Goal: Task Accomplishment & Management: Manage account settings

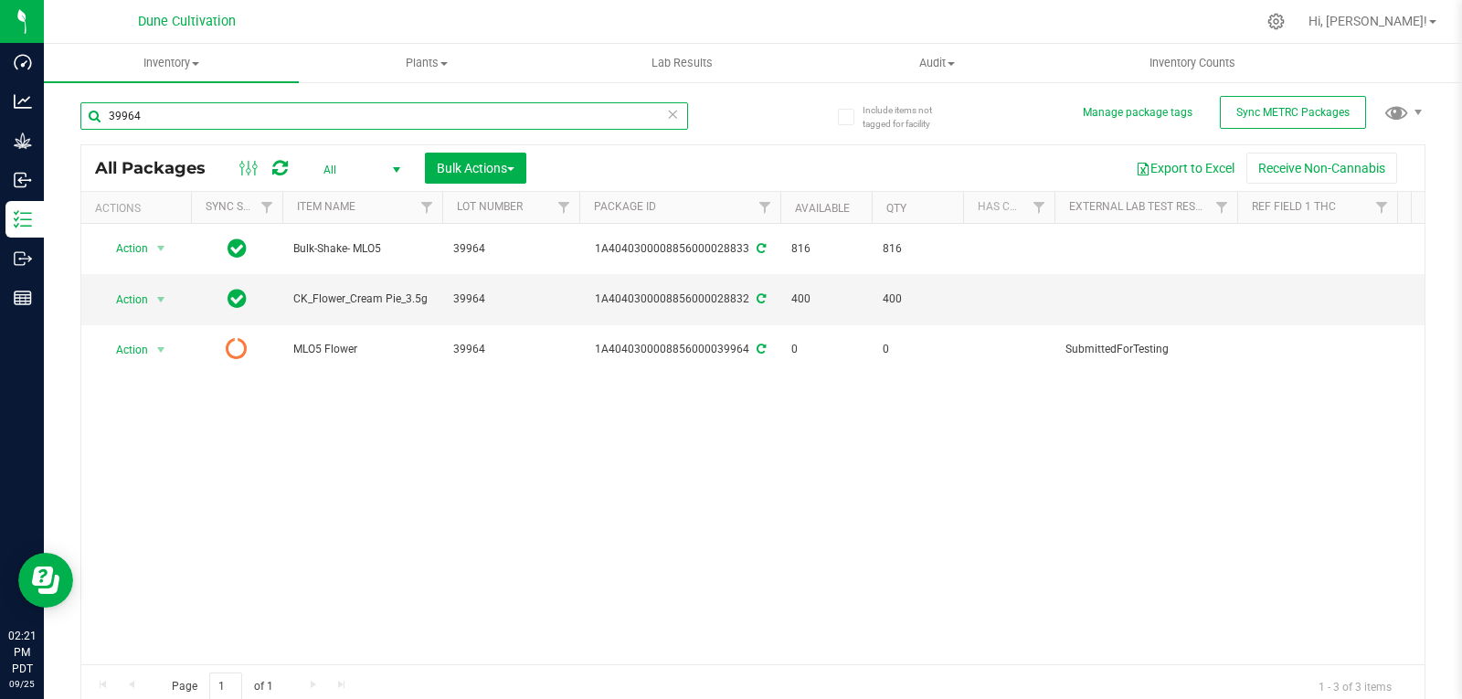
click at [166, 111] on input "39964" at bounding box center [384, 115] width 608 height 27
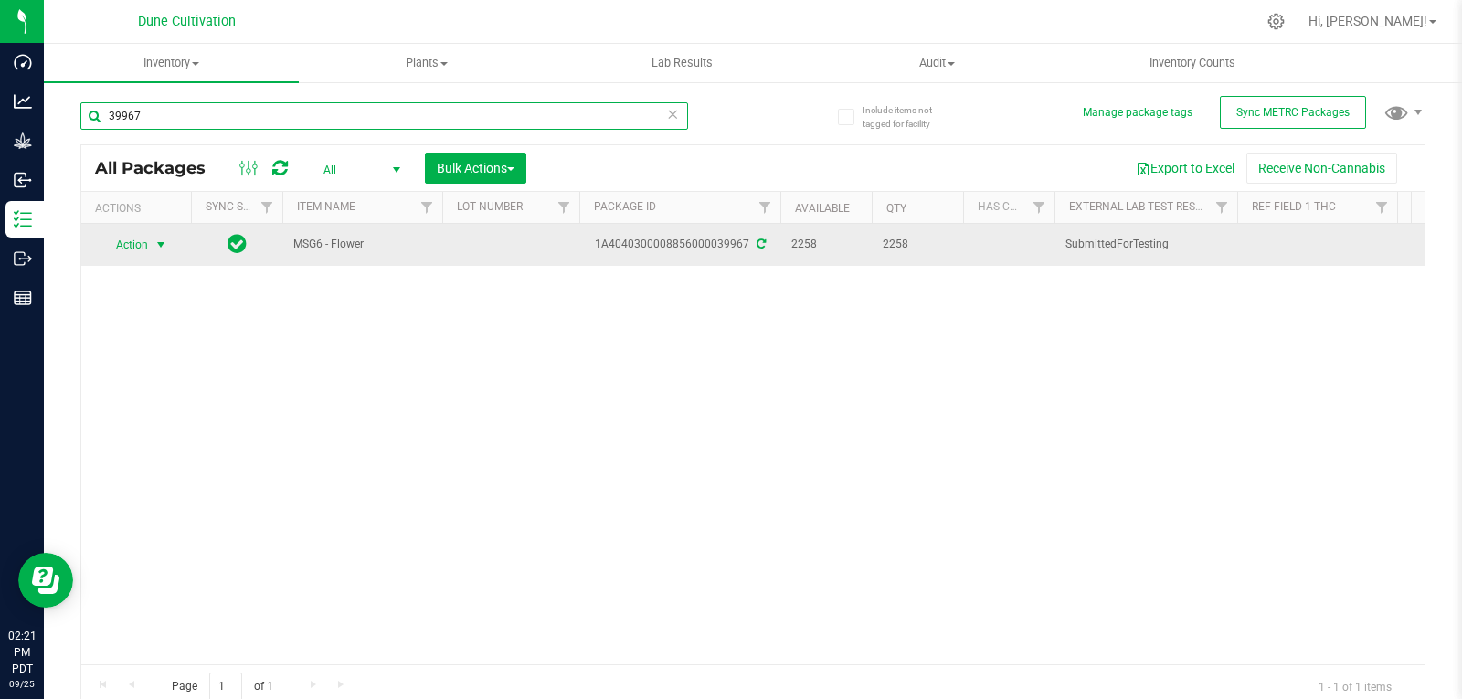
type input "39967"
click at [147, 244] on span "Action" at bounding box center [124, 245] width 49 height 26
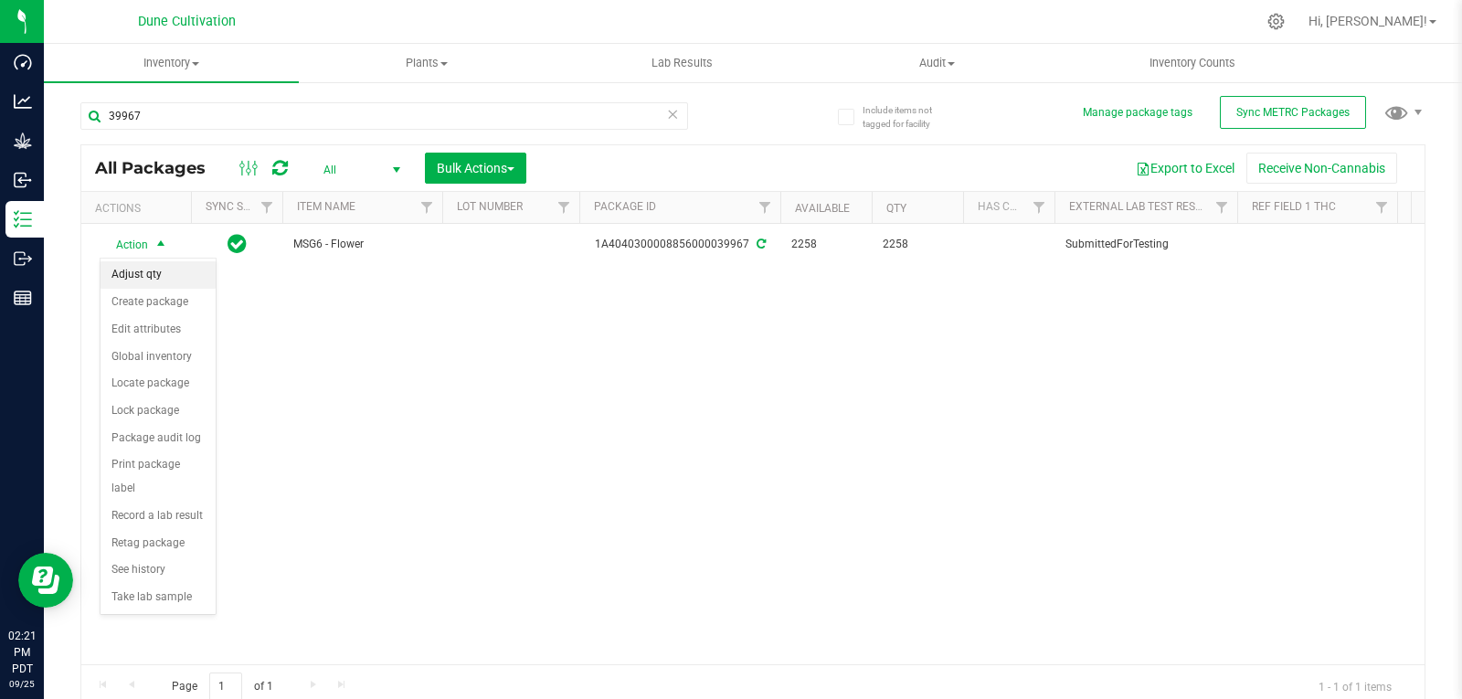
click at [148, 276] on li "Adjust qty" at bounding box center [158, 274] width 115 height 27
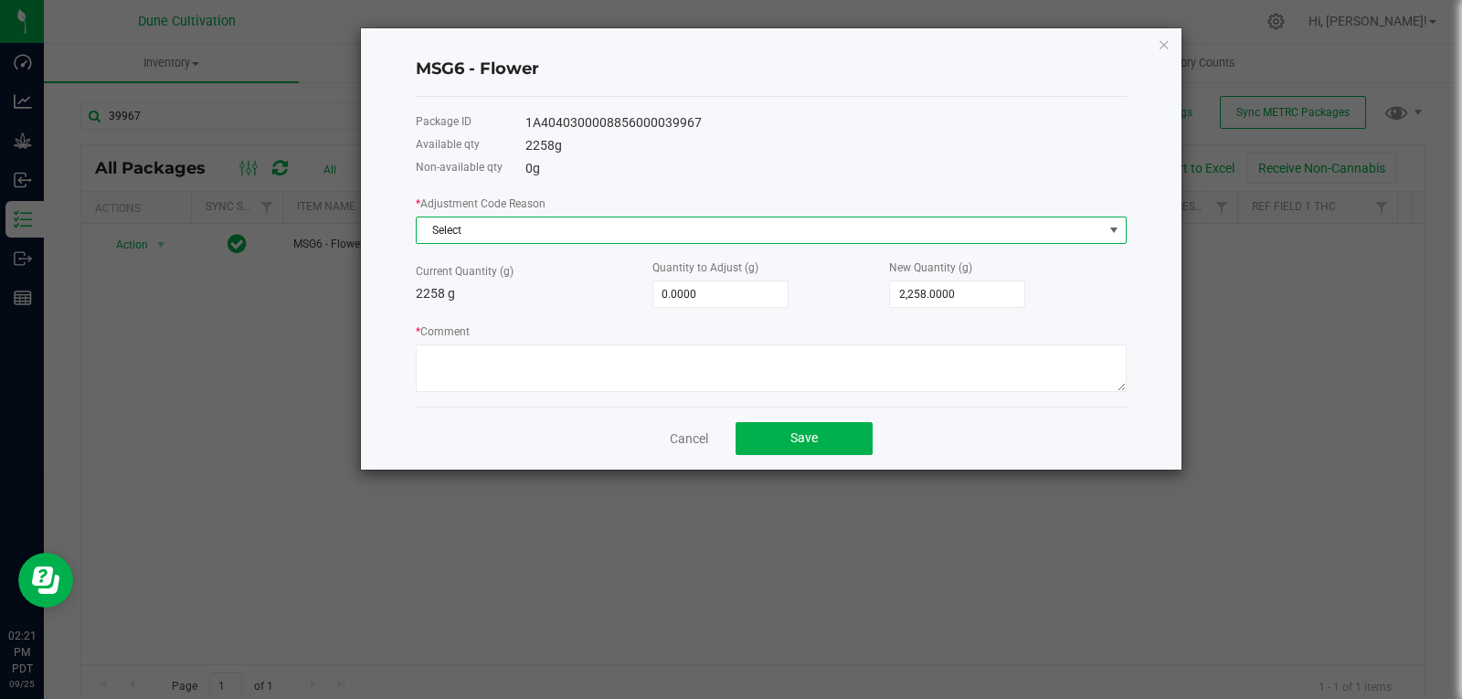
click at [428, 236] on span "Select" at bounding box center [760, 230] width 686 height 26
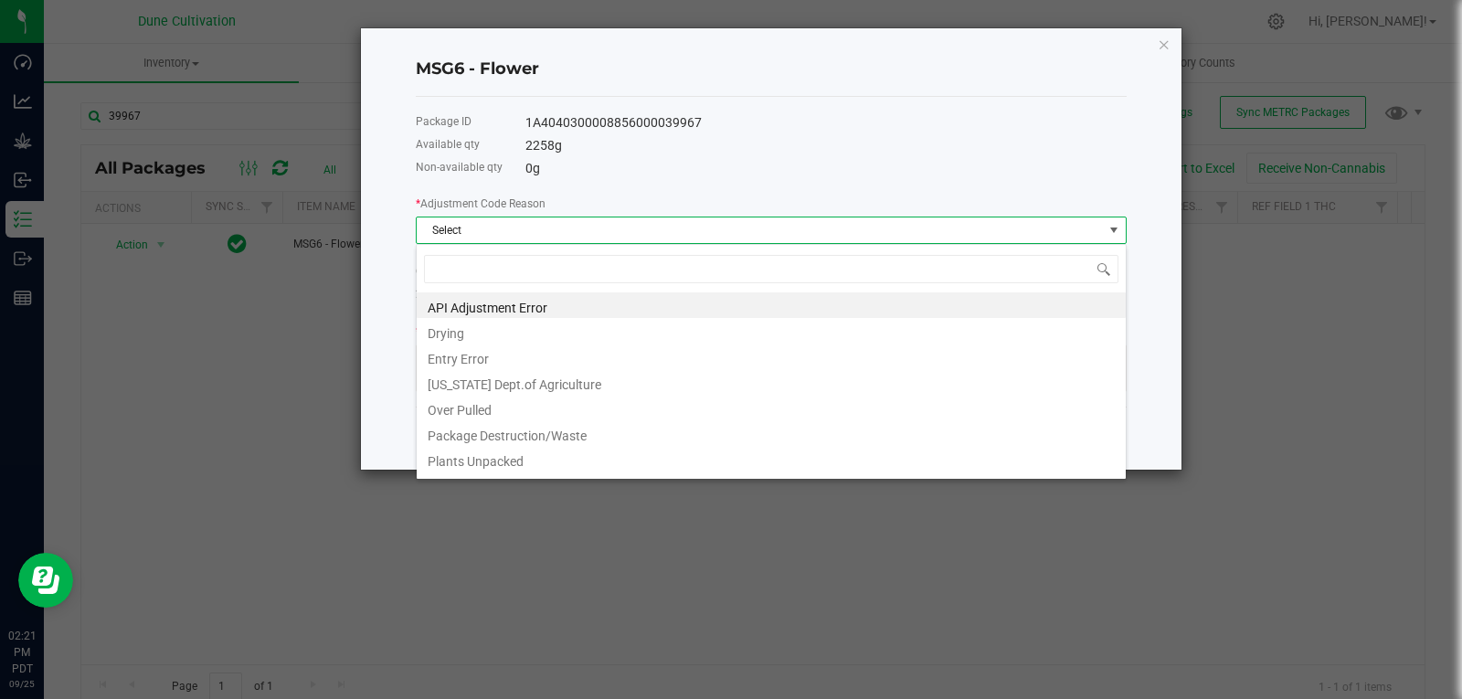
scroll to position [27, 711]
click at [496, 340] on li "Drying" at bounding box center [771, 331] width 709 height 26
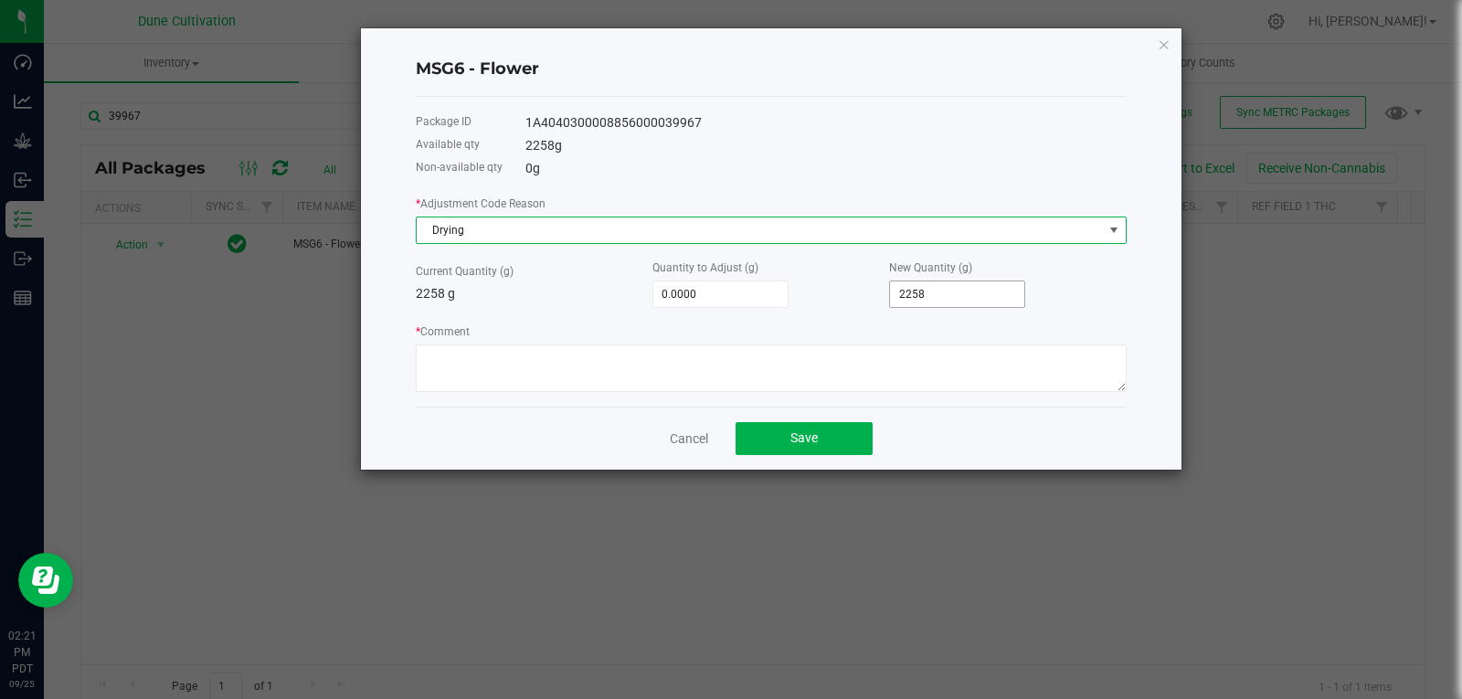
click at [963, 290] on input "2258" at bounding box center [957, 294] width 134 height 26
click at [903, 237] on span "Drying" at bounding box center [760, 230] width 686 height 26
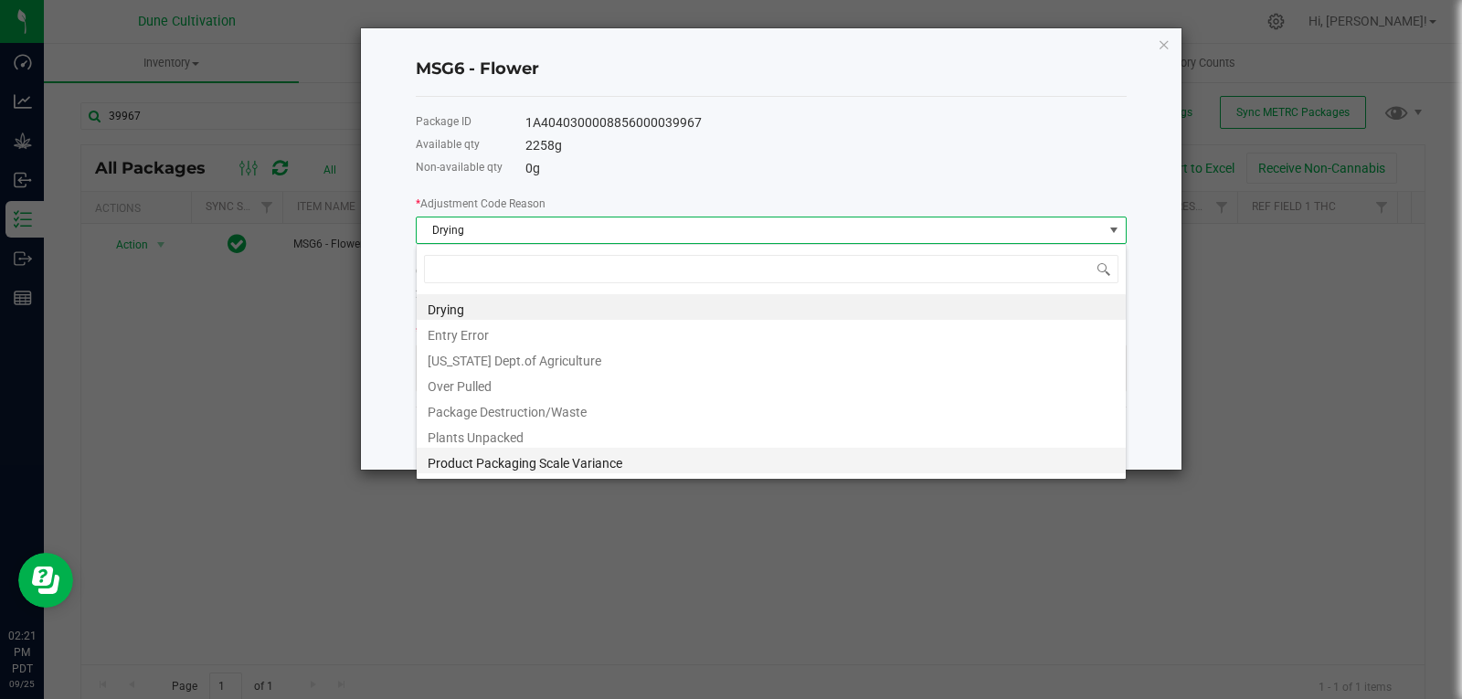
scroll to position [23, 0]
click at [556, 309] on li "Drying" at bounding box center [771, 308] width 709 height 26
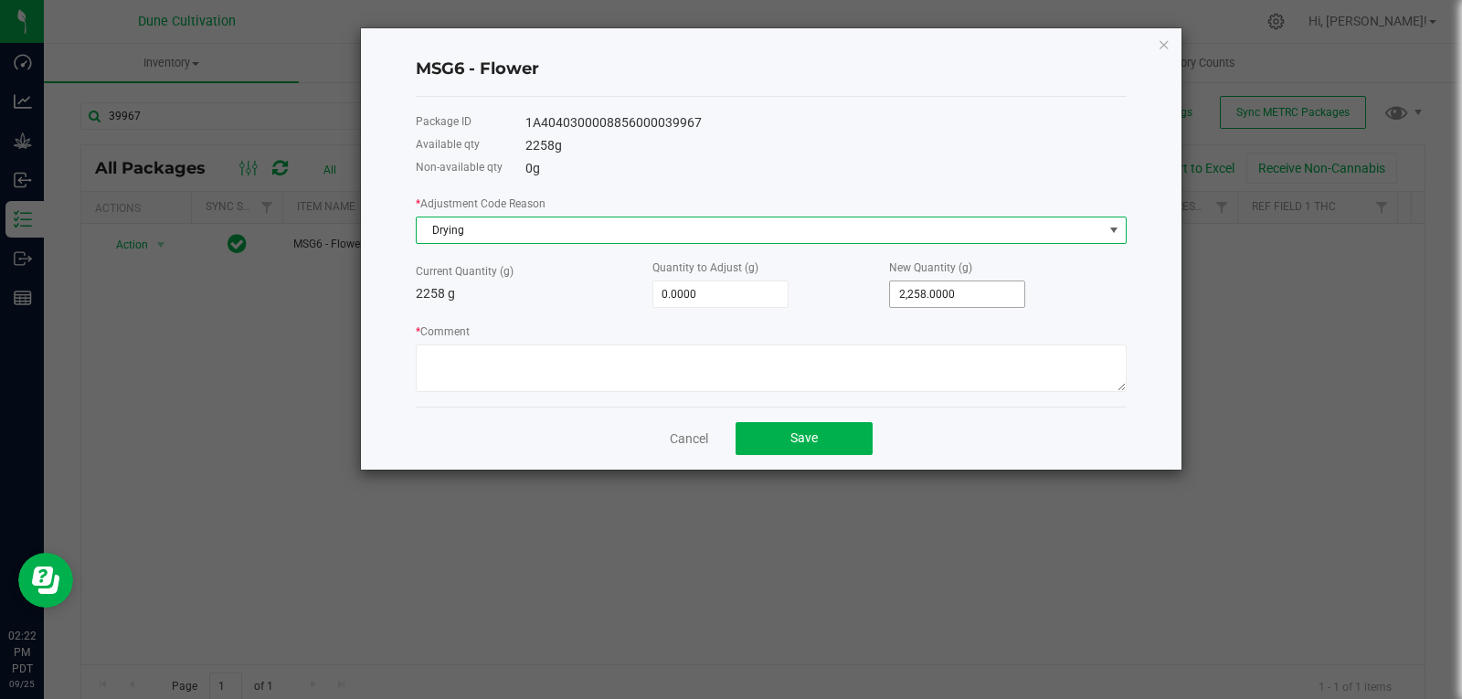
type input "2258"
click at [956, 296] on input "2258" at bounding box center [957, 294] width 134 height 26
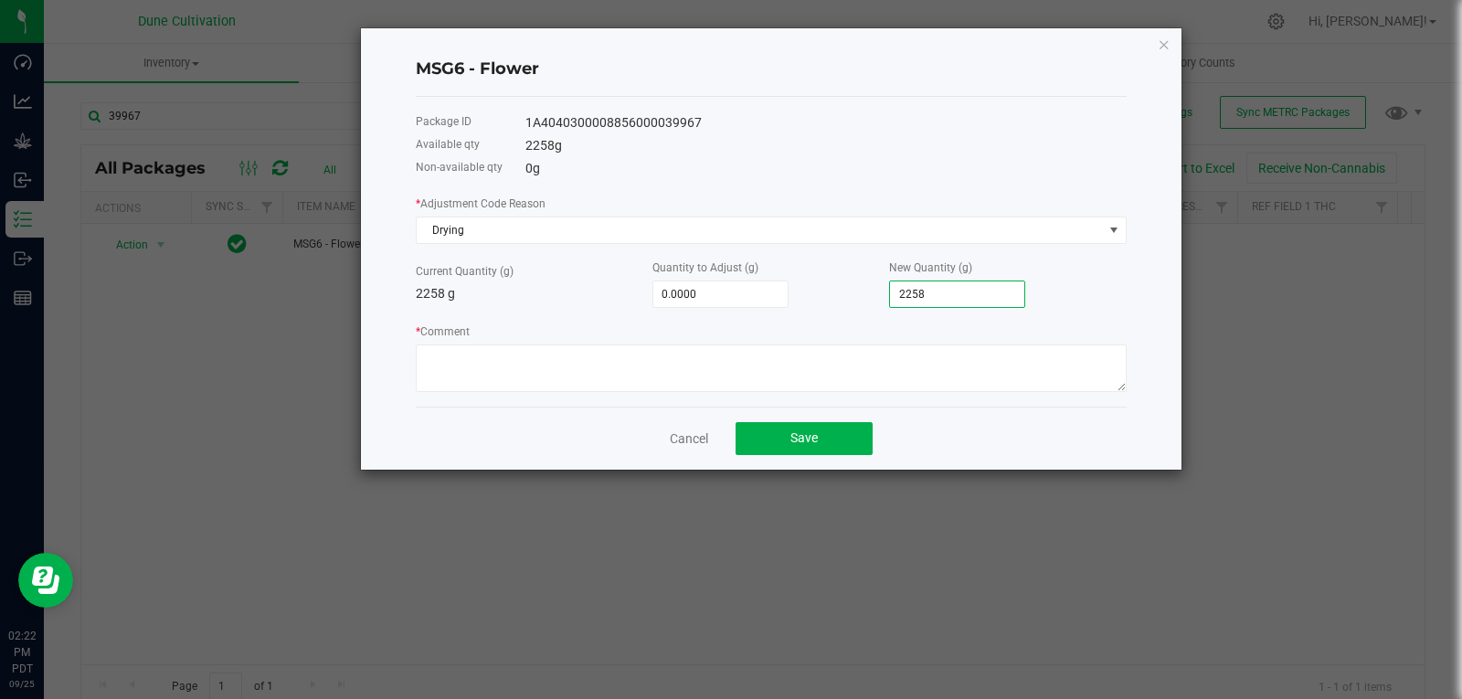
type input "-2,256.0000"
type input "2"
type input "-2,238.0000"
type input "20"
type input "-2,055.0000"
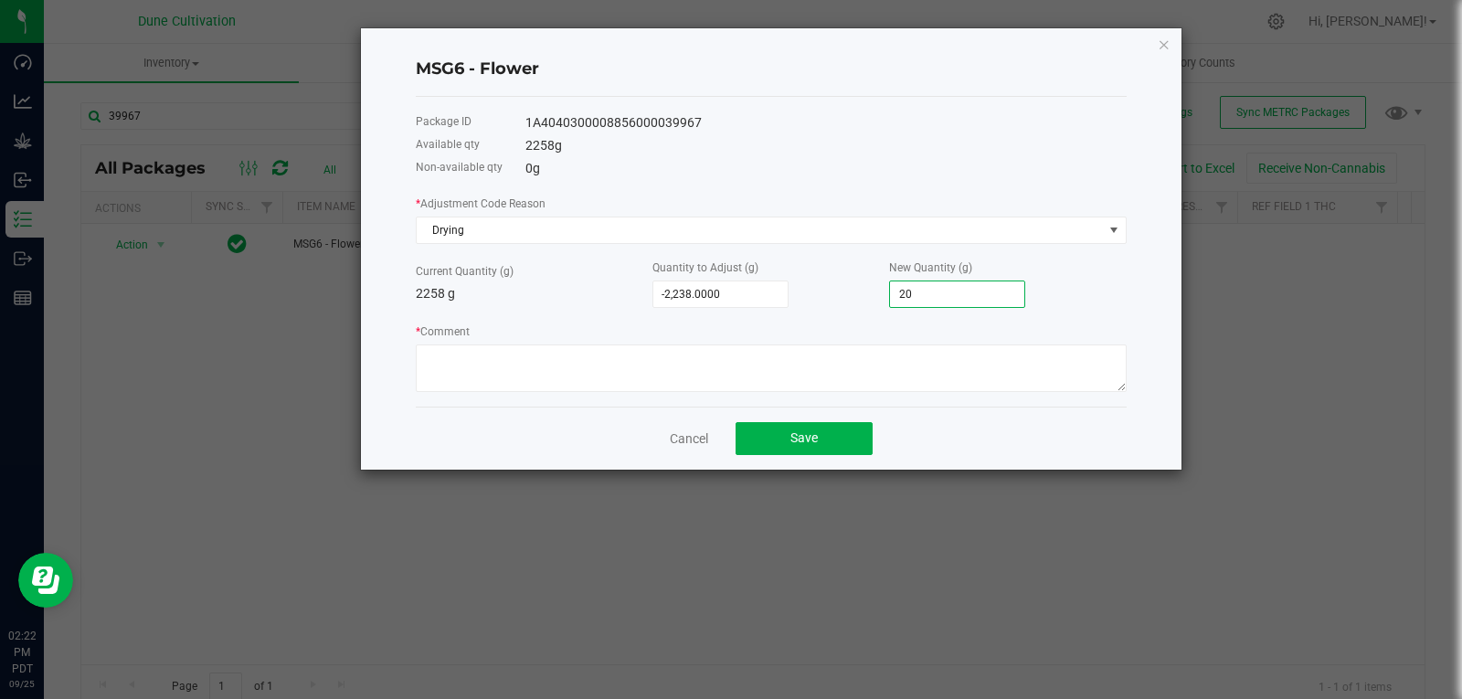
type input "203"
type input "-228.0000"
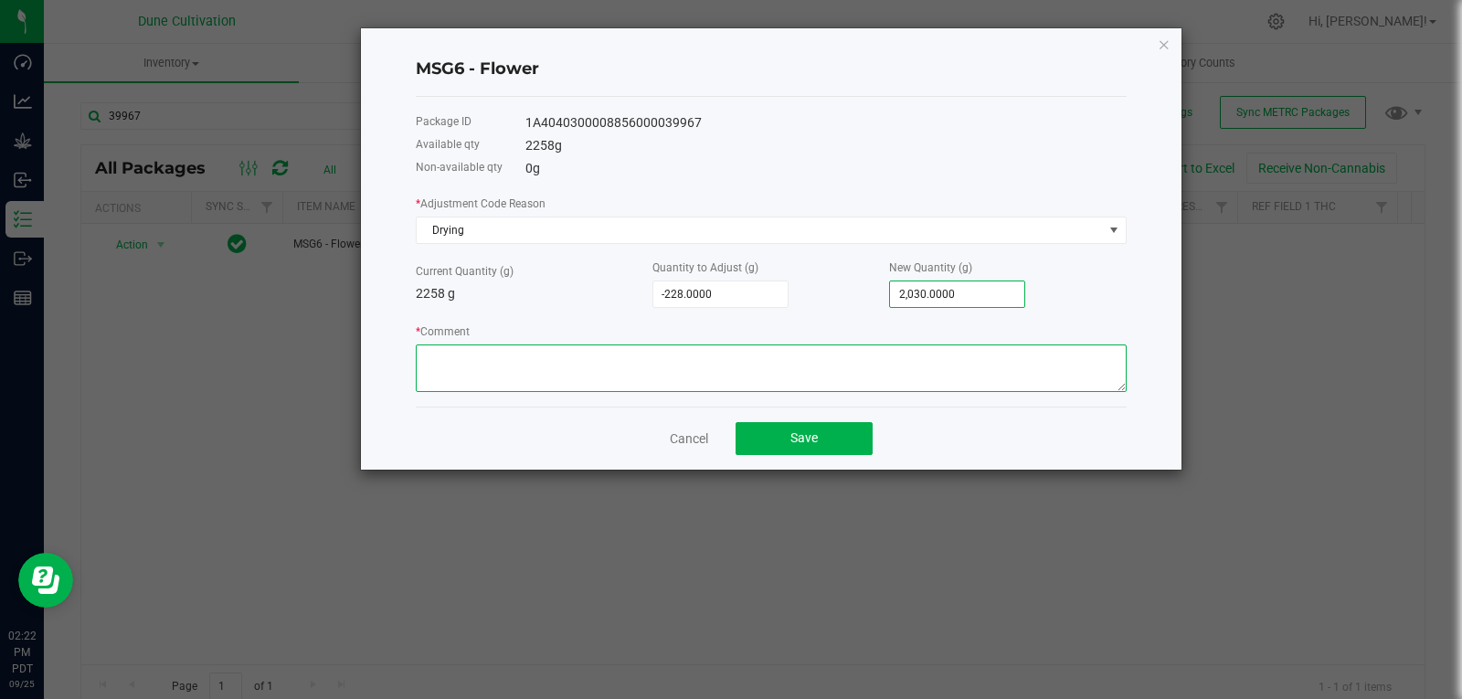
click at [749, 349] on textarea "* Comment" at bounding box center [771, 368] width 711 height 48
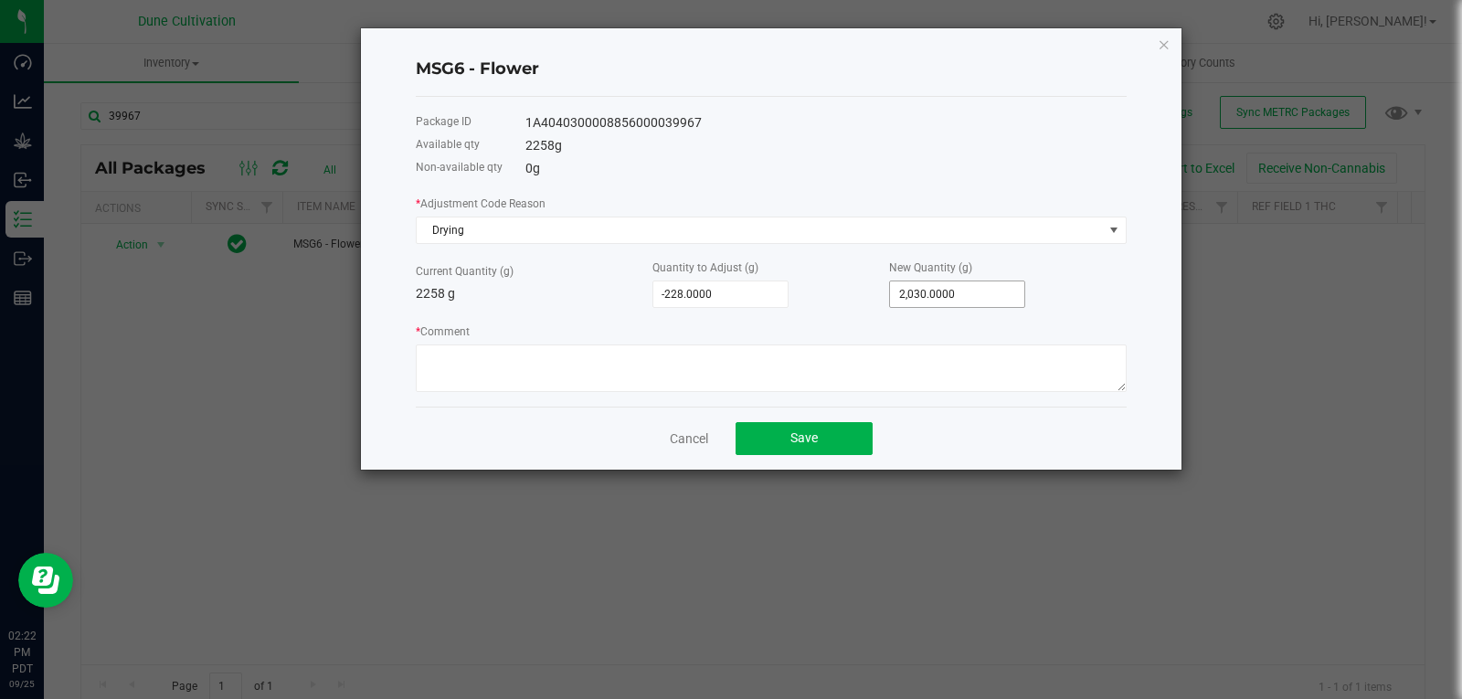
type input "2030"
click at [962, 289] on input "2030" at bounding box center [957, 294] width 134 height 26
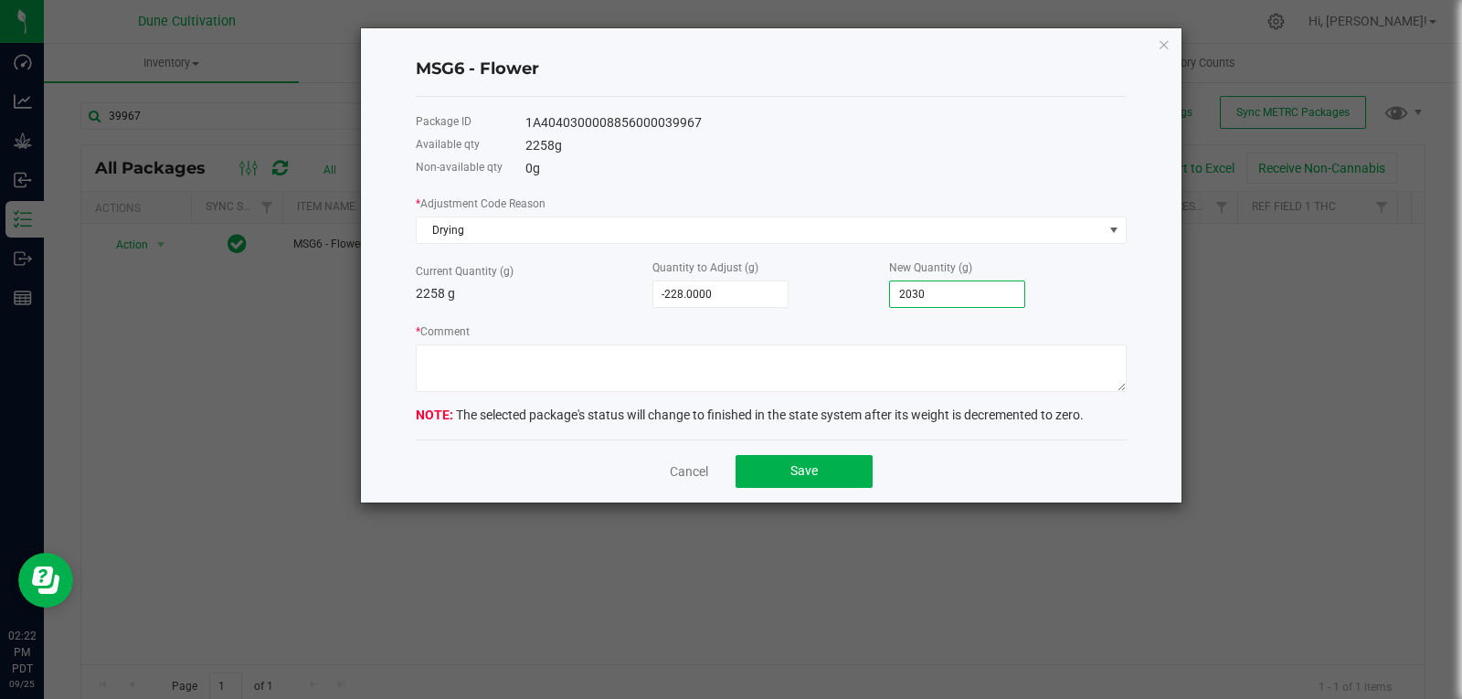
type input "-2,258.0000"
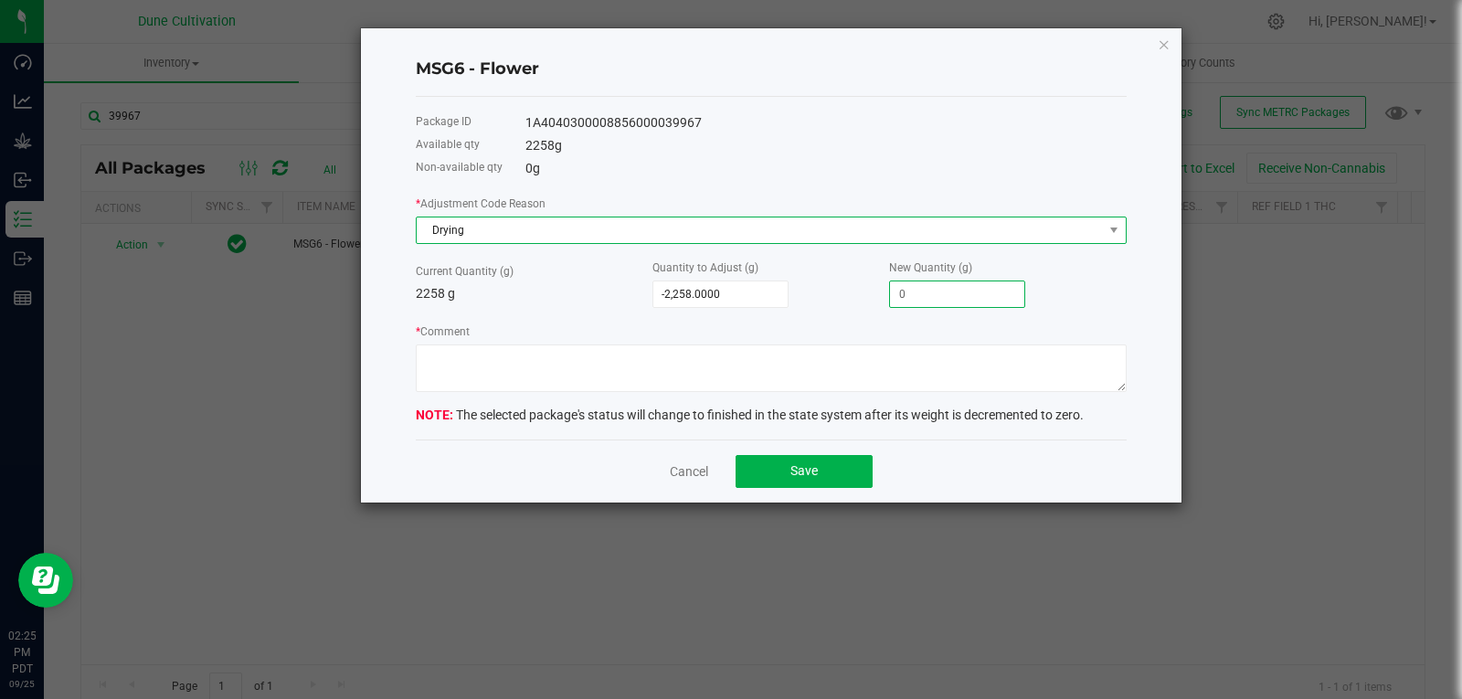
click at [1052, 230] on span "Drying" at bounding box center [760, 230] width 686 height 26
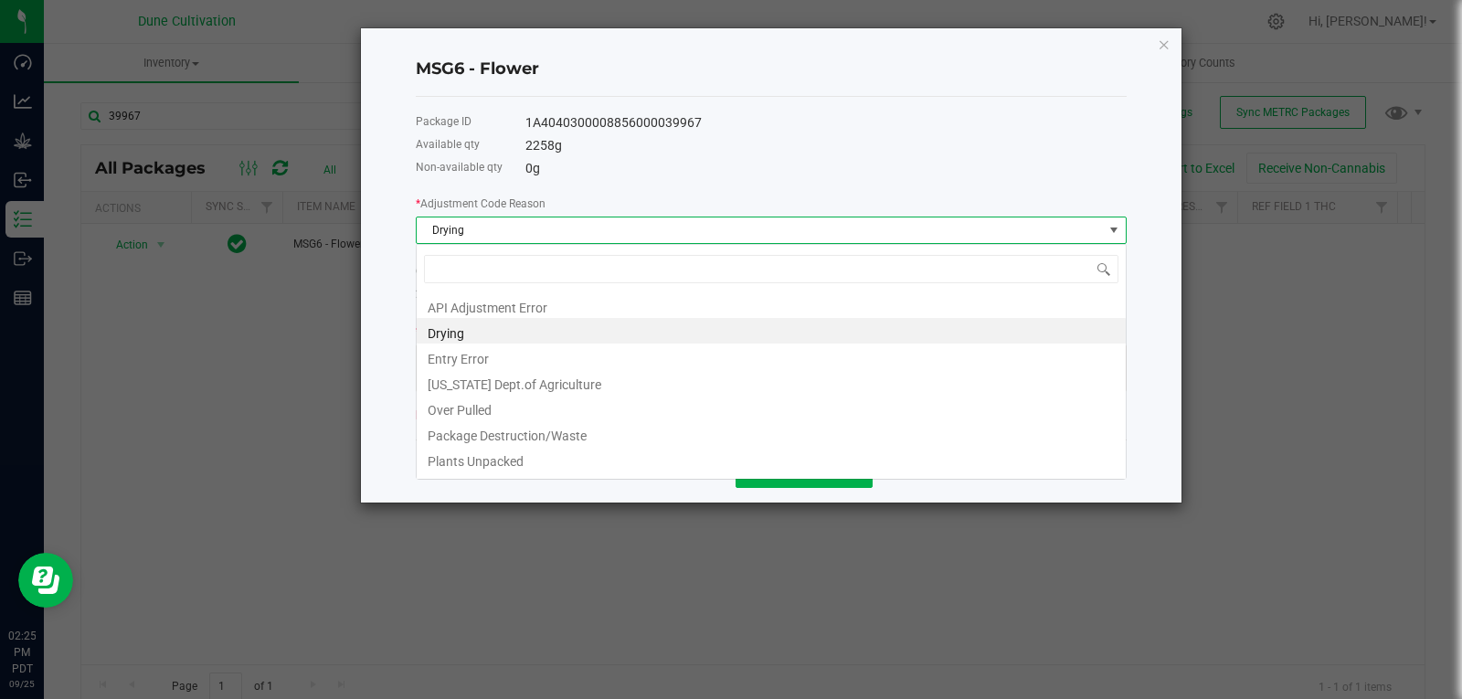
scroll to position [27, 711]
click at [1151, 37] on div "MSG6 - Flower Package ID 1A4040300008856000039967 Available qty 2258 g Non-avai…" at bounding box center [771, 265] width 821 height 474
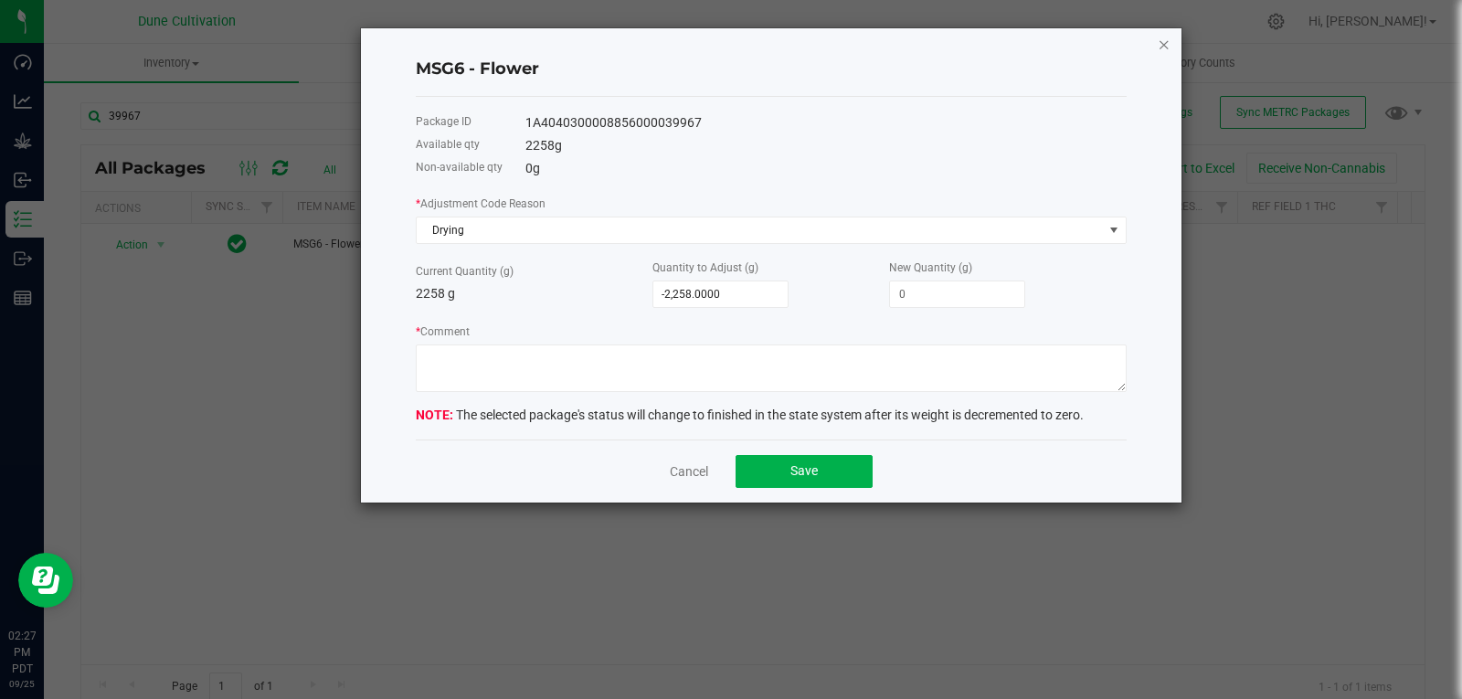
click at [1158, 39] on icon "button" at bounding box center [1164, 44] width 13 height 22
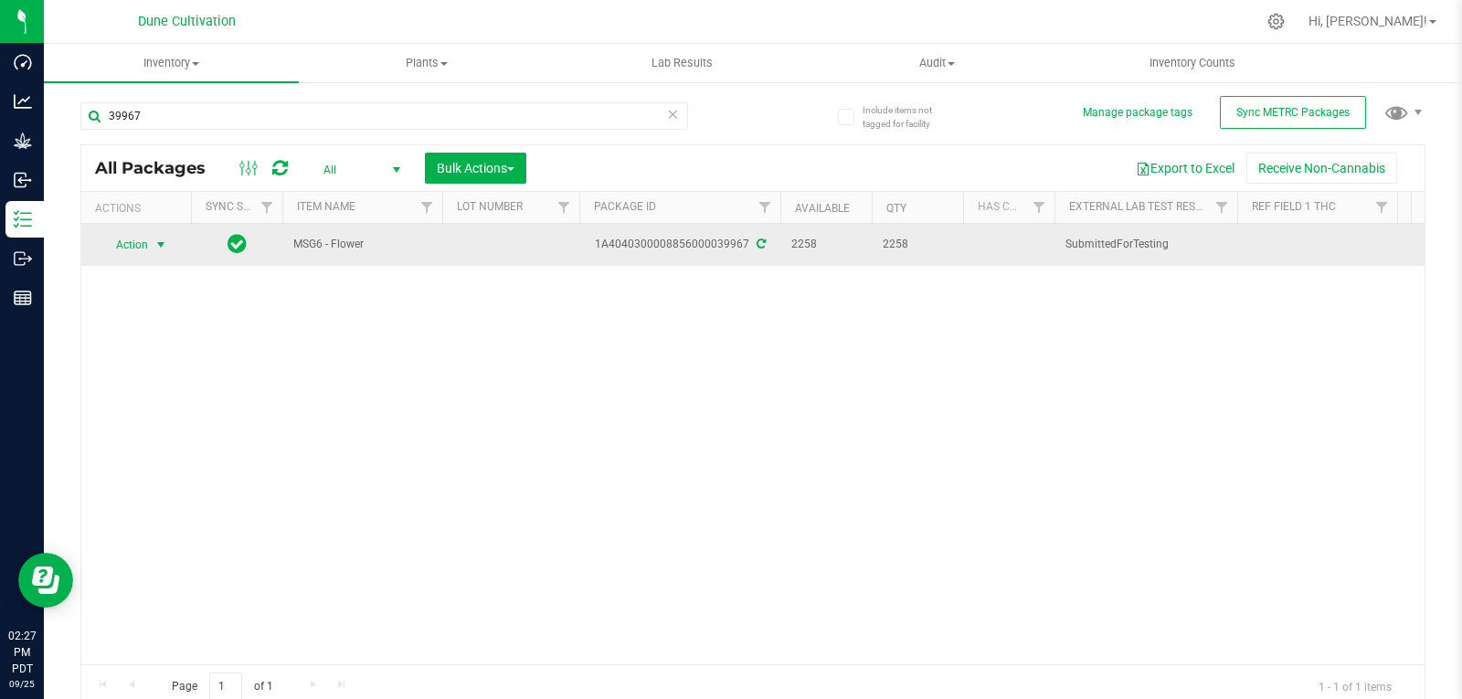
click at [158, 248] on span "select" at bounding box center [161, 245] width 15 height 15
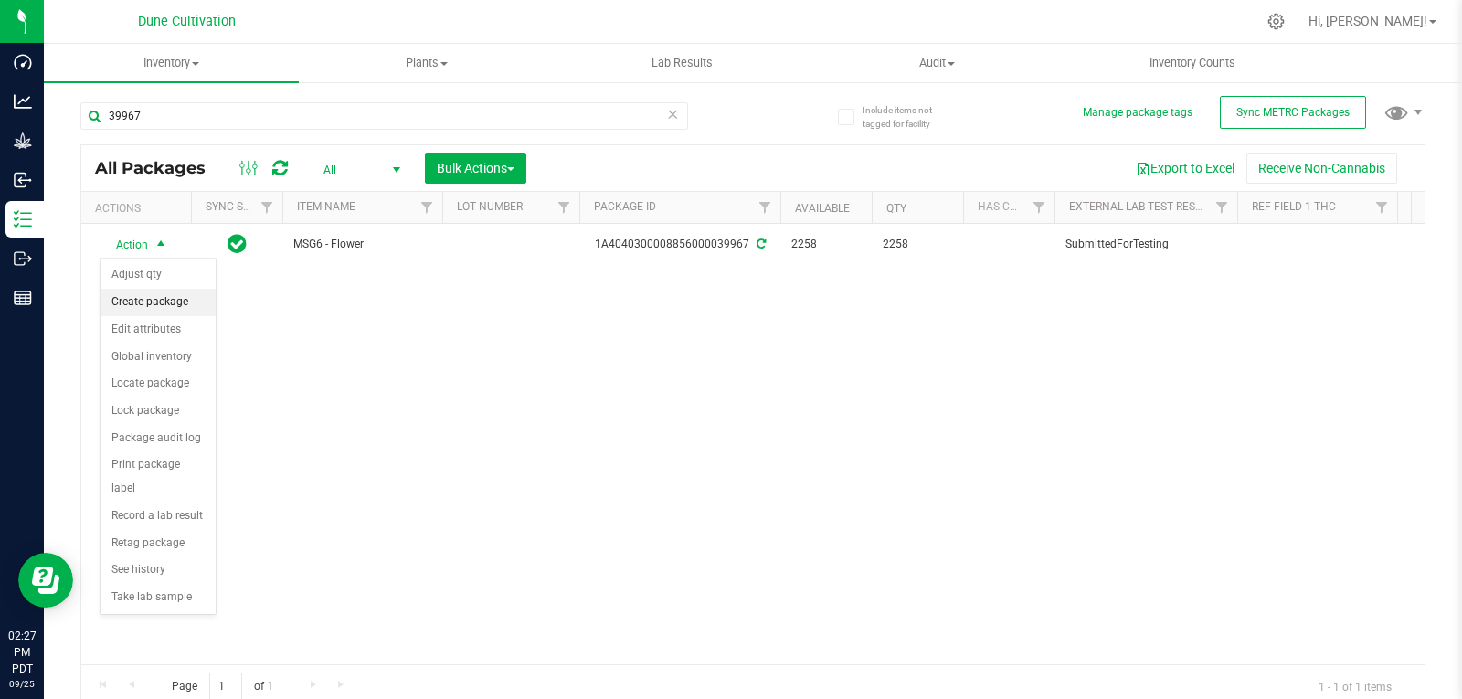
click at [168, 309] on li "Create package" at bounding box center [158, 302] width 115 height 27
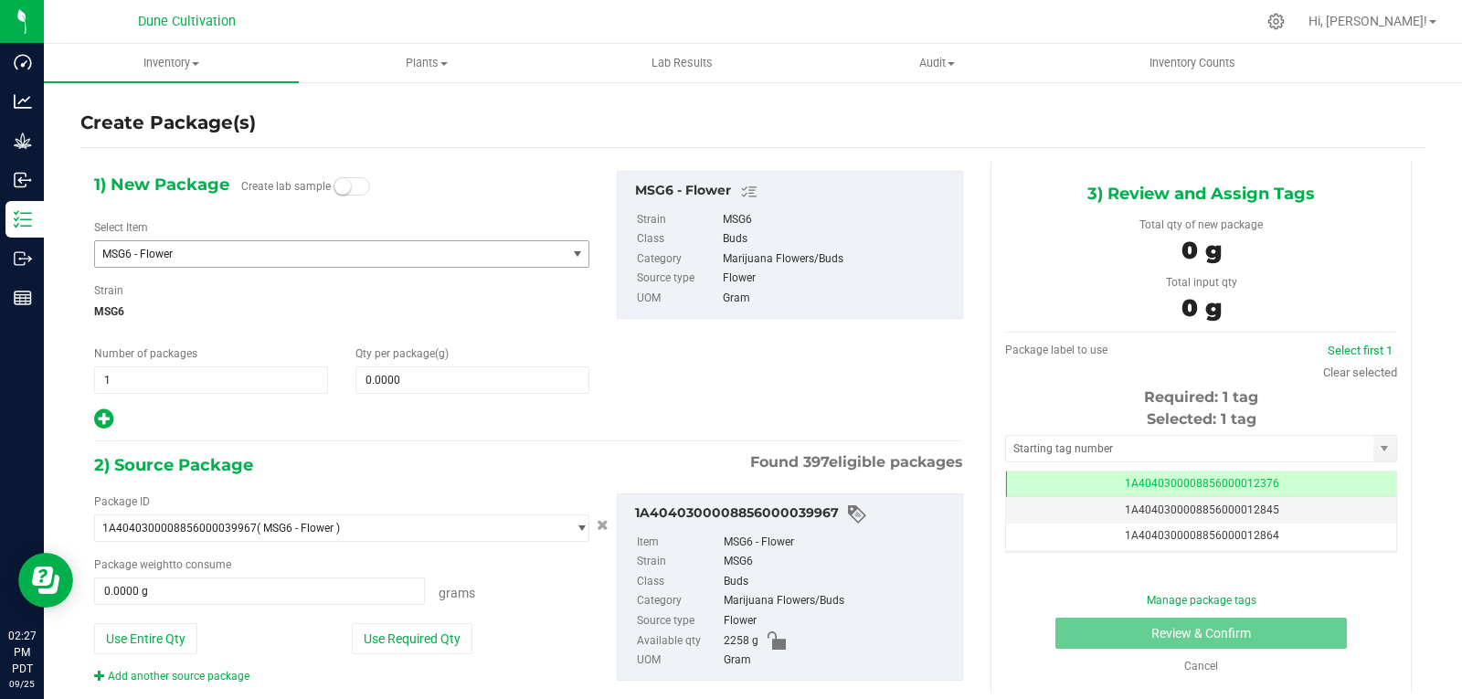
click at [380, 255] on span "MSG6 - Flower" at bounding box center [321, 254] width 438 height 13
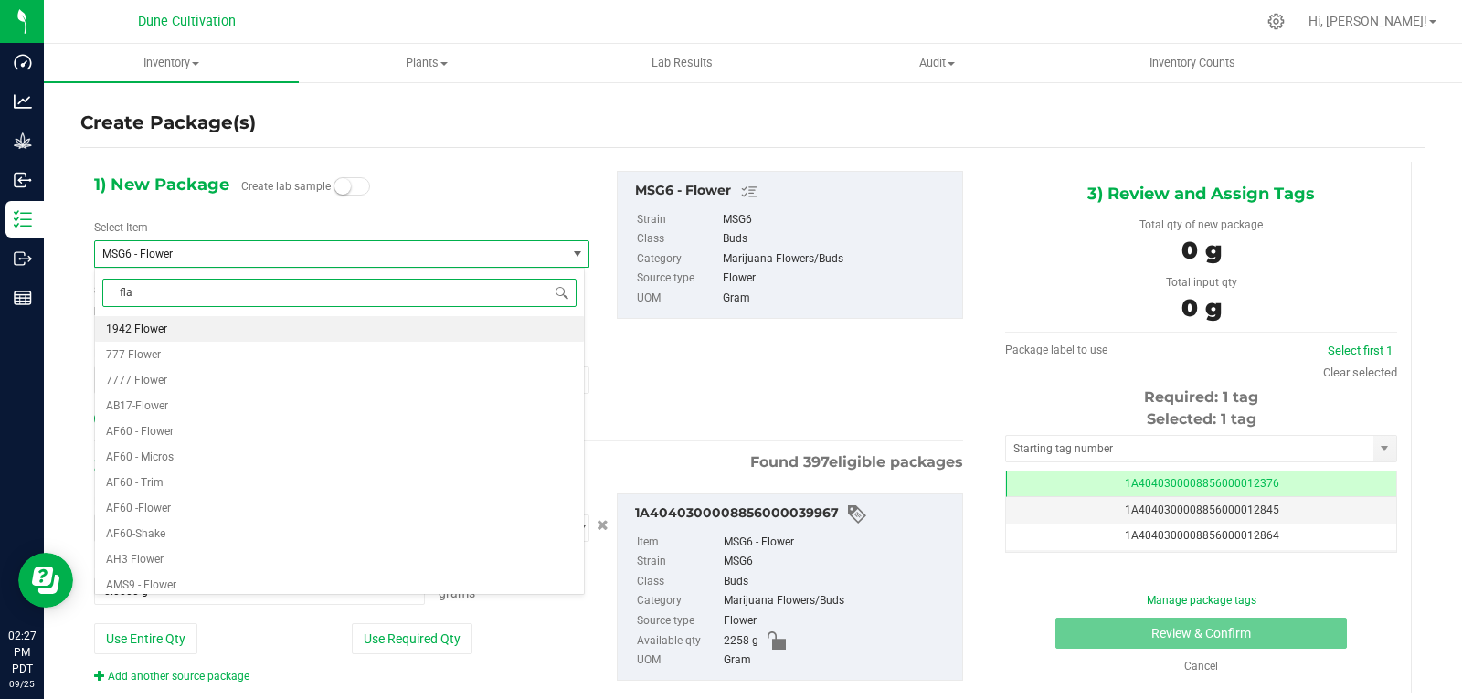
type input "flat"
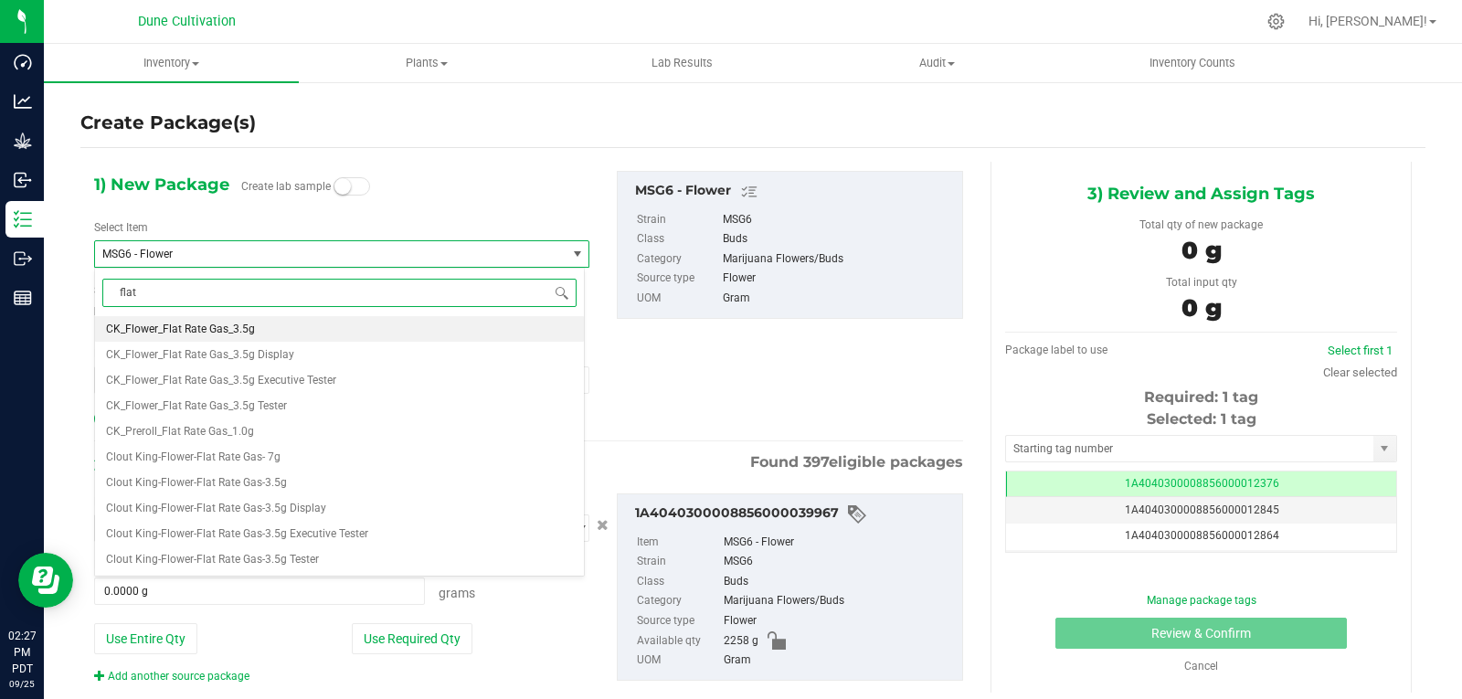
click at [300, 330] on li "CK_Flower_Flat Rate Gas_3.5g" at bounding box center [339, 329] width 489 height 26
type input "0"
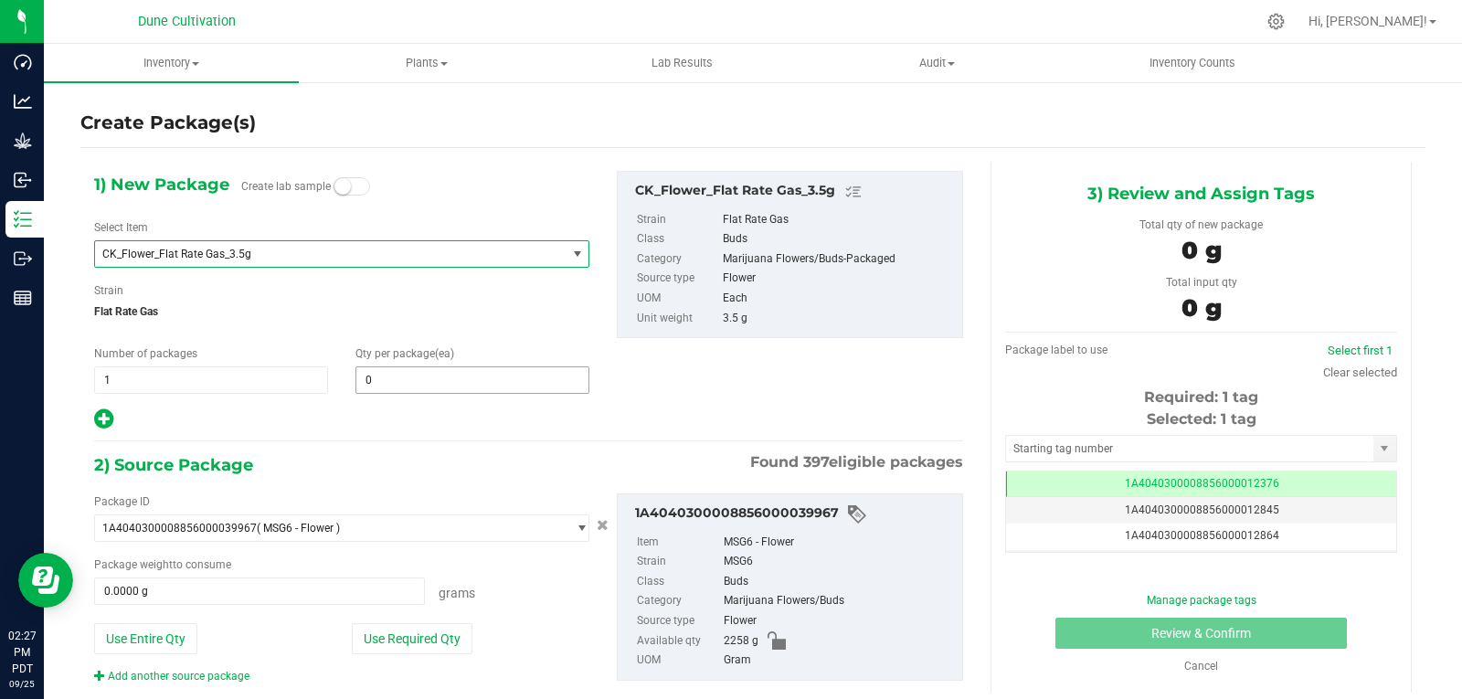
click at [398, 377] on span "0 0" at bounding box center [472, 379] width 234 height 27
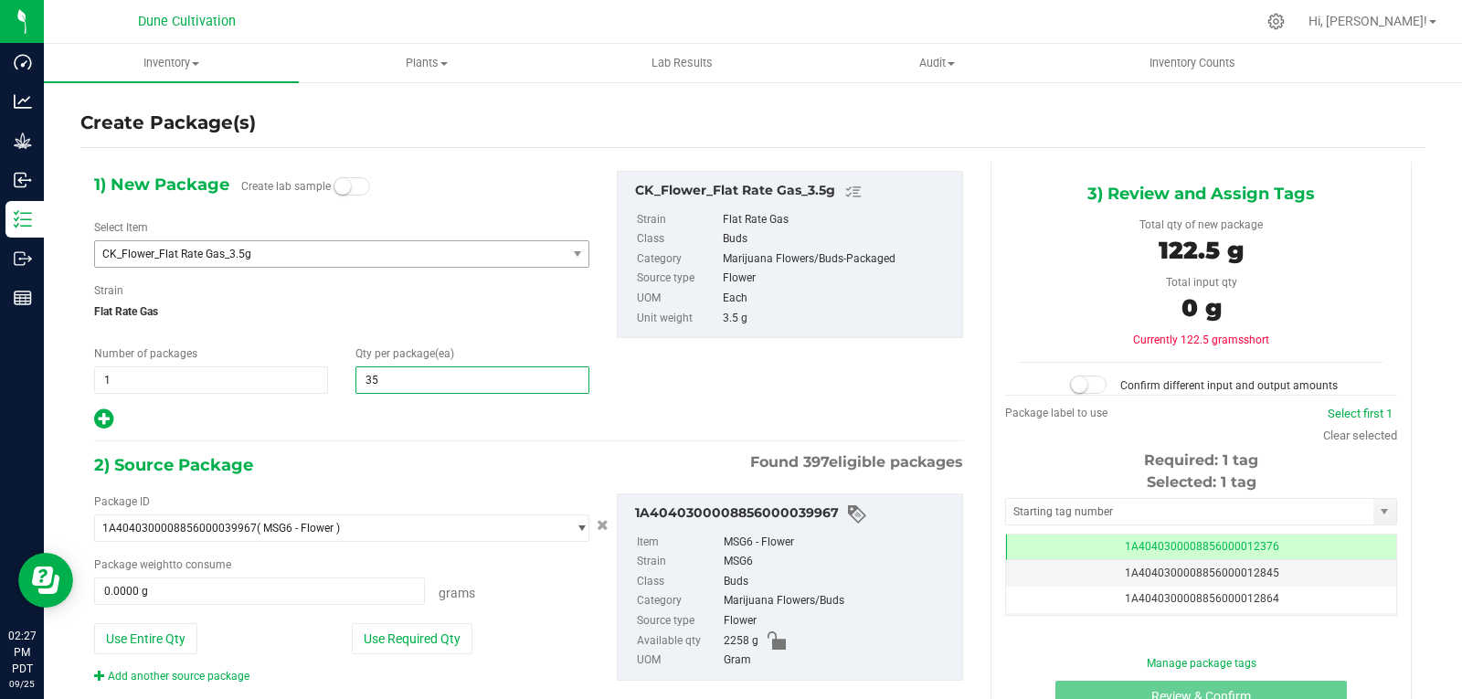
type input "355"
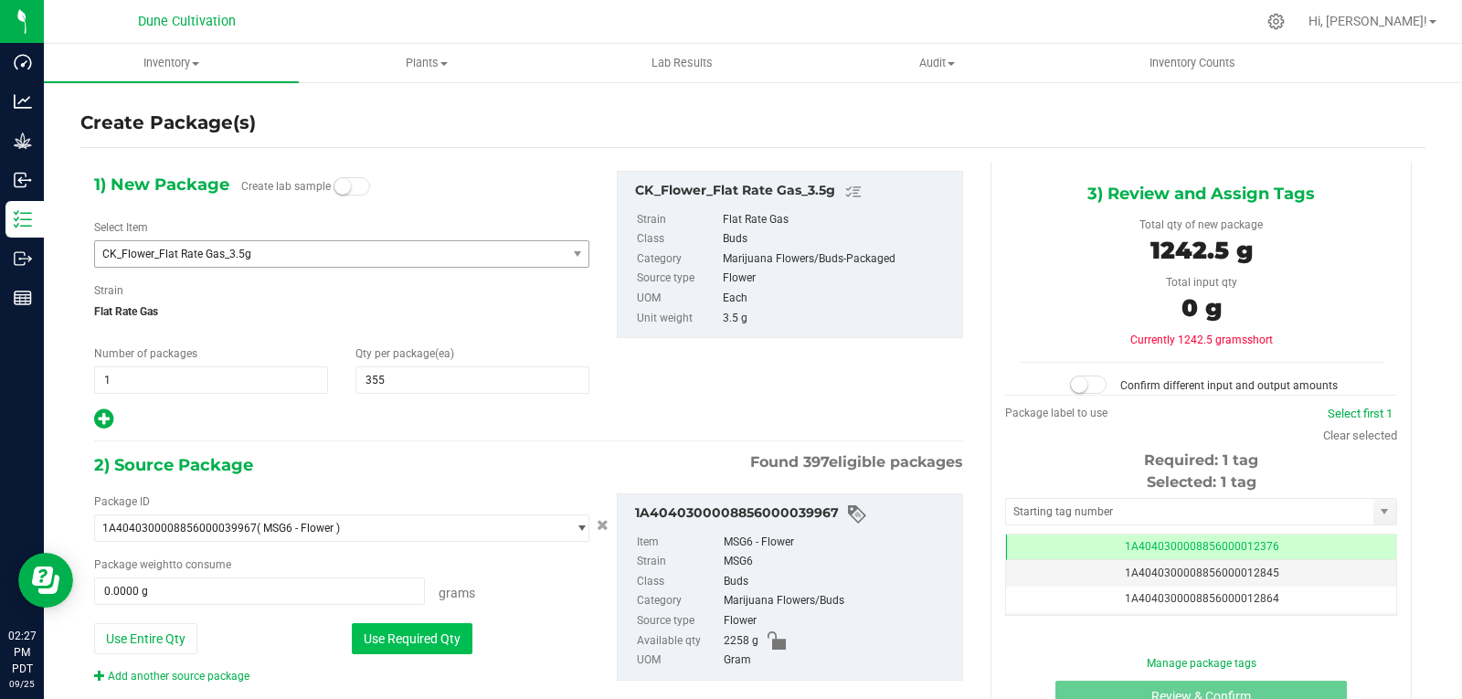
click at [395, 638] on button "Use Required Qty" at bounding box center [412, 638] width 121 height 31
type input "1242.5000 g"
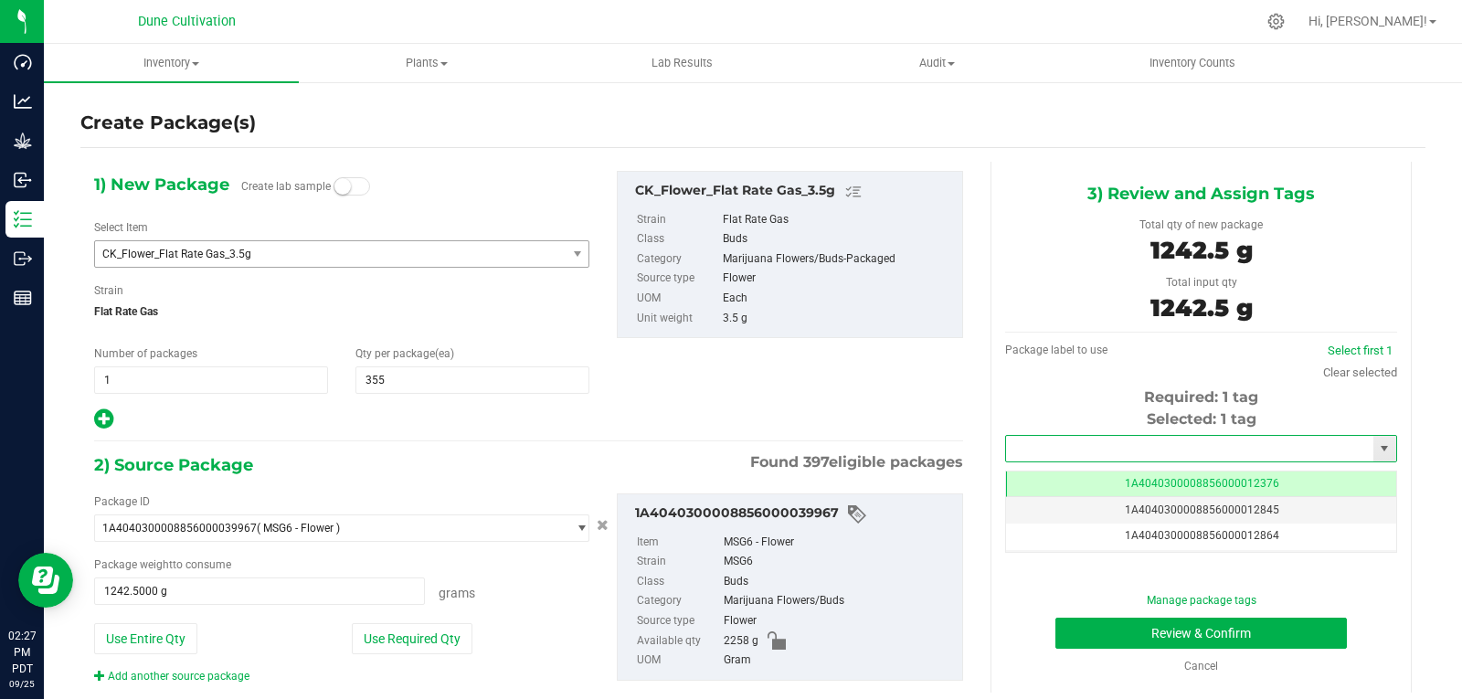
click at [1028, 440] on input "text" at bounding box center [1189, 449] width 367 height 26
click at [1079, 482] on li "1A4040300008856000028828" at bounding box center [1190, 479] width 386 height 27
type input "1A4040300008856000028828"
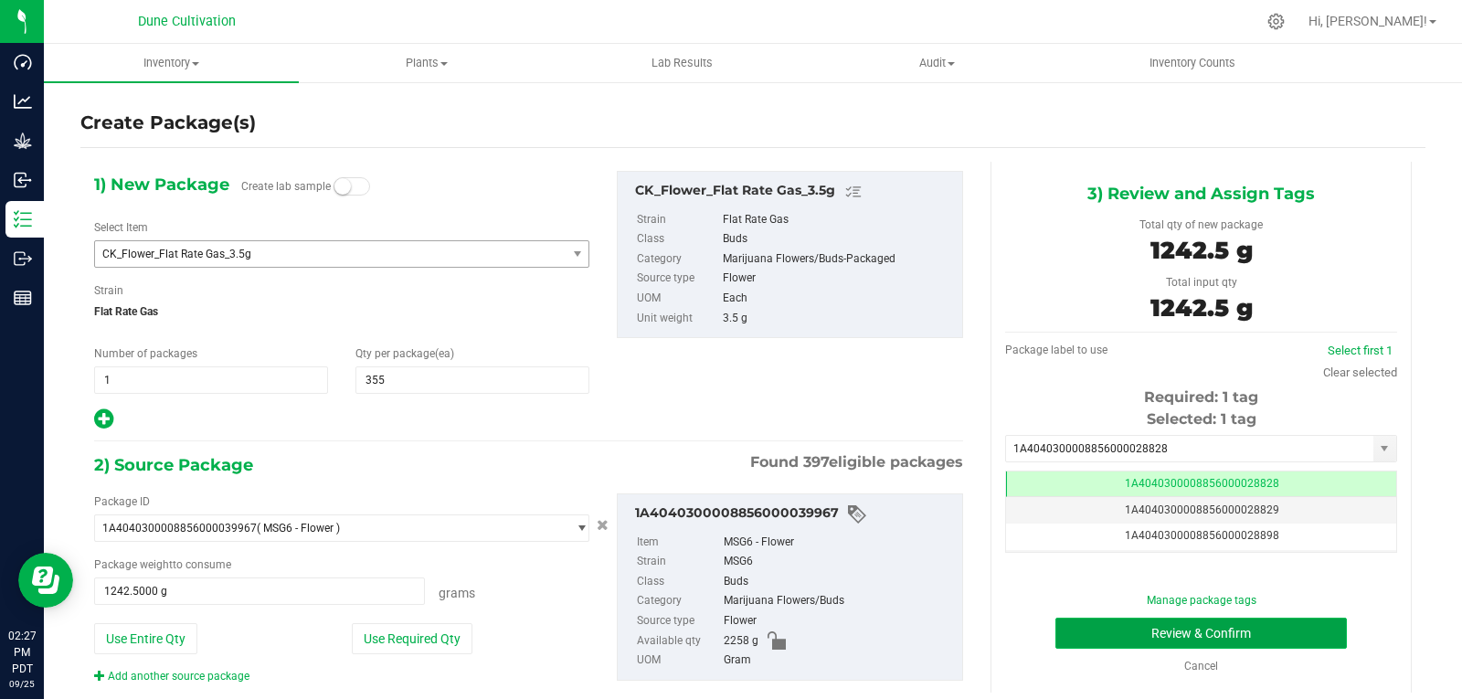
click at [1106, 641] on button "Review & Confirm" at bounding box center [1200, 633] width 291 height 31
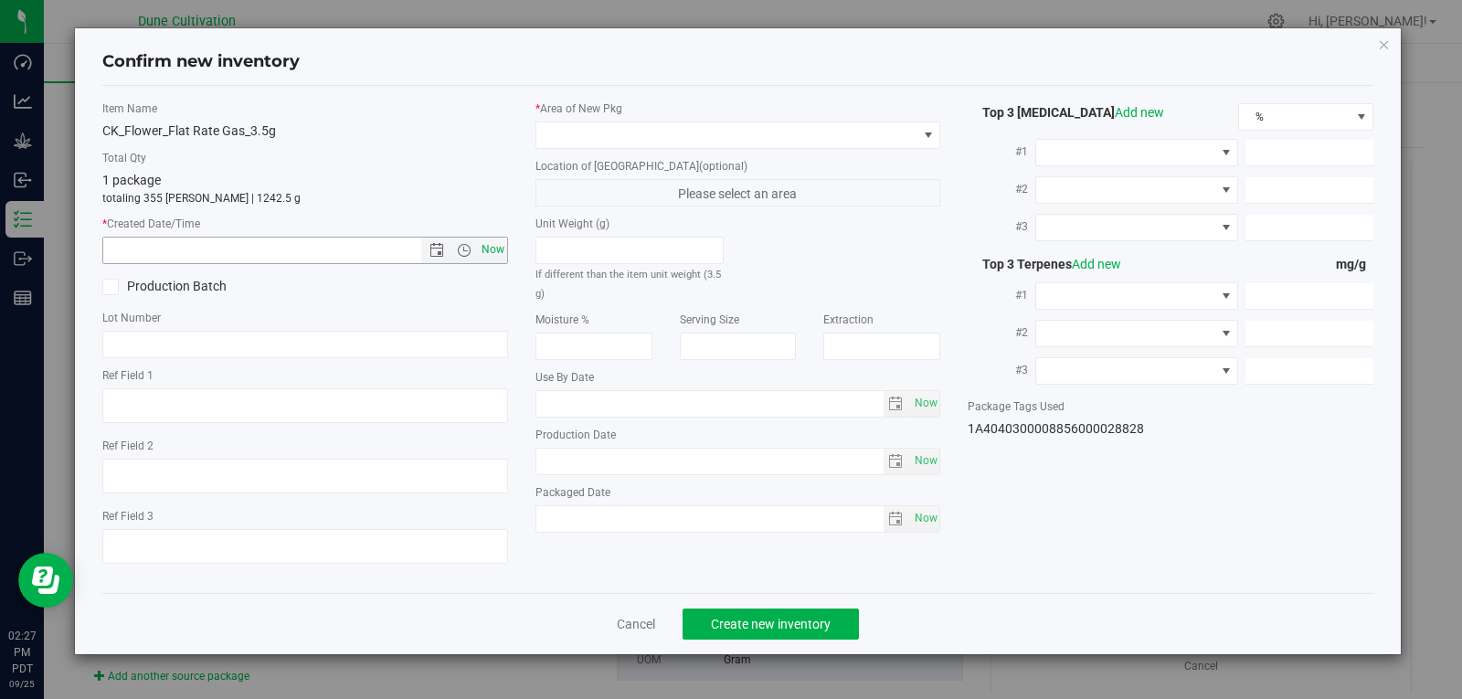
click at [499, 251] on span "Now" at bounding box center [492, 250] width 31 height 26
type input "[DATE] 2:27 PM"
click at [594, 139] on span at bounding box center [726, 135] width 381 height 26
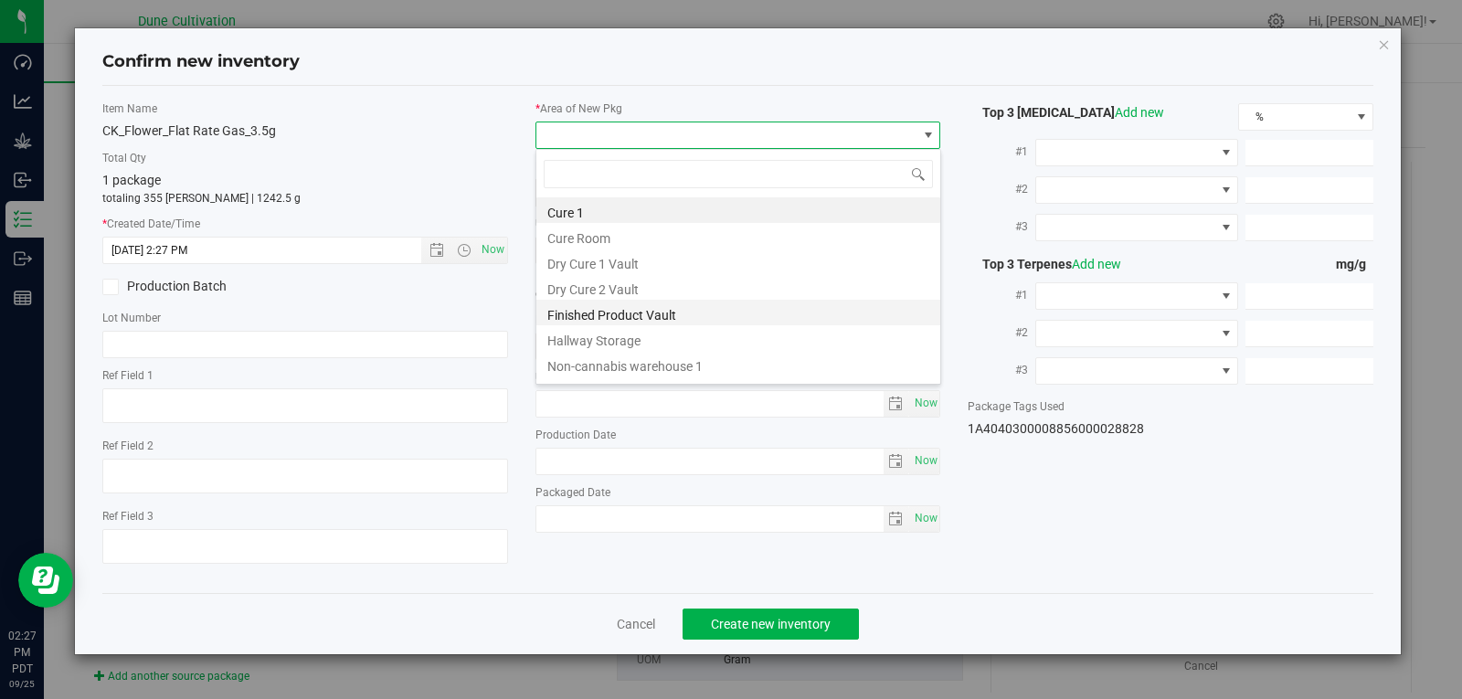
click at [646, 316] on li "Finished Product Vault" at bounding box center [738, 313] width 404 height 26
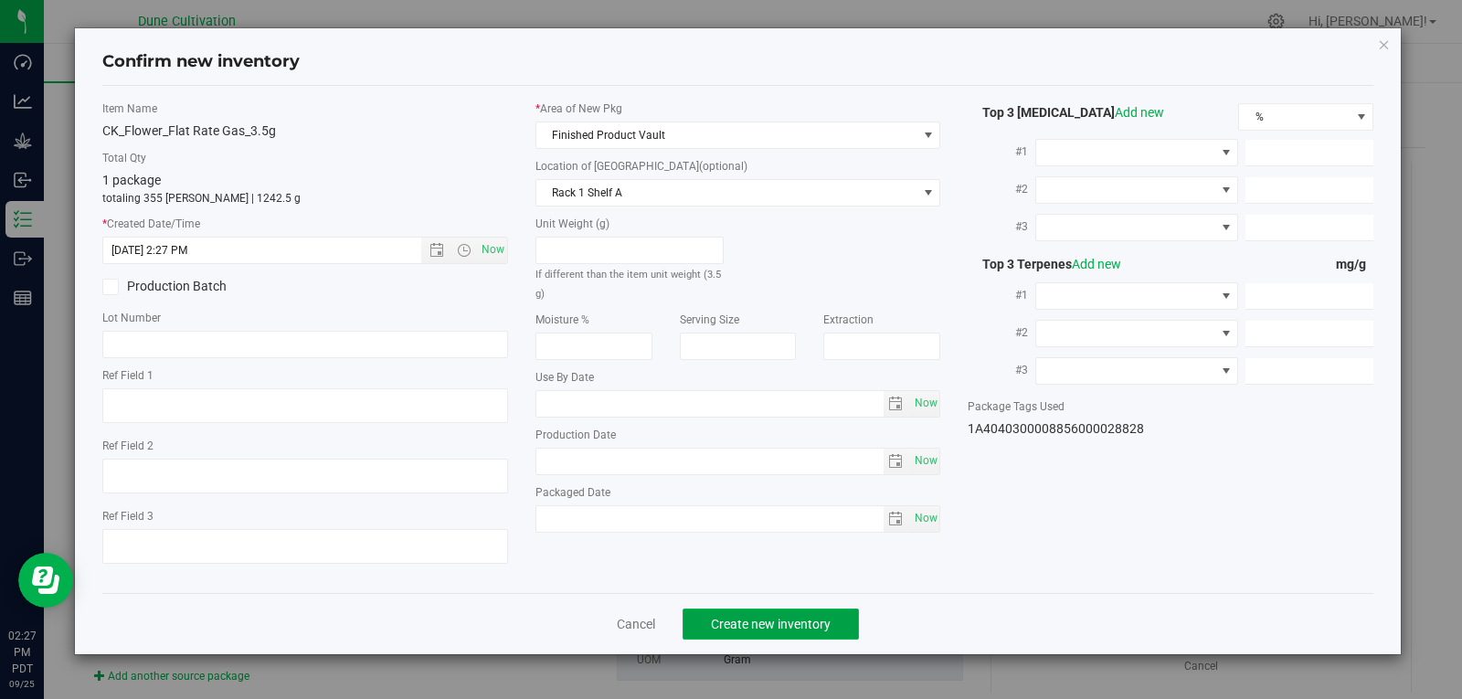
click at [726, 610] on button "Create new inventory" at bounding box center [771, 624] width 176 height 31
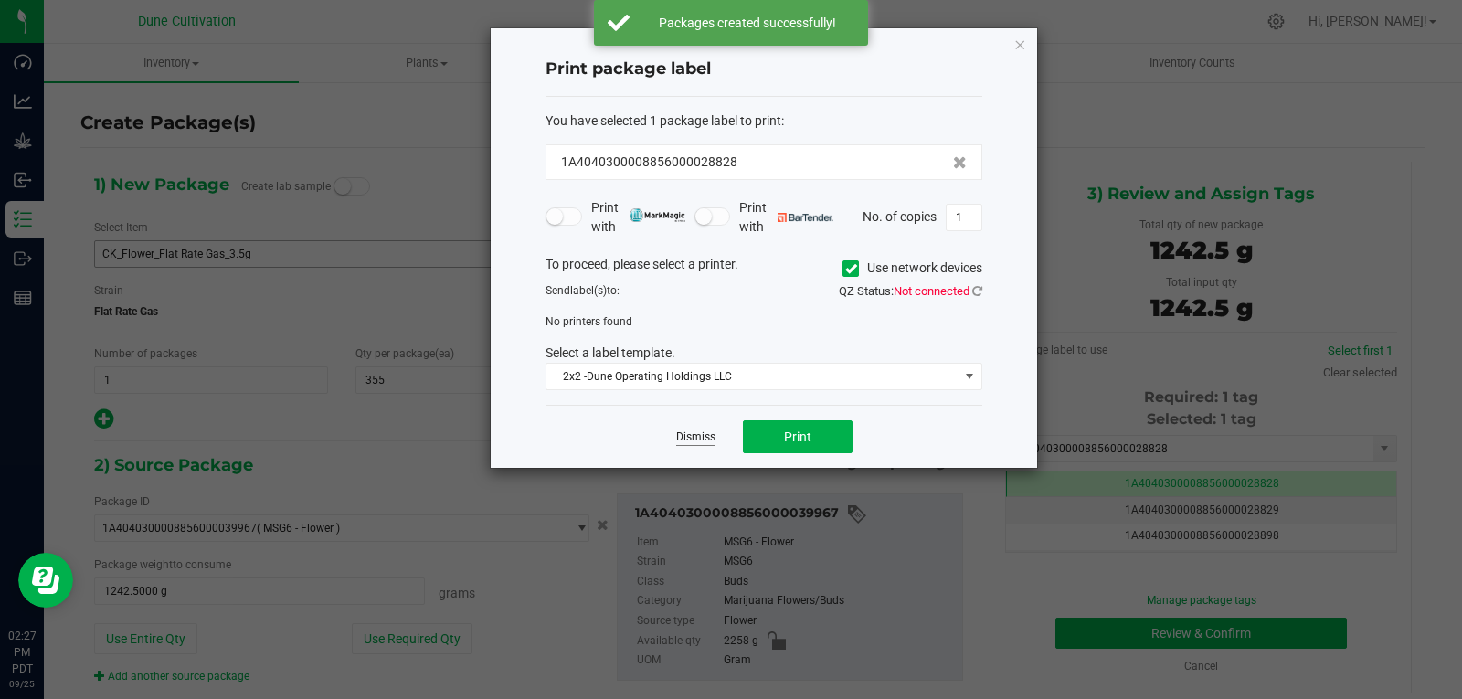
click at [701, 435] on link "Dismiss" at bounding box center [695, 437] width 39 height 16
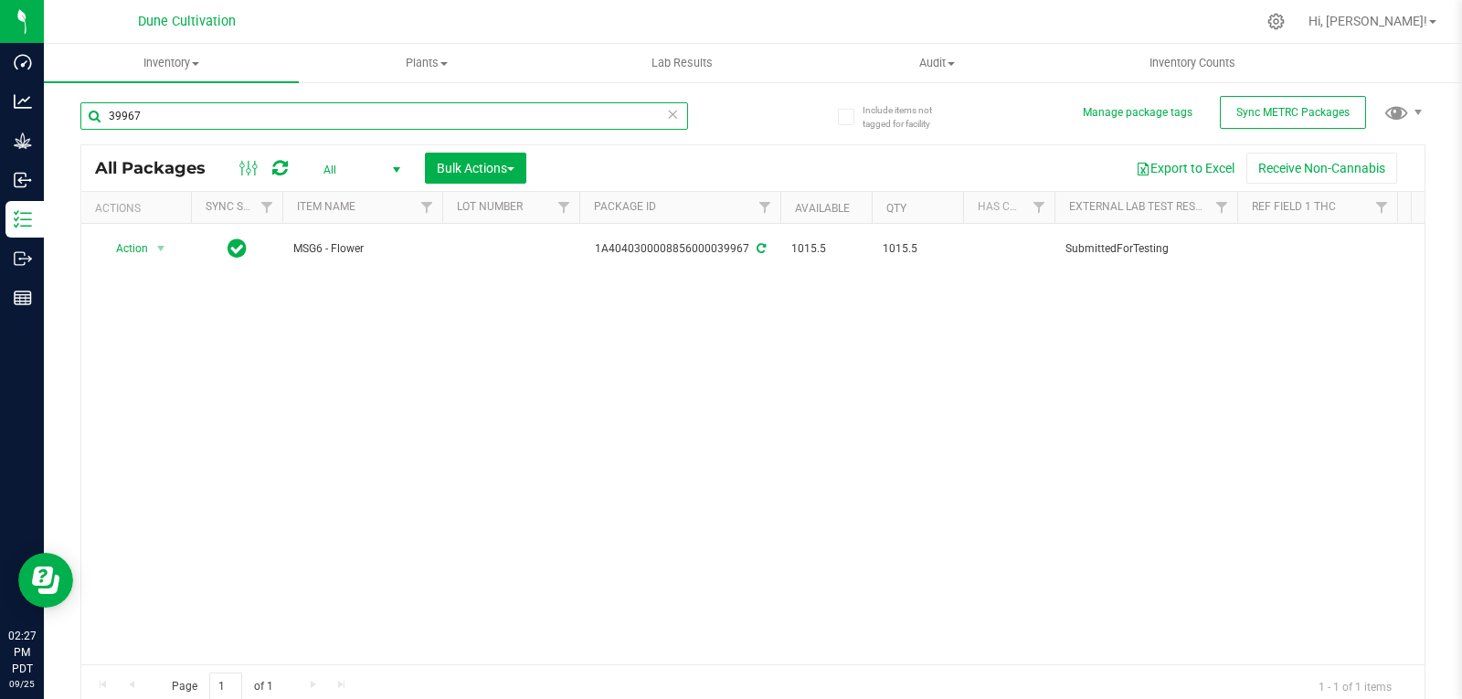
click at [239, 126] on input "39967" at bounding box center [384, 115] width 608 height 27
type input "28828"
click at [481, 243] on td at bounding box center [510, 248] width 137 height 49
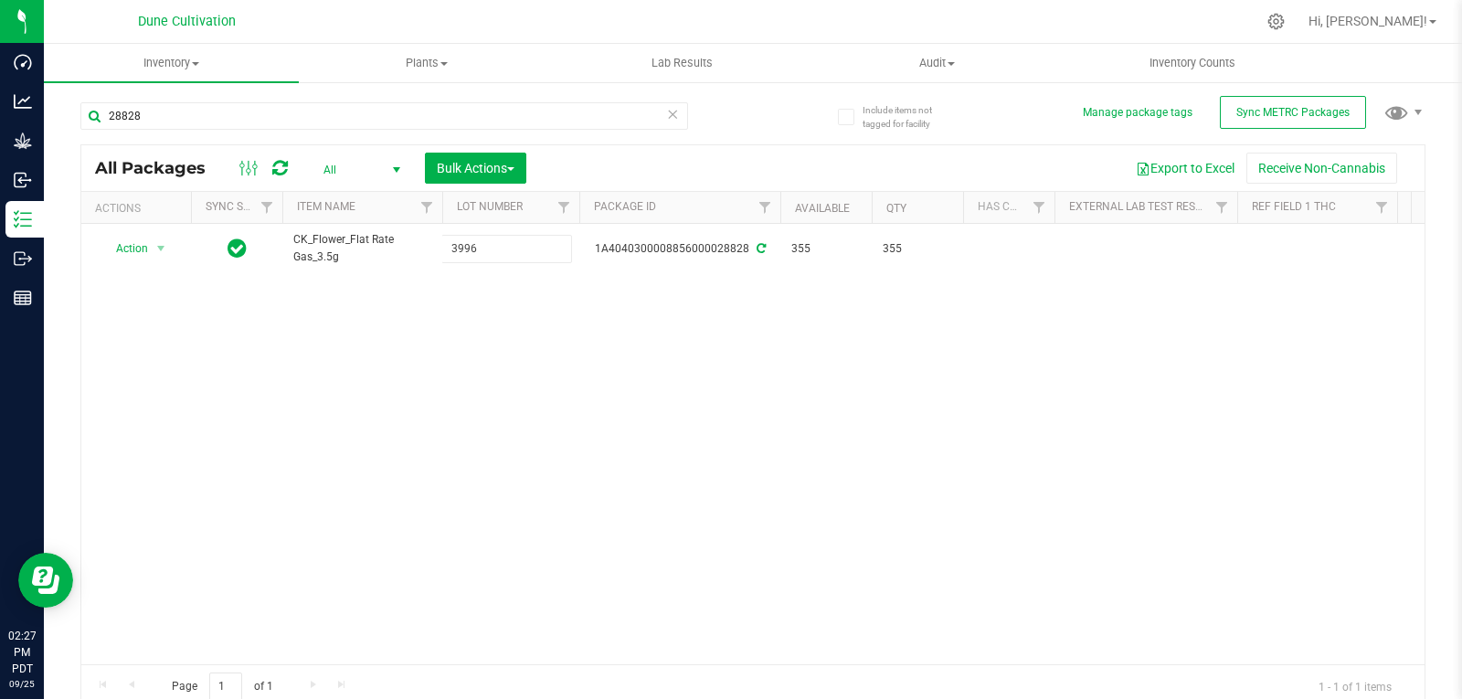
type input "39967"
click at [446, 325] on div "Loading... All Packages All Active Only Lab Samples Locked All External Interna…" at bounding box center [752, 426] width 1345 height 565
click at [185, 113] on input "28828" at bounding box center [384, 115] width 608 height 27
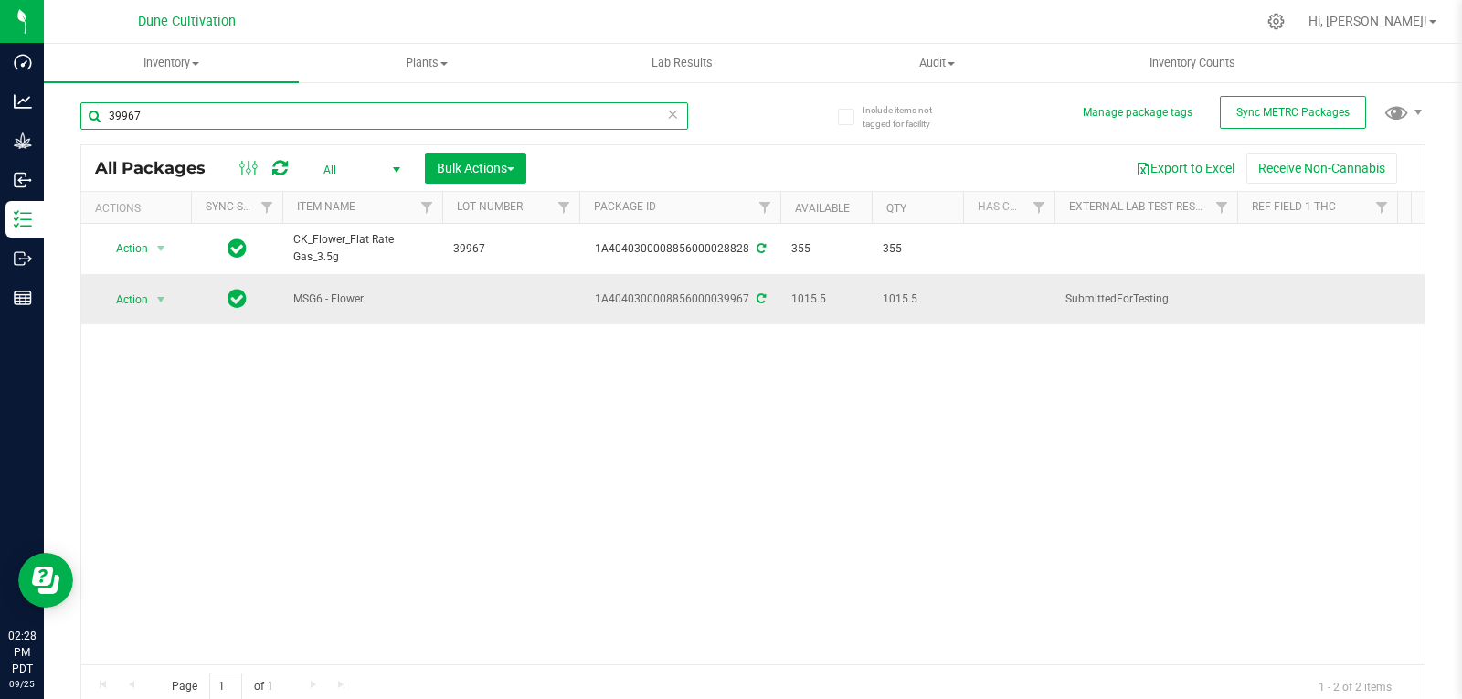
type input "39967"
click at [481, 296] on td at bounding box center [510, 298] width 137 height 49
type input "39967"
click at [497, 429] on div "All Packages All Active Only Lab Samples Locked All External Internal Bulk Acti…" at bounding box center [752, 426] width 1345 height 565
click at [217, 126] on input "39967" at bounding box center [384, 115] width 608 height 27
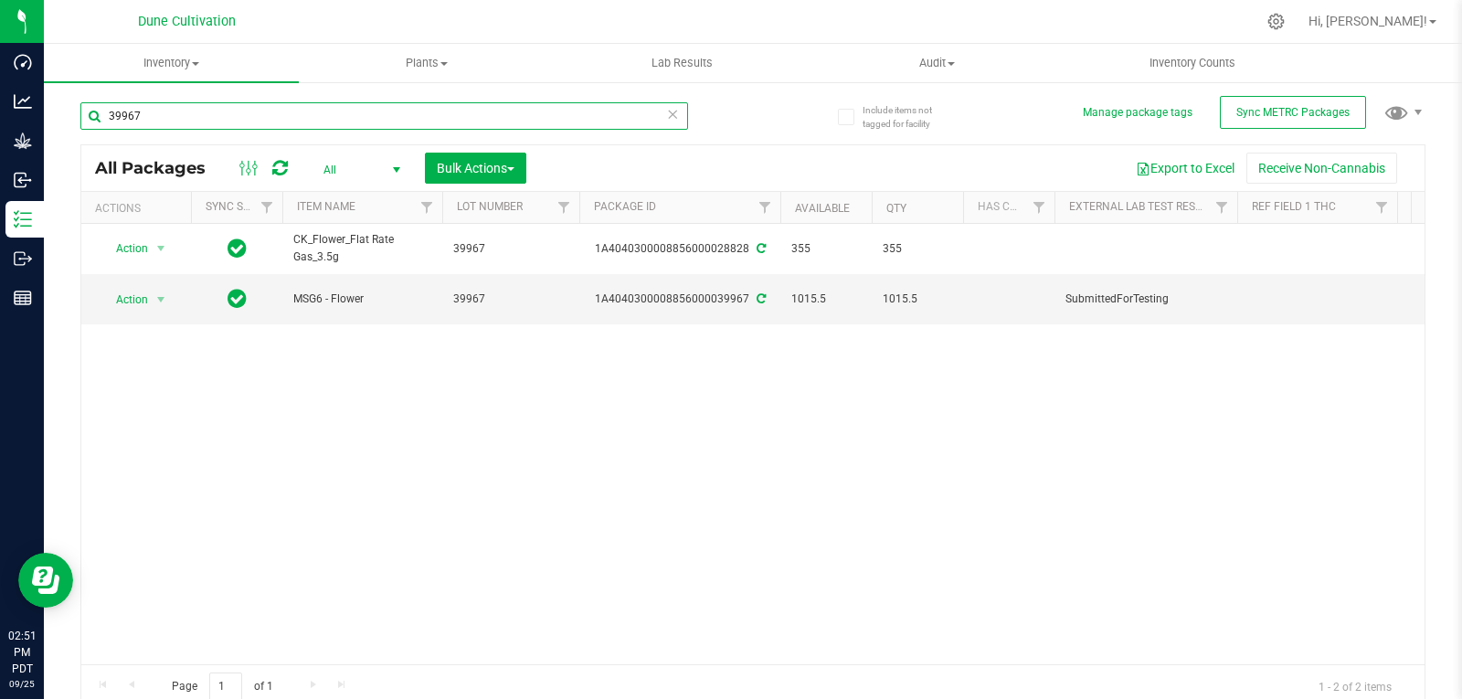
click at [217, 126] on input "39967" at bounding box center [384, 115] width 608 height 27
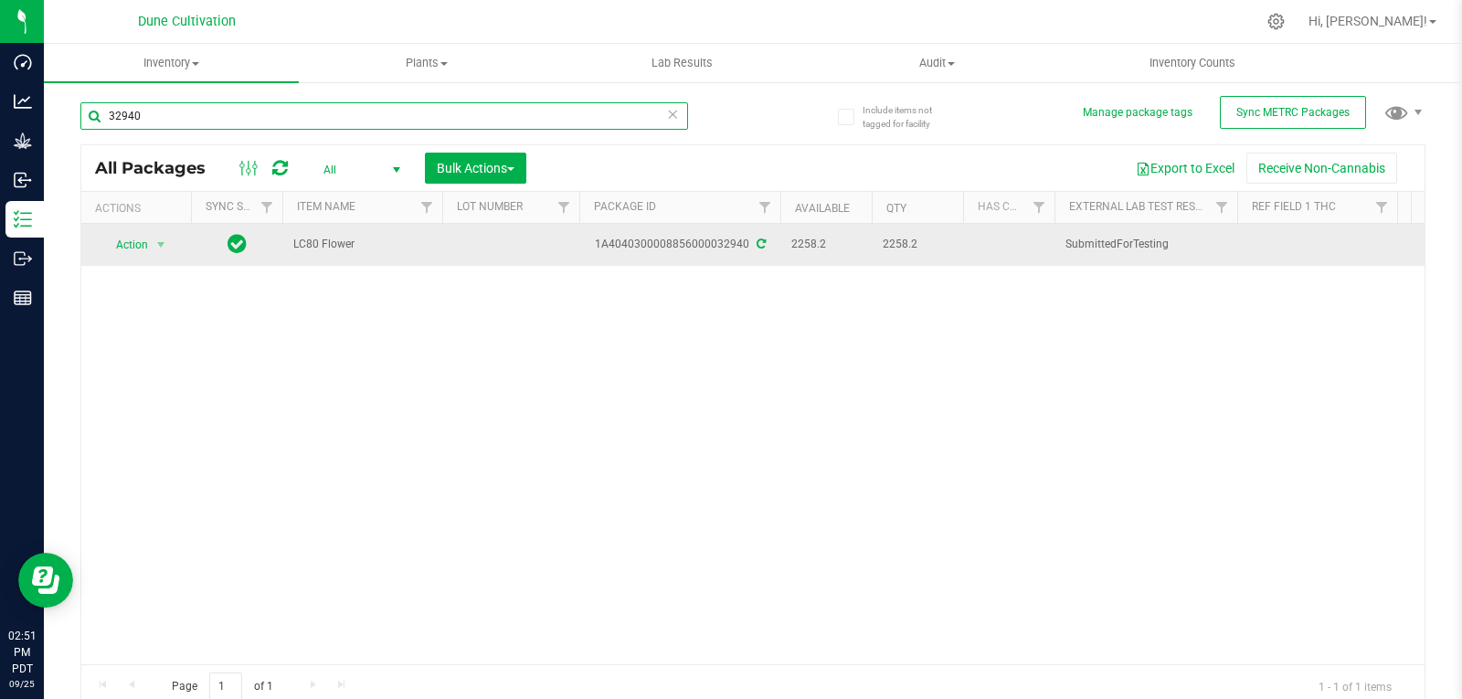
type input "32940"
click at [475, 246] on td at bounding box center [510, 245] width 137 height 42
type input "32940"
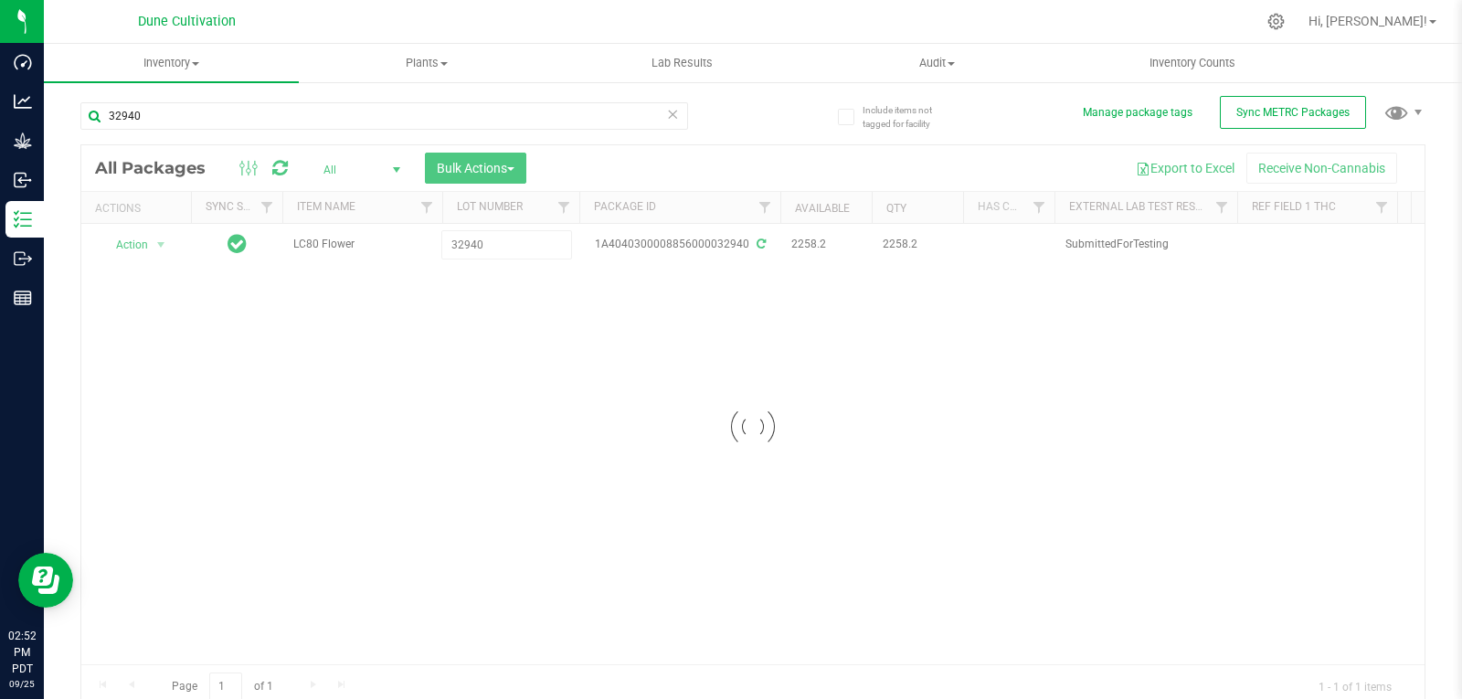
click at [472, 274] on div "Loading... All Packages All Active Only Lab Samples Locked All External Interna…" at bounding box center [752, 426] width 1345 height 565
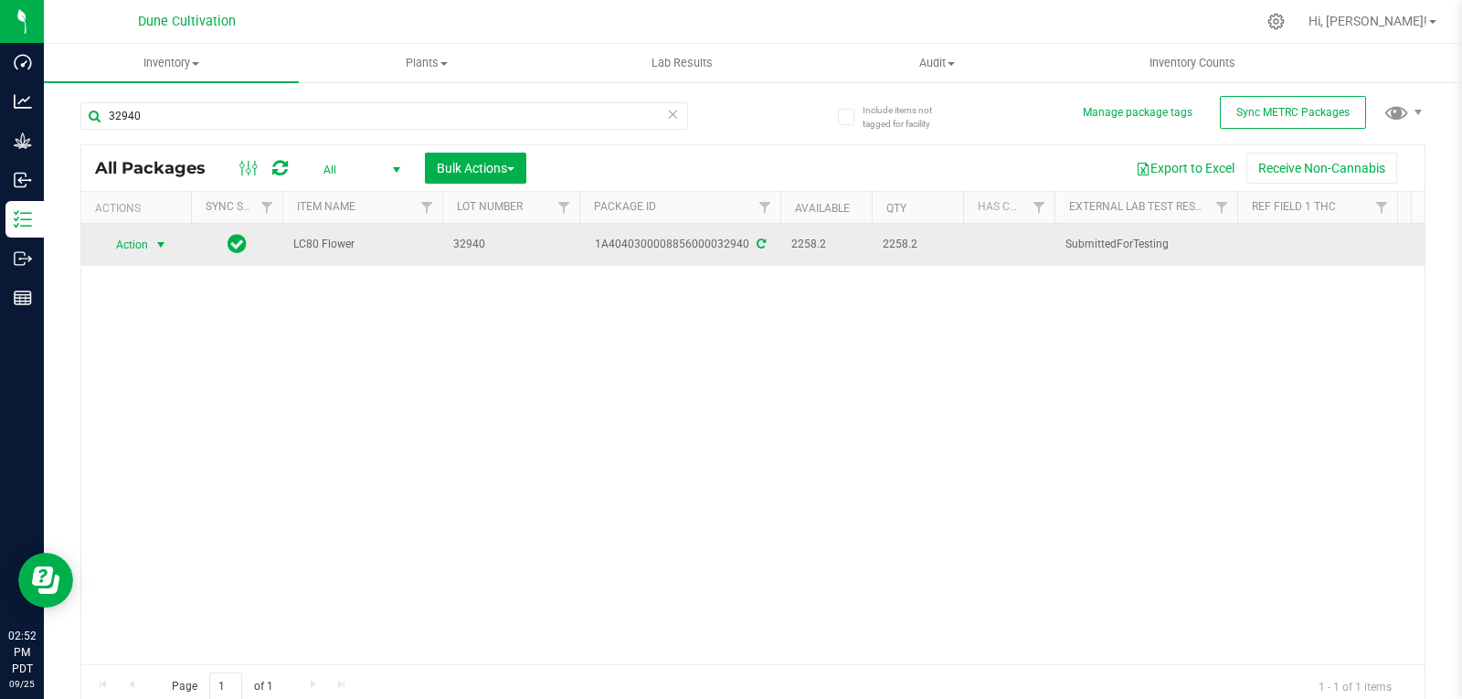
click at [127, 253] on span "Action" at bounding box center [124, 245] width 49 height 26
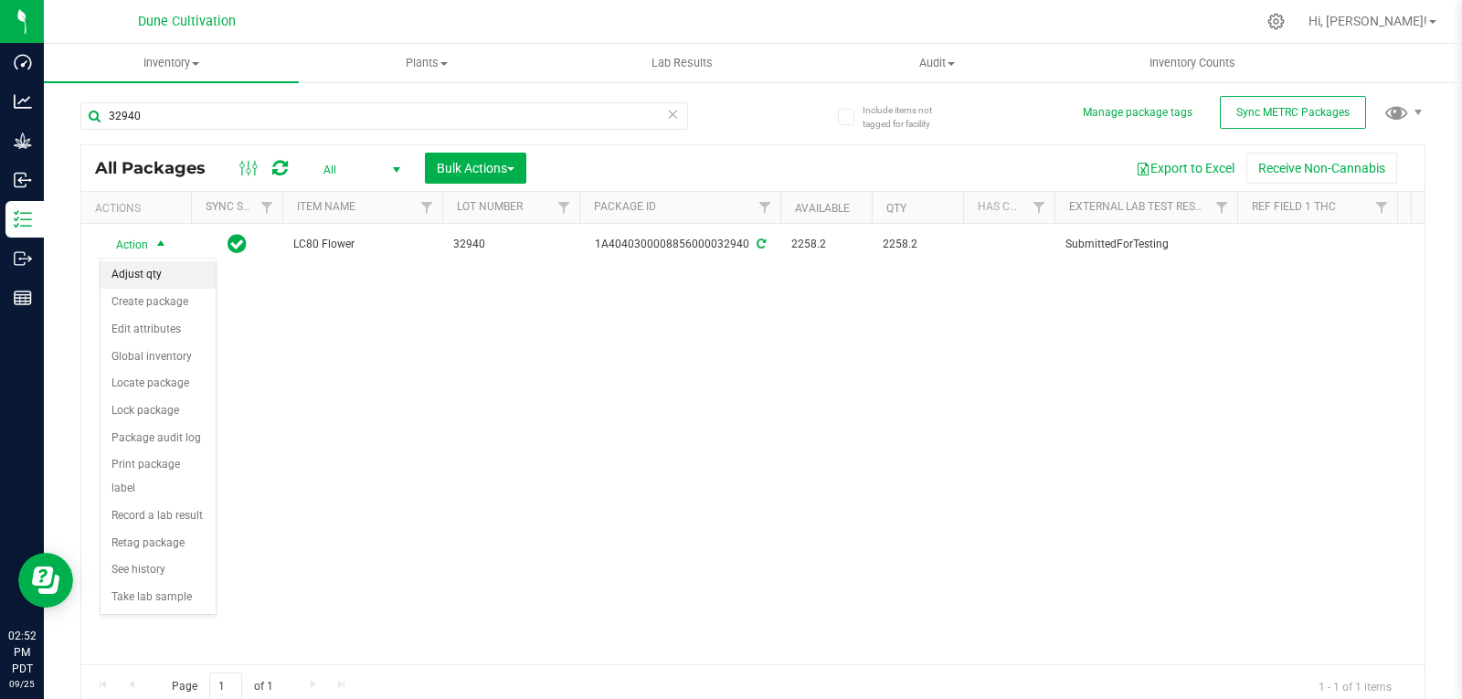
click at [157, 283] on li "Adjust qty" at bounding box center [158, 274] width 115 height 27
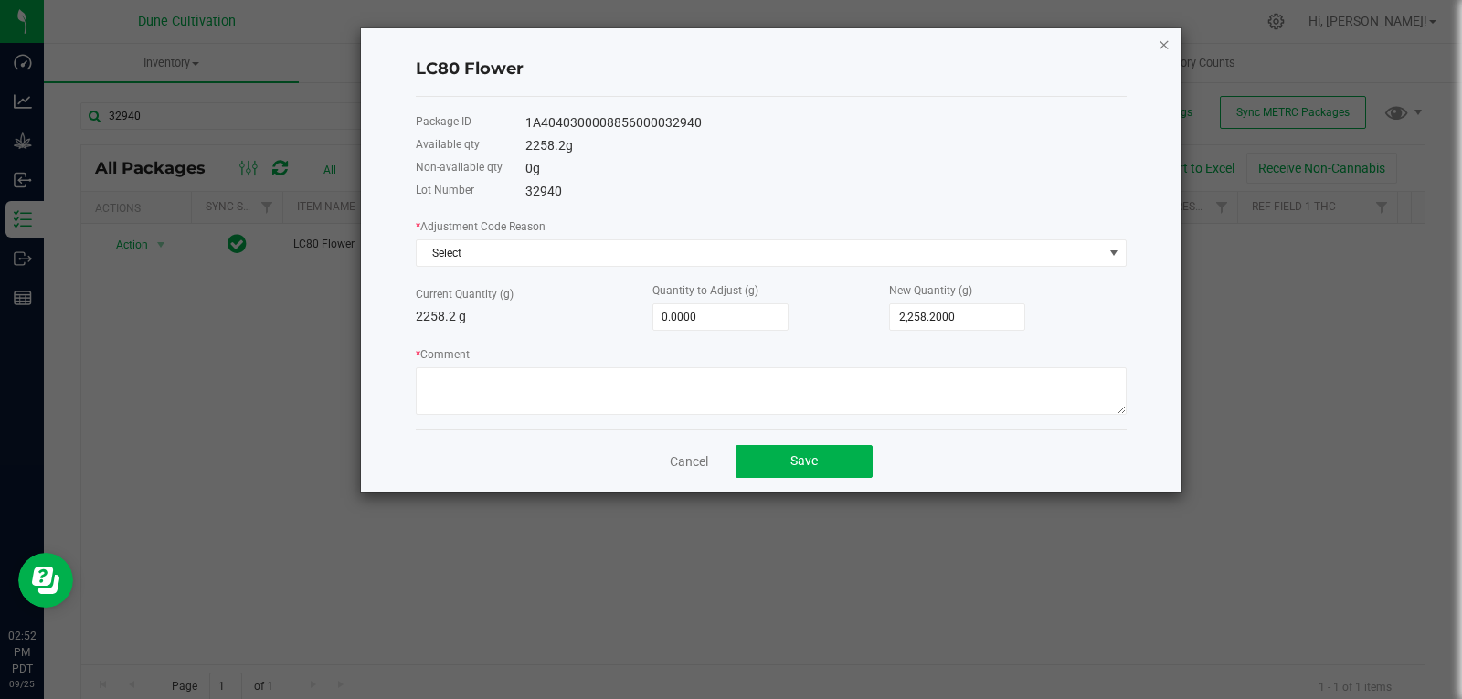
click at [1166, 37] on icon "button" at bounding box center [1164, 44] width 13 height 22
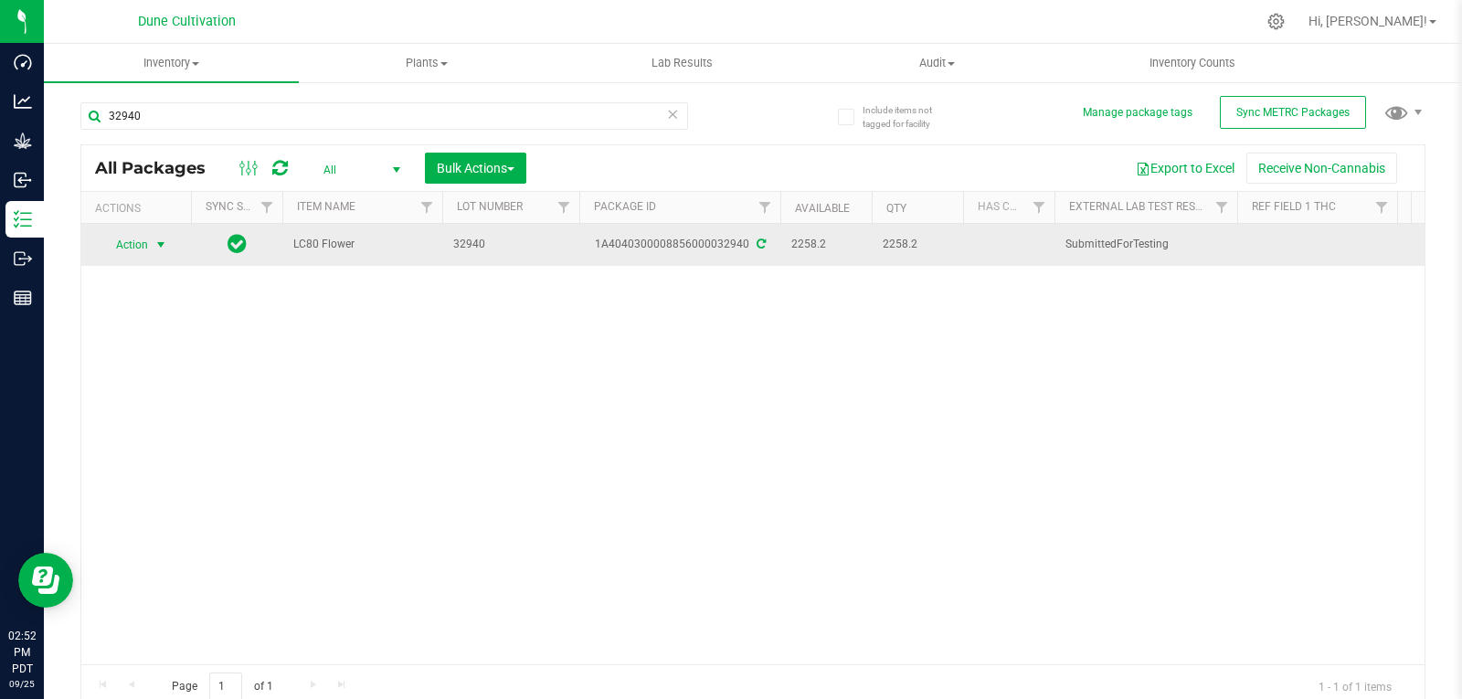
click at [158, 238] on span "select" at bounding box center [161, 245] width 15 height 15
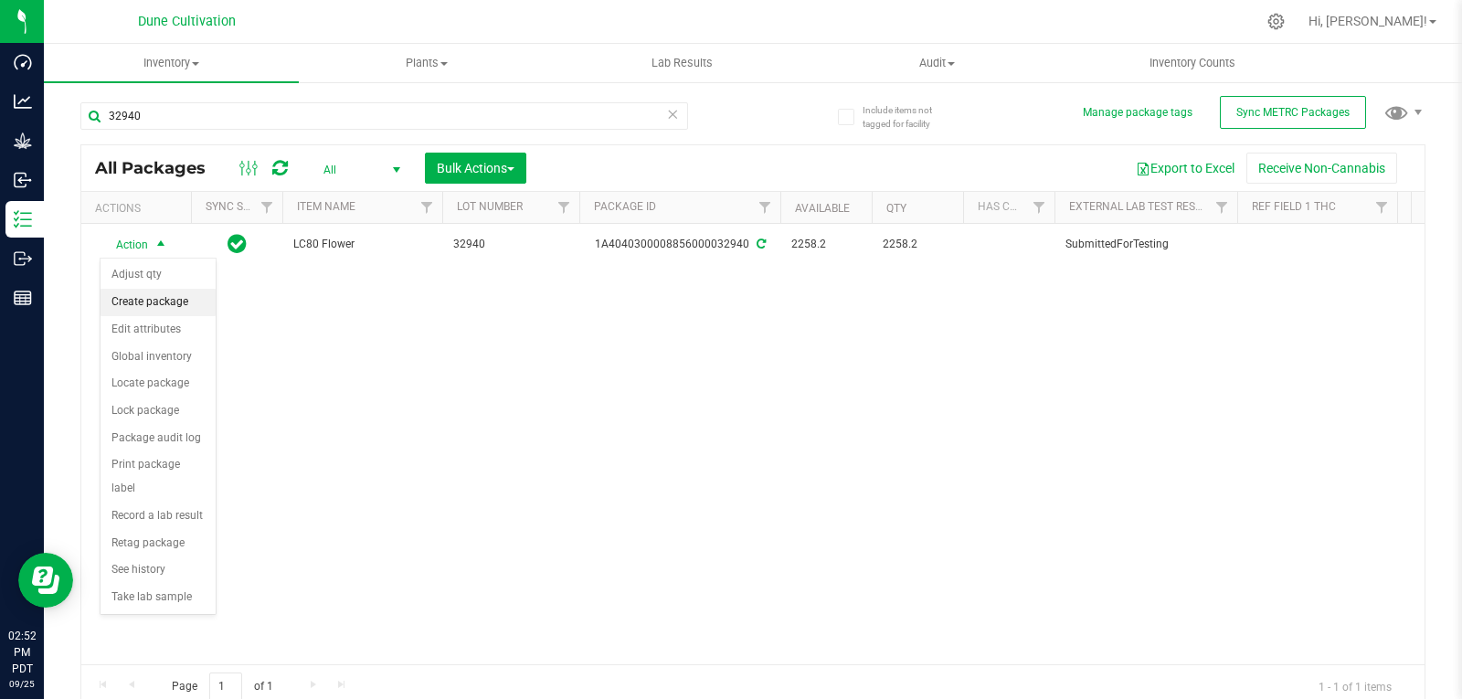
click at [153, 294] on li "Create package" at bounding box center [158, 302] width 115 height 27
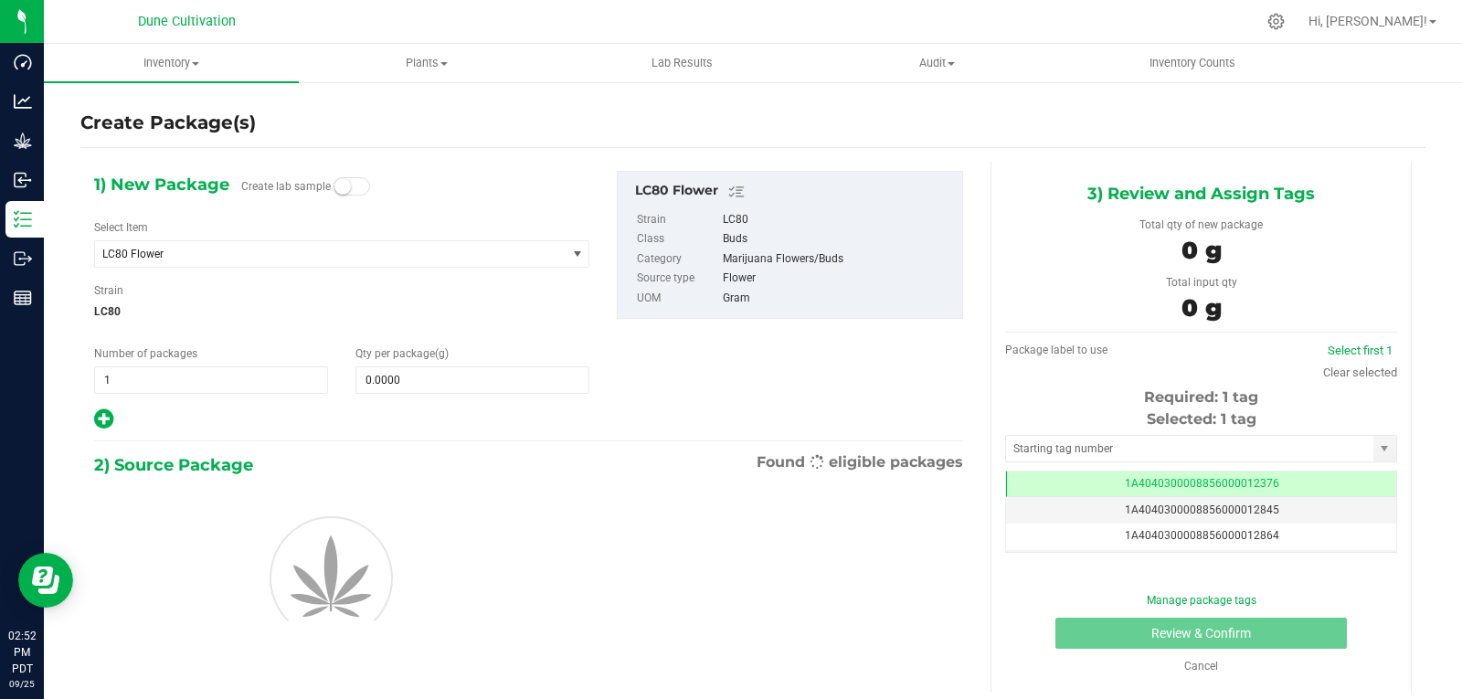
scroll to position [0, -1]
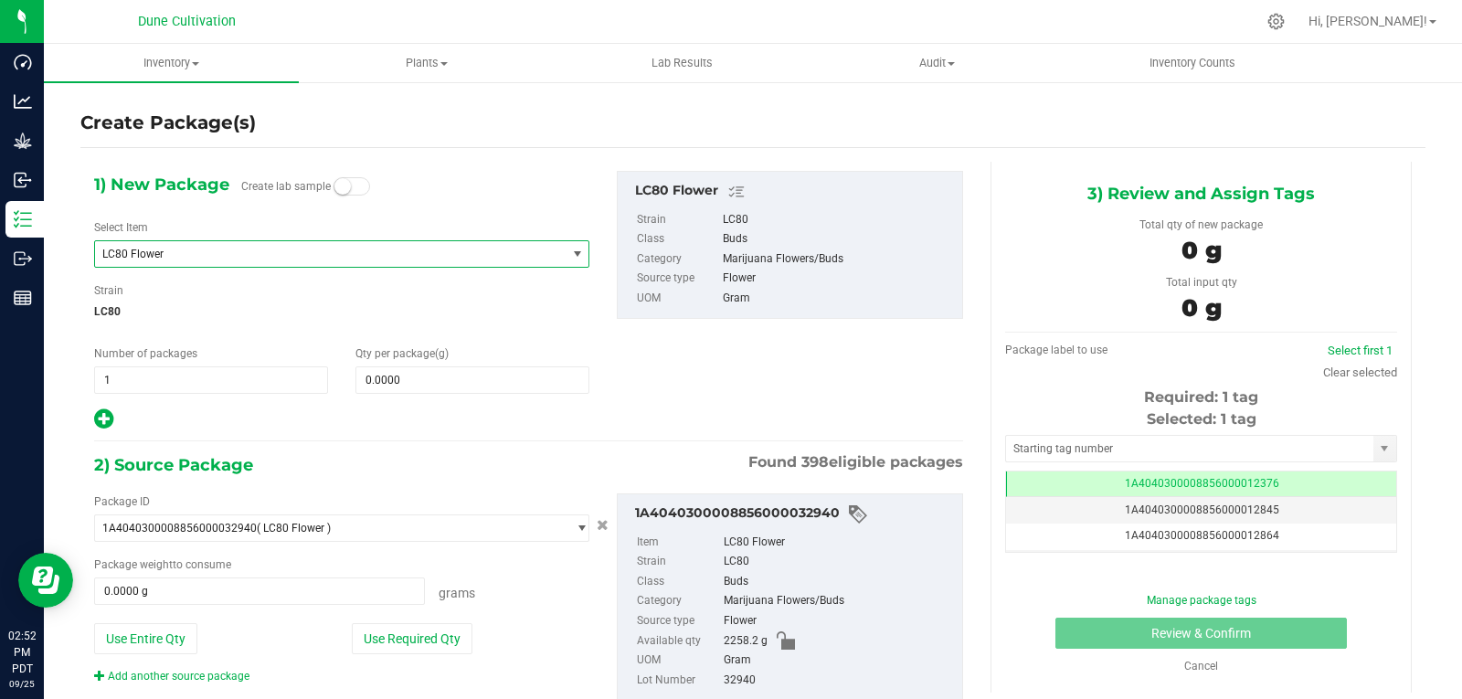
click at [213, 244] on span "LC80 Flower" at bounding box center [330, 254] width 471 height 26
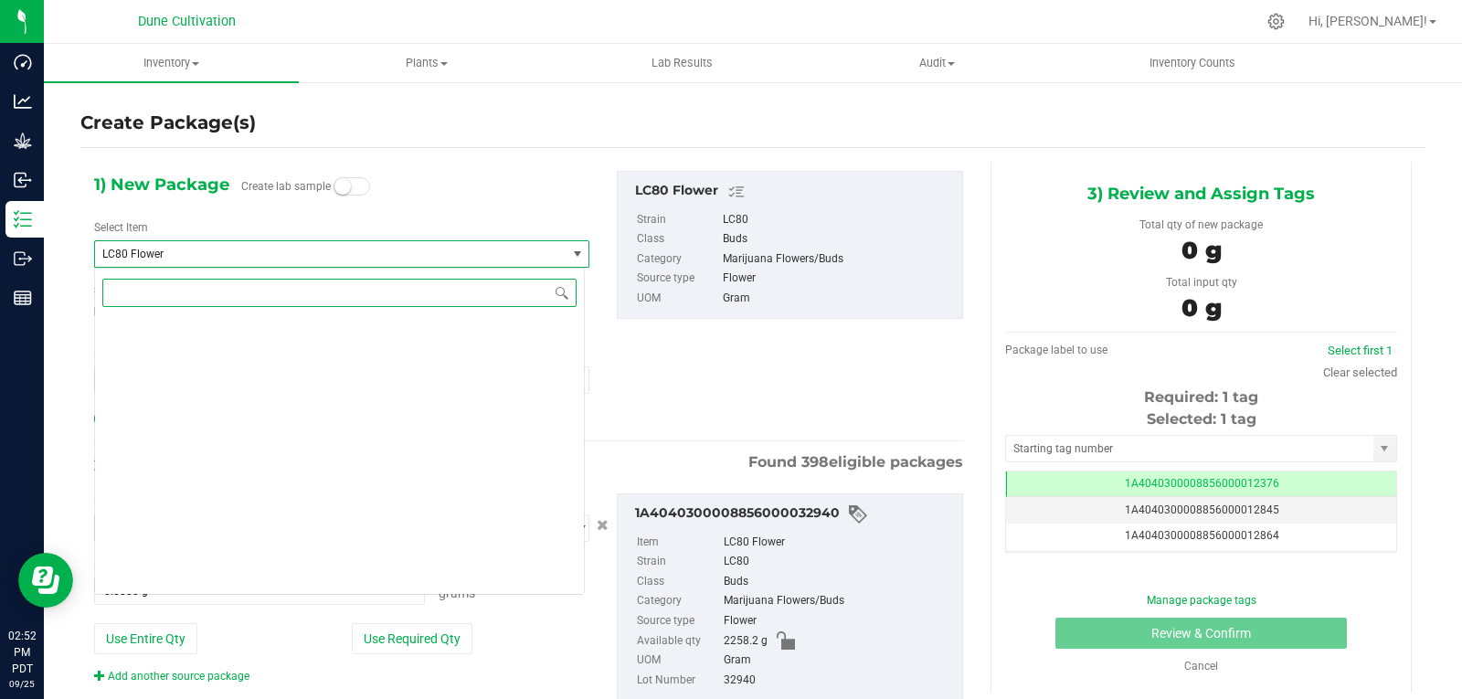
scroll to position [56236, 0]
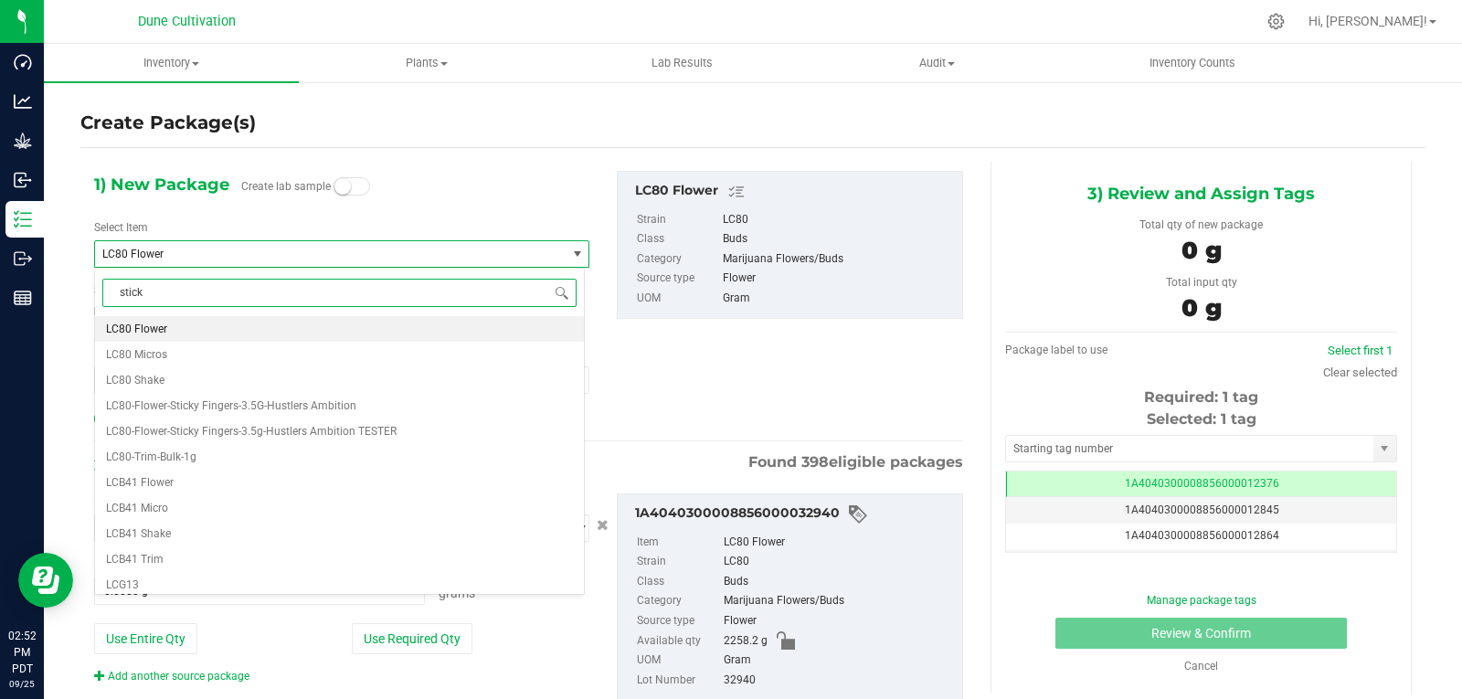
type input "sticky"
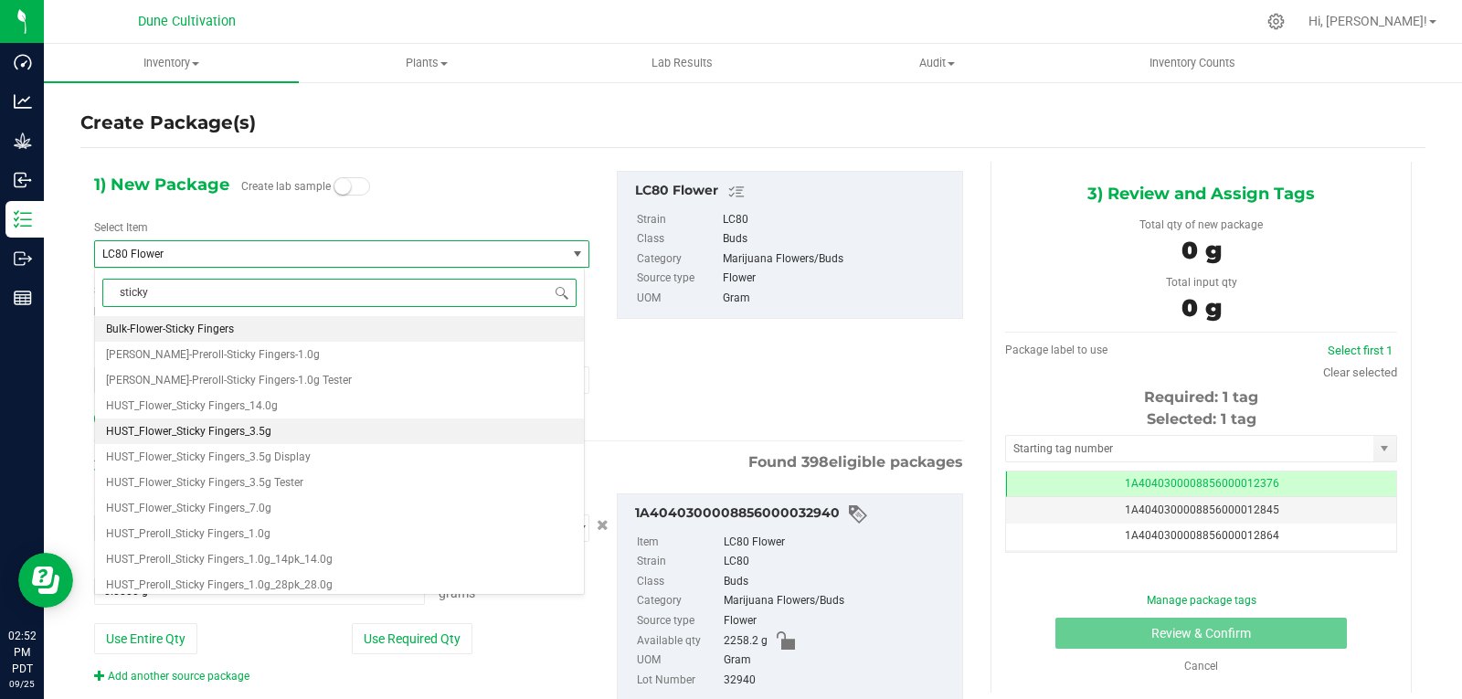
click at [291, 438] on li "HUST_Flower_Sticky Fingers_3.5g" at bounding box center [339, 431] width 489 height 26
type input "0"
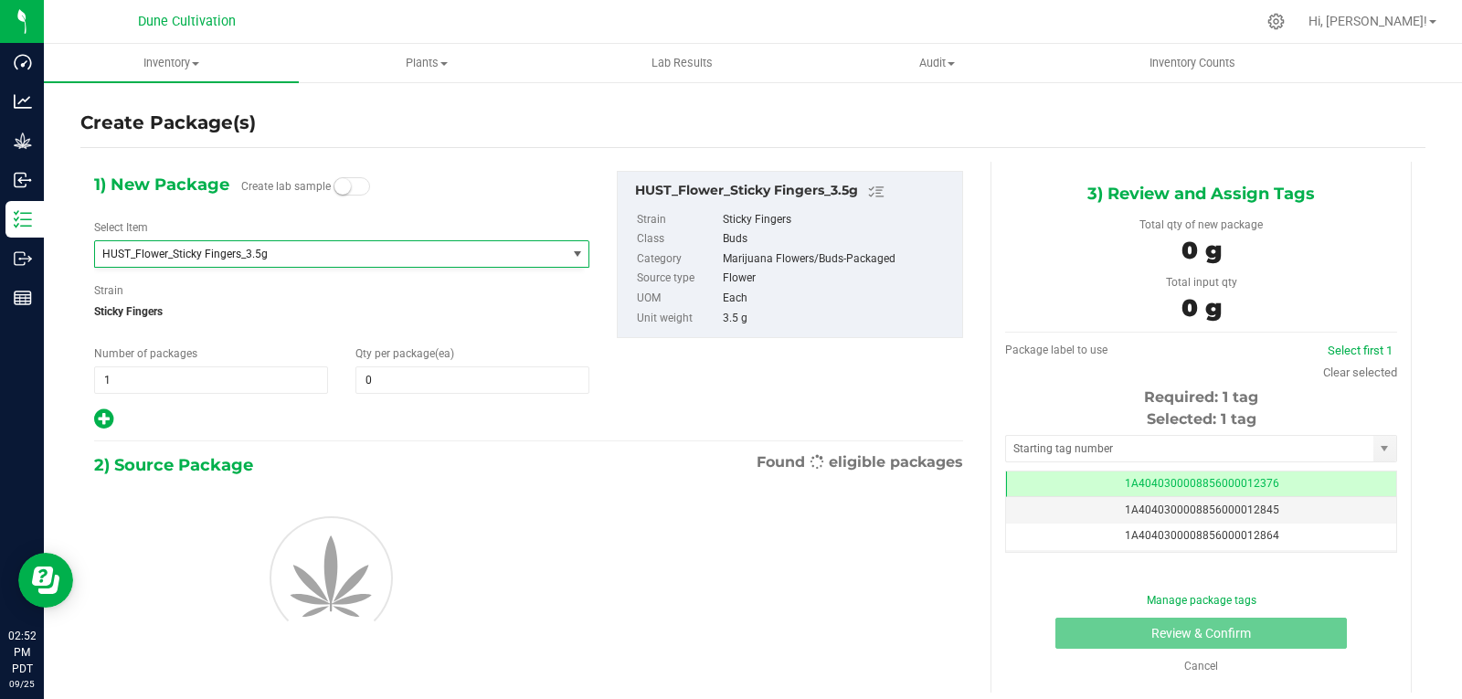
scroll to position [27094, 0]
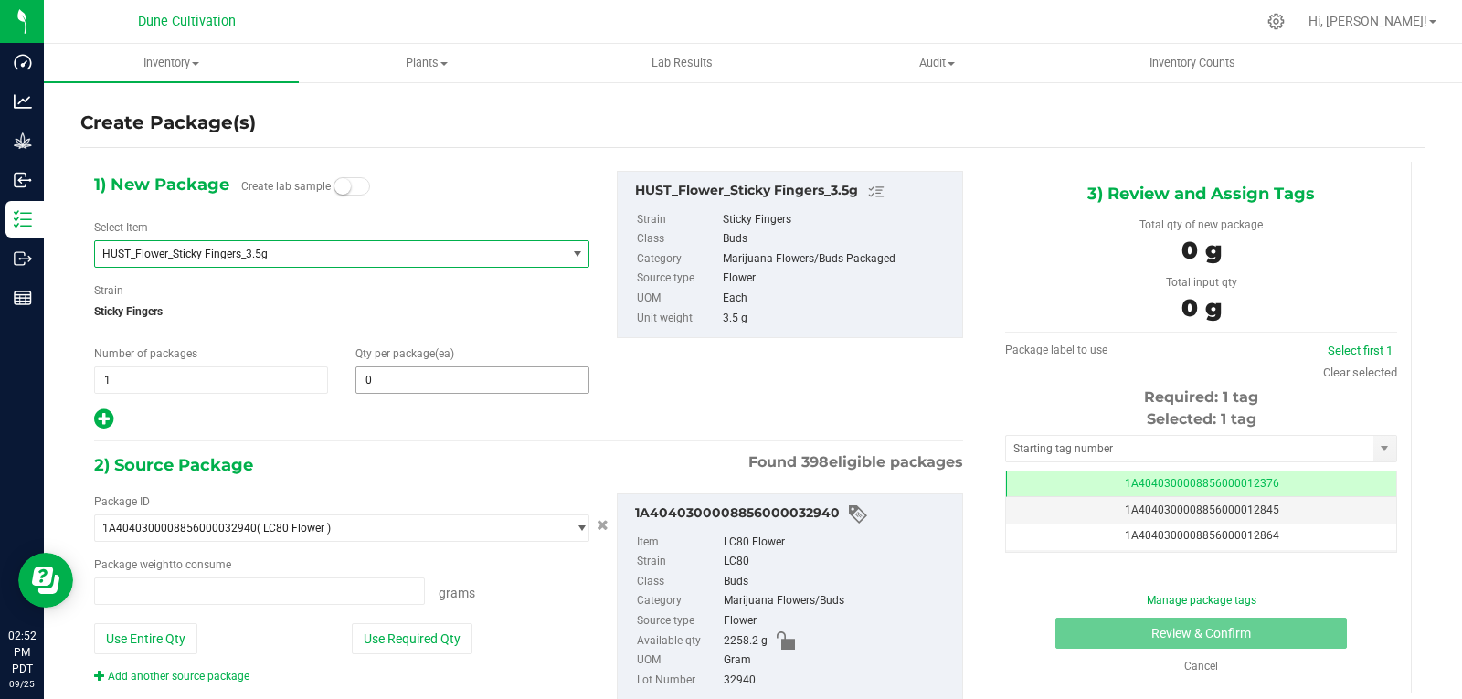
type input "0.0000 g"
click at [389, 381] on span at bounding box center [472, 379] width 234 height 27
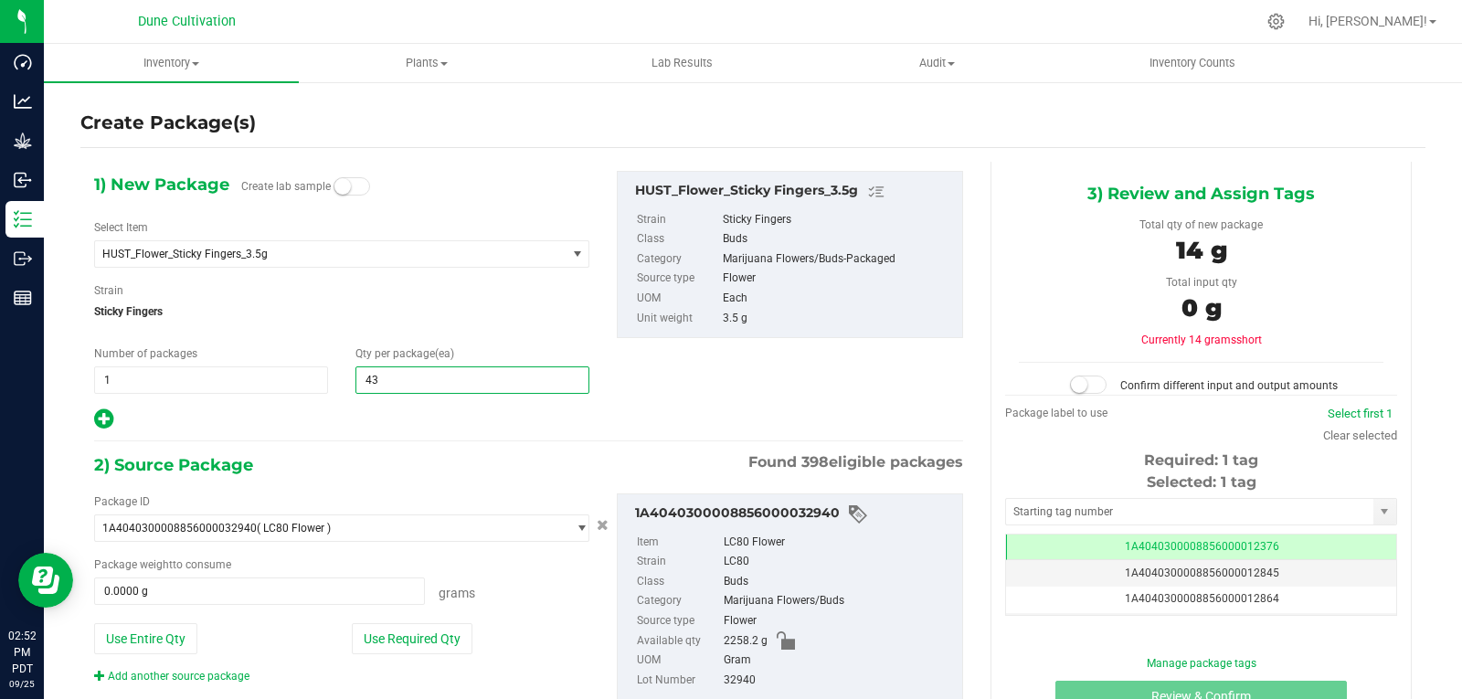
type input "430"
click at [409, 624] on button "Use Required Qty" at bounding box center [412, 638] width 121 height 31
type input "1505.0000 g"
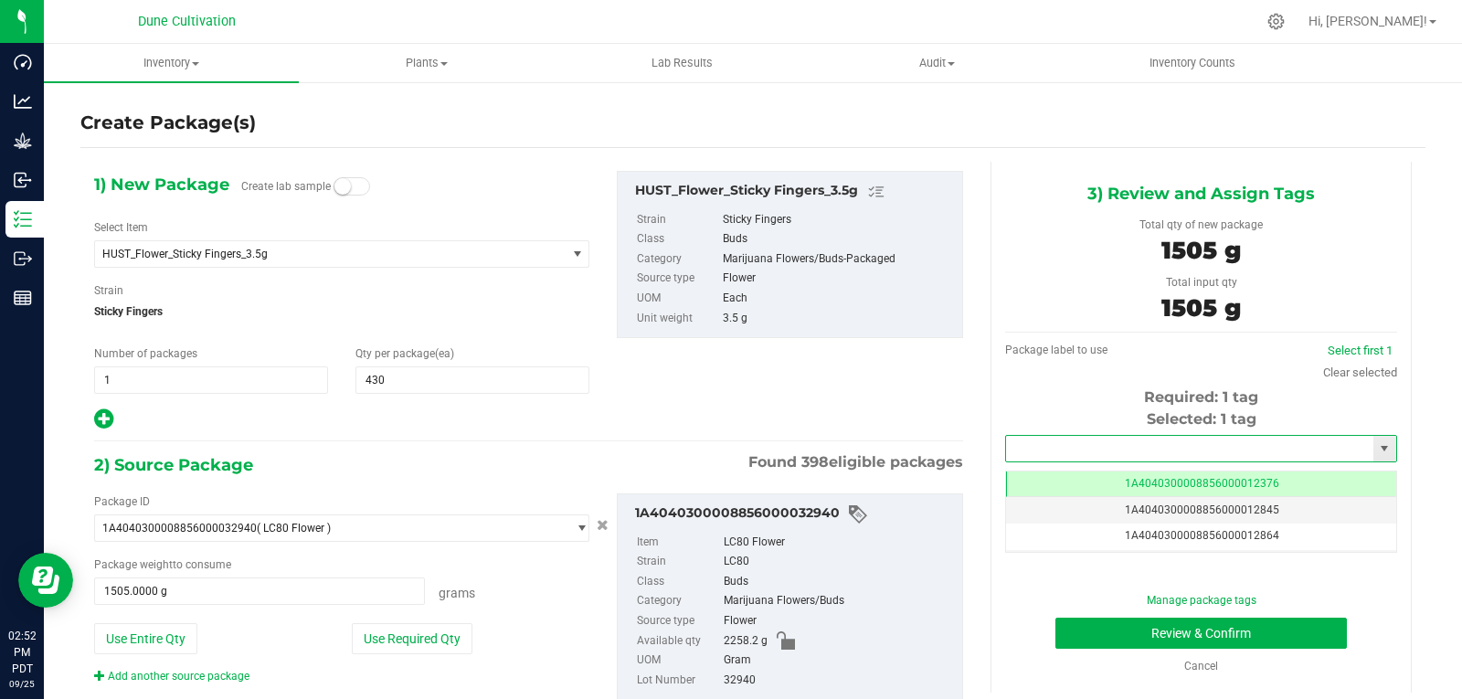
click at [1038, 440] on input "text" at bounding box center [1189, 449] width 367 height 26
click at [1051, 471] on li "1A4040300008856000028826" at bounding box center [1190, 479] width 386 height 27
type input "1A4040300008856000028826"
click at [1118, 620] on button "Review & Confirm" at bounding box center [1200, 633] width 291 height 31
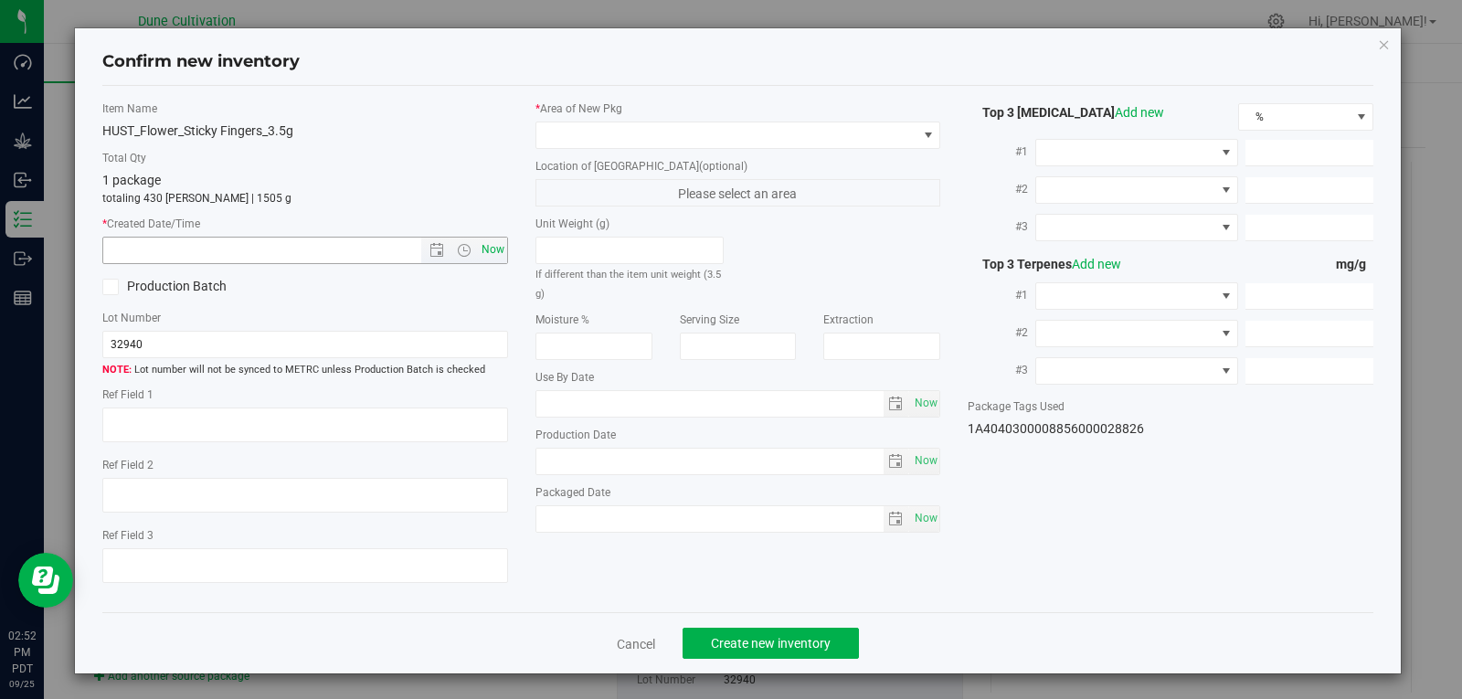
click at [486, 237] on span "Now" at bounding box center [492, 250] width 31 height 26
type input "[DATE] 2:52 PM"
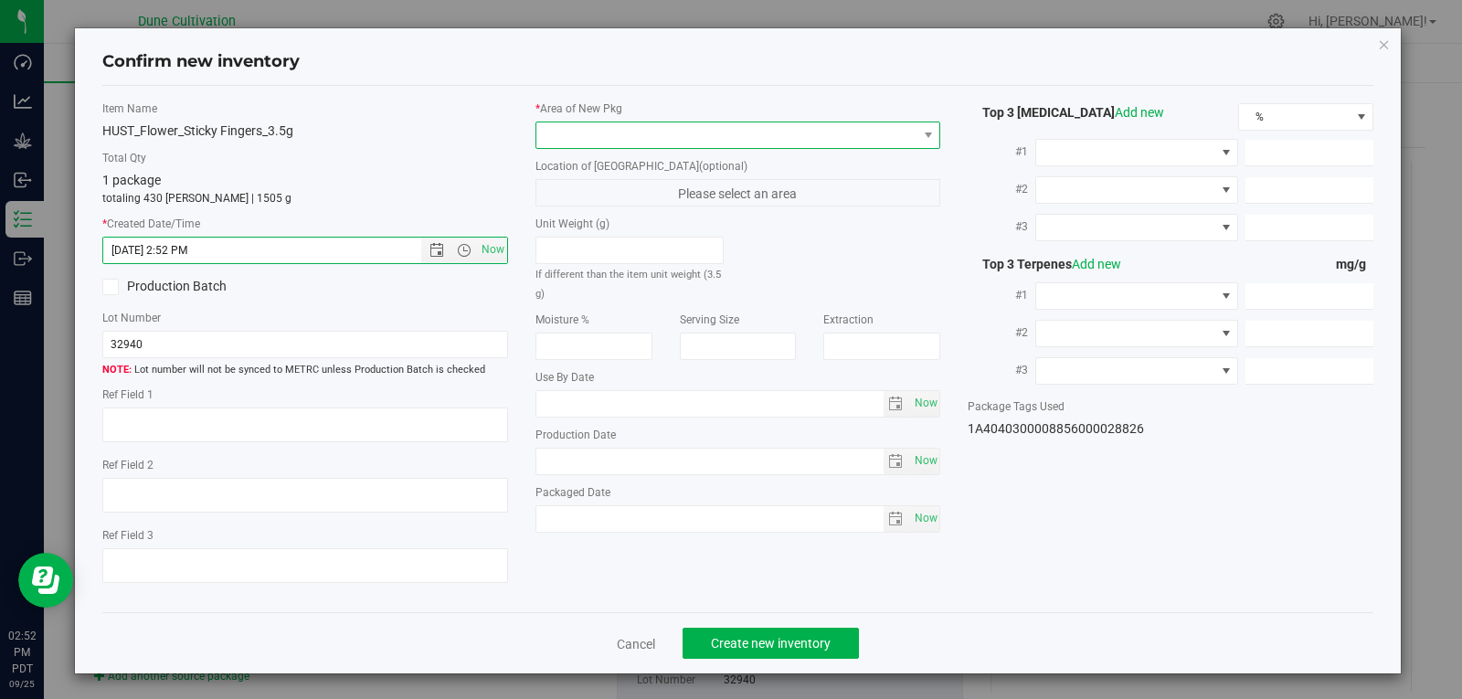
click at [572, 132] on span at bounding box center [726, 135] width 381 height 26
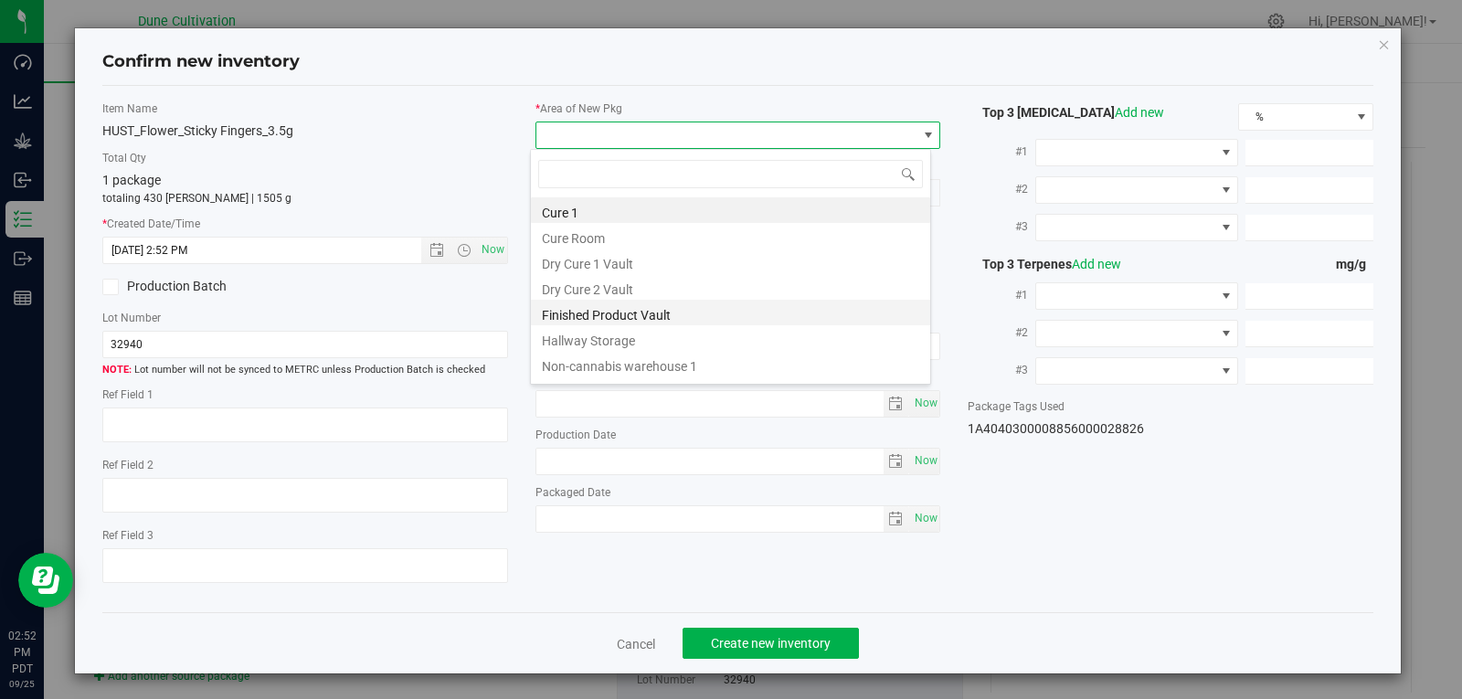
click at [652, 317] on li "Finished Product Vault" at bounding box center [730, 313] width 399 height 26
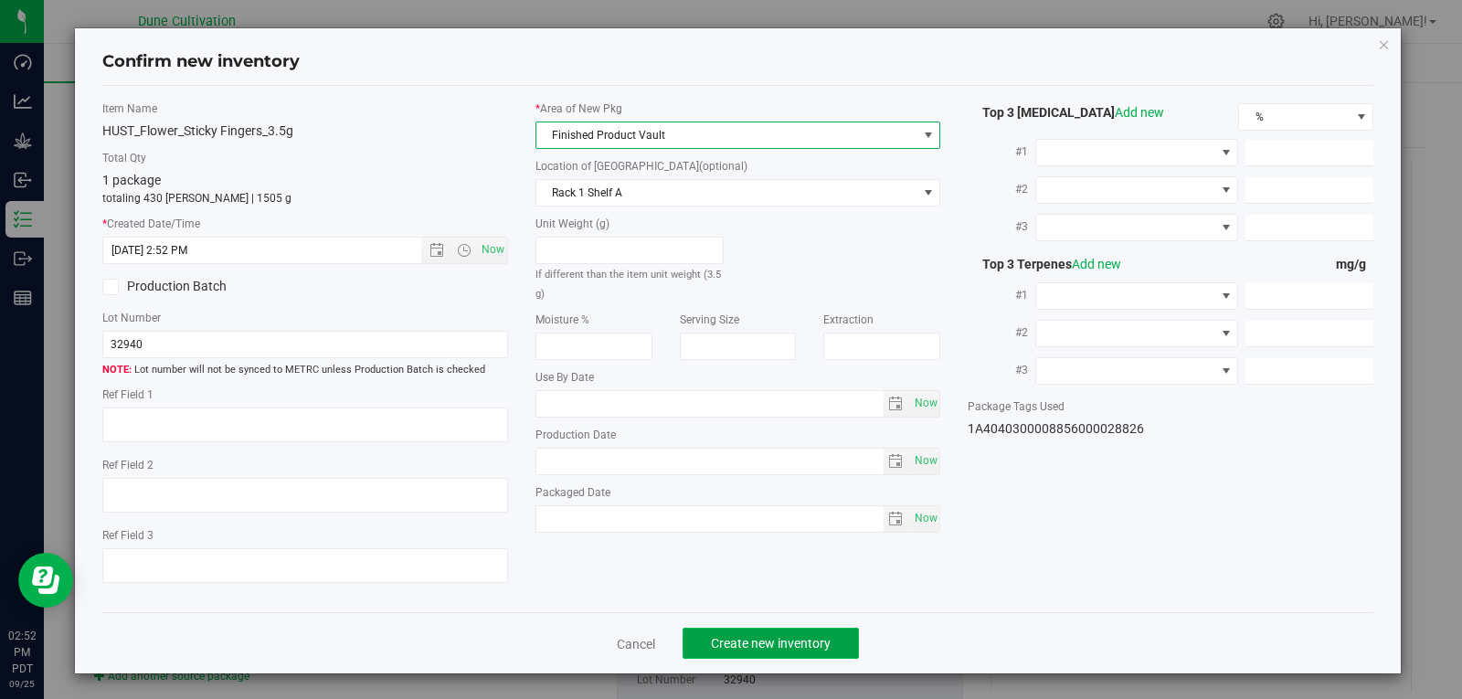
click at [774, 630] on button "Create new inventory" at bounding box center [771, 643] width 176 height 31
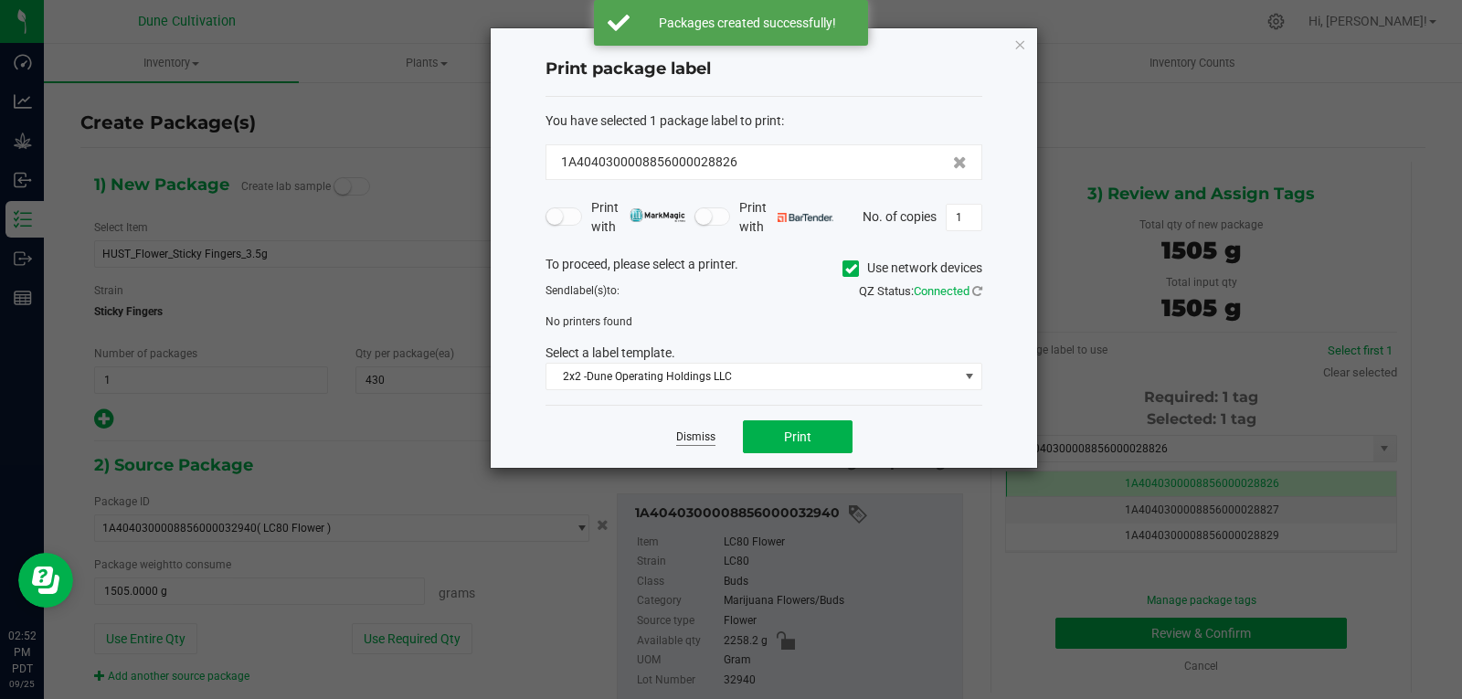
click at [699, 439] on link "Dismiss" at bounding box center [695, 437] width 39 height 16
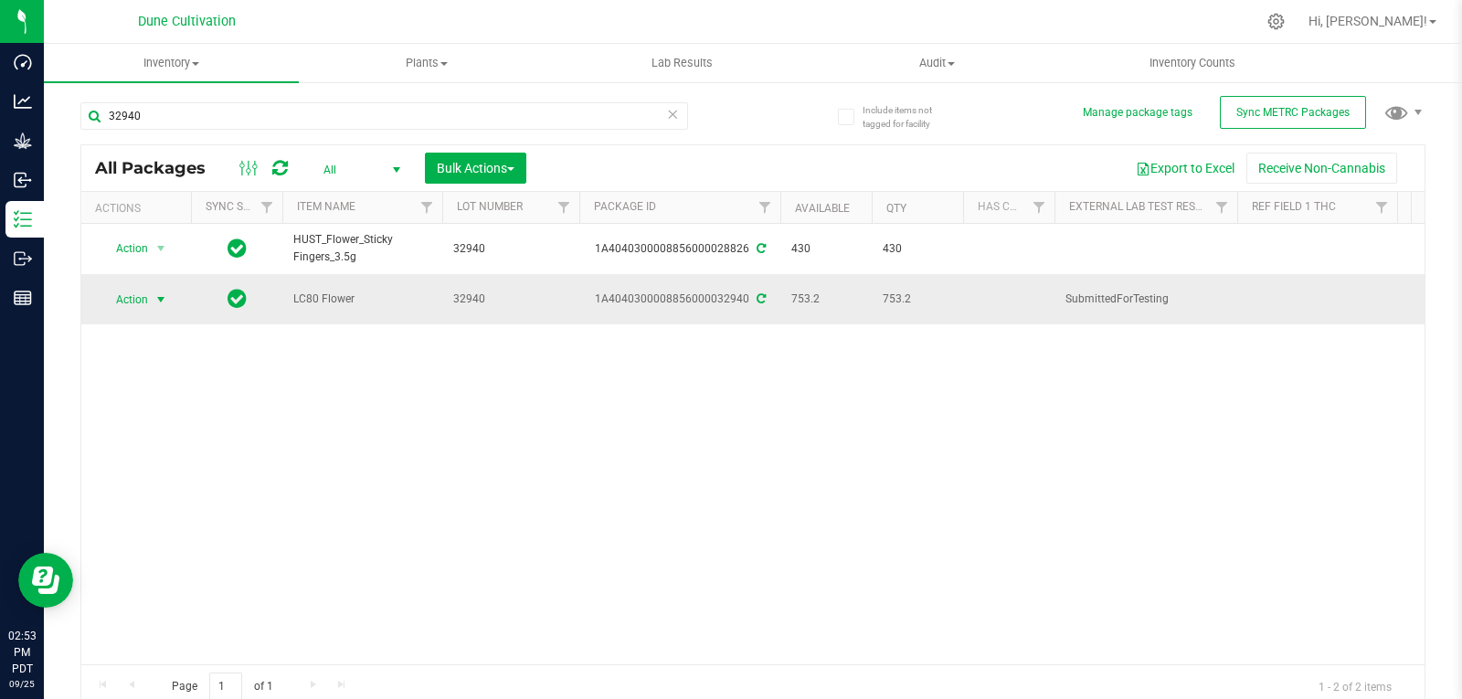
click at [154, 295] on span "select" at bounding box center [161, 299] width 15 height 15
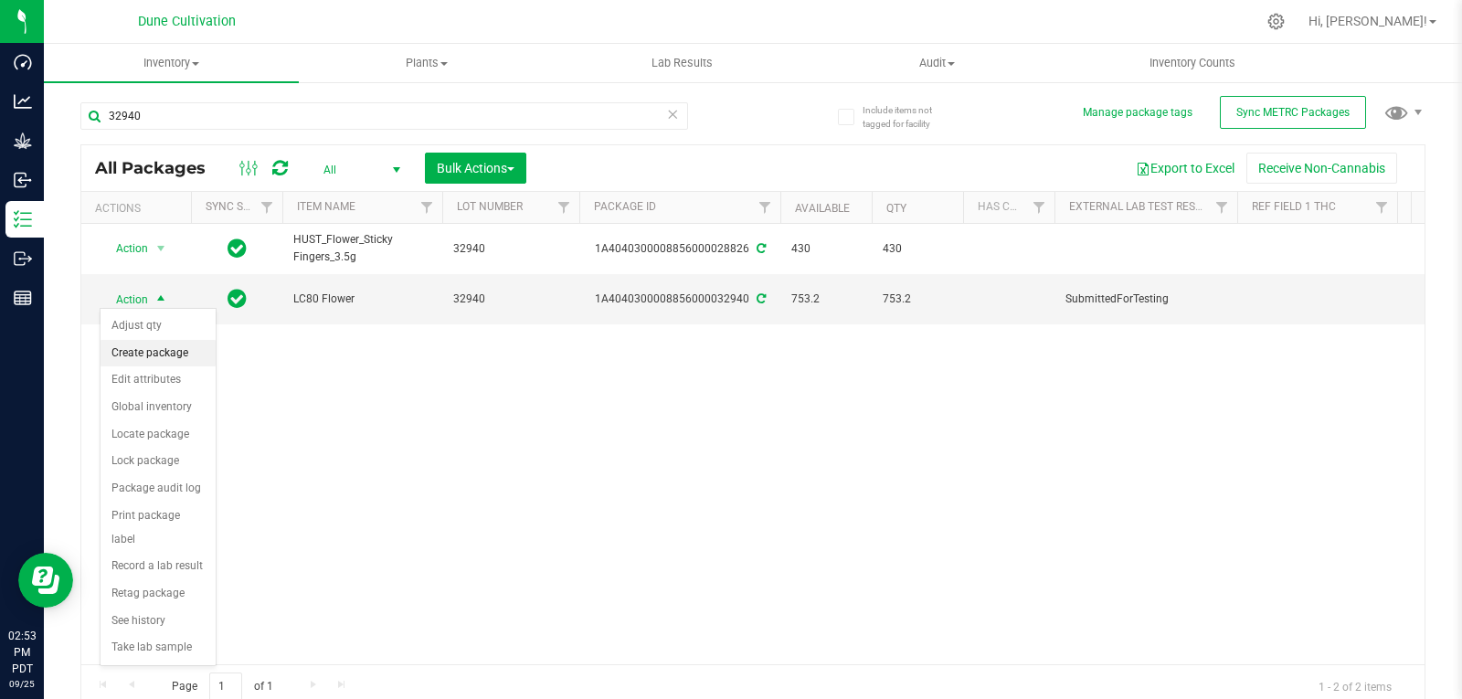
click at [170, 344] on li "Create package" at bounding box center [158, 353] width 115 height 27
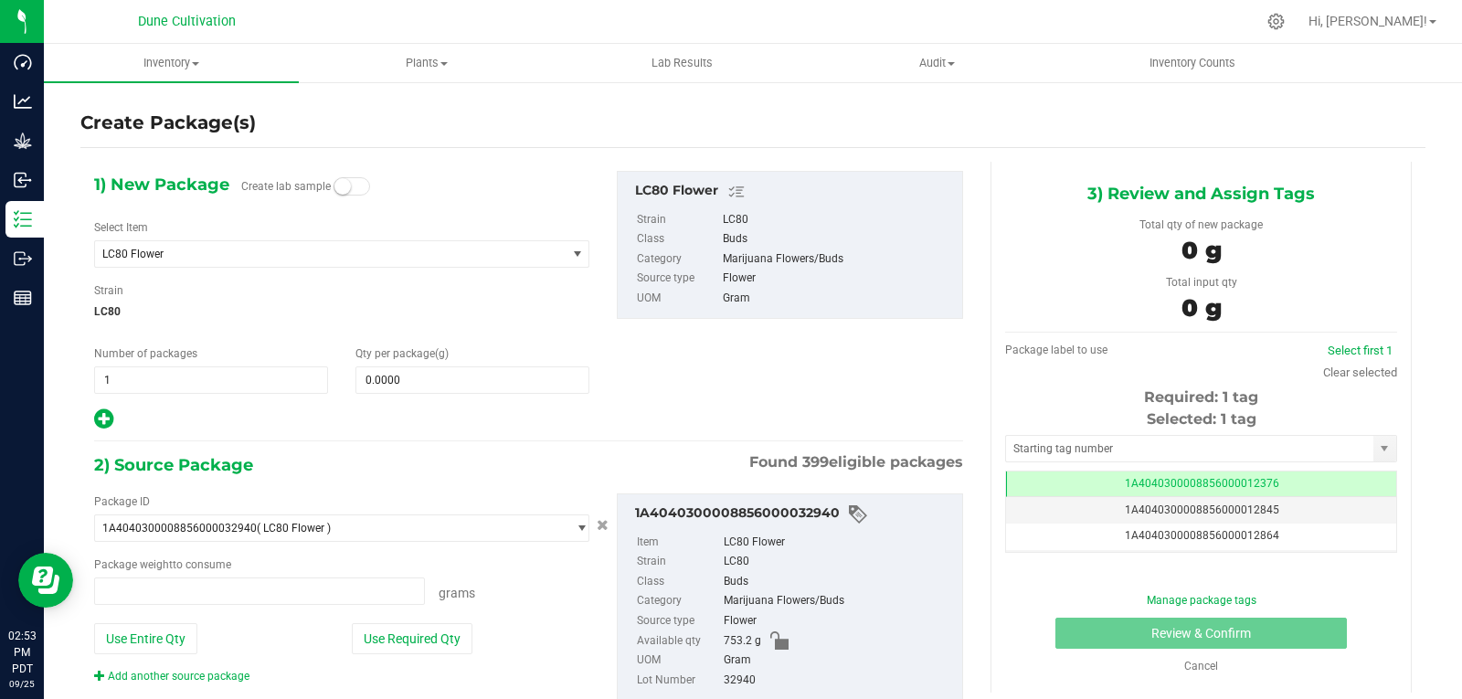
type input "0.0000 g"
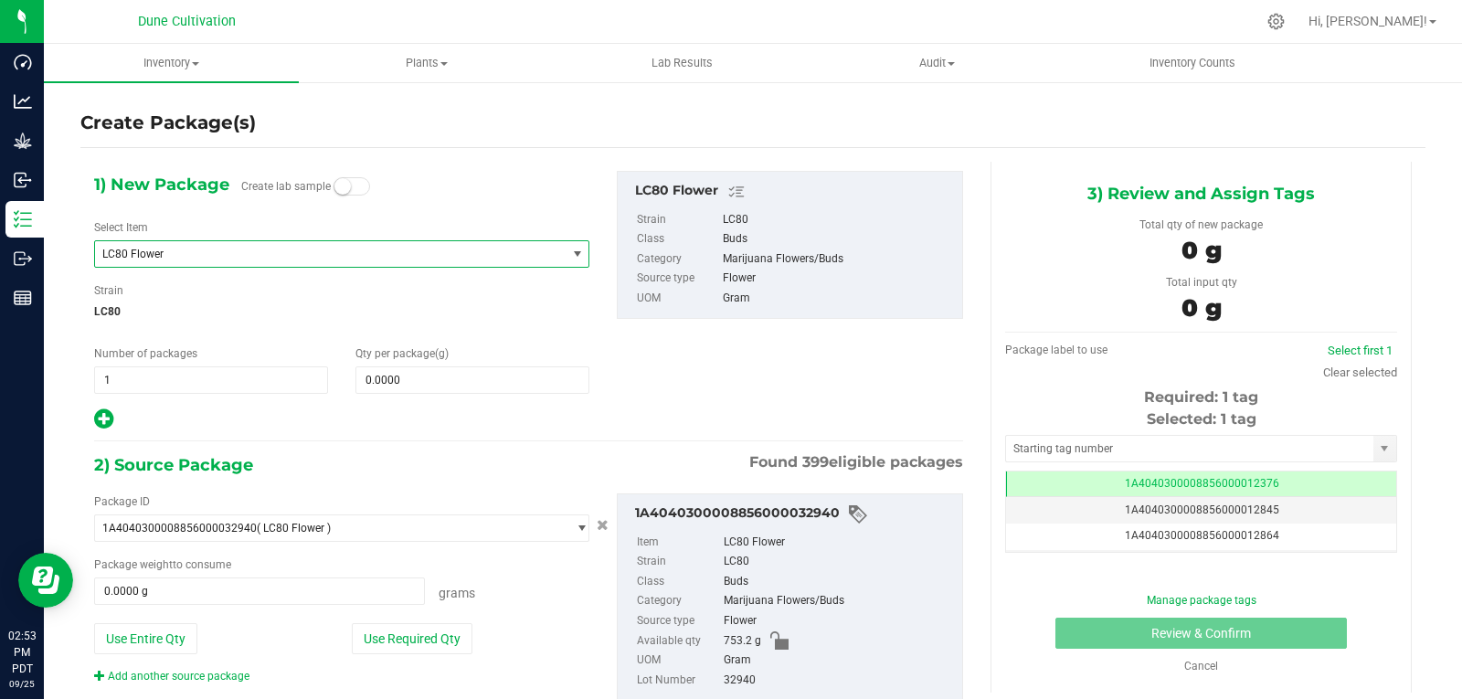
click at [223, 250] on span "LC80 Flower" at bounding box center [321, 254] width 438 height 13
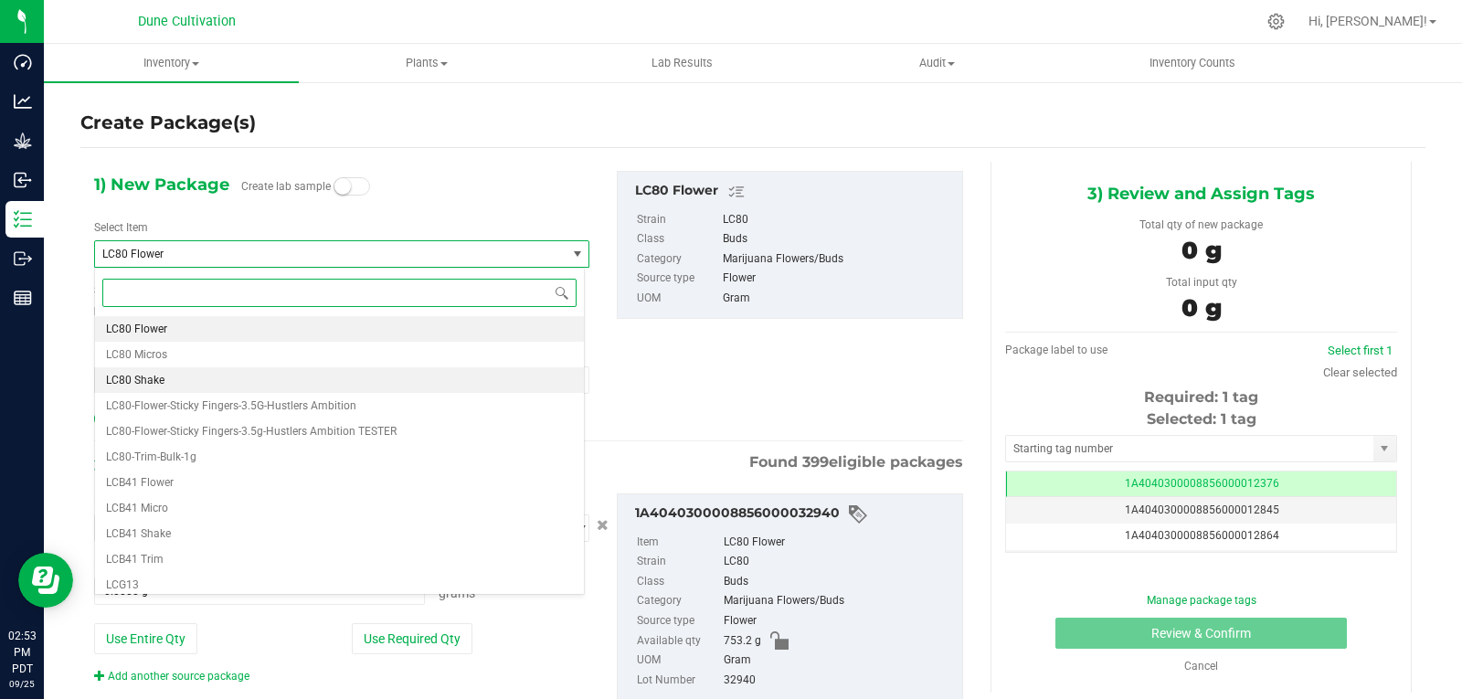
click at [171, 387] on li "LC80 Shake" at bounding box center [339, 380] width 489 height 26
type input "0.0000"
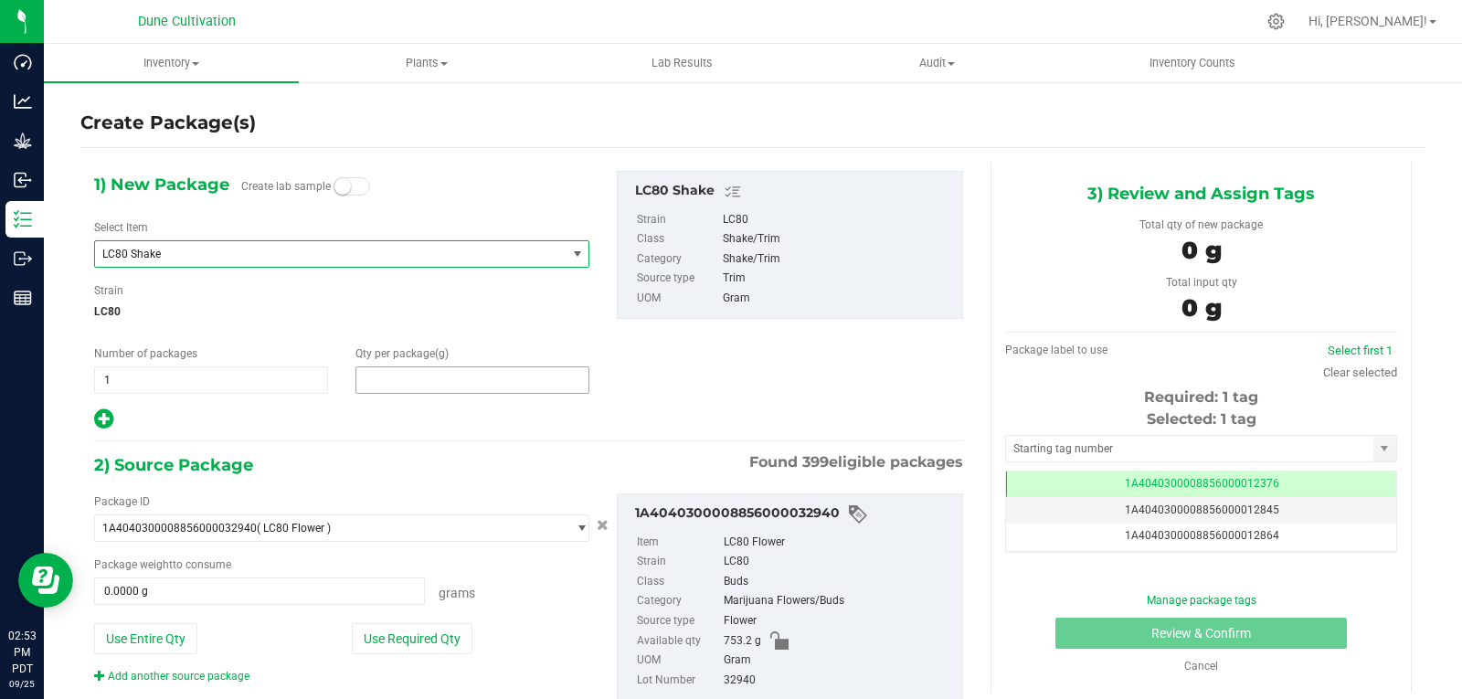
click at [445, 377] on span at bounding box center [472, 379] width 234 height 27
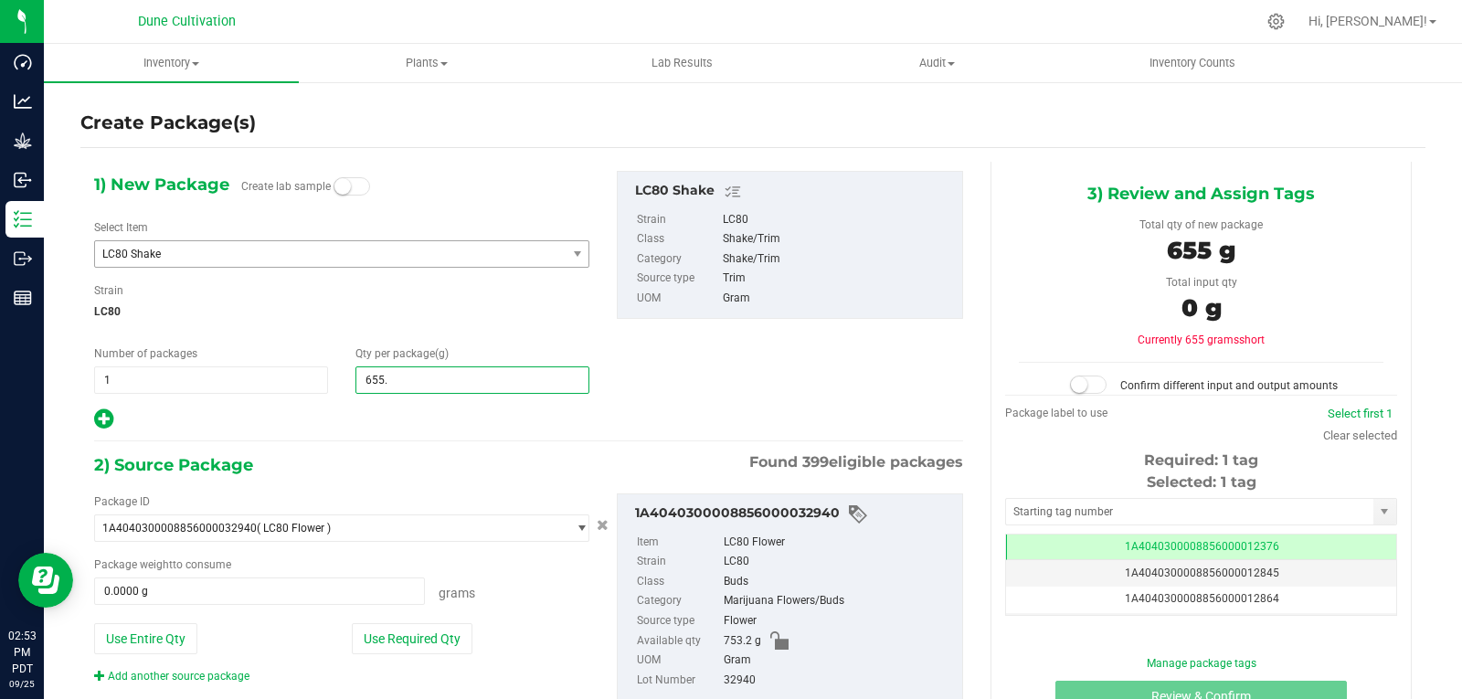
type input "655.2"
type input "655.2000"
click at [433, 636] on button "Use Required Qty" at bounding box center [412, 638] width 121 height 31
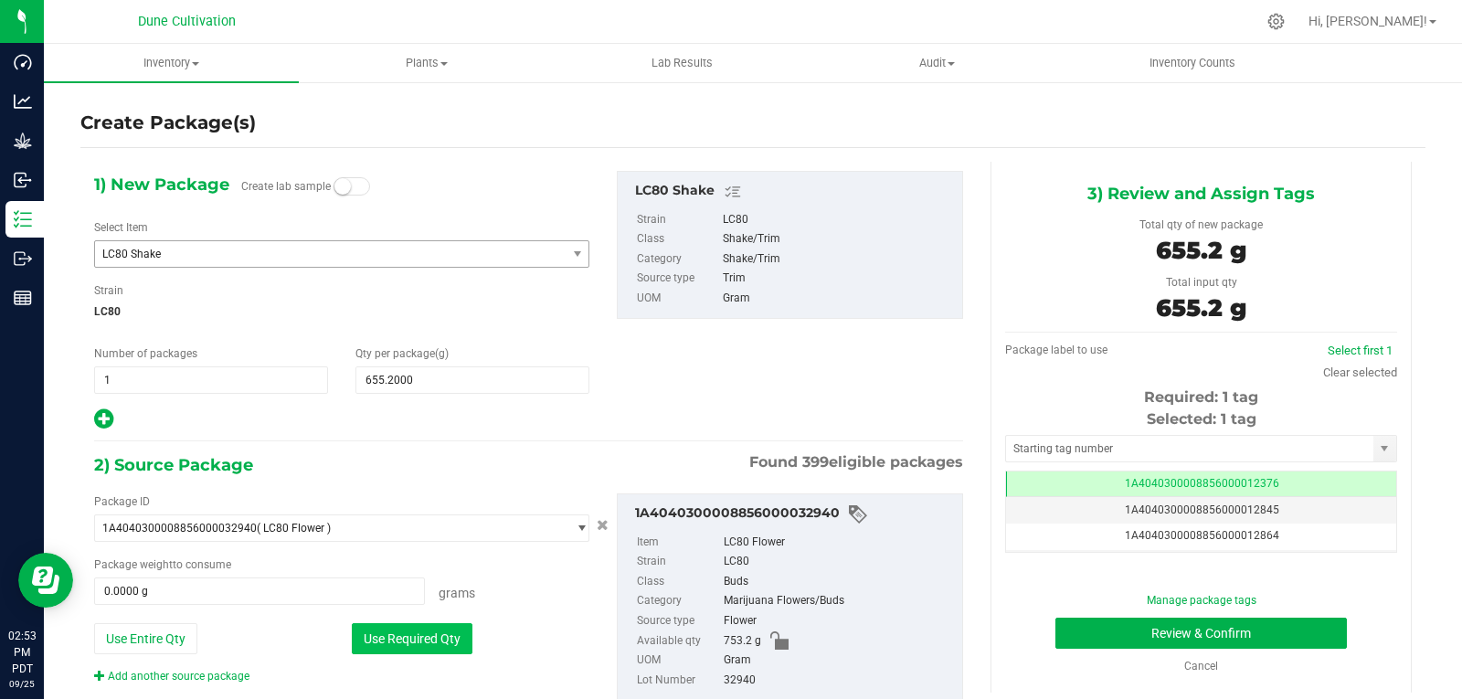
type input "655.2000 g"
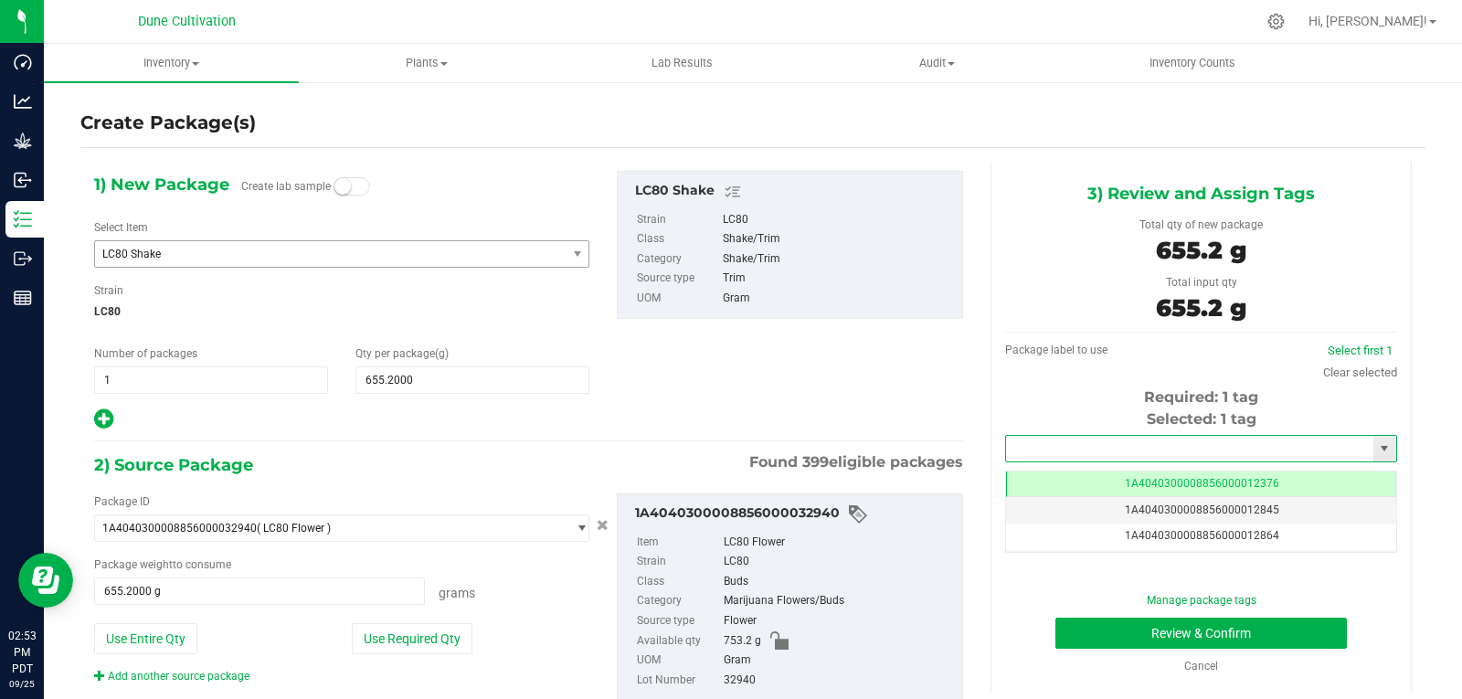
click at [1046, 453] on input "text" at bounding box center [1189, 449] width 367 height 26
click at [1047, 471] on li "1A4040300008856000028827" at bounding box center [1190, 479] width 386 height 27
type input "1A4040300008856000028827"
click at [1087, 636] on button "Review & Confirm" at bounding box center [1200, 633] width 291 height 31
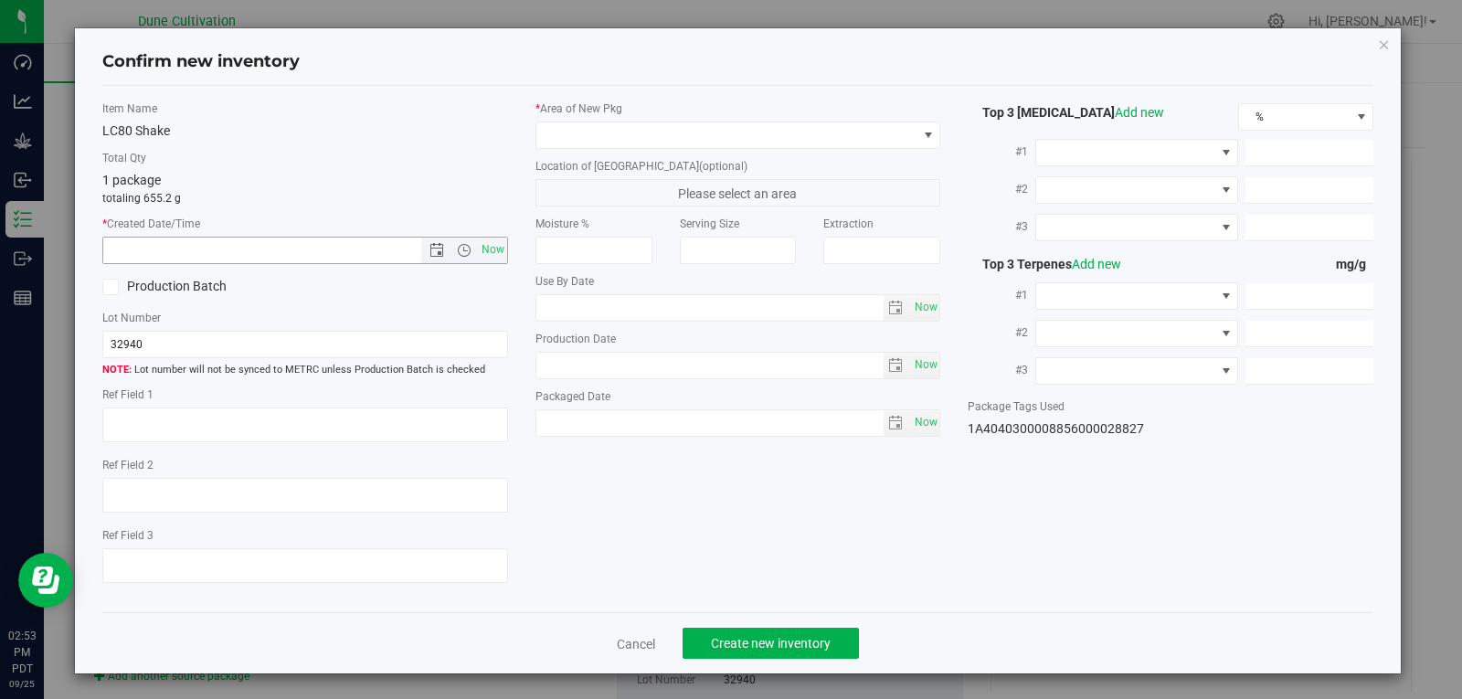
click at [492, 237] on span "Now" at bounding box center [305, 250] width 406 height 27
click at [492, 240] on span "Now" at bounding box center [492, 250] width 31 height 26
type input "[DATE] 2:53 PM"
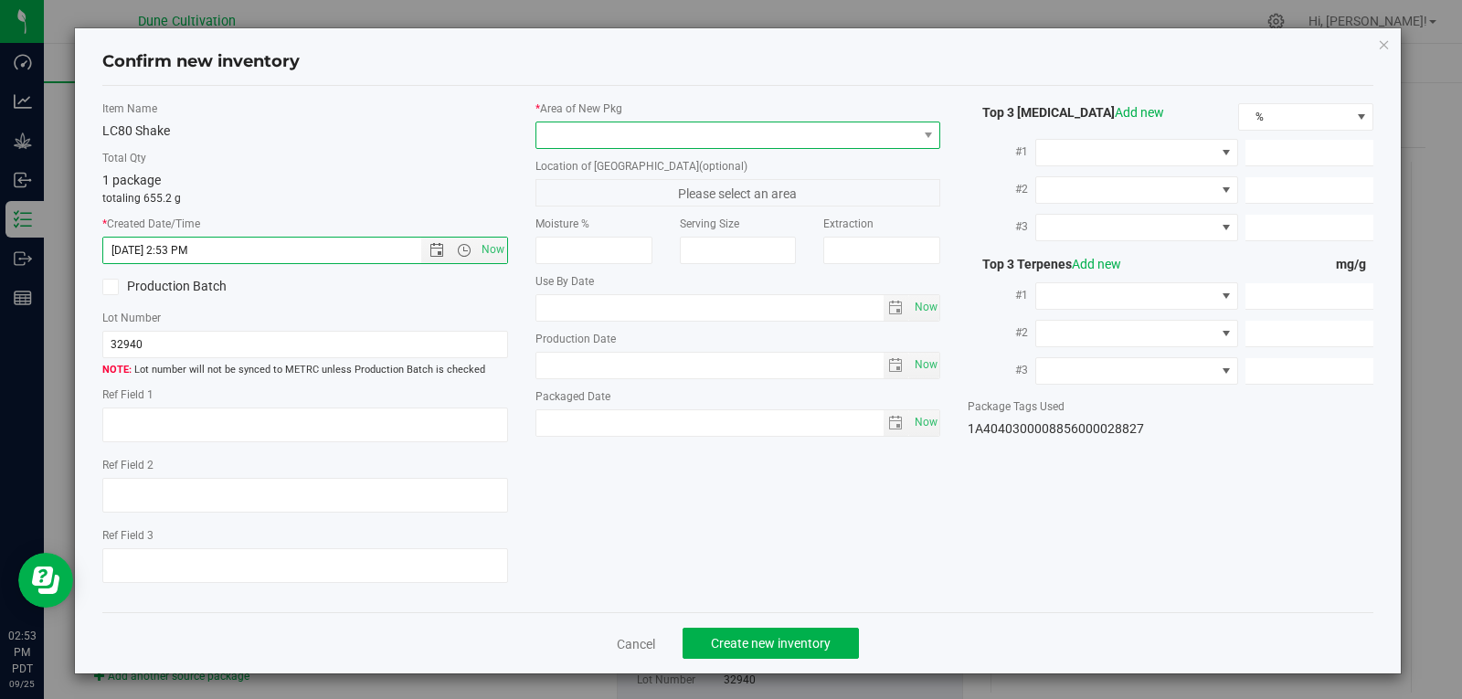
click at [615, 132] on span at bounding box center [726, 135] width 381 height 26
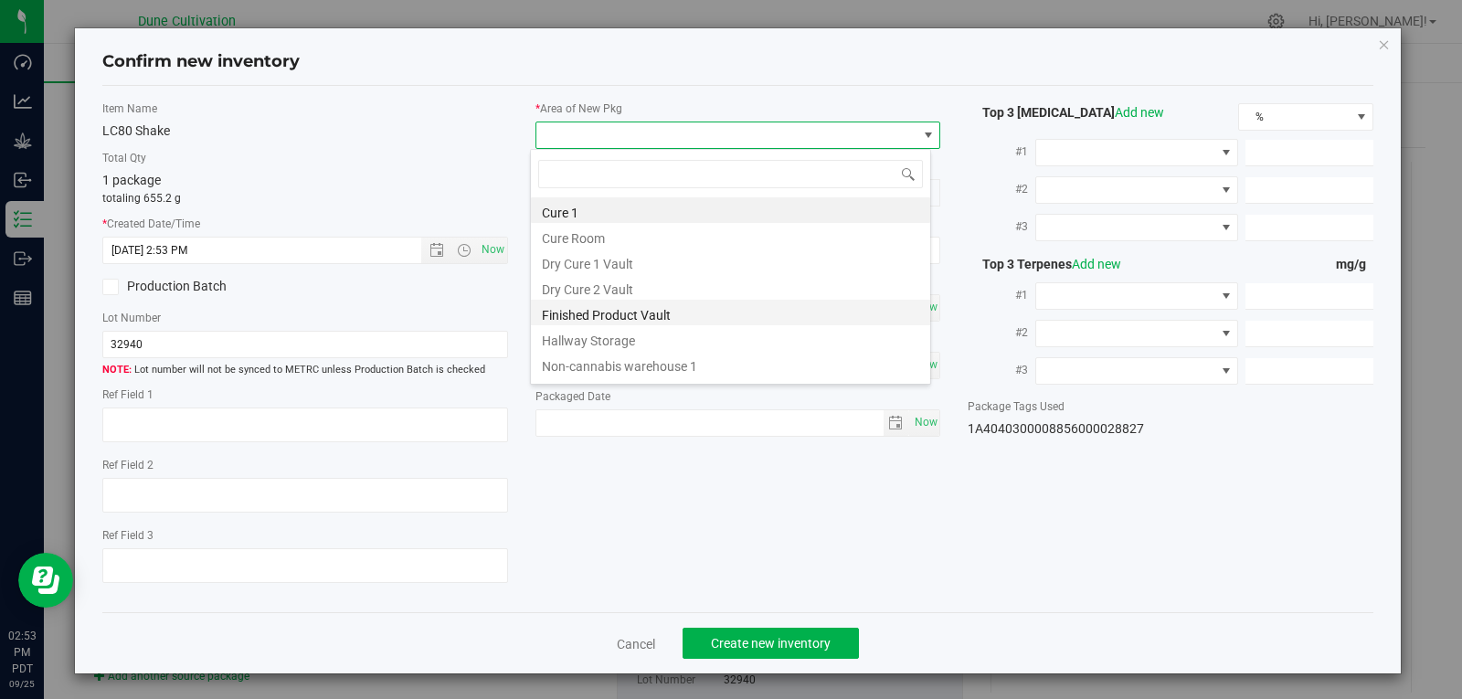
click at [586, 324] on li "Finished Product Vault" at bounding box center [730, 313] width 399 height 26
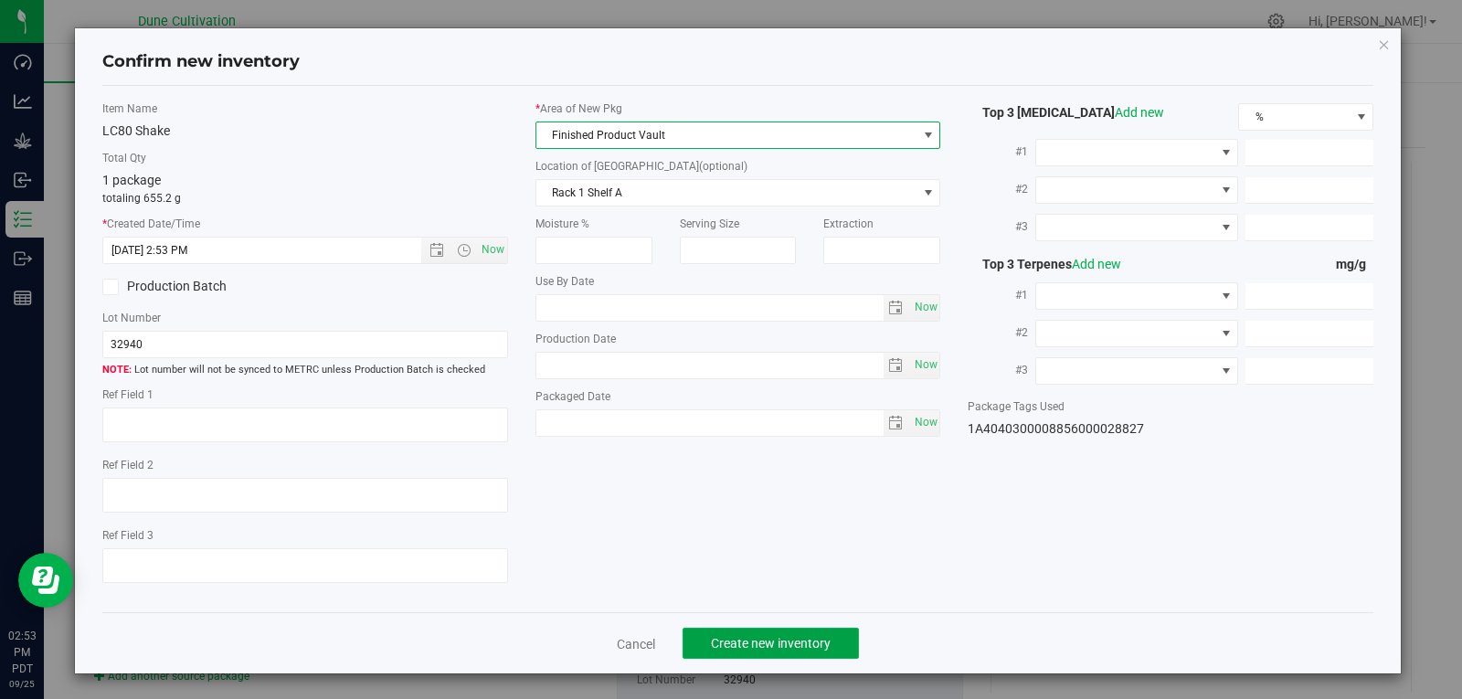
click at [786, 636] on span "Create new inventory" at bounding box center [771, 643] width 120 height 15
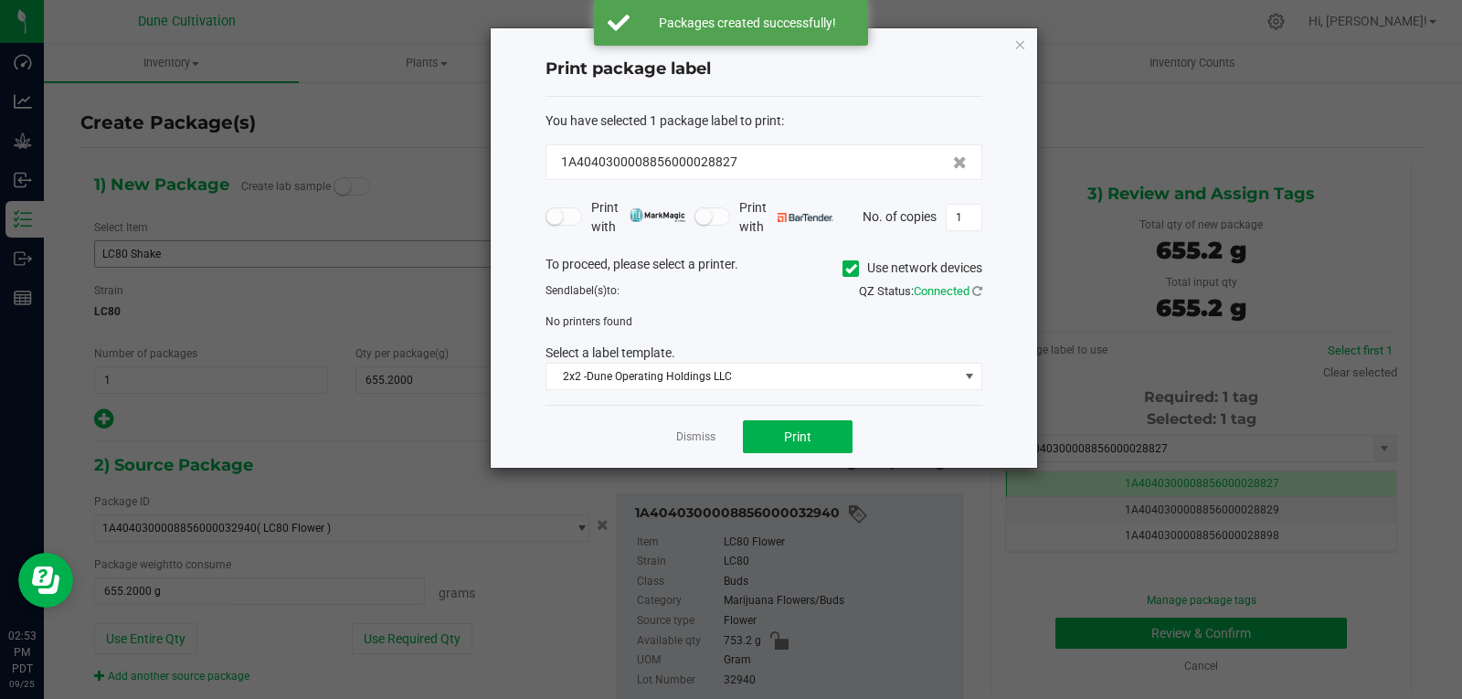
click at [685, 448] on div "Dismiss Print" at bounding box center [764, 436] width 437 height 63
click at [686, 444] on link "Dismiss" at bounding box center [695, 437] width 39 height 16
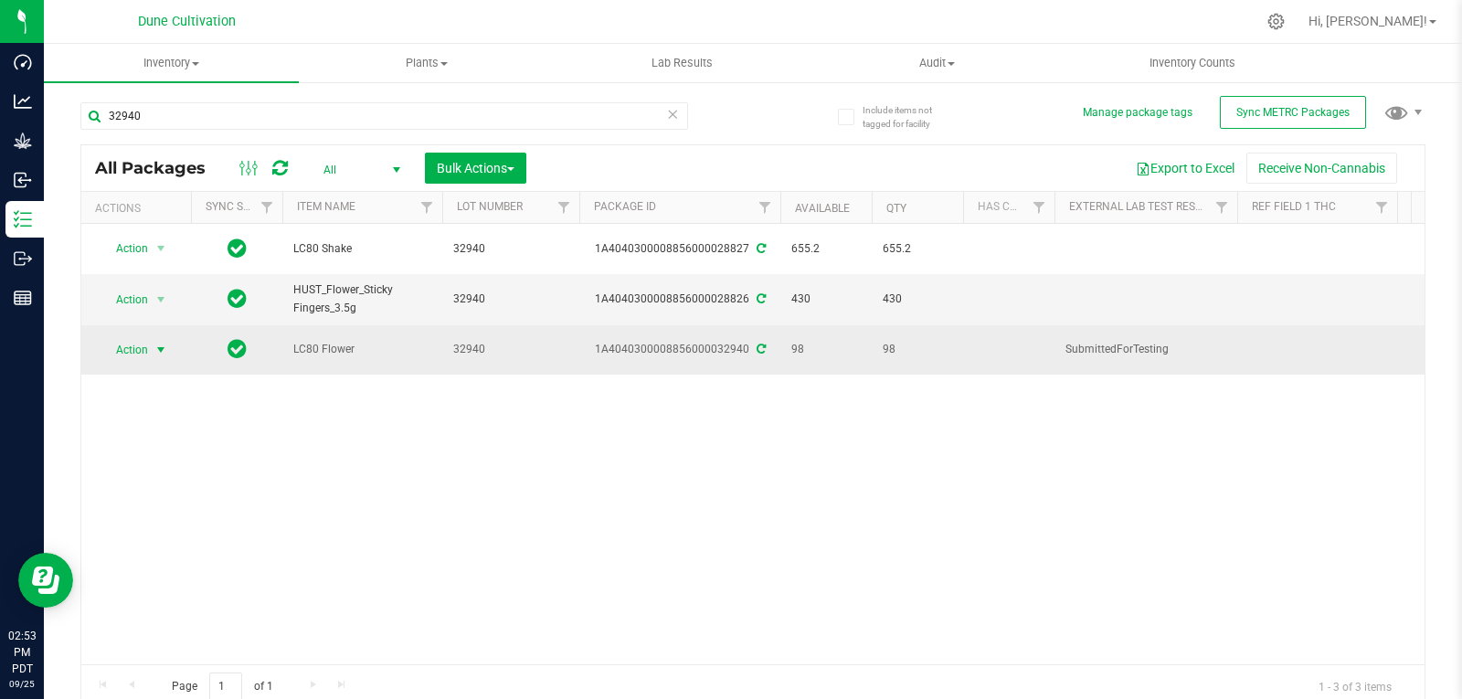
click at [135, 345] on span "Action" at bounding box center [124, 350] width 49 height 26
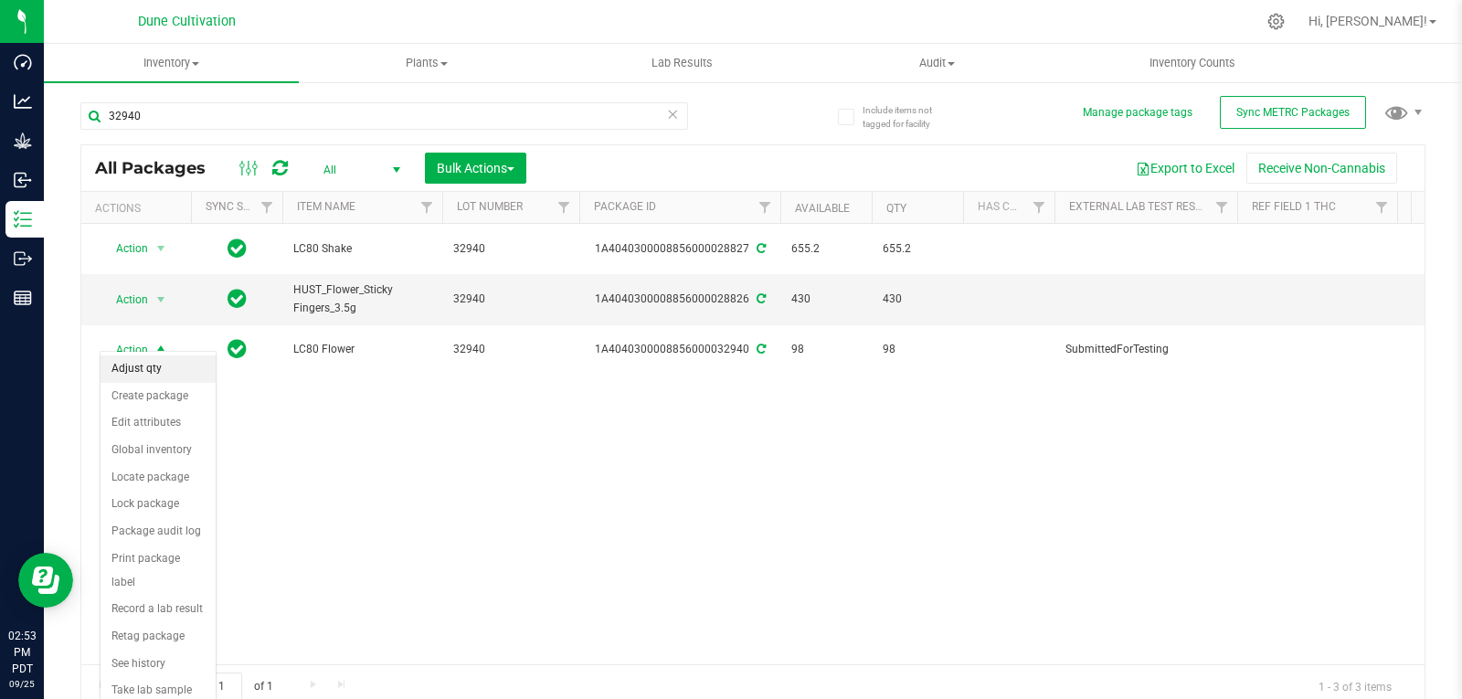
click at [141, 363] on li "Adjust qty" at bounding box center [158, 368] width 115 height 27
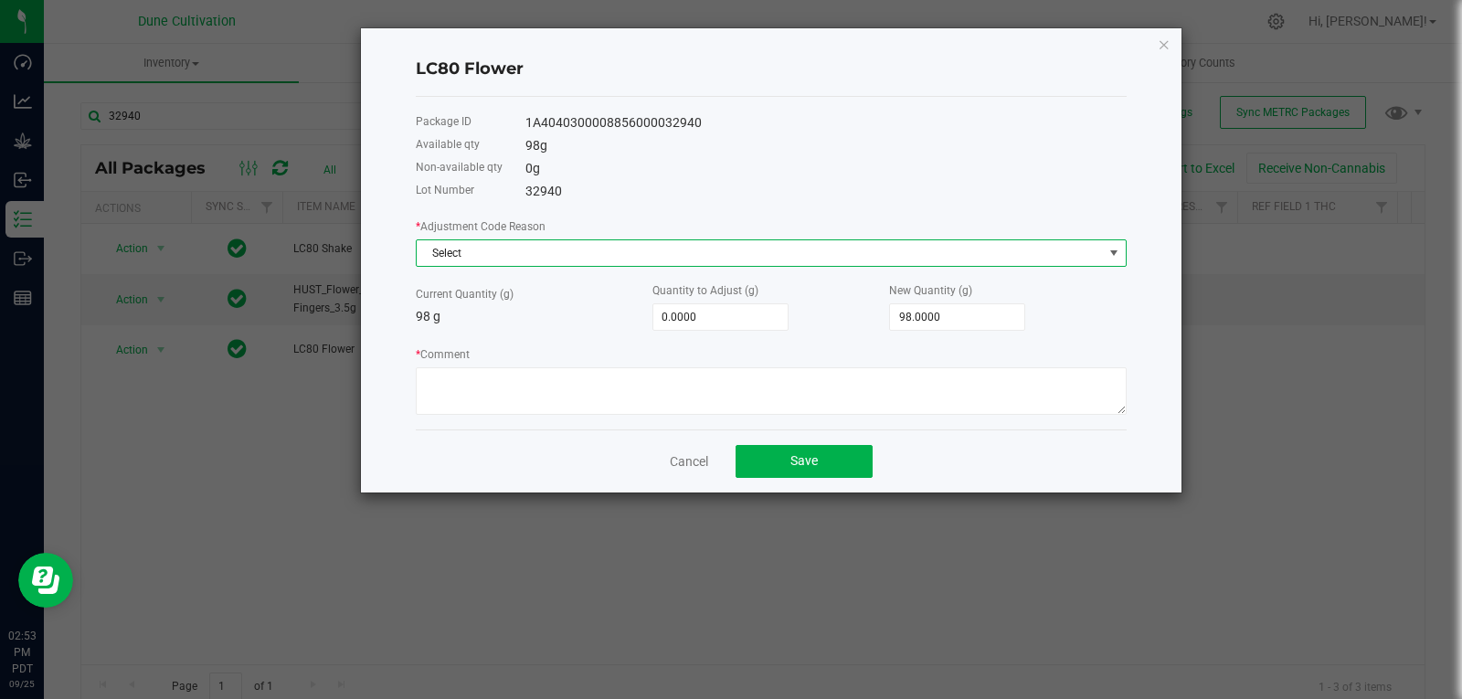
click at [577, 246] on span "Select" at bounding box center [760, 253] width 686 height 26
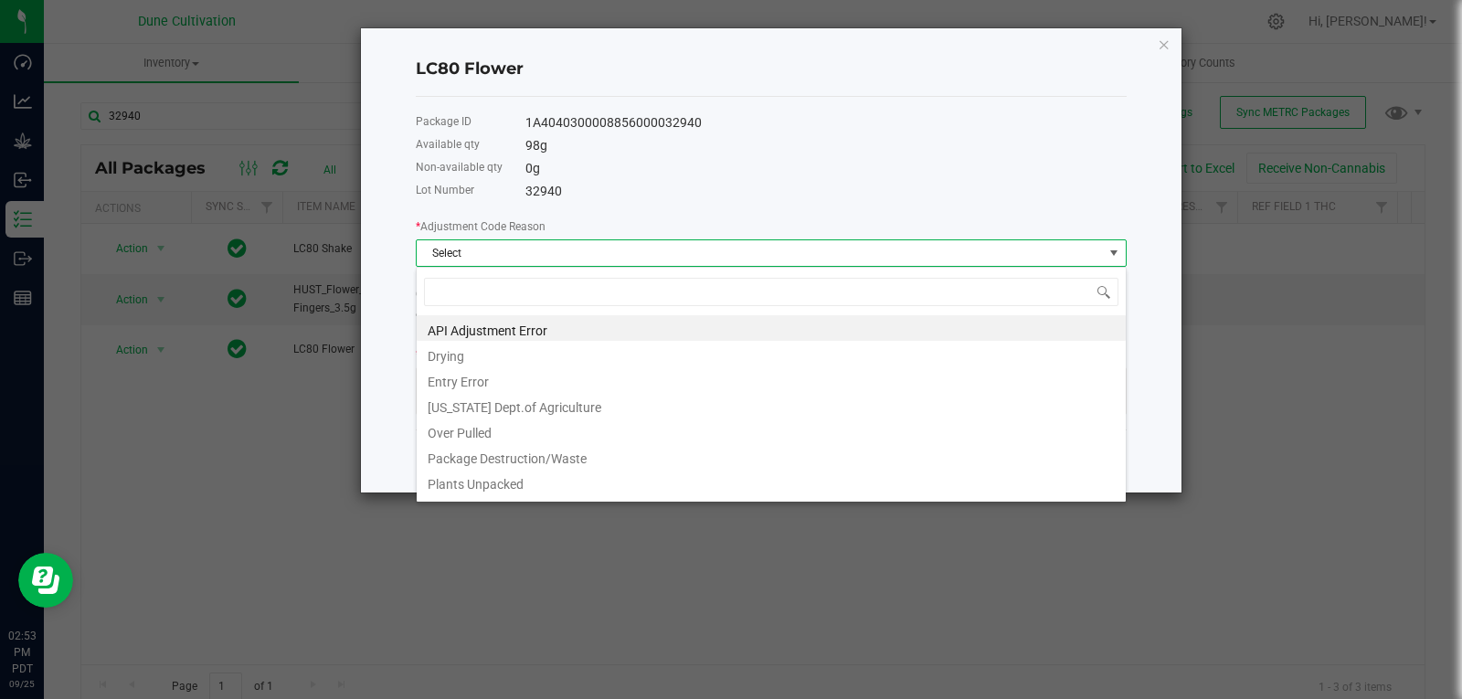
type input "w"
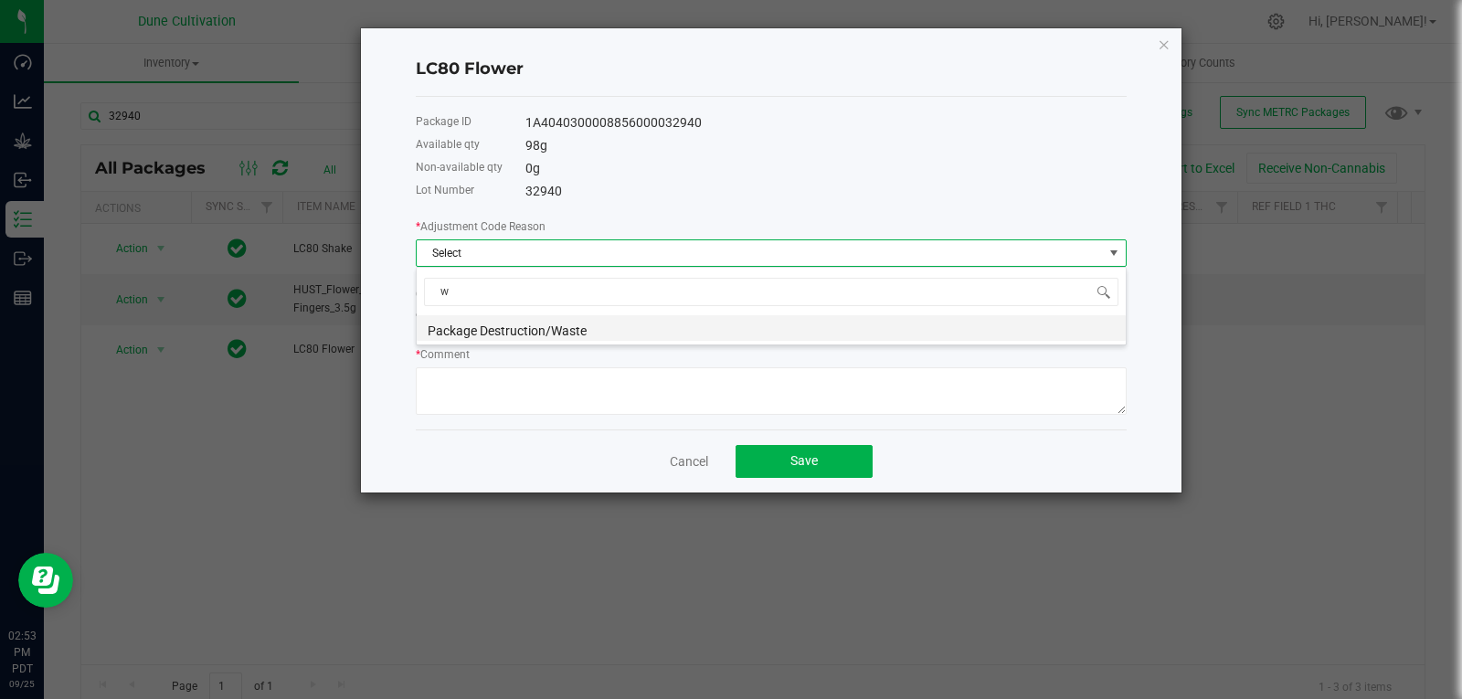
click at [523, 319] on li "Package Destruction/Waste" at bounding box center [771, 328] width 709 height 26
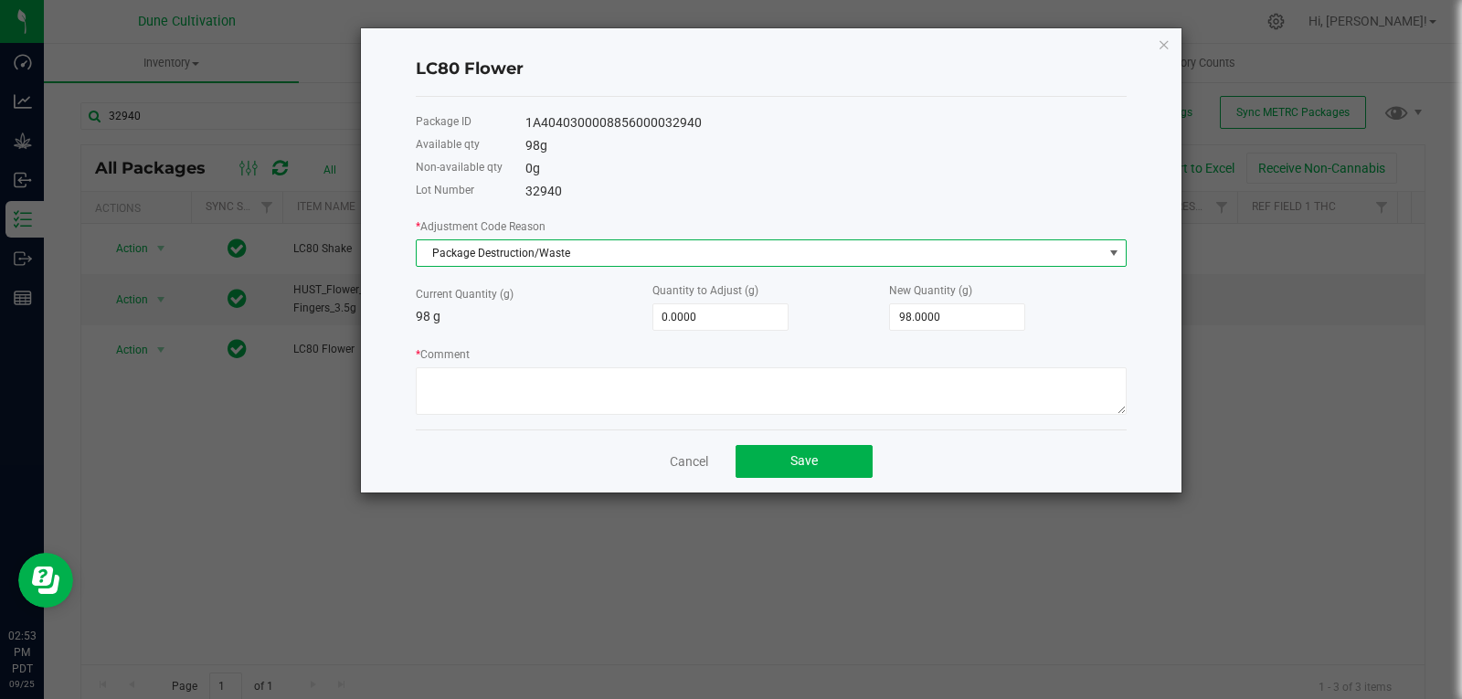
click at [736, 331] on div "* Adjustment Code Reason Package Destruction/Waste Current Quantity (g) 98 g Qu…" at bounding box center [771, 316] width 711 height 198
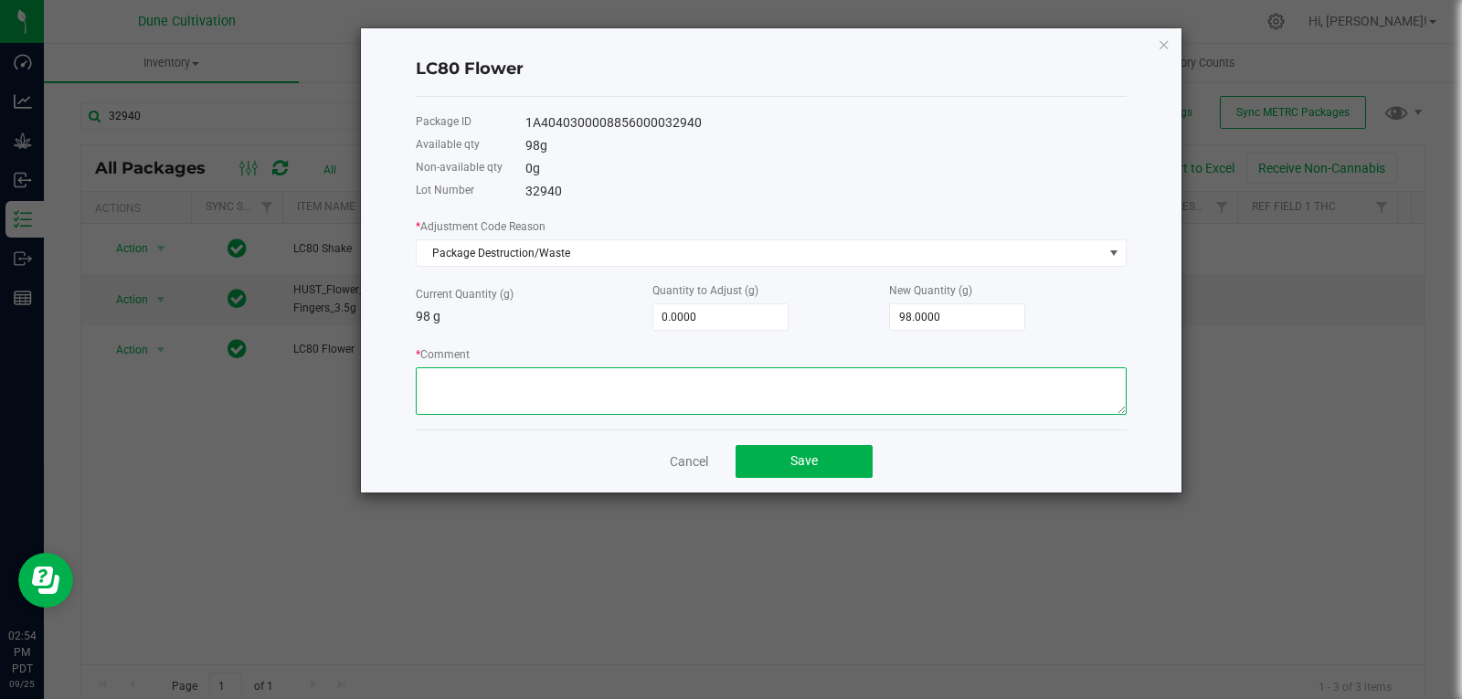
click at [619, 392] on textarea "* Comment" at bounding box center [771, 391] width 711 height 48
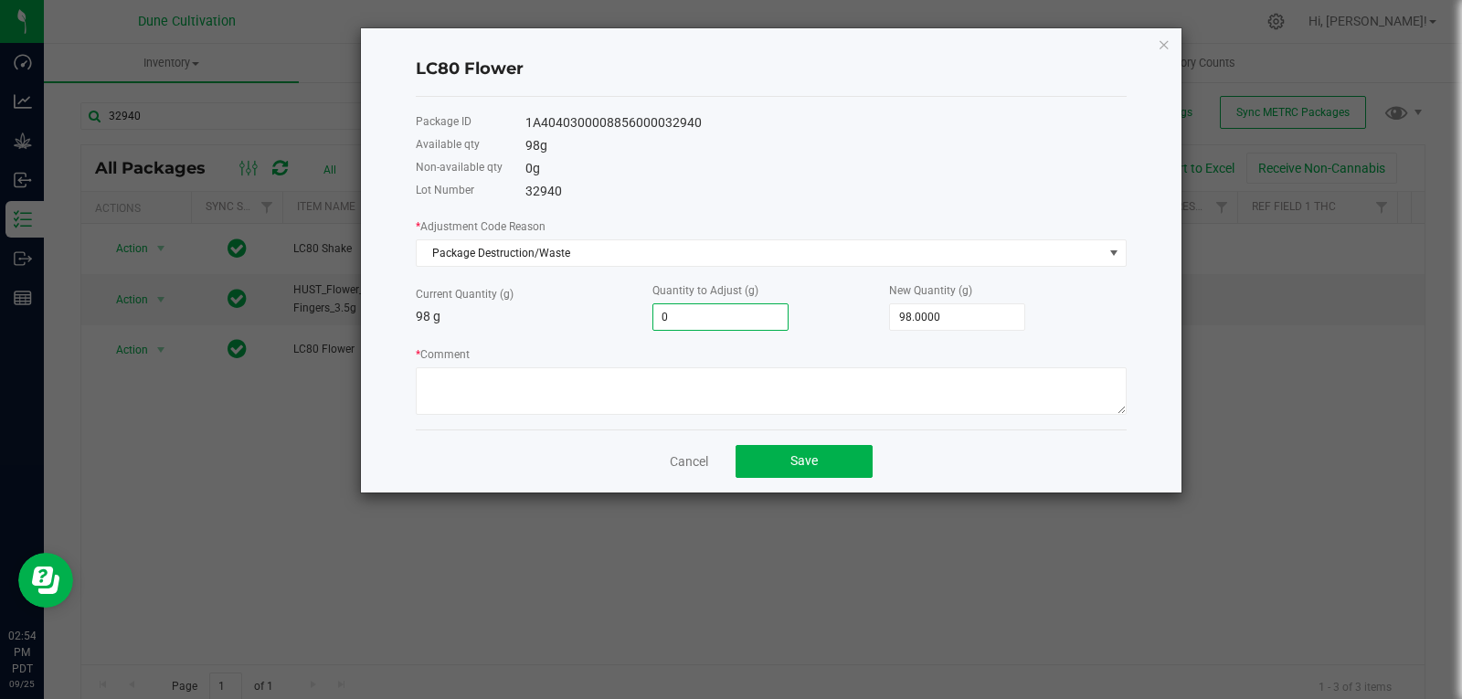
click at [747, 304] on input "0" at bounding box center [720, 317] width 134 height 26
type input "-5"
type input "93.0000"
type input "-5.7"
type input "92.3000"
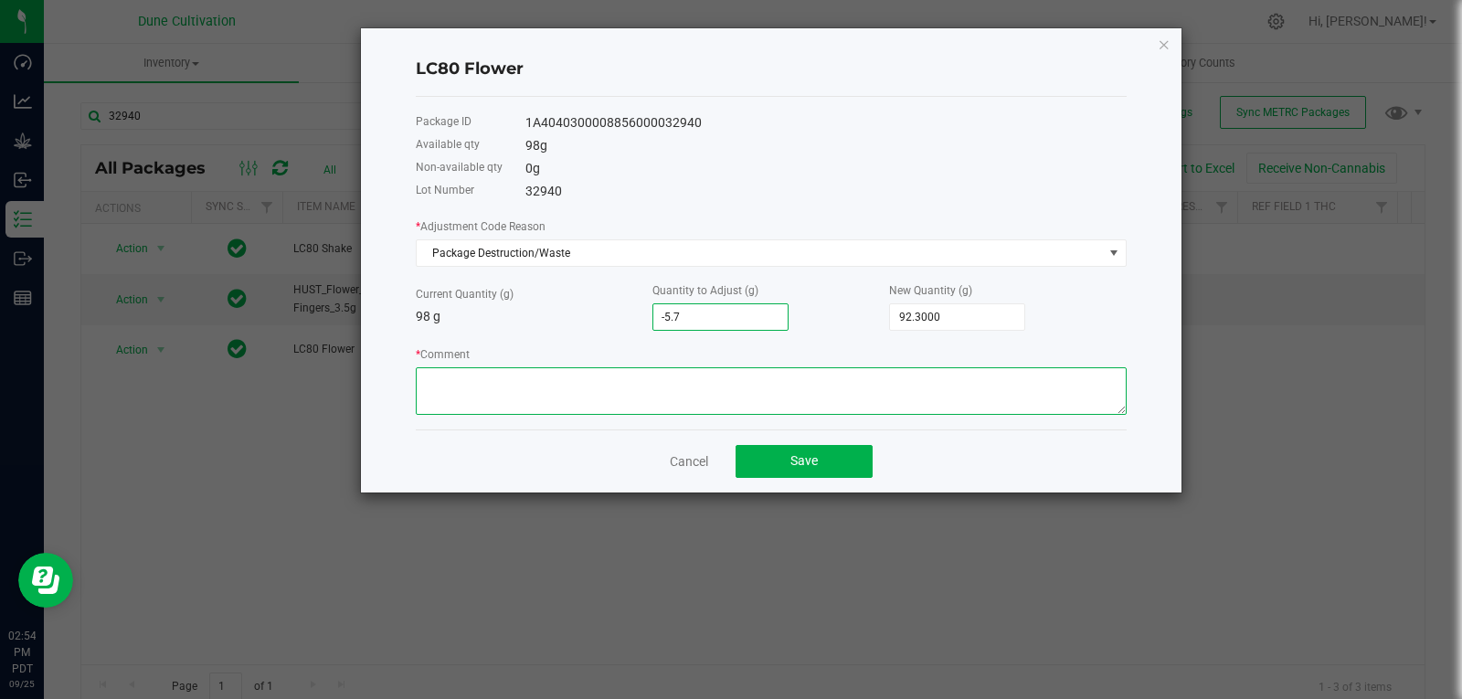
type input "-5.7000"
click at [716, 379] on textarea "* Comment" at bounding box center [771, 391] width 711 height 48
type textarea "Stem Waste"
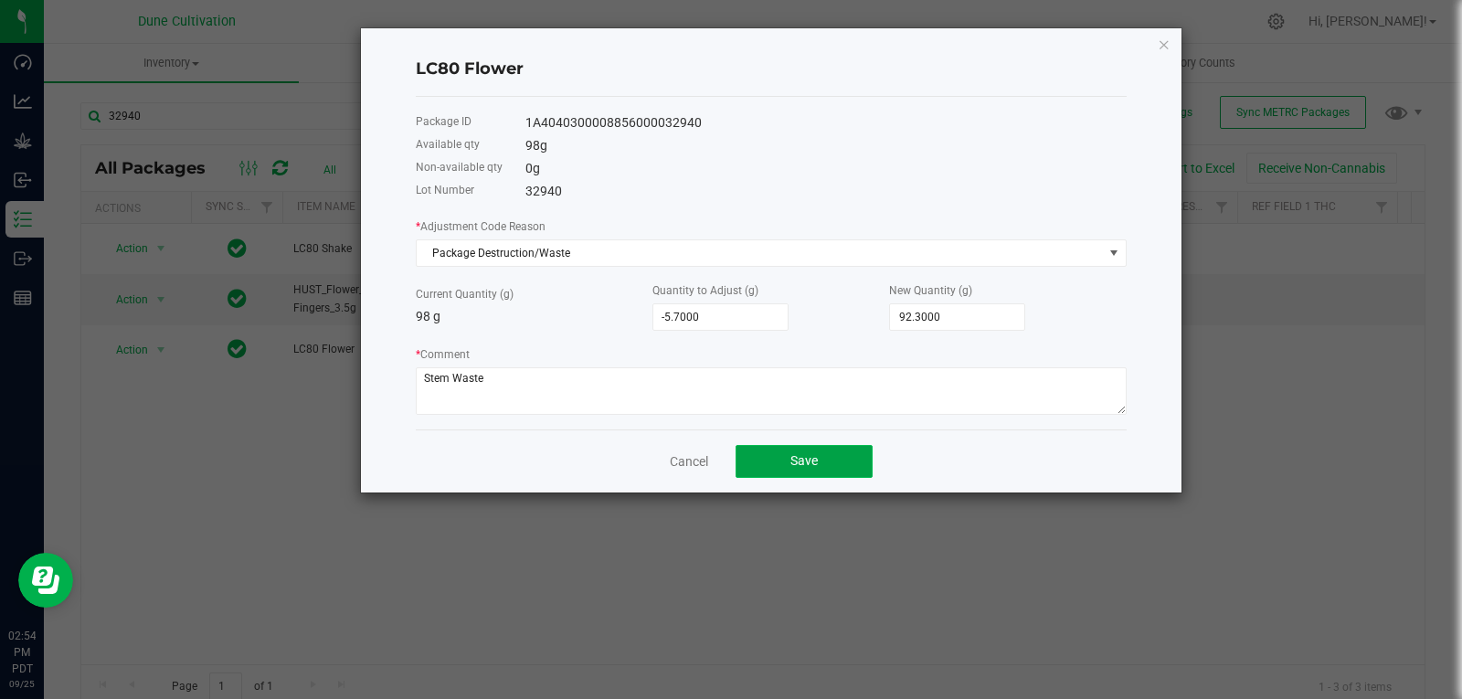
click at [791, 461] on span "Save" at bounding box center [803, 460] width 27 height 15
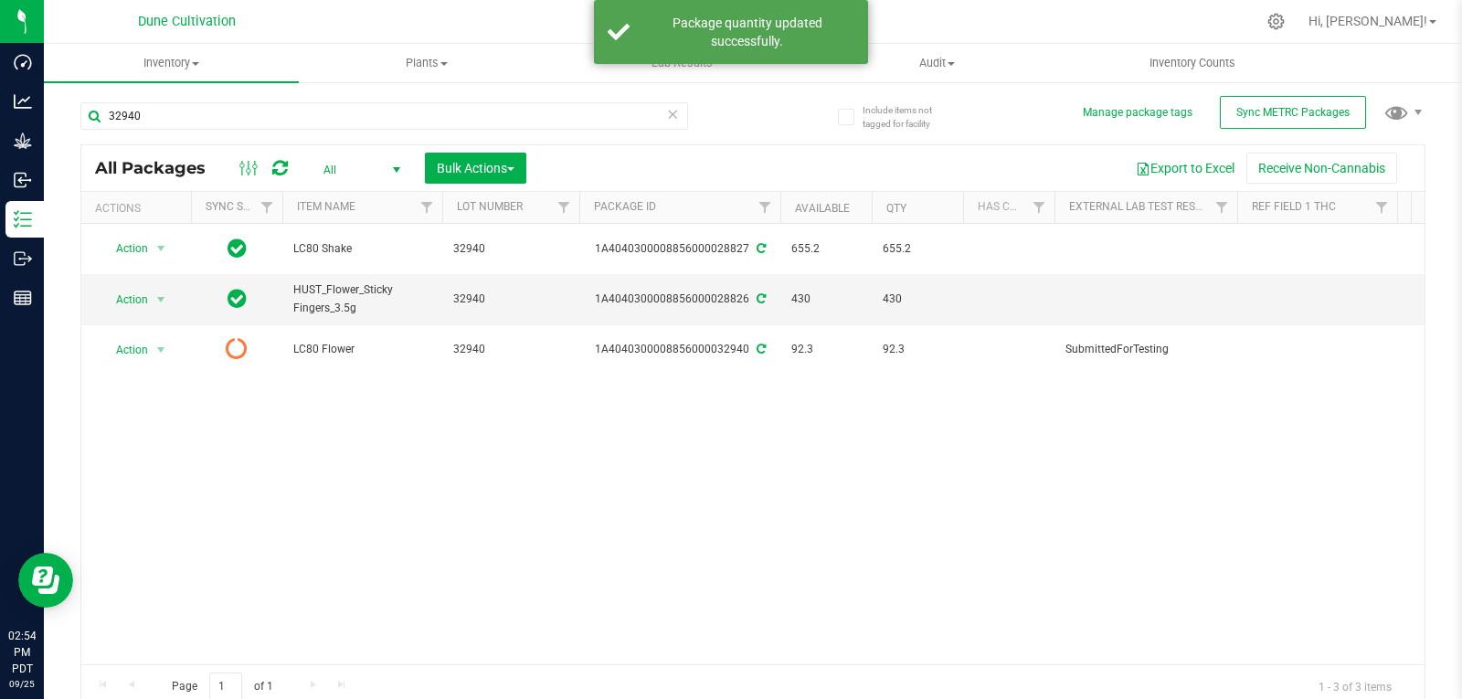
click at [712, 458] on div "Action Action Adjust qty Create package Edit attributes Global inventory Locate…" at bounding box center [752, 444] width 1343 height 440
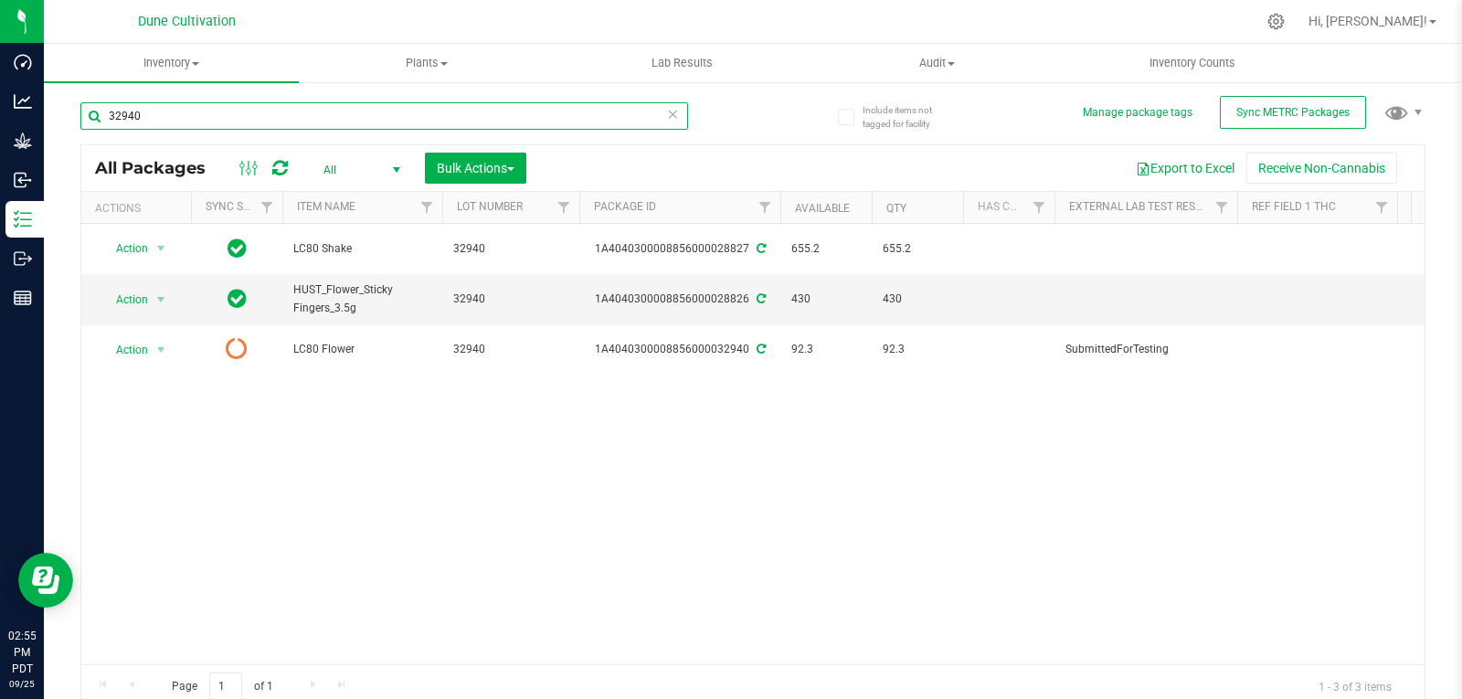
click at [183, 114] on input "32940" at bounding box center [384, 115] width 608 height 27
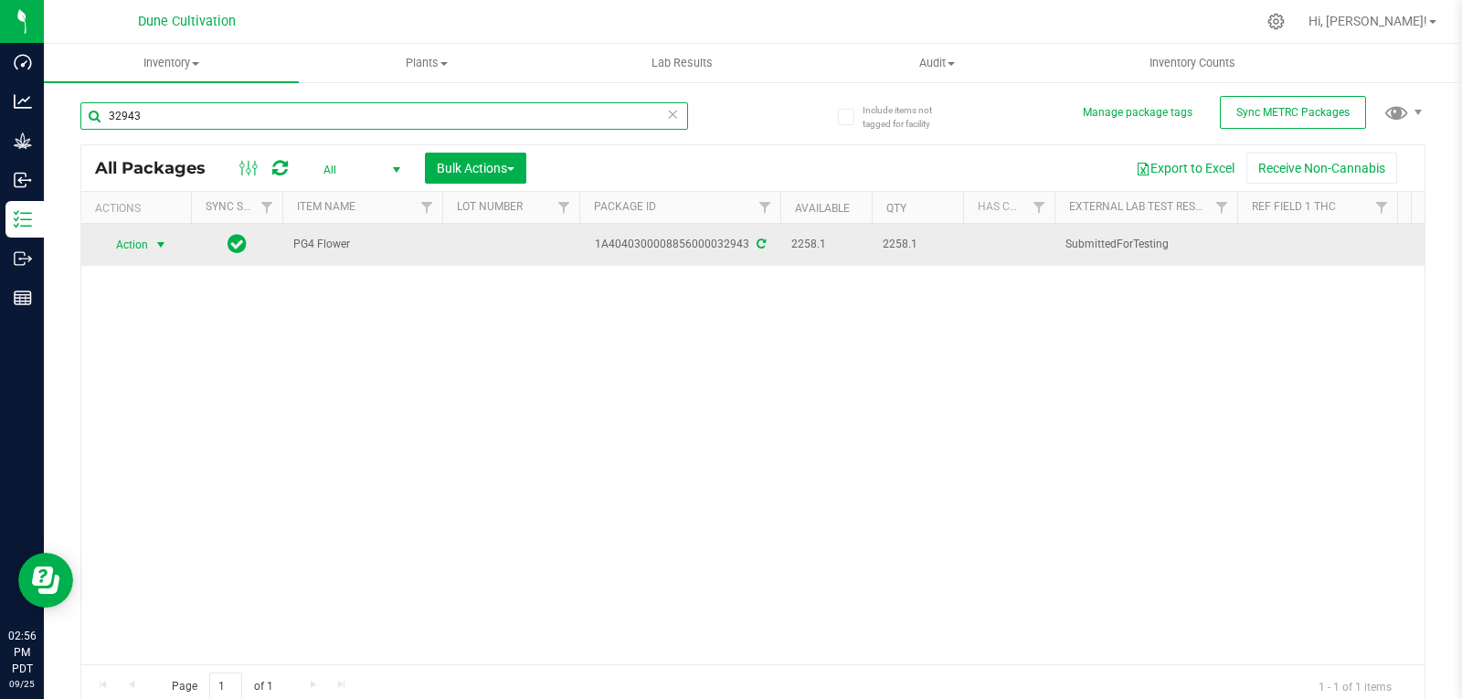
type input "32943"
click at [156, 247] on span "select" at bounding box center [161, 245] width 15 height 15
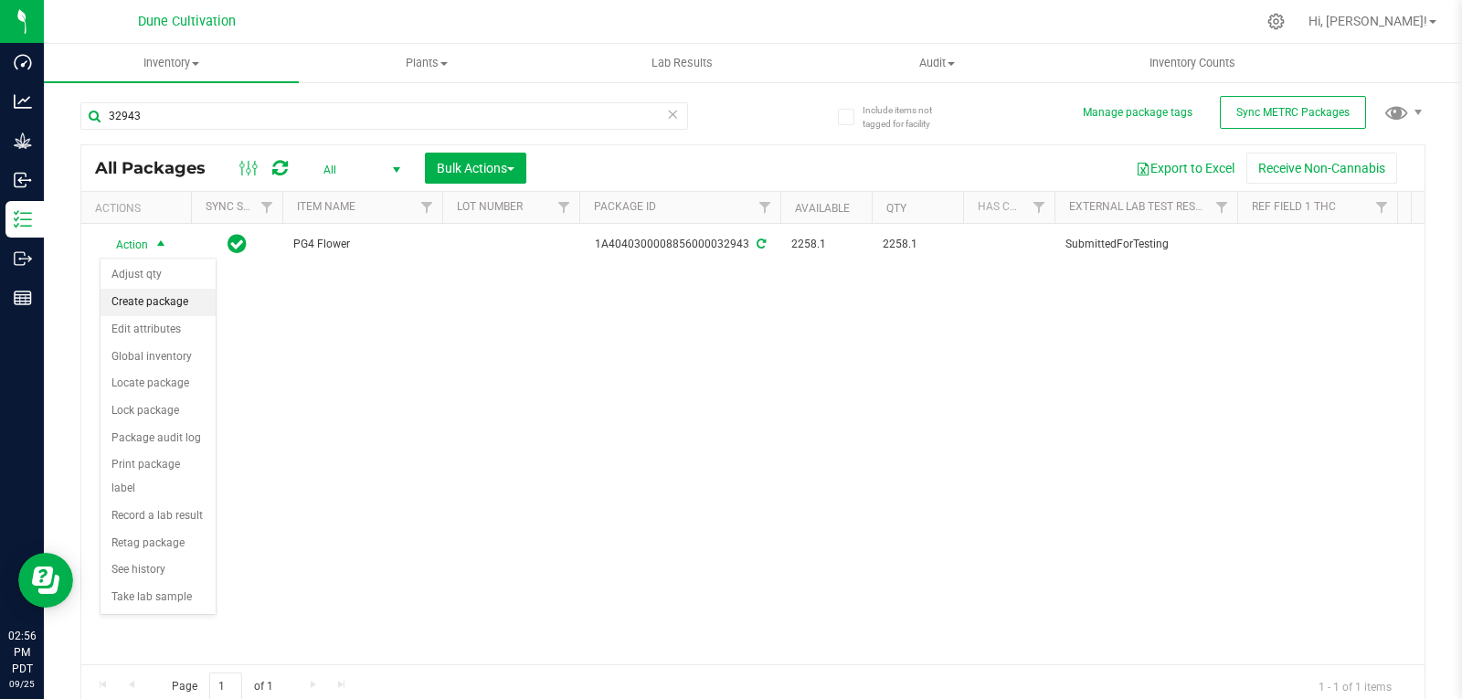
click at [155, 300] on li "Create package" at bounding box center [158, 302] width 115 height 27
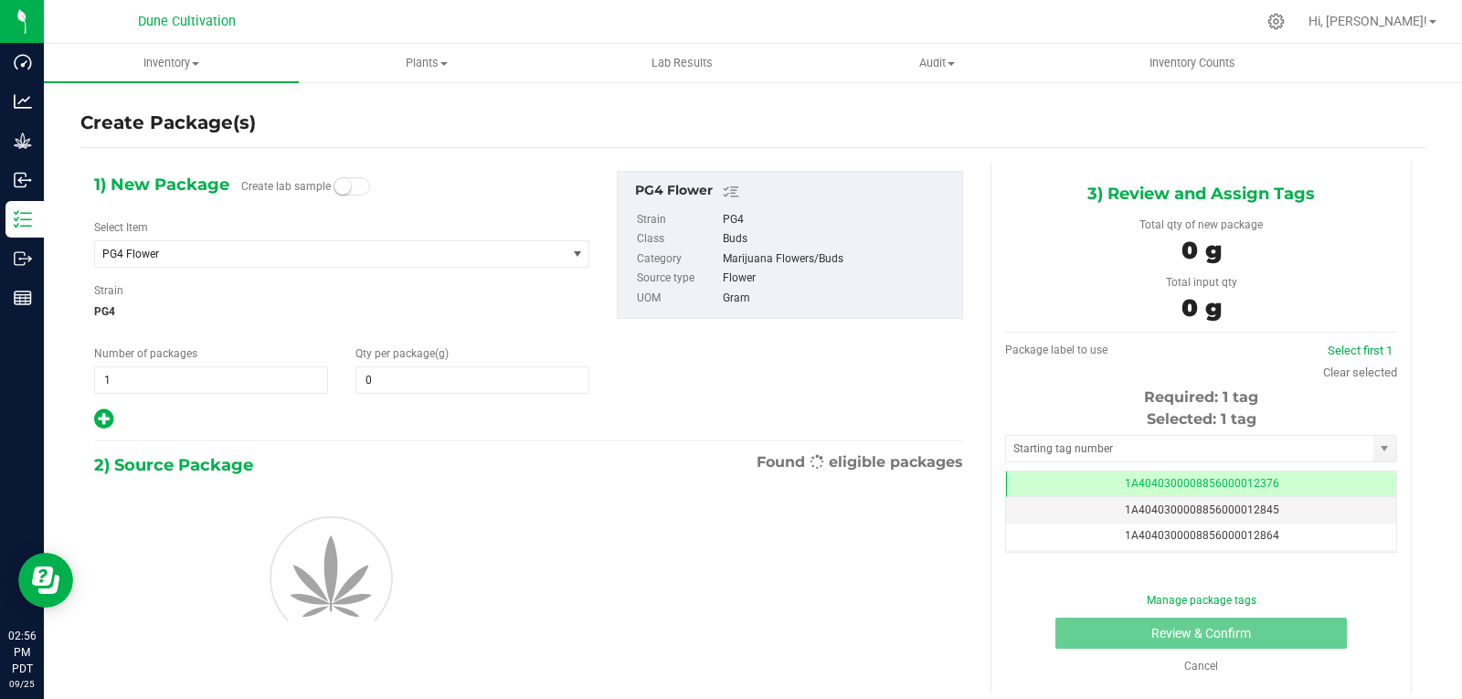
type input "0.0000"
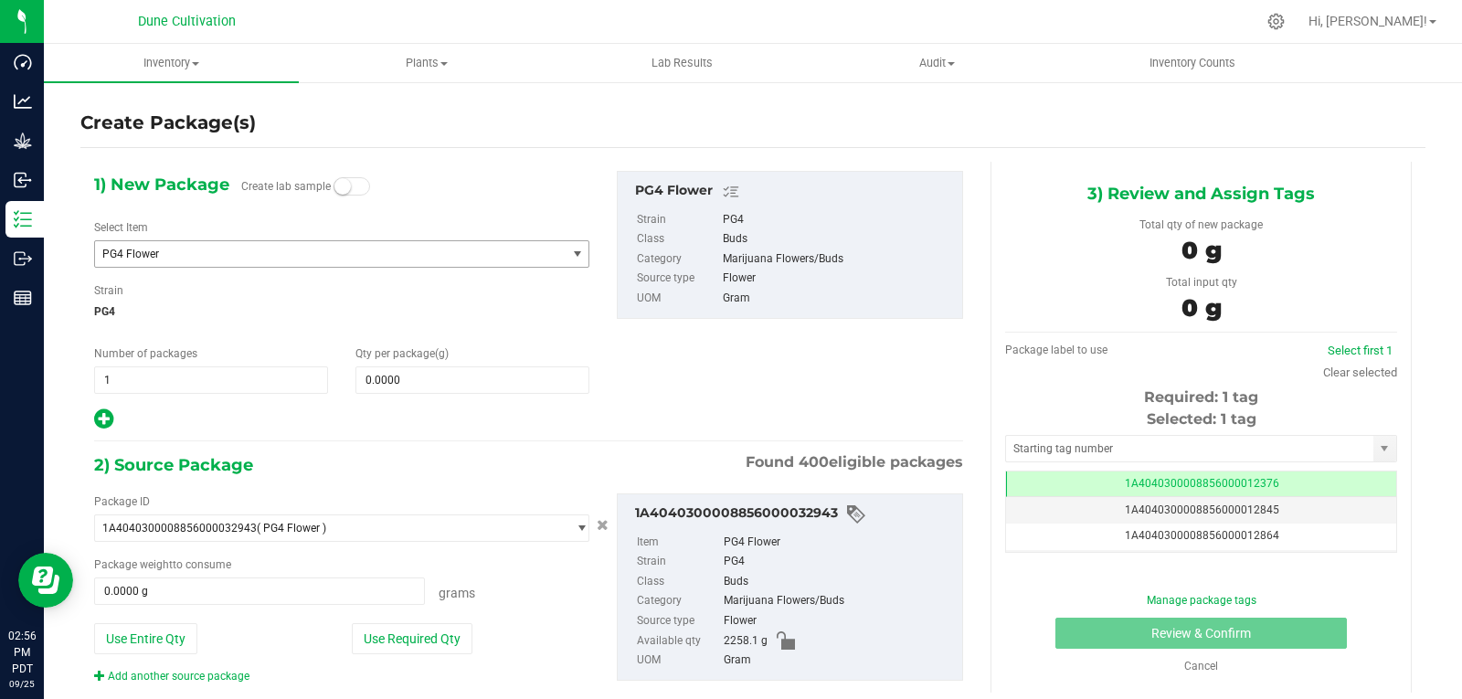
click at [170, 246] on span "PG4 Flower" at bounding box center [330, 254] width 471 height 26
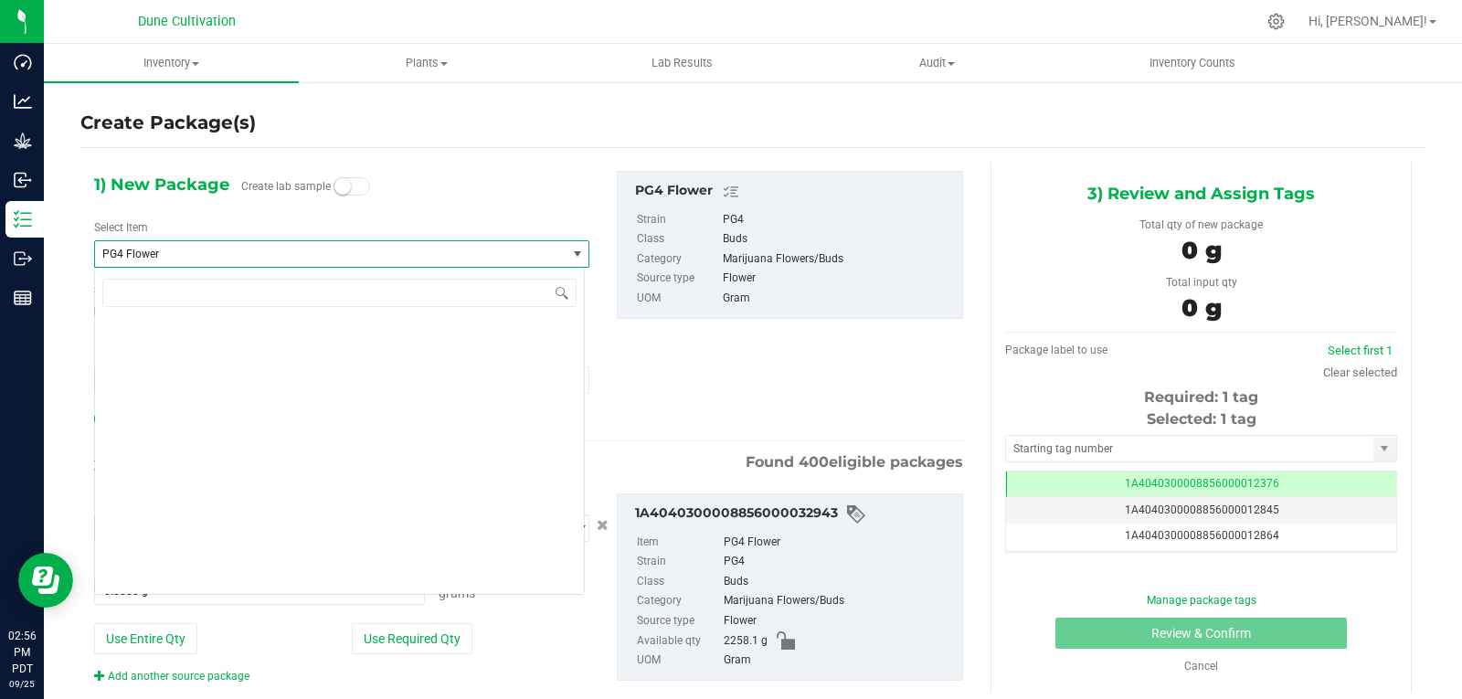
scroll to position [60073, 0]
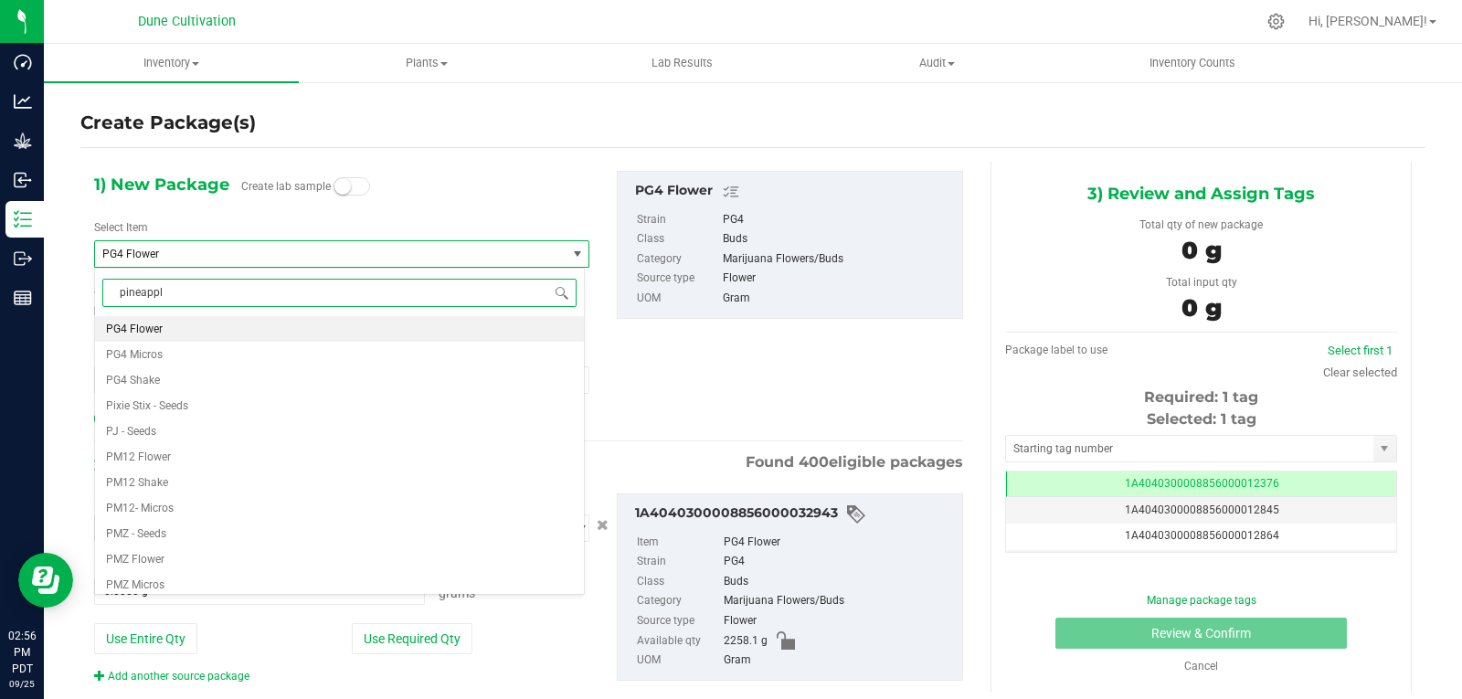
type input "pineapple"
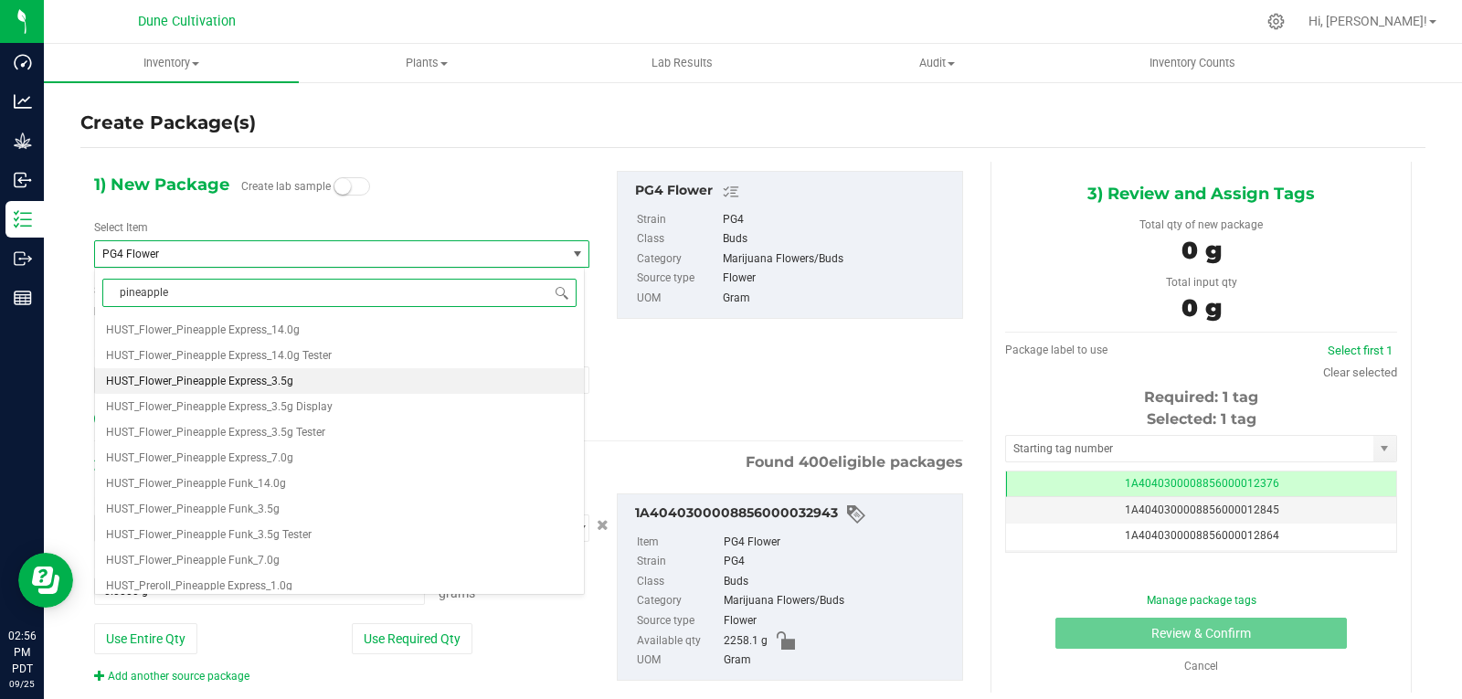
scroll to position [386, 0]
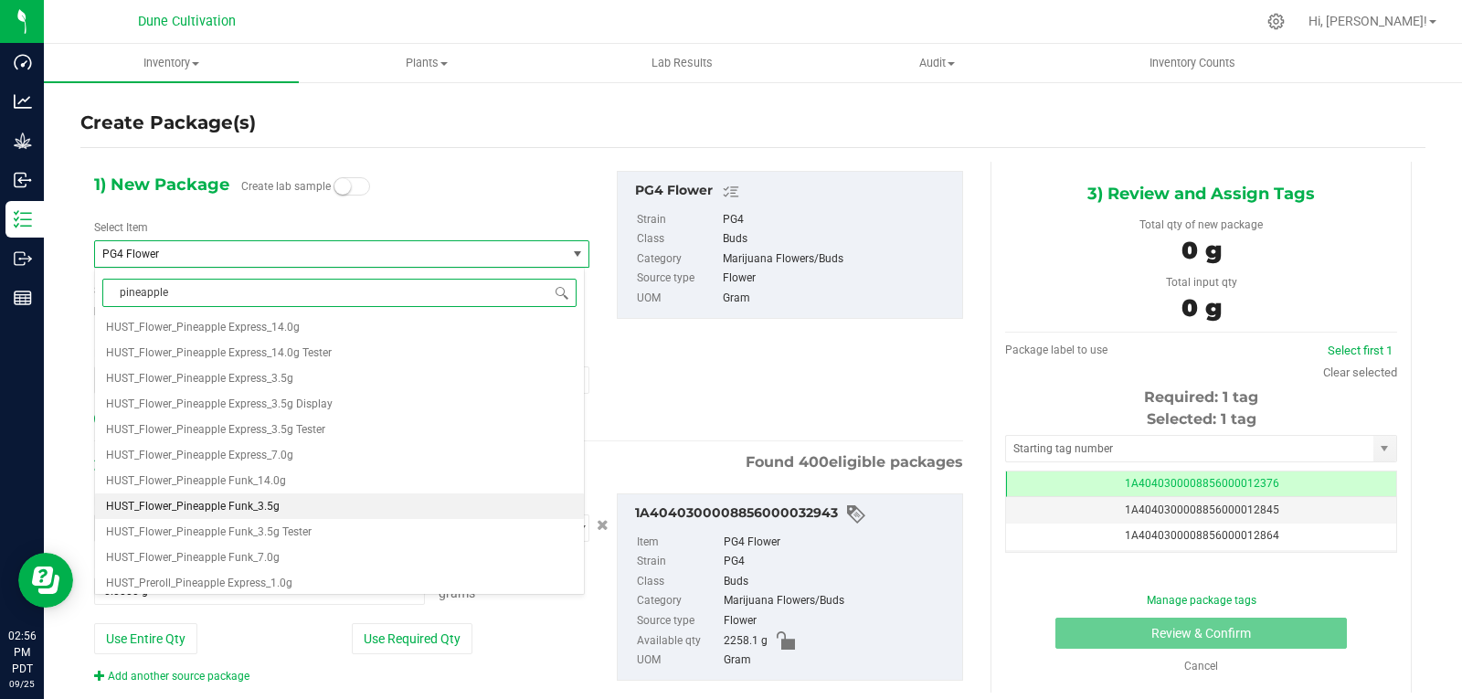
click at [279, 506] on li "HUST_Flower_Pineapple Funk_3.5g" at bounding box center [339, 506] width 489 height 26
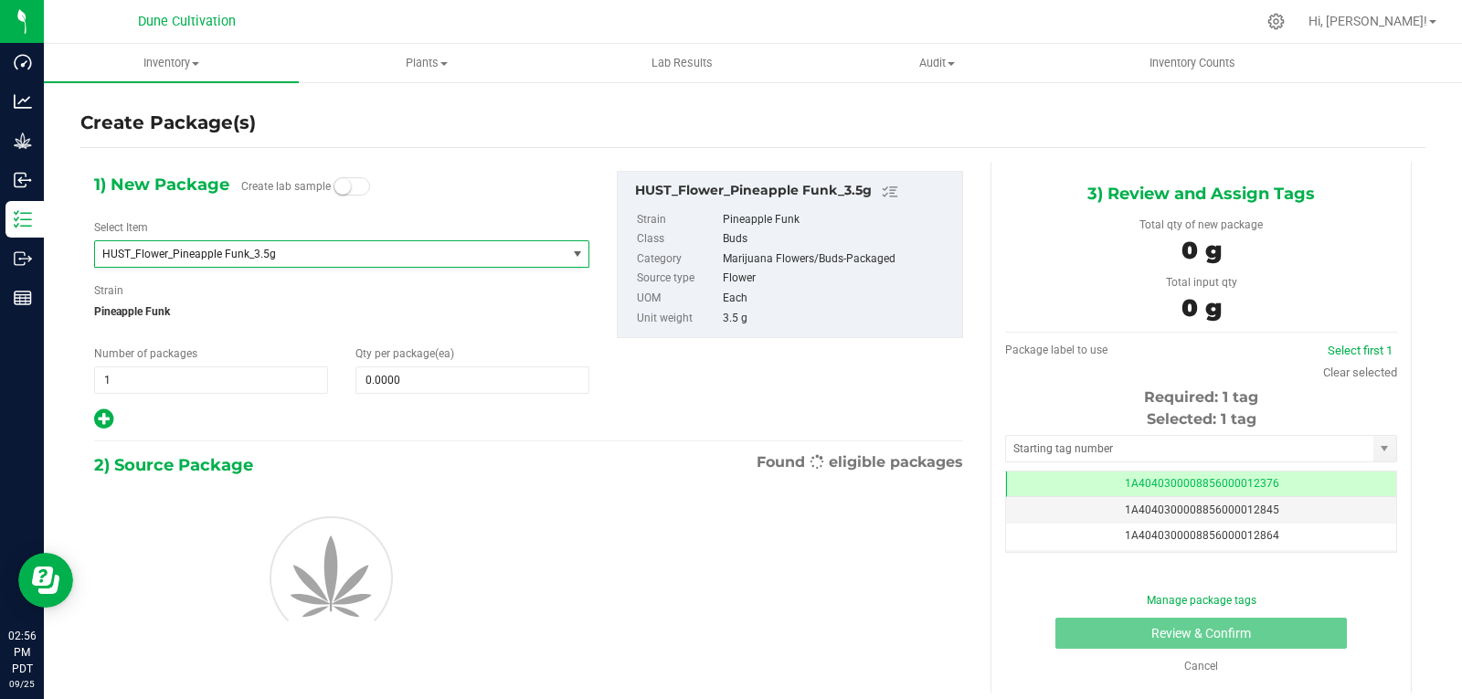
type input "0"
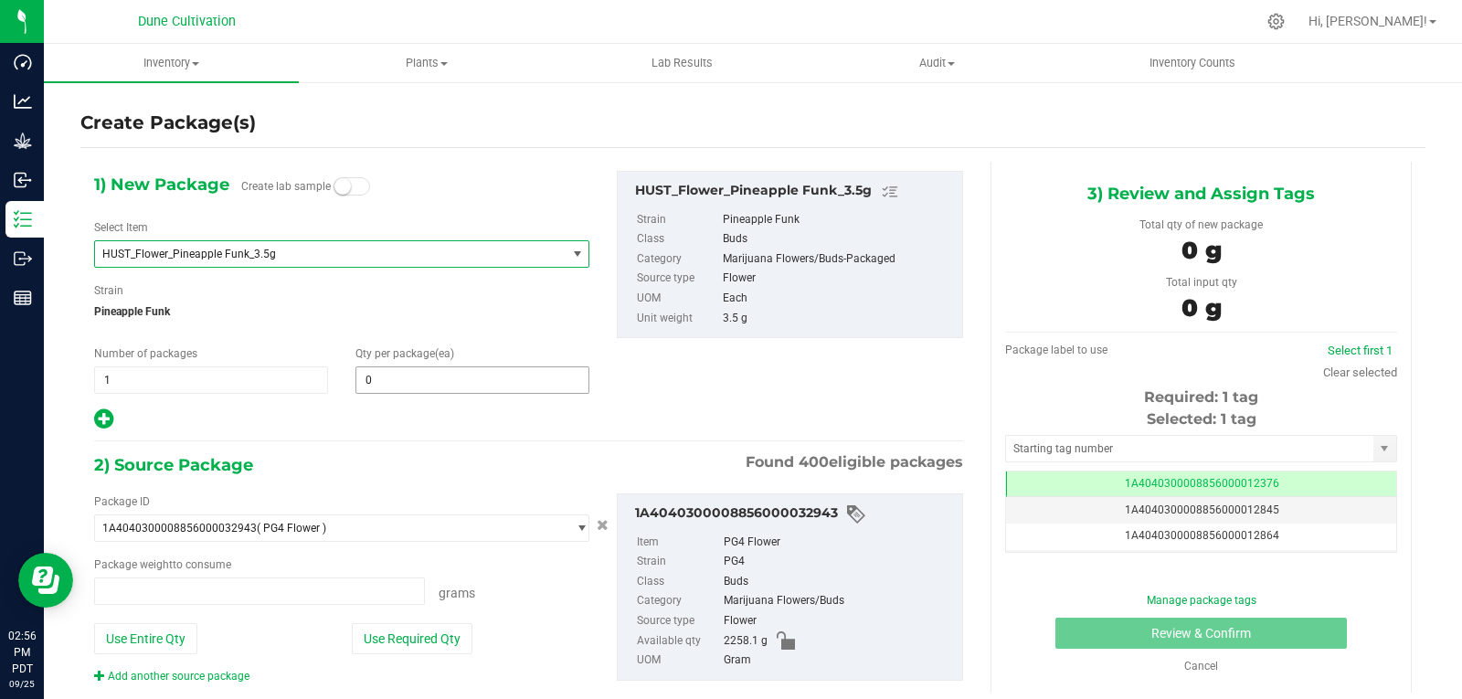
type input "0.0000 g"
click at [388, 376] on span "0 0" at bounding box center [472, 379] width 234 height 27
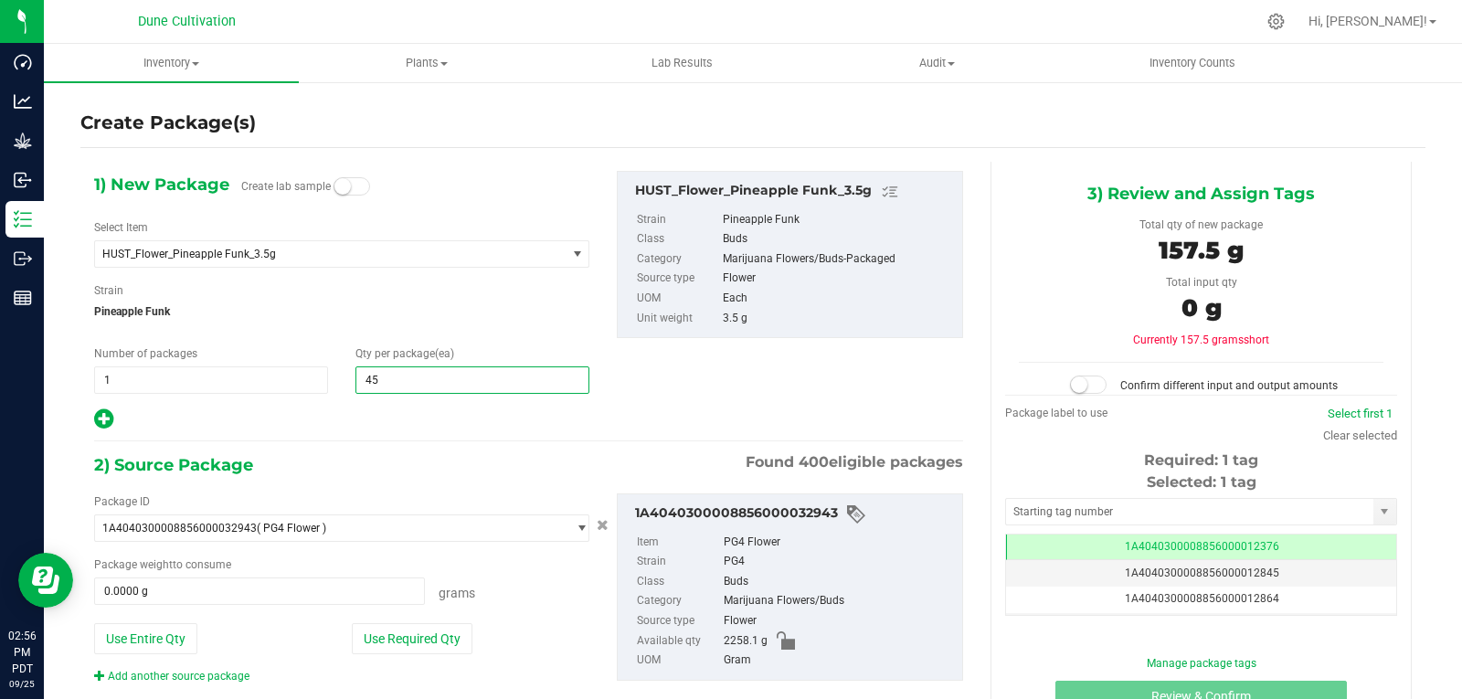
type input "450"
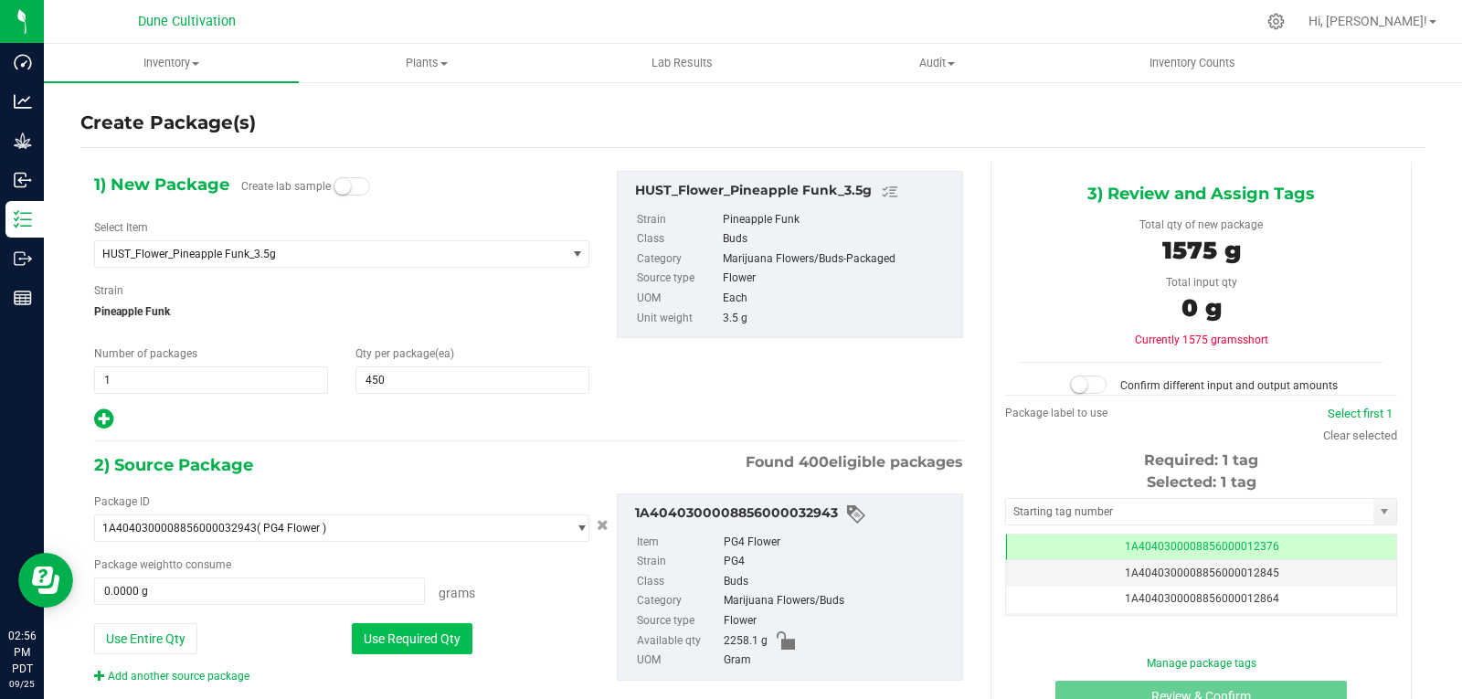
click at [408, 635] on button "Use Required Qty" at bounding box center [412, 638] width 121 height 31
type input "1575.0000 g"
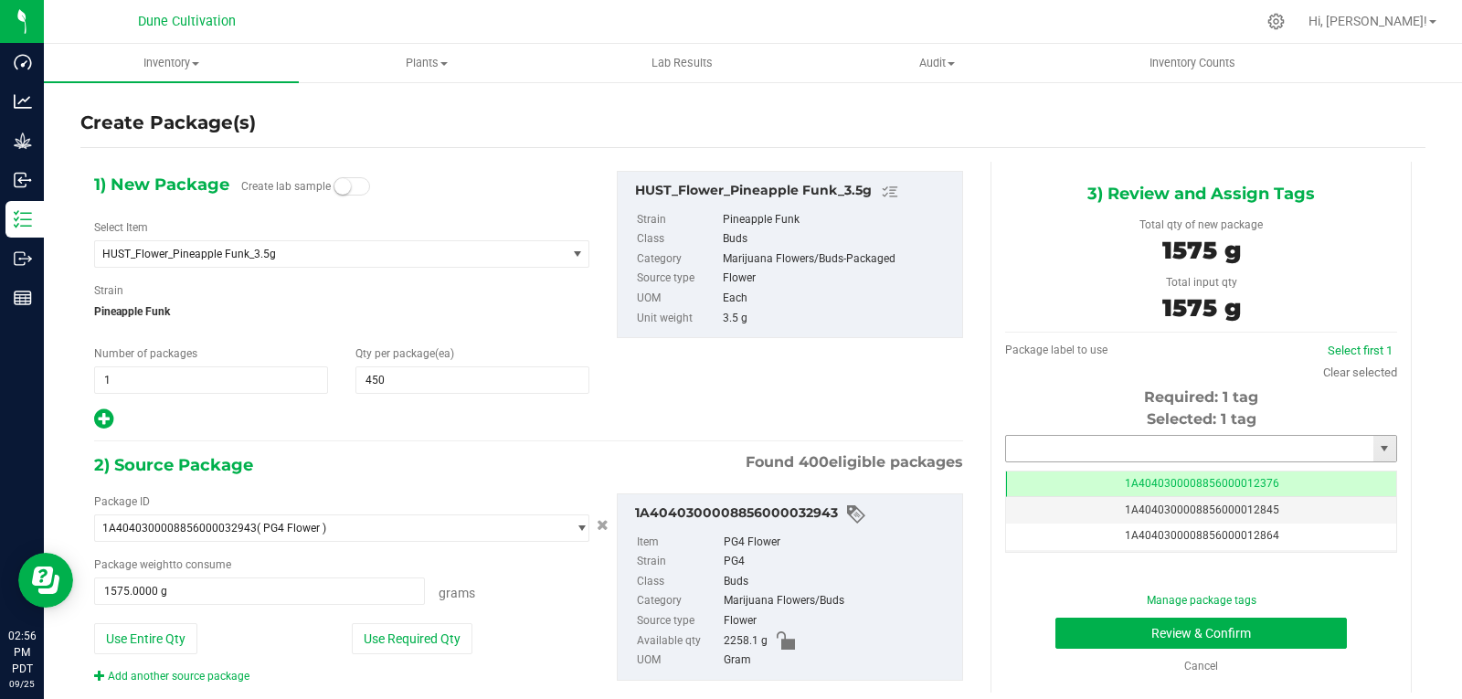
click at [1033, 449] on input "text" at bounding box center [1189, 449] width 367 height 26
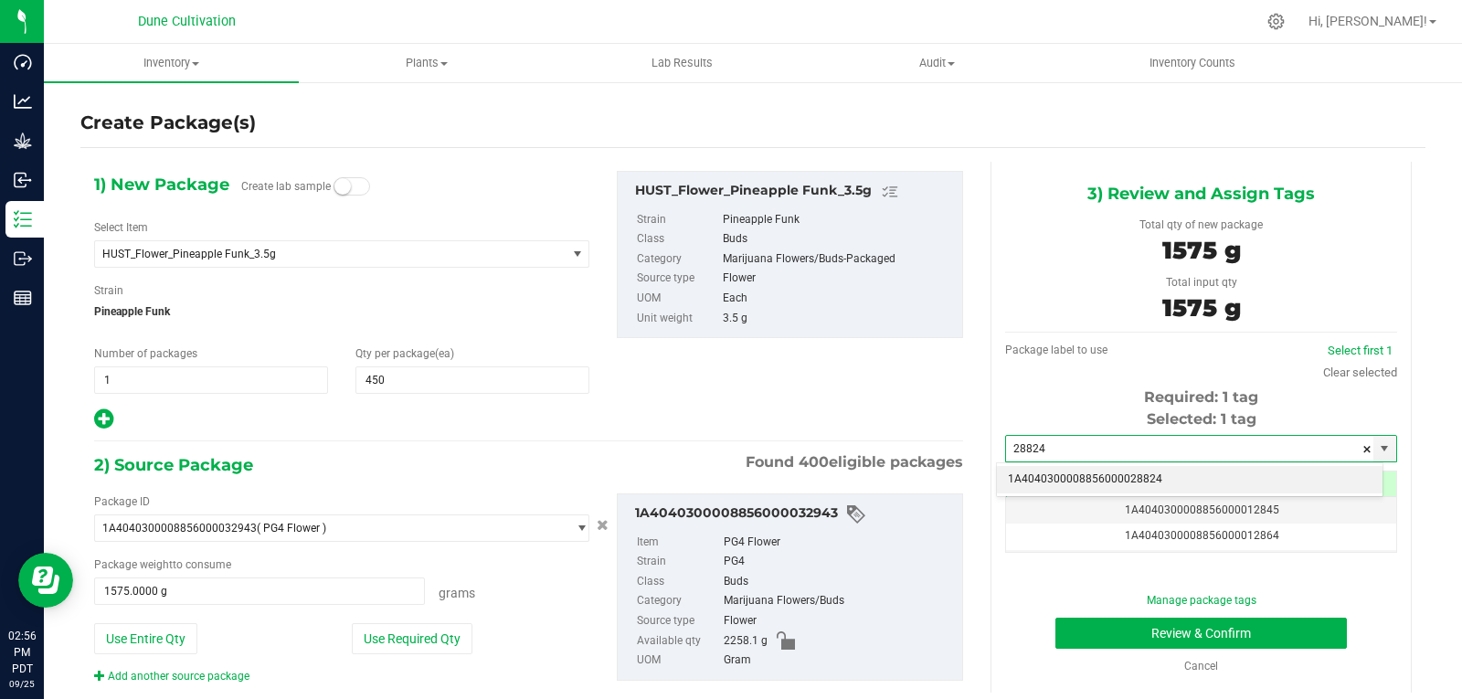
click at [1048, 472] on li "1A4040300008856000028824" at bounding box center [1190, 479] width 386 height 27
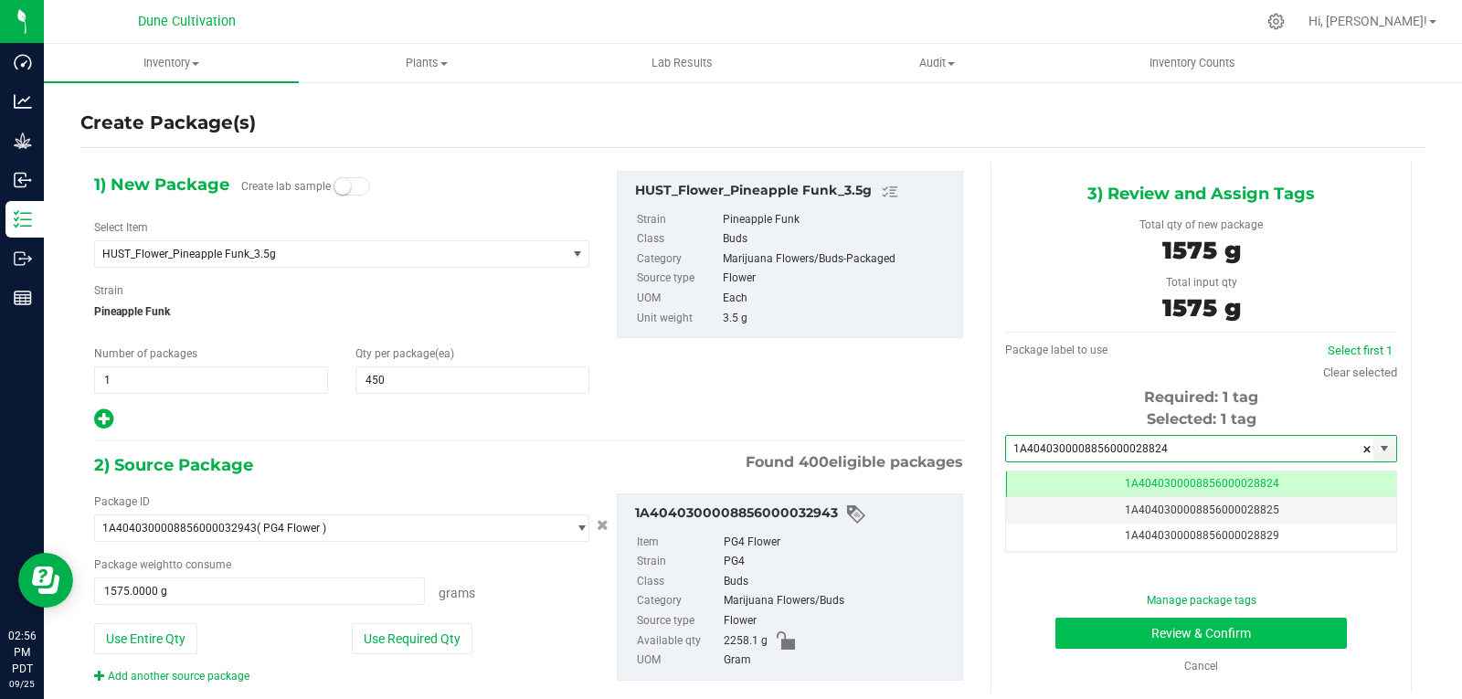
type input "1A4040300008856000028824"
click at [1091, 630] on button "Review & Confirm" at bounding box center [1200, 633] width 291 height 31
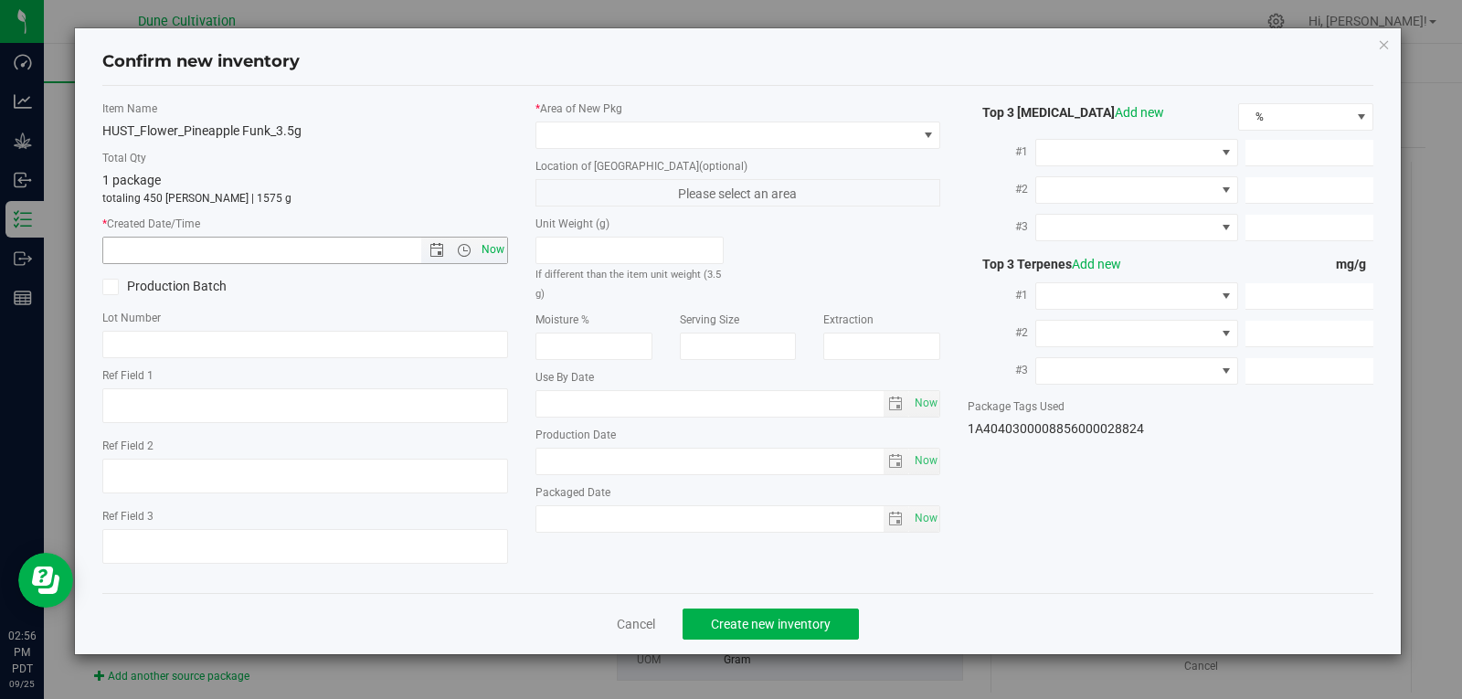
click at [484, 243] on span "Now" at bounding box center [492, 250] width 31 height 26
type input "[DATE] 2:56 PM"
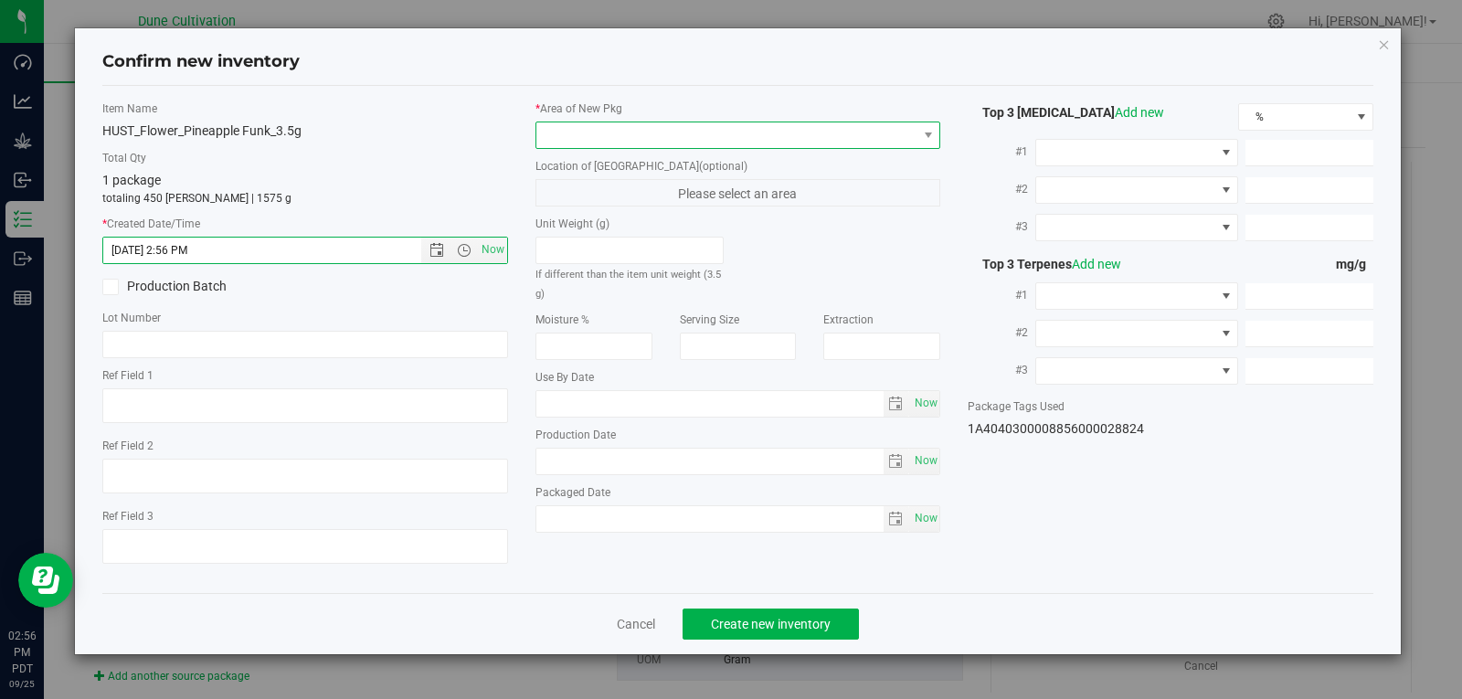
click at [571, 140] on span at bounding box center [726, 135] width 381 height 26
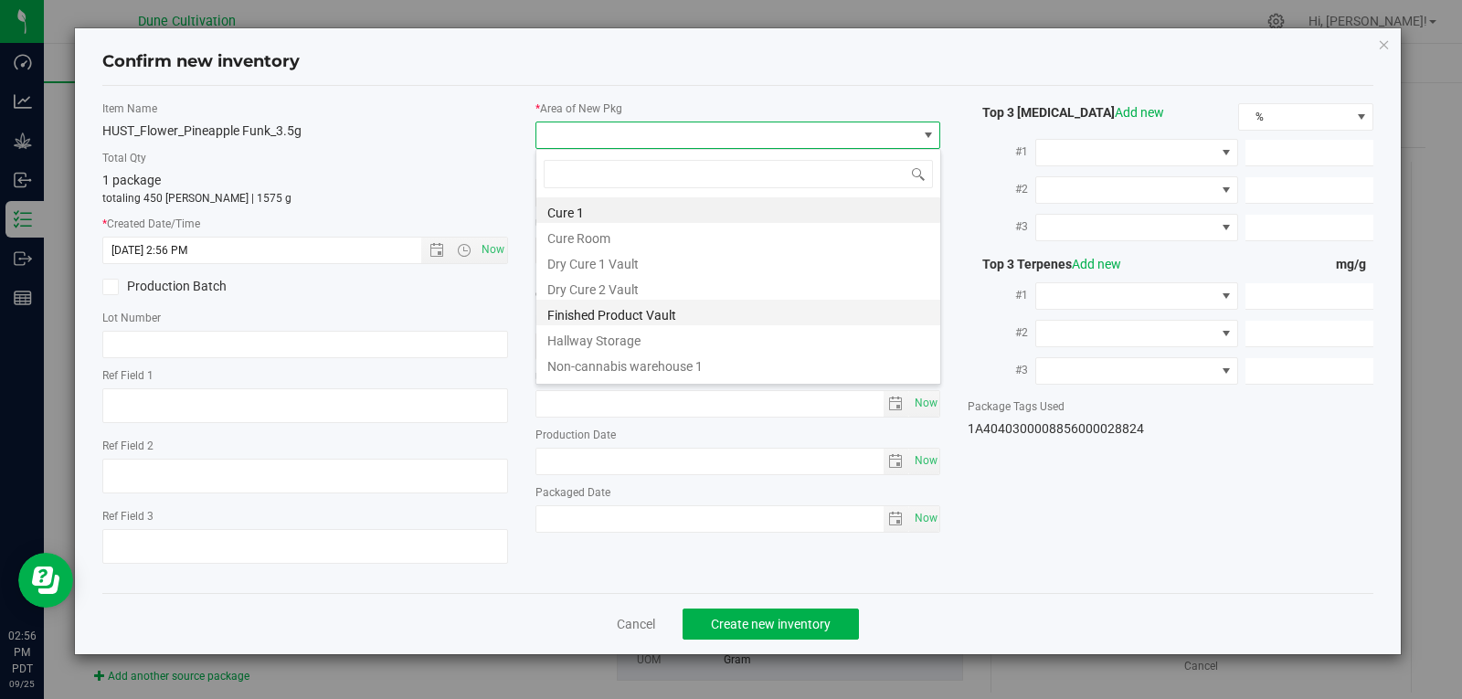
click at [578, 315] on li "Finished Product Vault" at bounding box center [738, 313] width 404 height 26
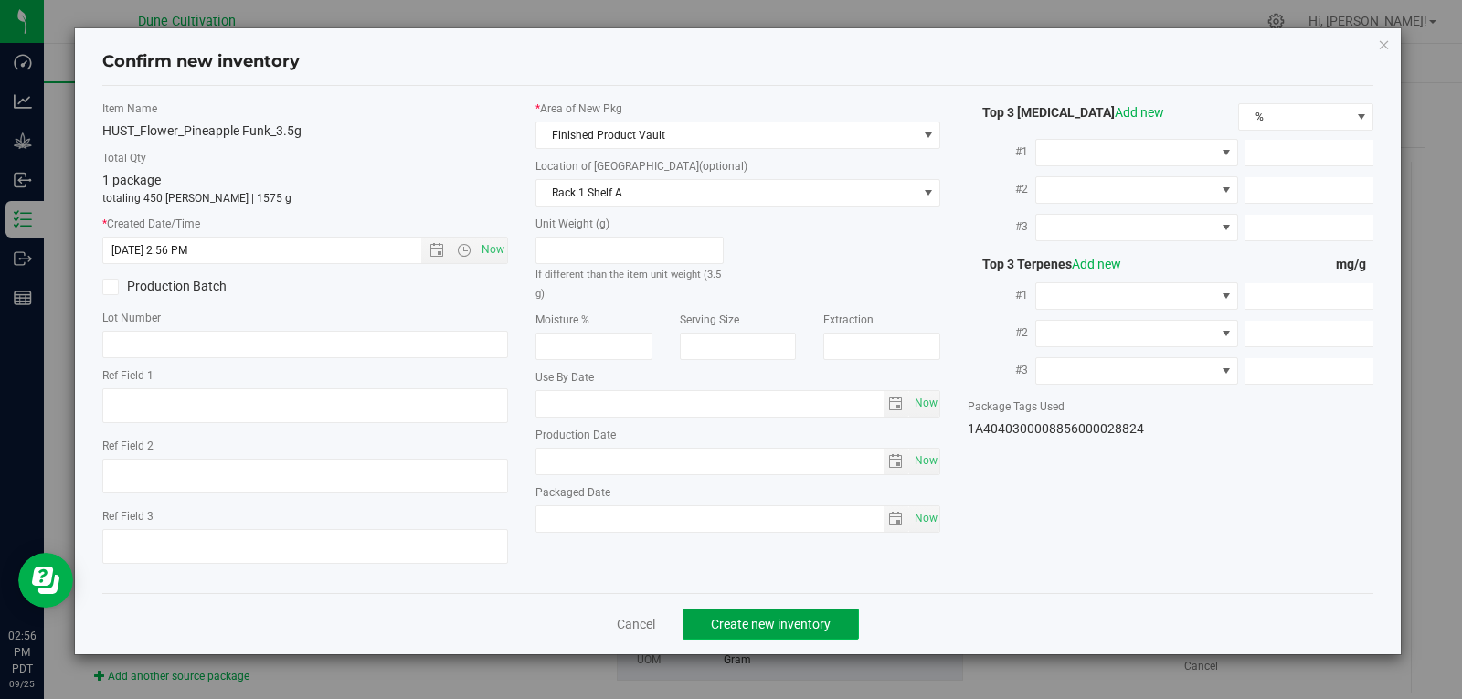
click at [710, 624] on button "Create new inventory" at bounding box center [771, 624] width 176 height 31
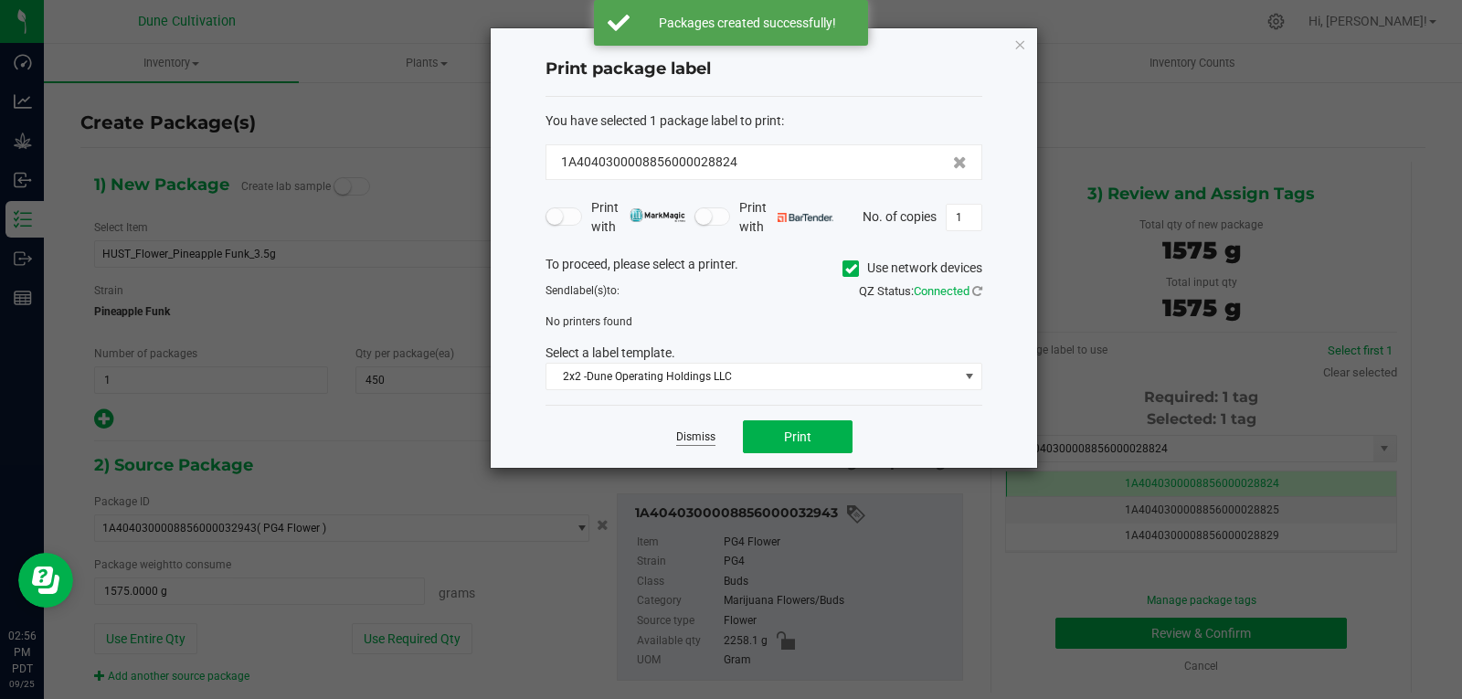
click at [692, 443] on link "Dismiss" at bounding box center [695, 437] width 39 height 16
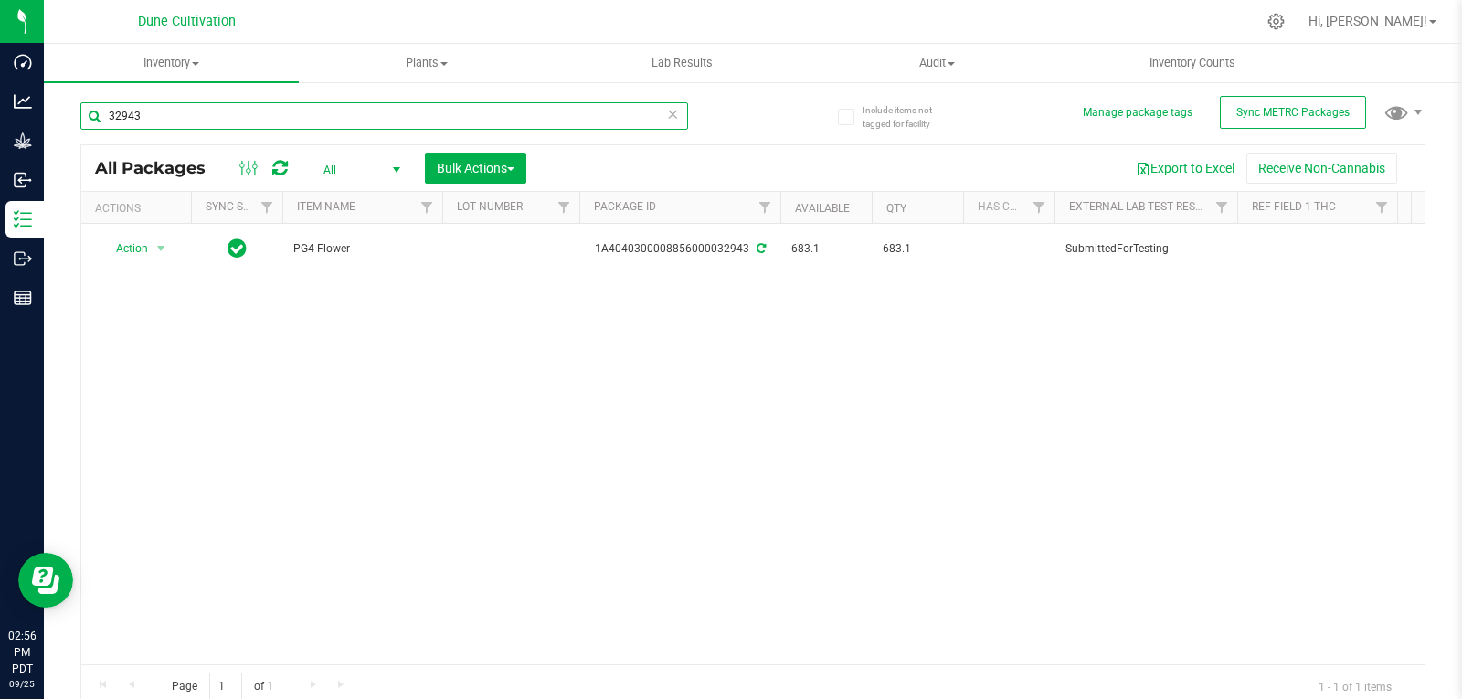
click at [163, 116] on input "32943" at bounding box center [384, 115] width 608 height 27
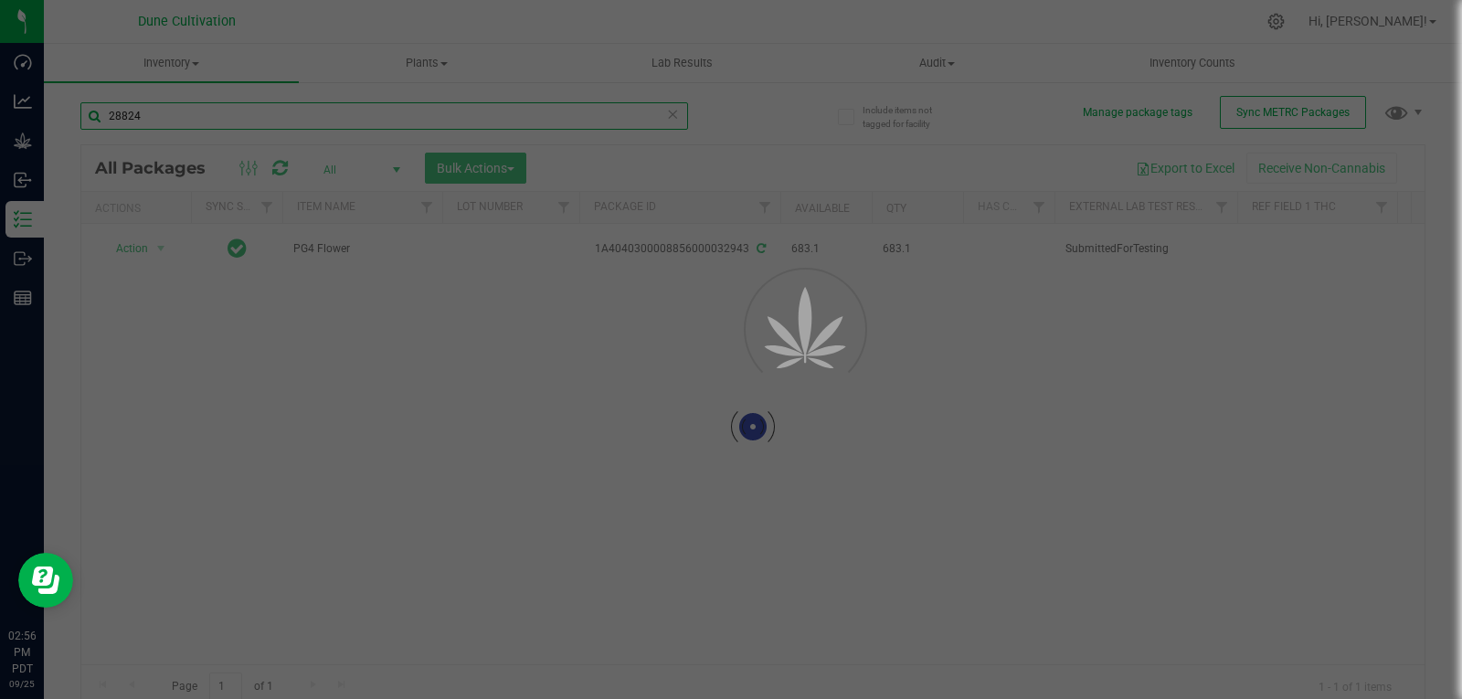
type input "28824"
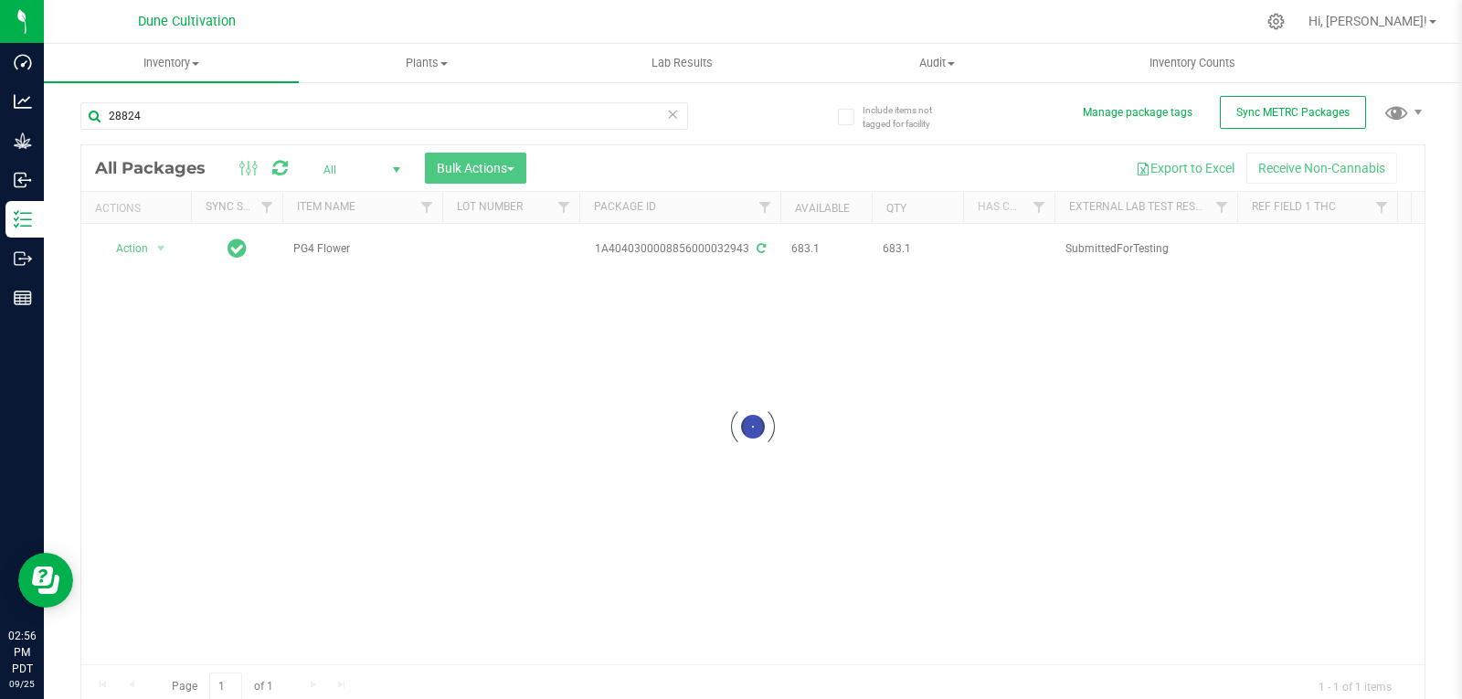
drag, startPoint x: 328, startPoint y: 334, endPoint x: 428, endPoint y: 370, distance: 105.8
click at [428, 370] on div at bounding box center [752, 426] width 1343 height 563
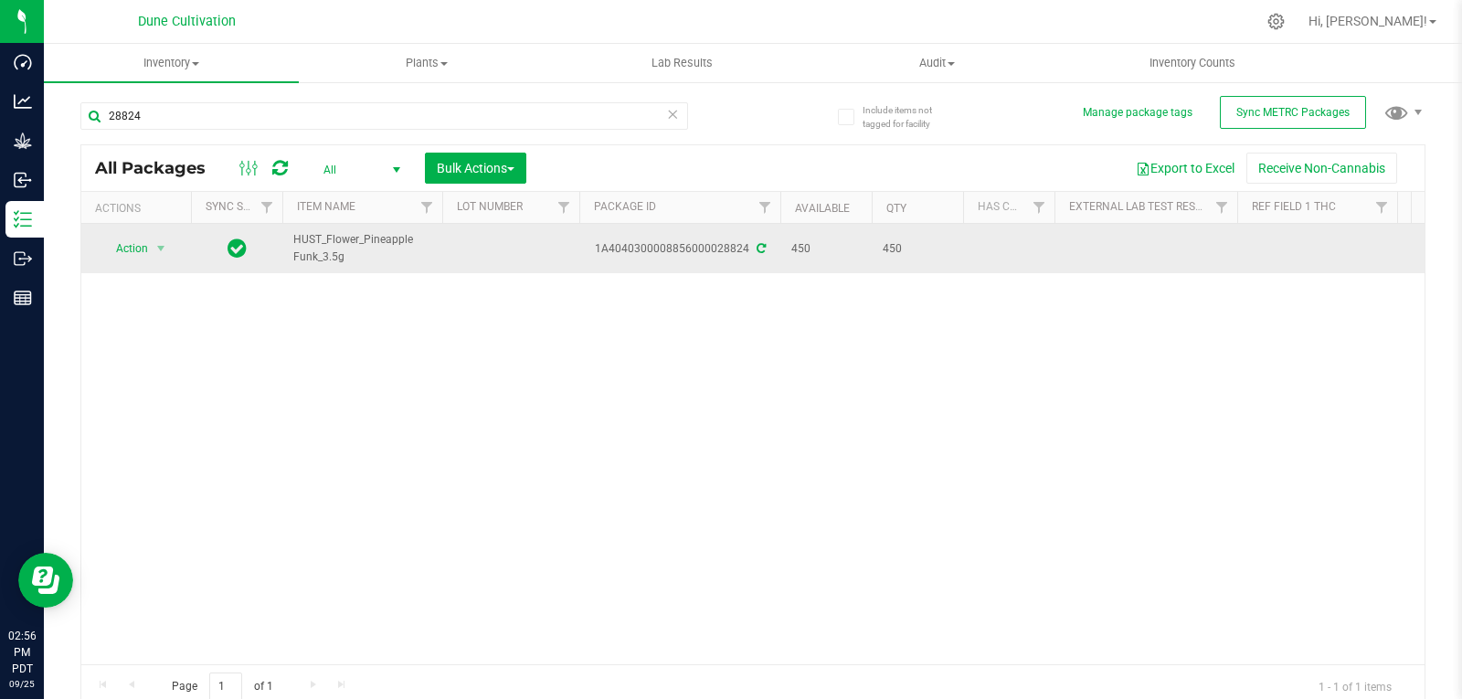
click at [492, 248] on td at bounding box center [510, 248] width 137 height 49
type input "32943"
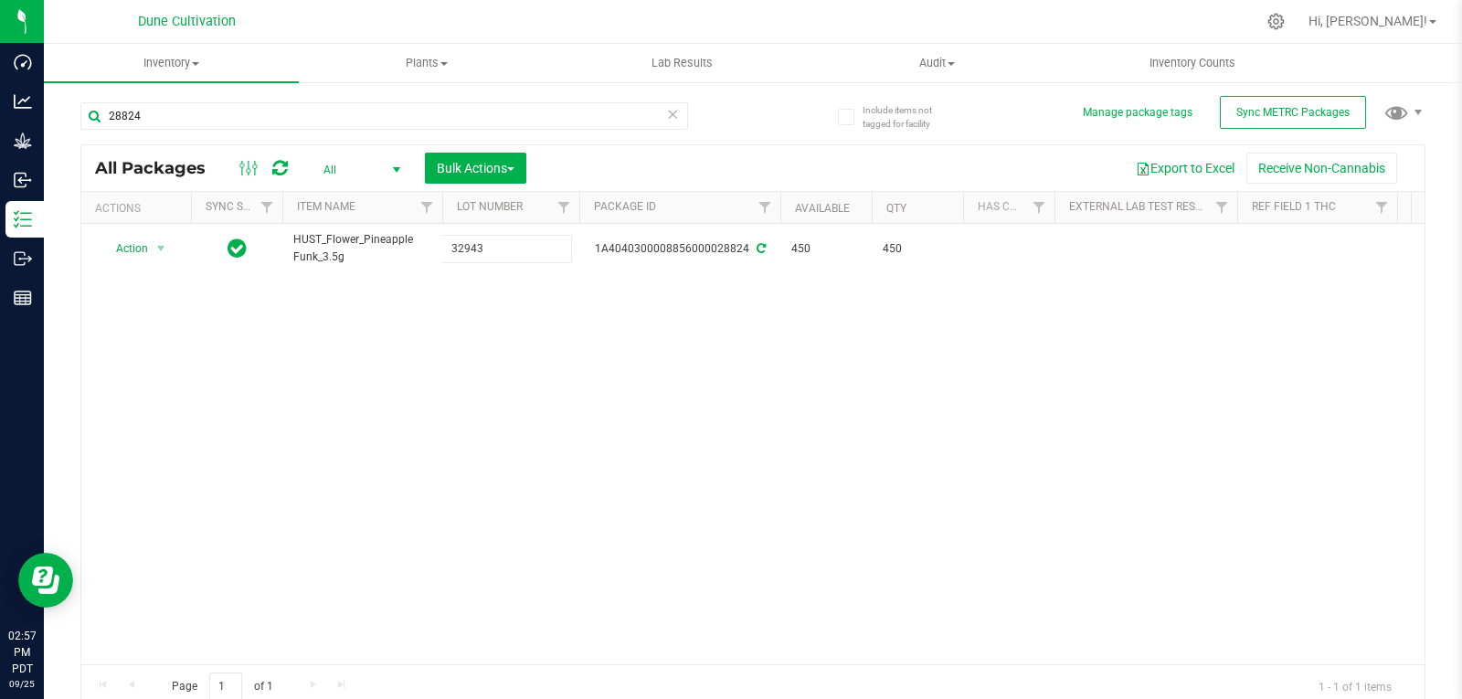
click at [475, 335] on div "All Packages All Active Only Lab Samples Locked All External Internal Bulk Acti…" at bounding box center [752, 426] width 1345 height 565
click at [186, 123] on input "28824" at bounding box center [384, 115] width 608 height 27
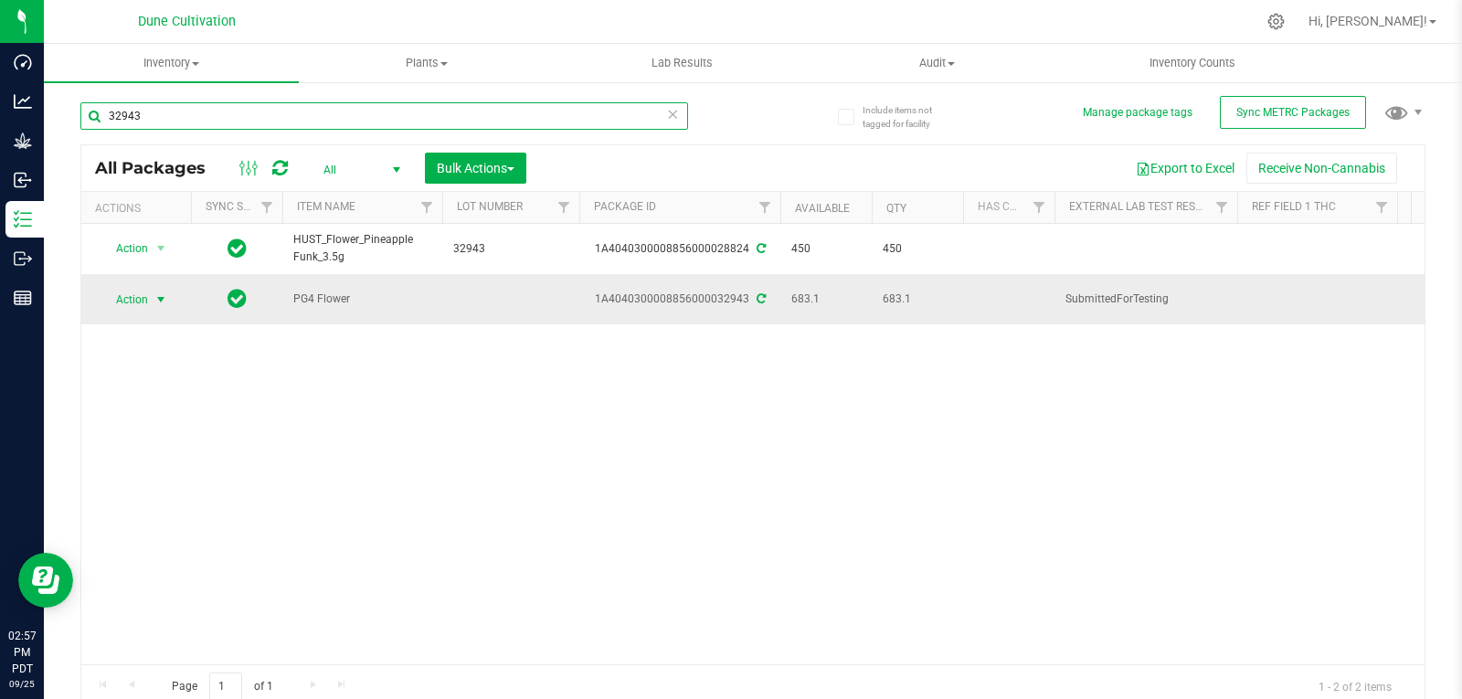
type input "32943"
click at [167, 292] on span "select" at bounding box center [161, 299] width 15 height 15
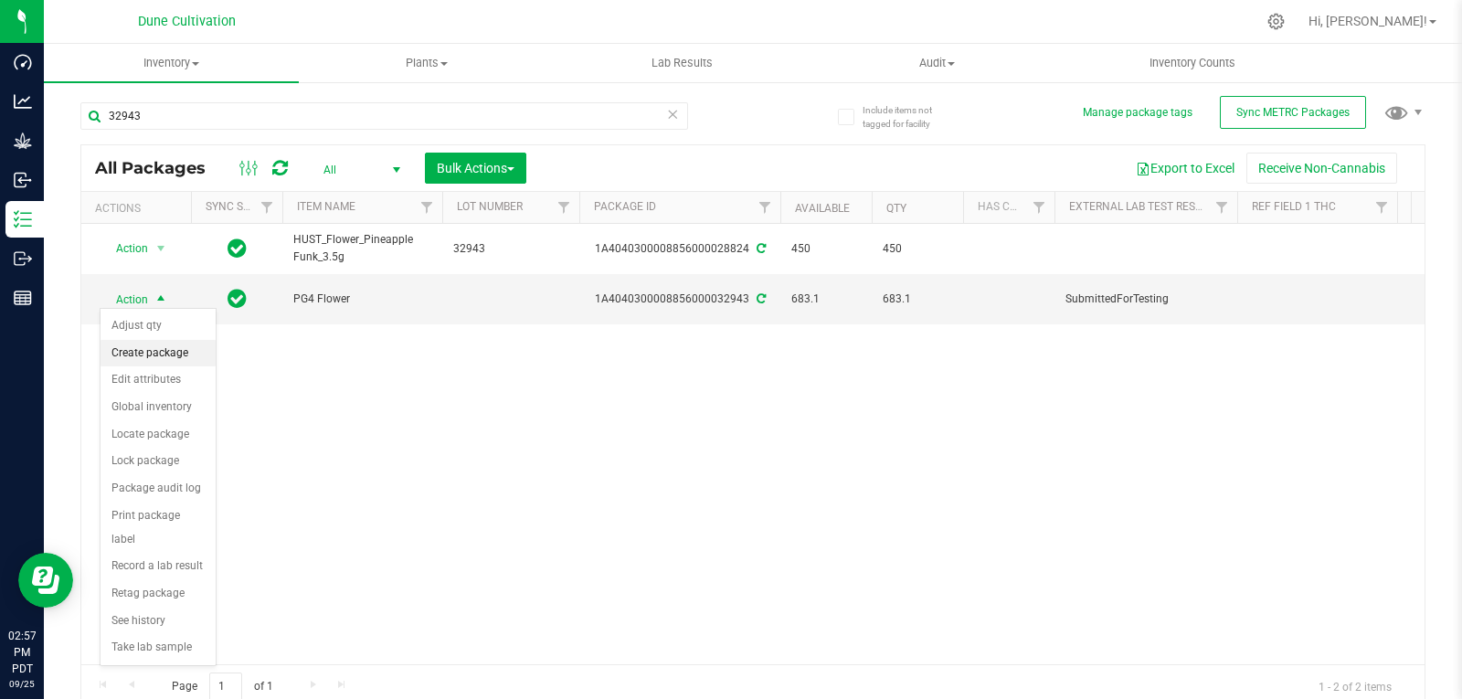
click at [160, 344] on li "Create package" at bounding box center [158, 353] width 115 height 27
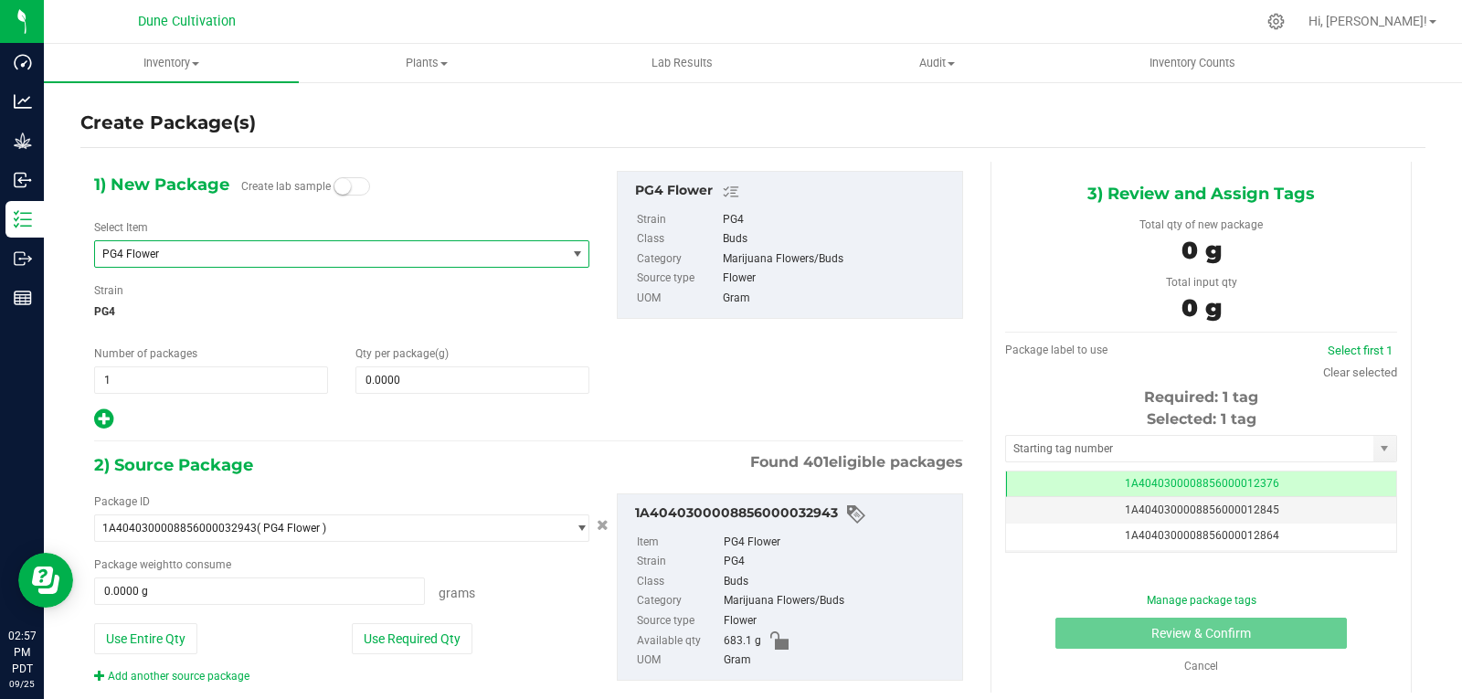
click at [171, 263] on span "PG4 Flower" at bounding box center [330, 254] width 471 height 26
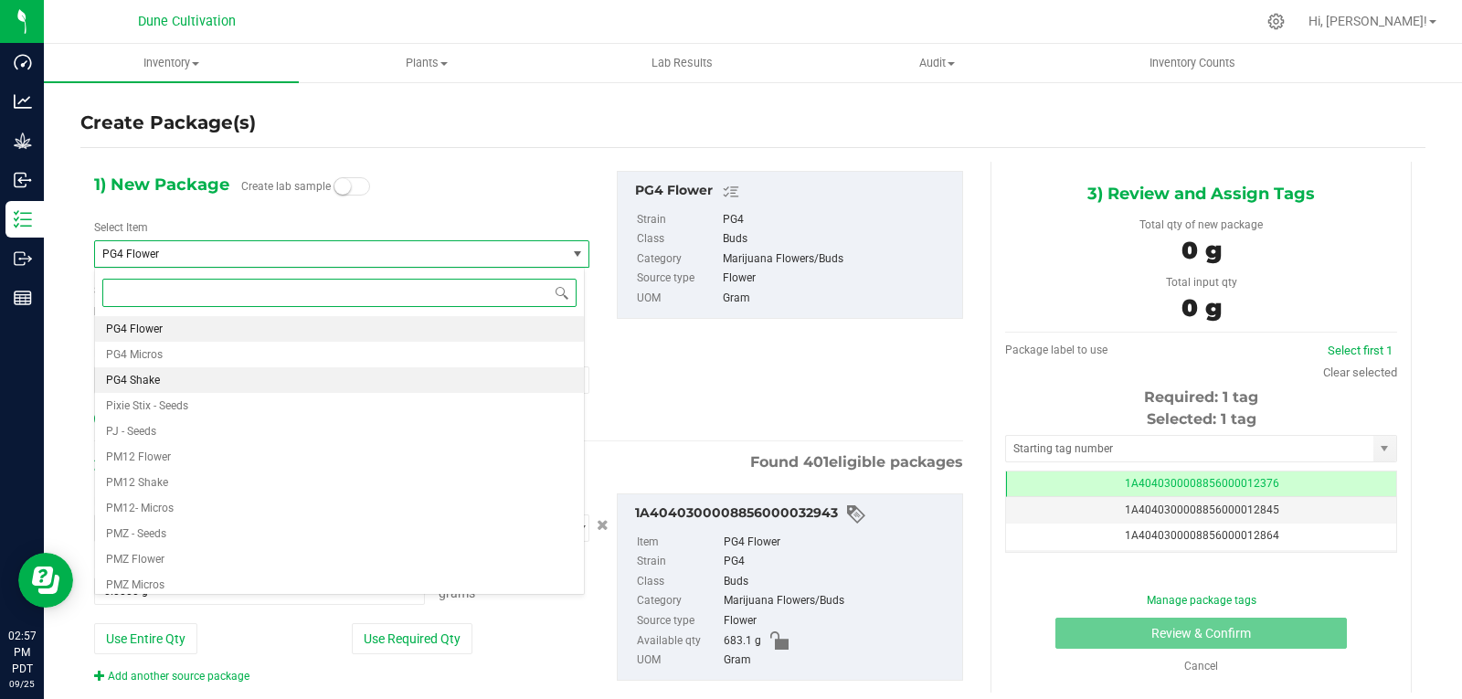
click at [174, 385] on li "PG4 Shake" at bounding box center [339, 380] width 489 height 26
type input "0.0000"
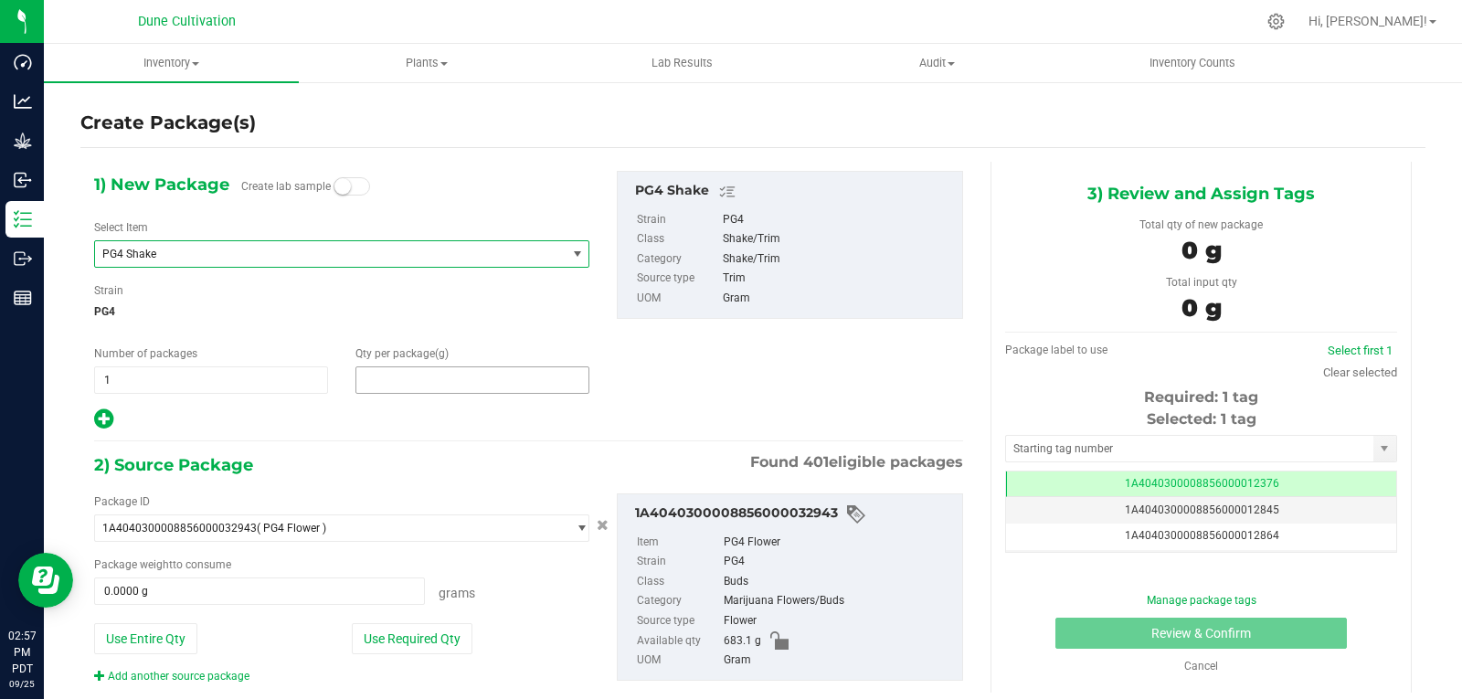
click at [427, 374] on span at bounding box center [472, 379] width 234 height 27
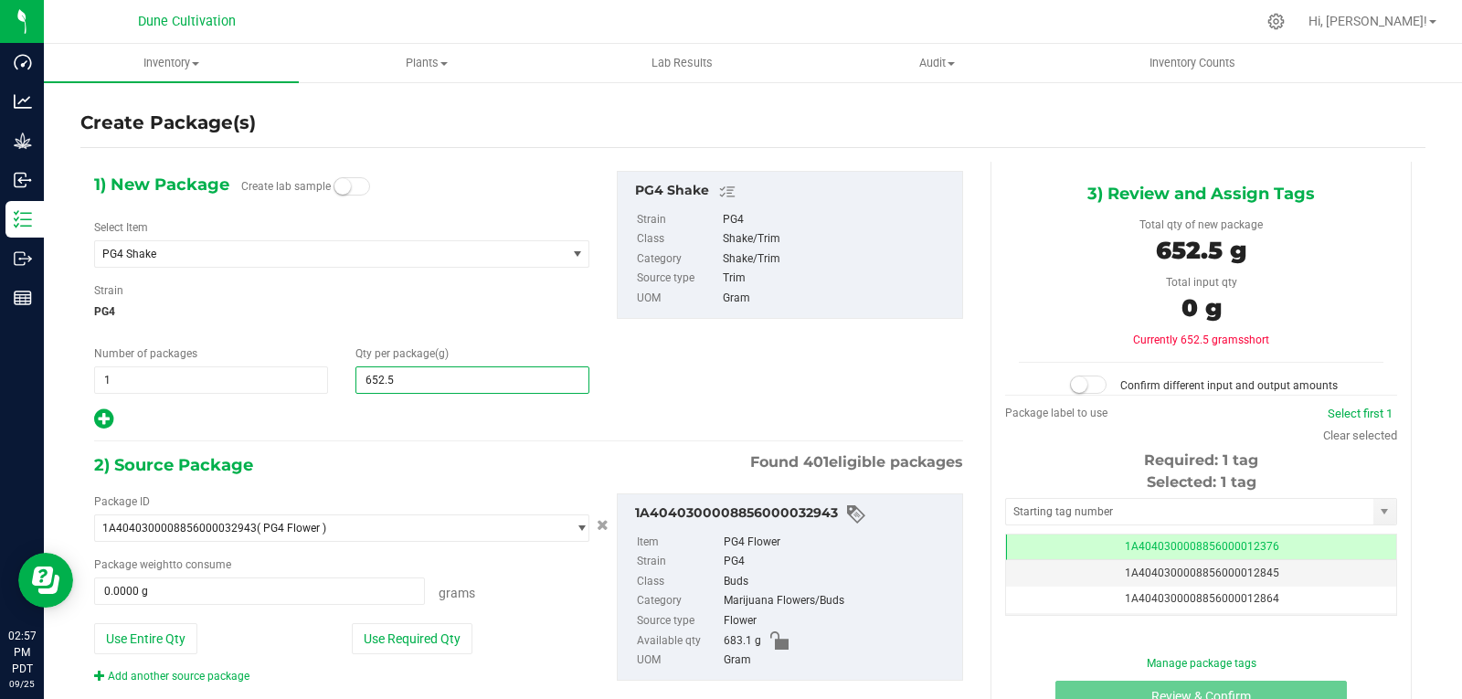
type input "652.50"
type input "652.5000"
click at [417, 631] on button "Use Required Qty" at bounding box center [412, 638] width 121 height 31
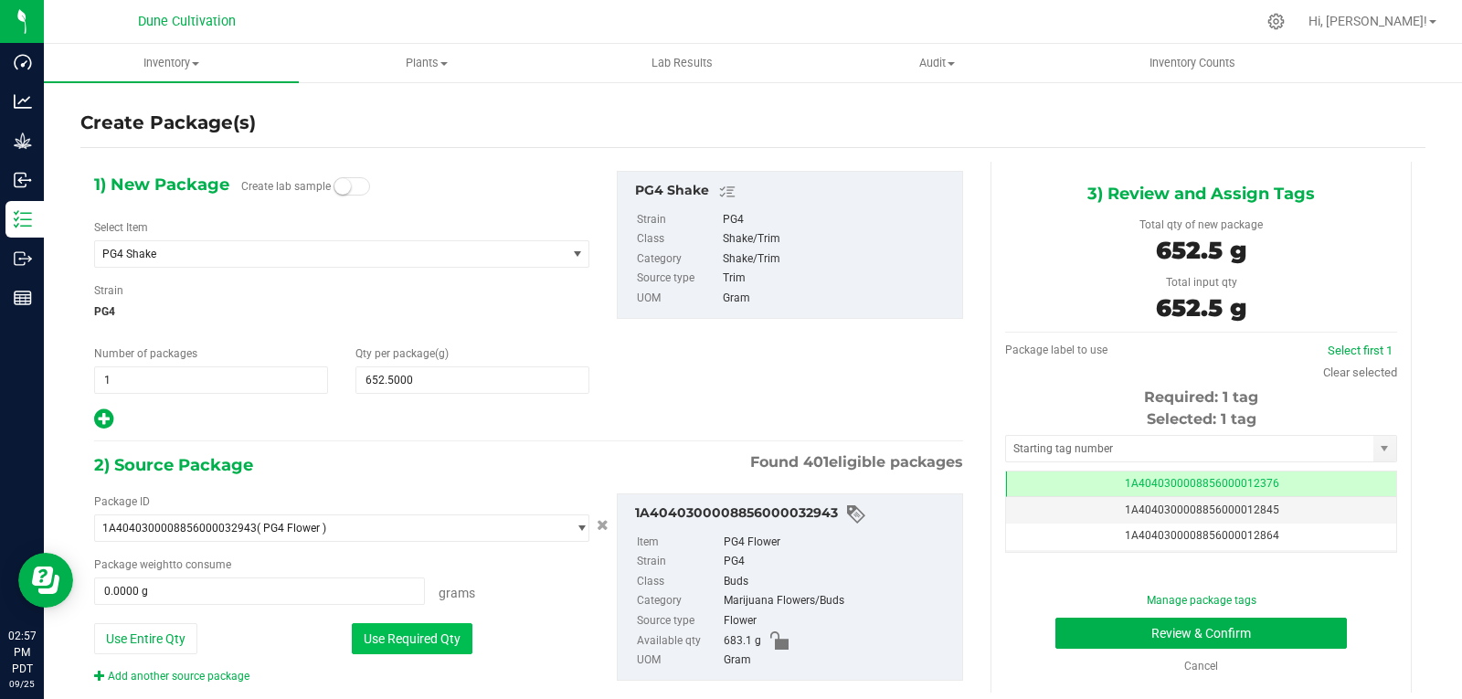
type input "652.5000 g"
click at [1063, 448] on input "text" at bounding box center [1189, 449] width 367 height 26
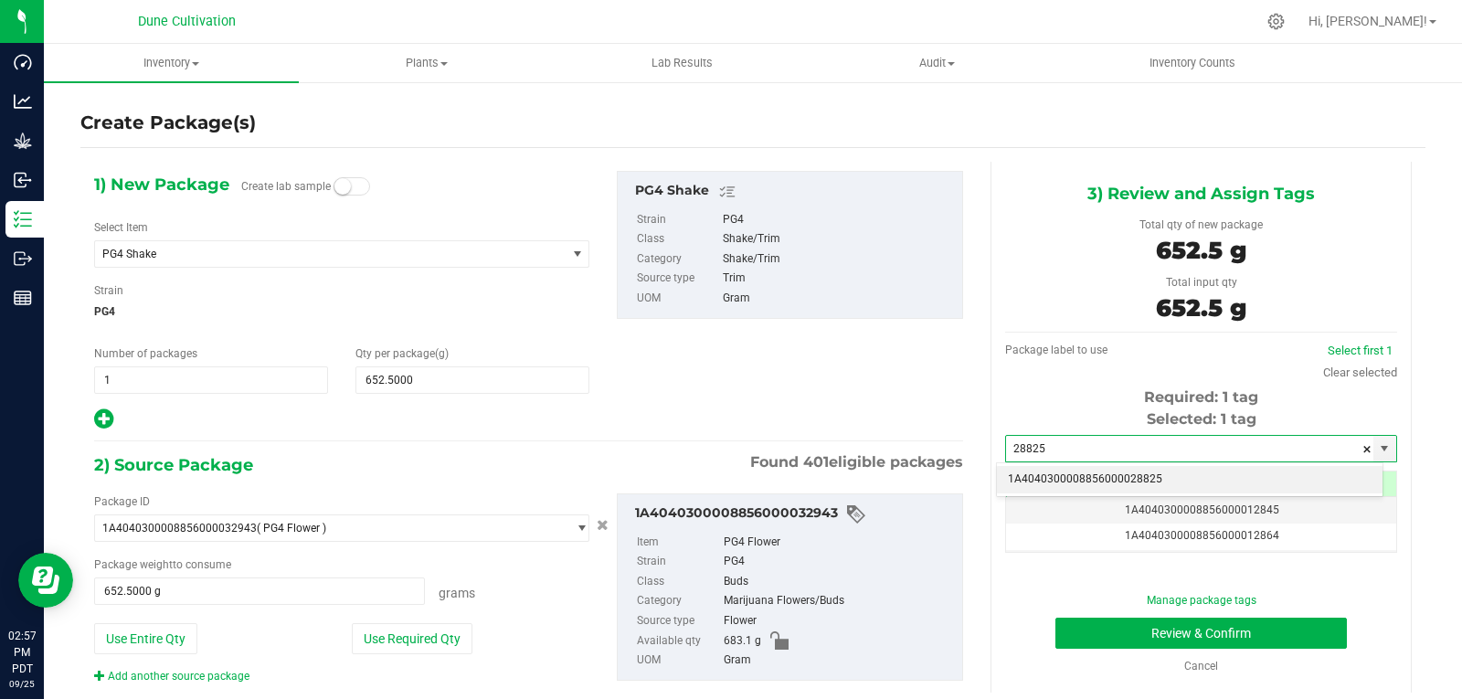
click at [1067, 477] on li "1A4040300008856000028825" at bounding box center [1190, 479] width 386 height 27
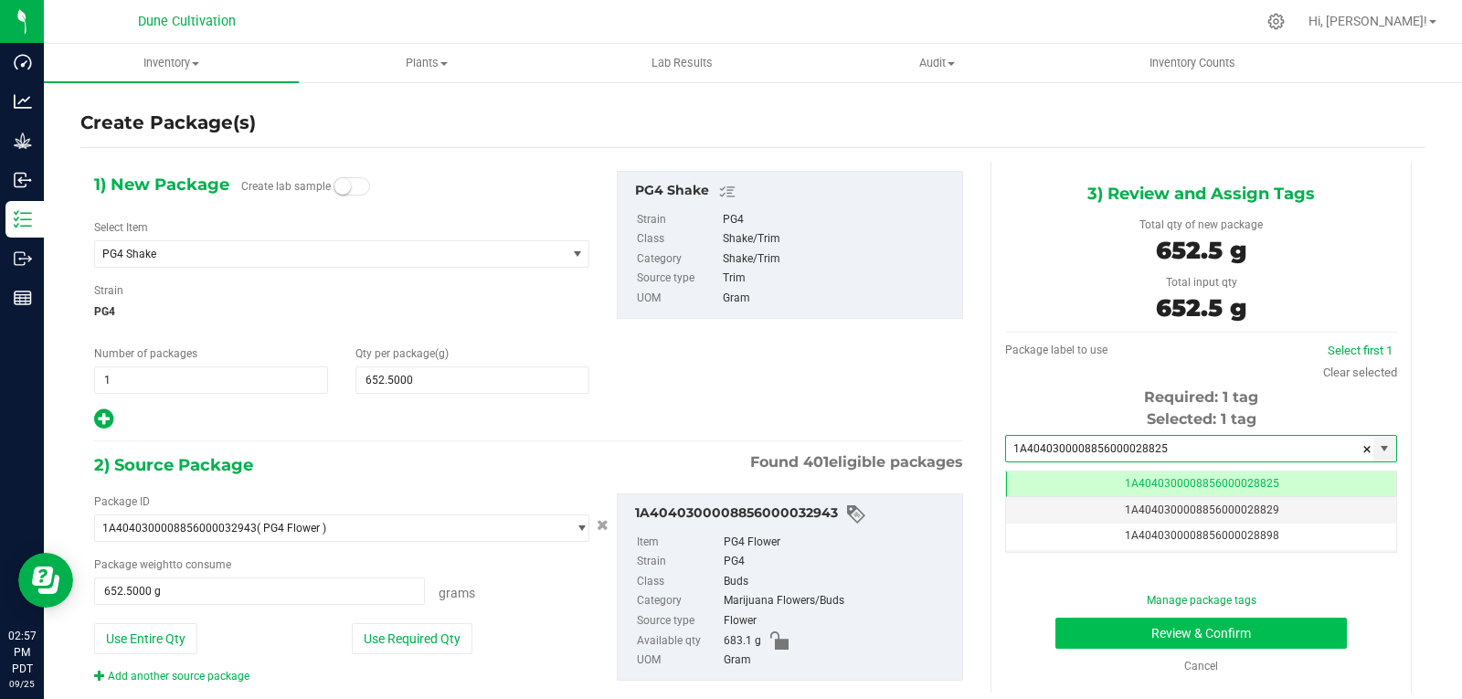
type input "1A4040300008856000028825"
click at [1175, 632] on button "Review & Confirm" at bounding box center [1200, 633] width 291 height 31
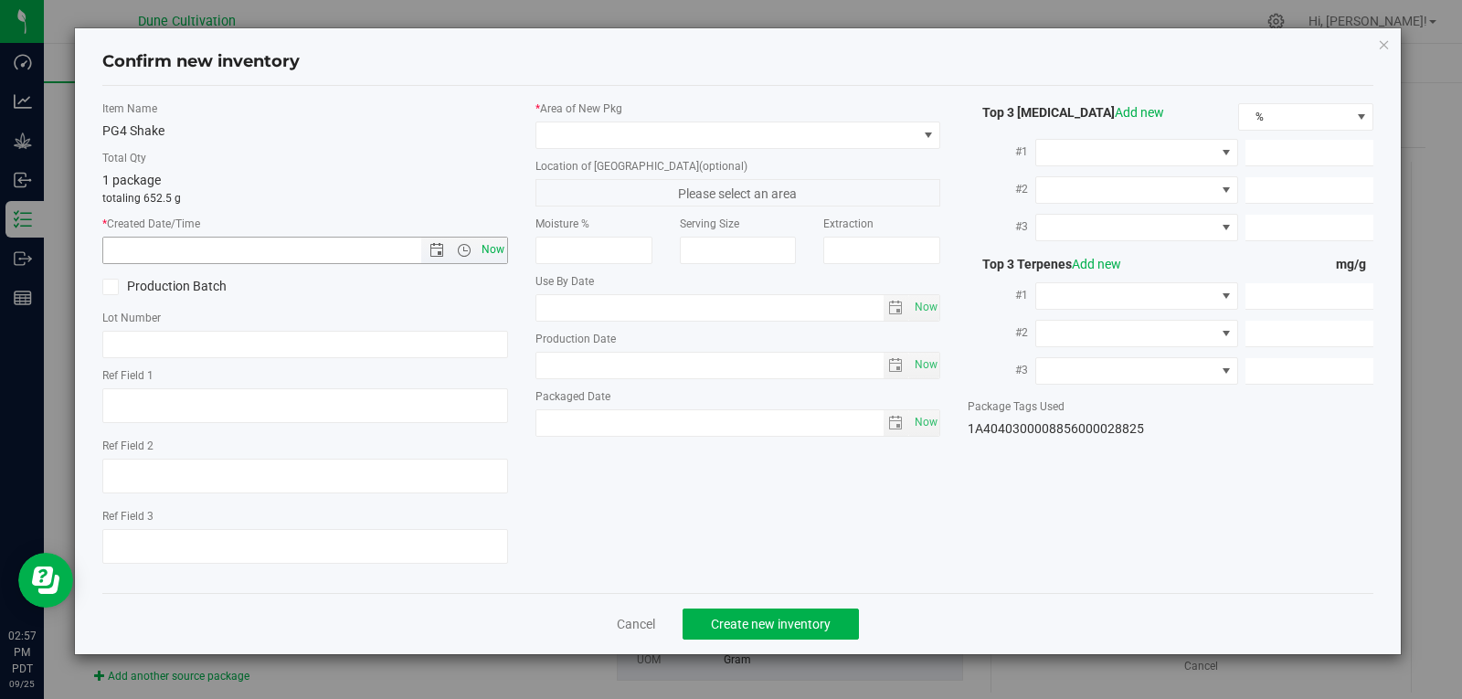
click at [493, 247] on span "Now" at bounding box center [492, 250] width 31 height 26
type input "[DATE] 2:57 PM"
click at [598, 119] on div "* Area of [GEOGRAPHIC_DATA]" at bounding box center [738, 125] width 406 height 48
click at [602, 136] on span at bounding box center [726, 135] width 381 height 26
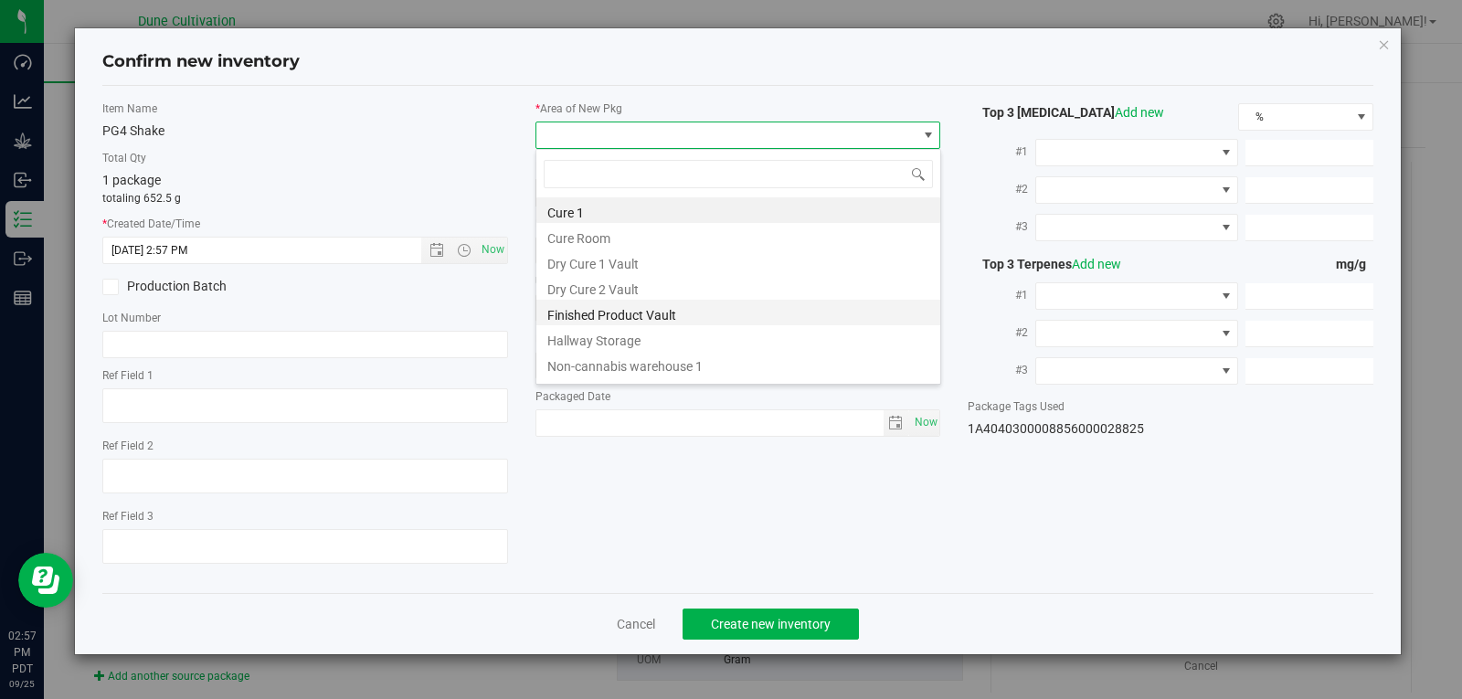
click at [641, 310] on li "Finished Product Vault" at bounding box center [738, 313] width 404 height 26
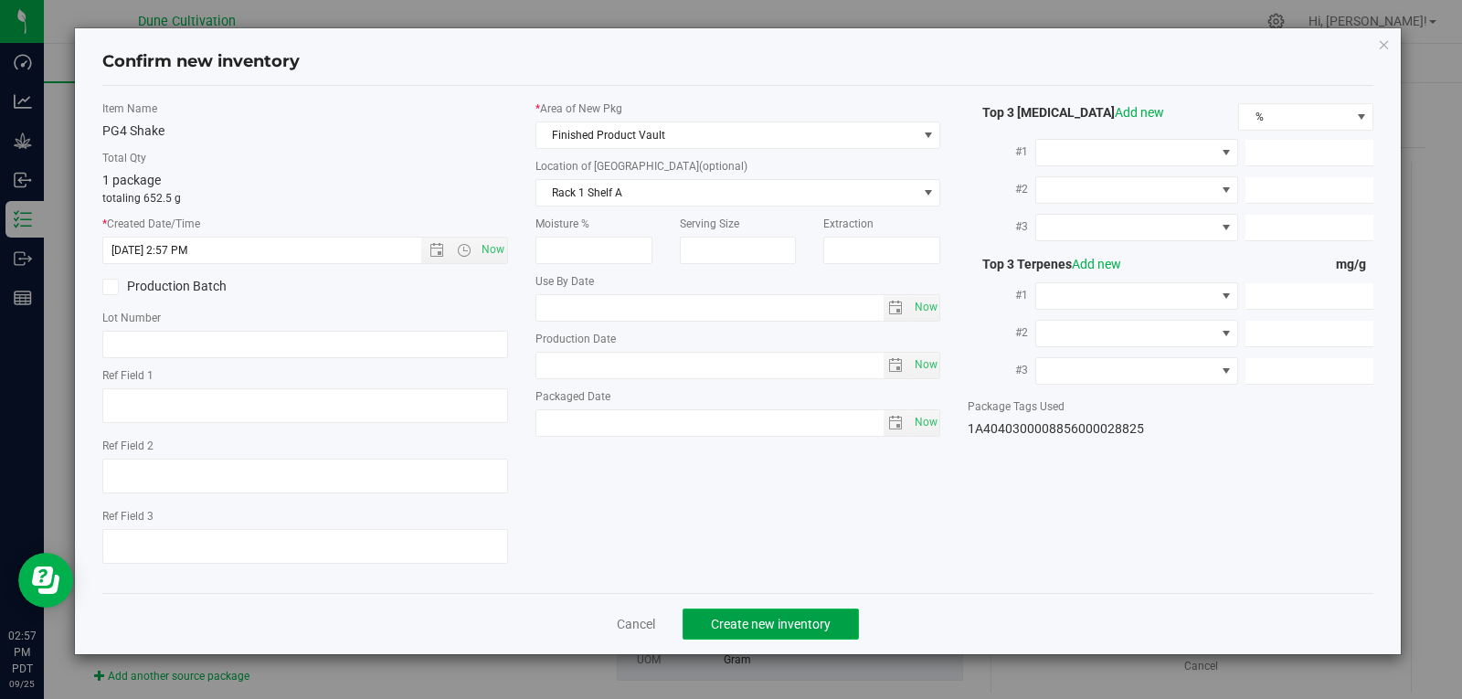
click at [787, 634] on button "Create new inventory" at bounding box center [771, 624] width 176 height 31
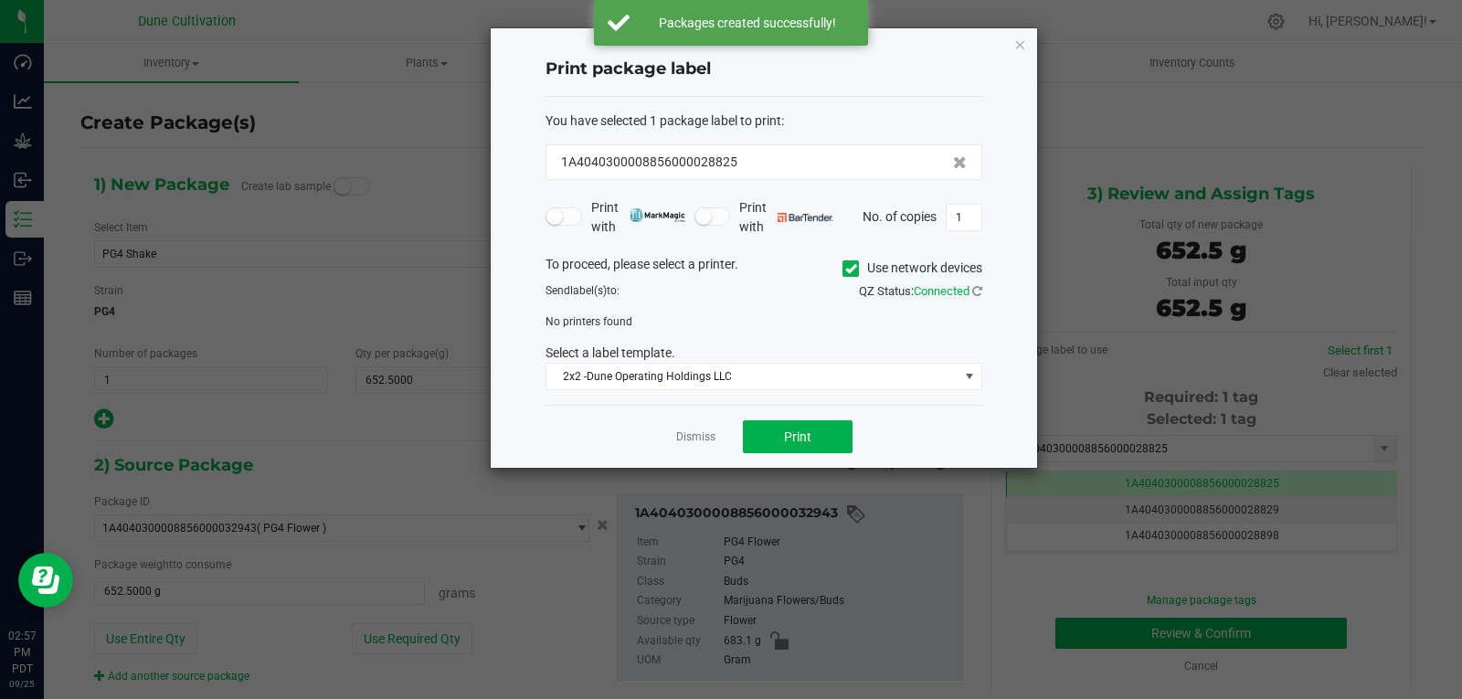
click at [704, 450] on div "Dismiss Print" at bounding box center [764, 436] width 437 height 63
click at [707, 440] on link "Dismiss" at bounding box center [695, 437] width 39 height 16
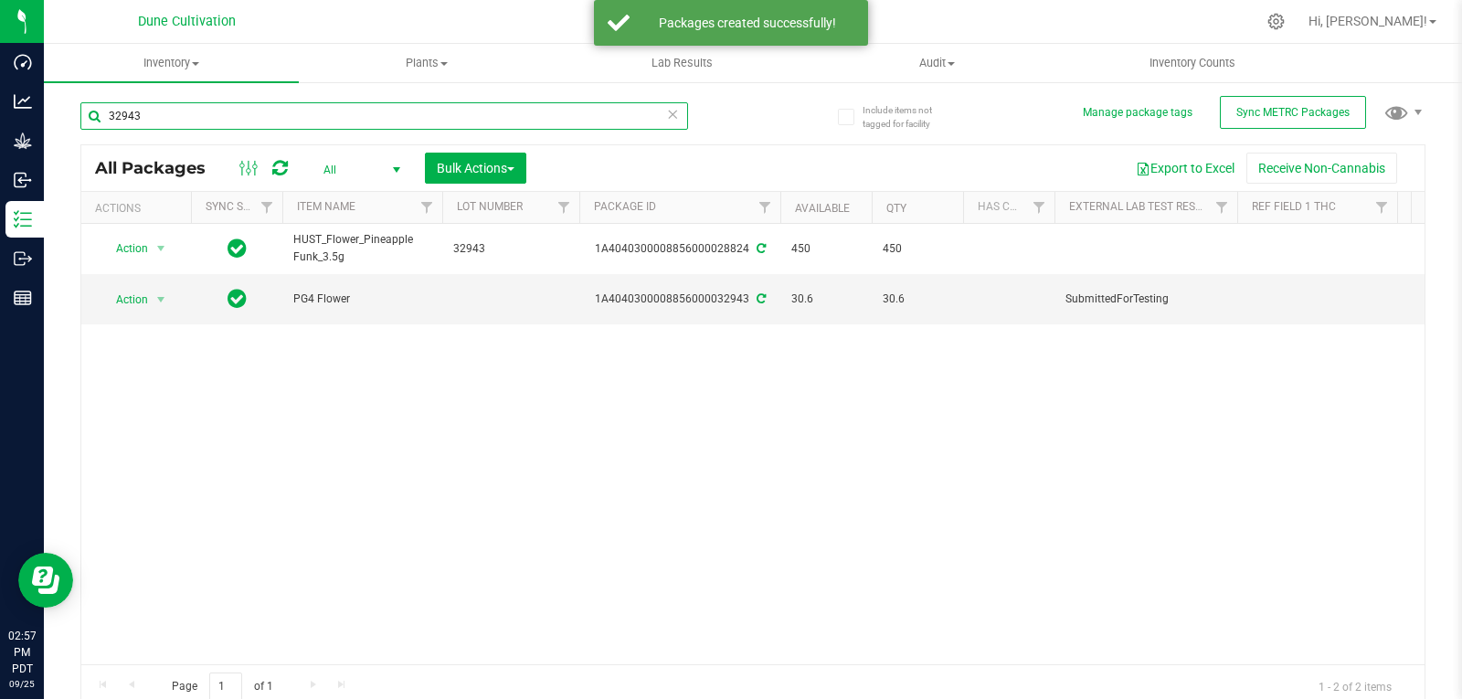
click at [240, 112] on input "32943" at bounding box center [384, 115] width 608 height 27
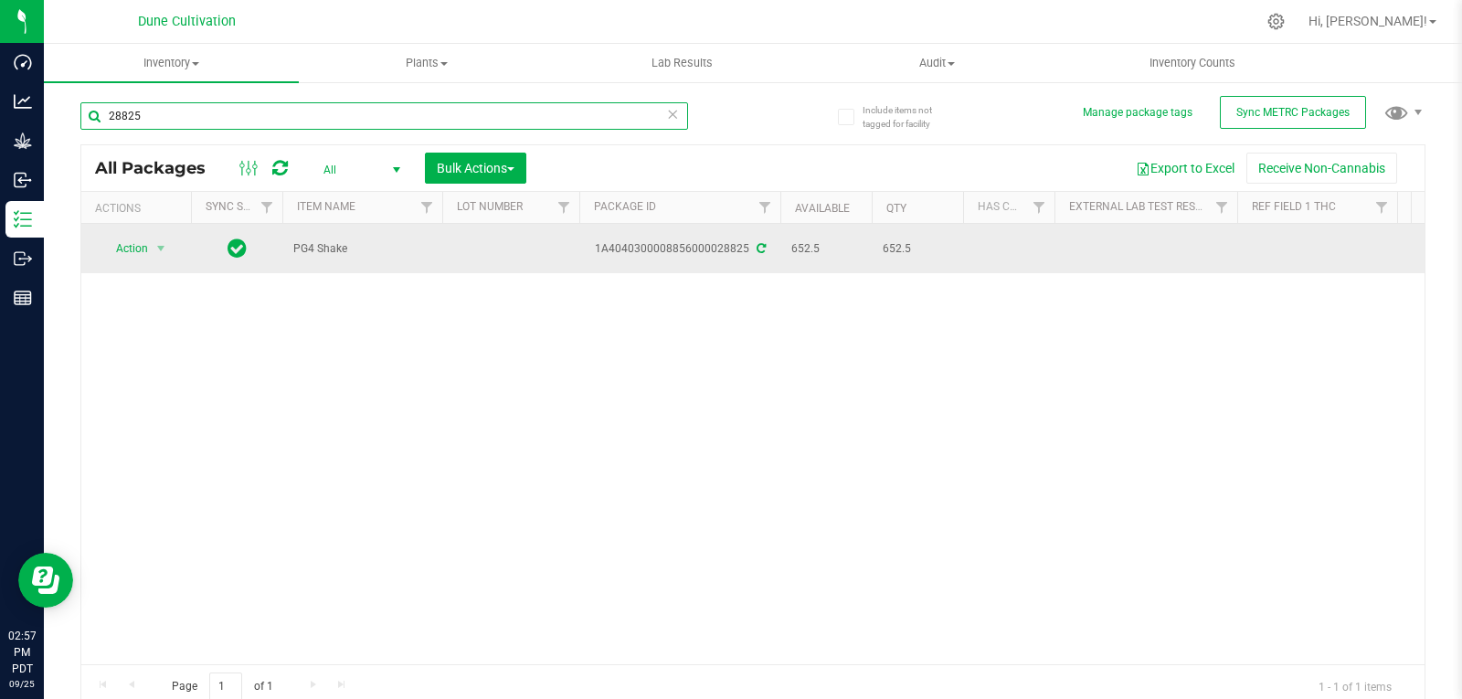
type input "28825"
click at [456, 246] on td at bounding box center [510, 248] width 137 height 49
type input "32943"
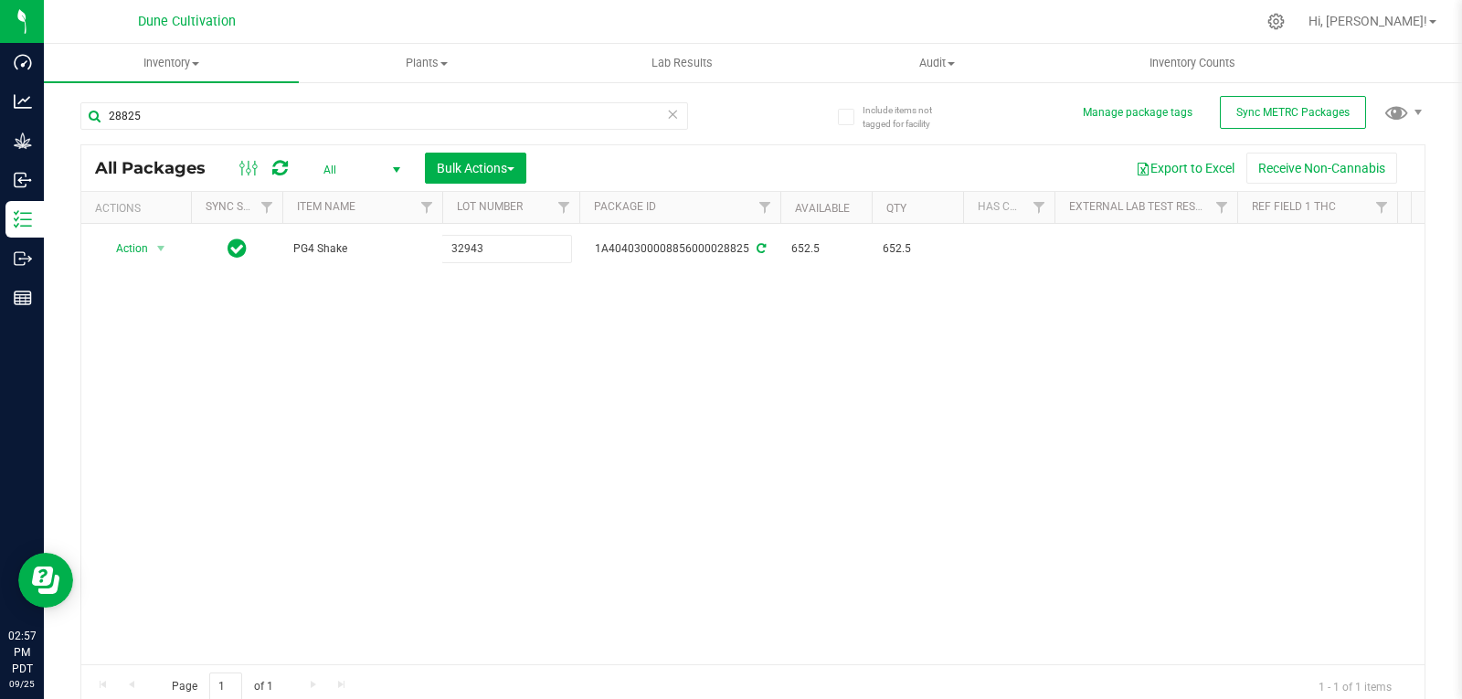
click at [432, 355] on div "All Packages All Active Only Lab Samples Locked All External Internal Bulk Acti…" at bounding box center [752, 426] width 1345 height 565
click at [247, 122] on input "28825" at bounding box center [384, 115] width 608 height 27
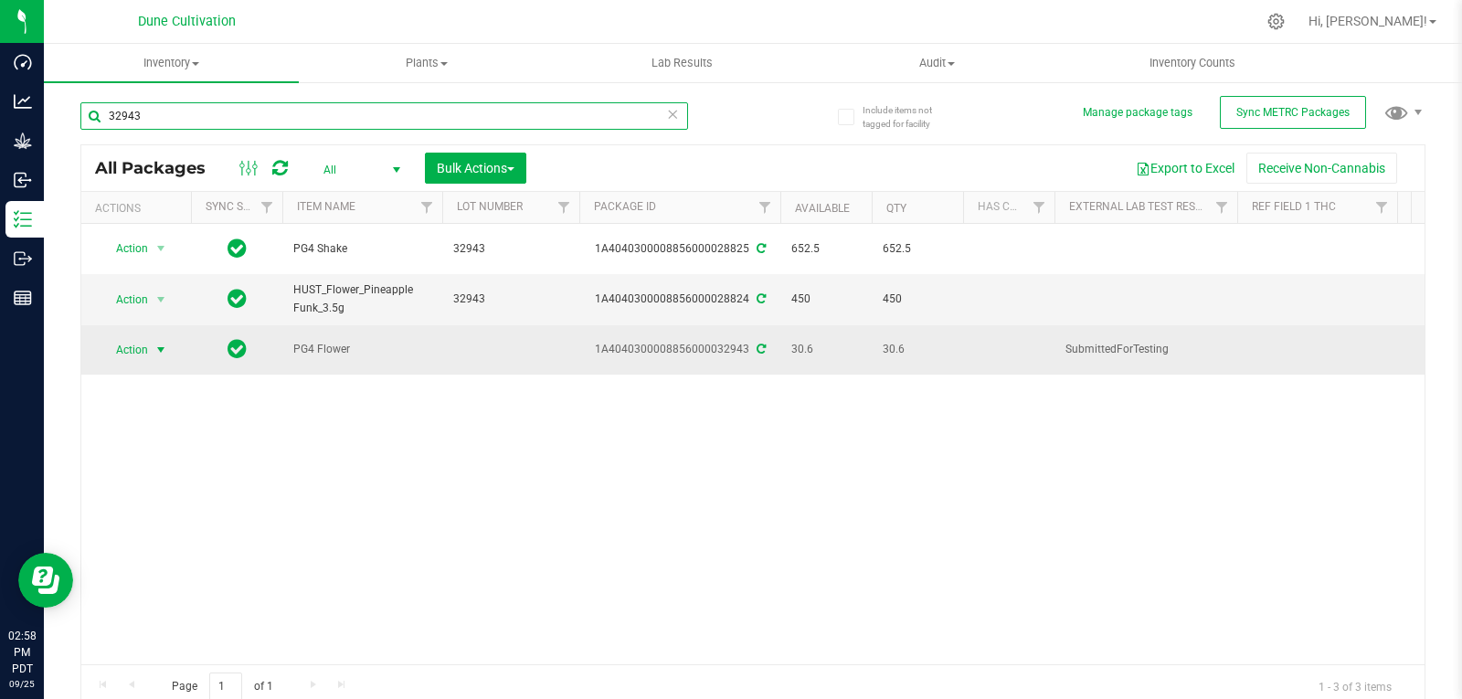
type input "32943"
click at [146, 337] on span "Action" at bounding box center [124, 350] width 49 height 26
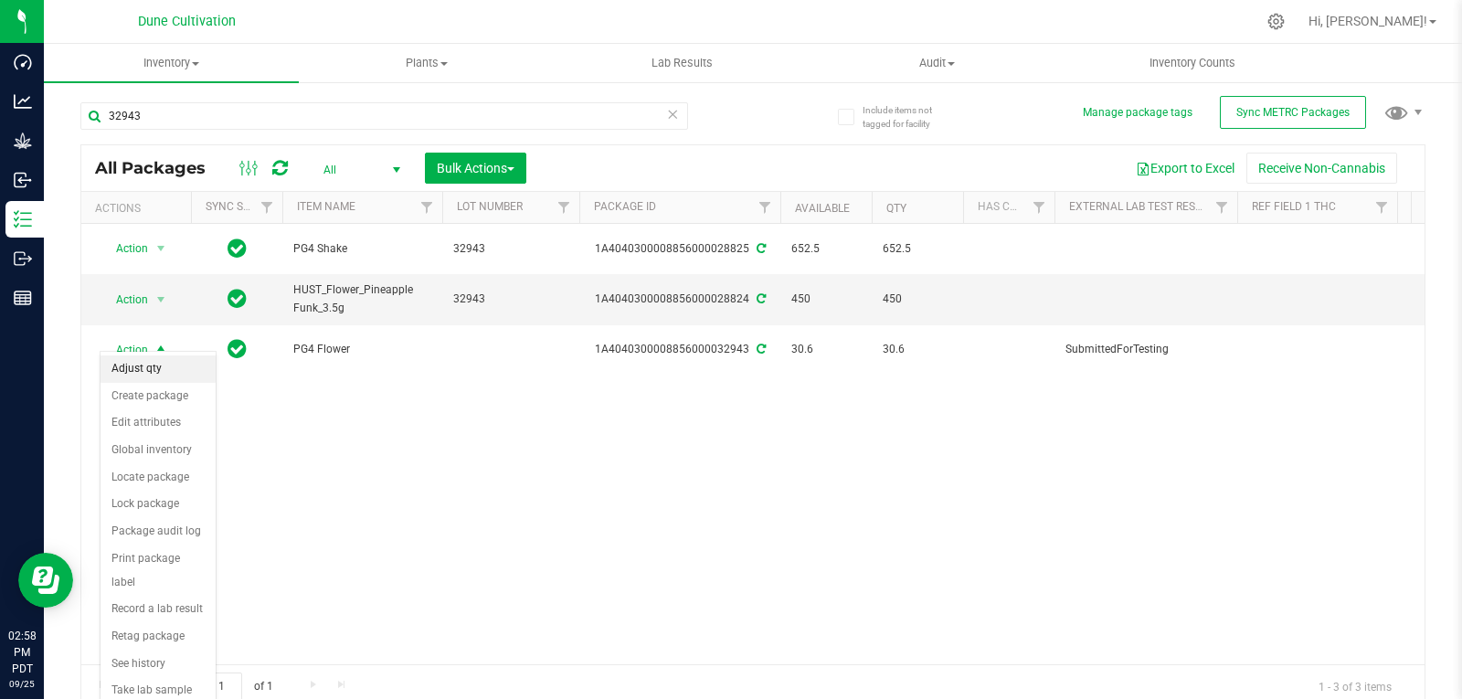
click at [149, 376] on li "Adjust qty" at bounding box center [158, 368] width 115 height 27
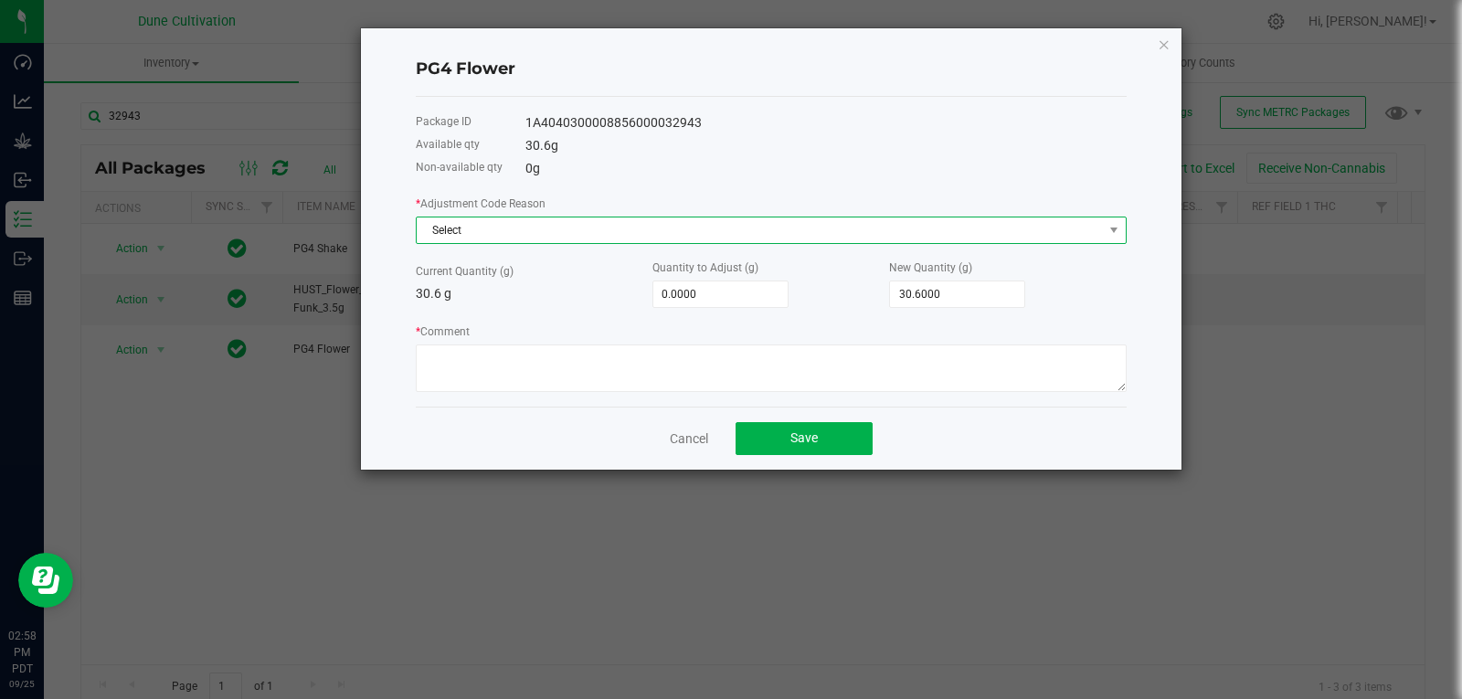
click at [526, 240] on span "Select" at bounding box center [760, 230] width 686 height 26
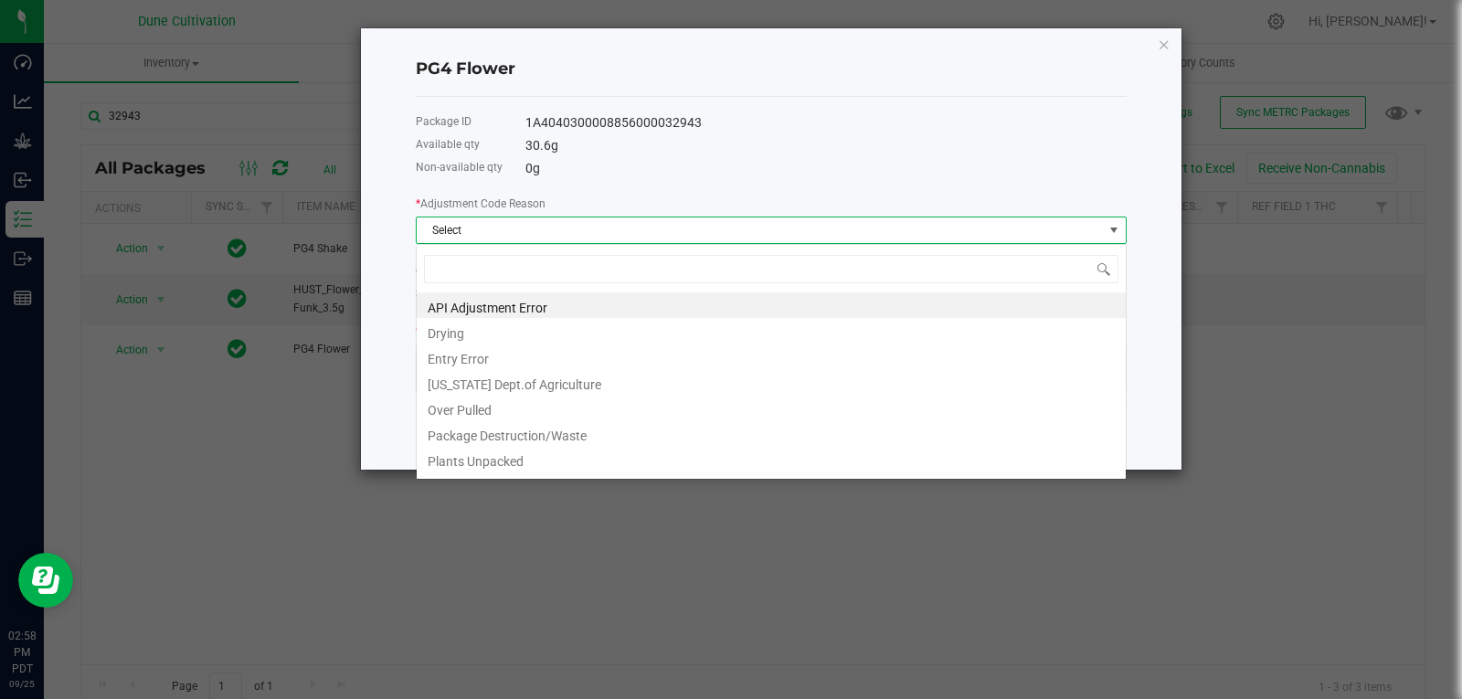
scroll to position [27, 711]
type input "w"
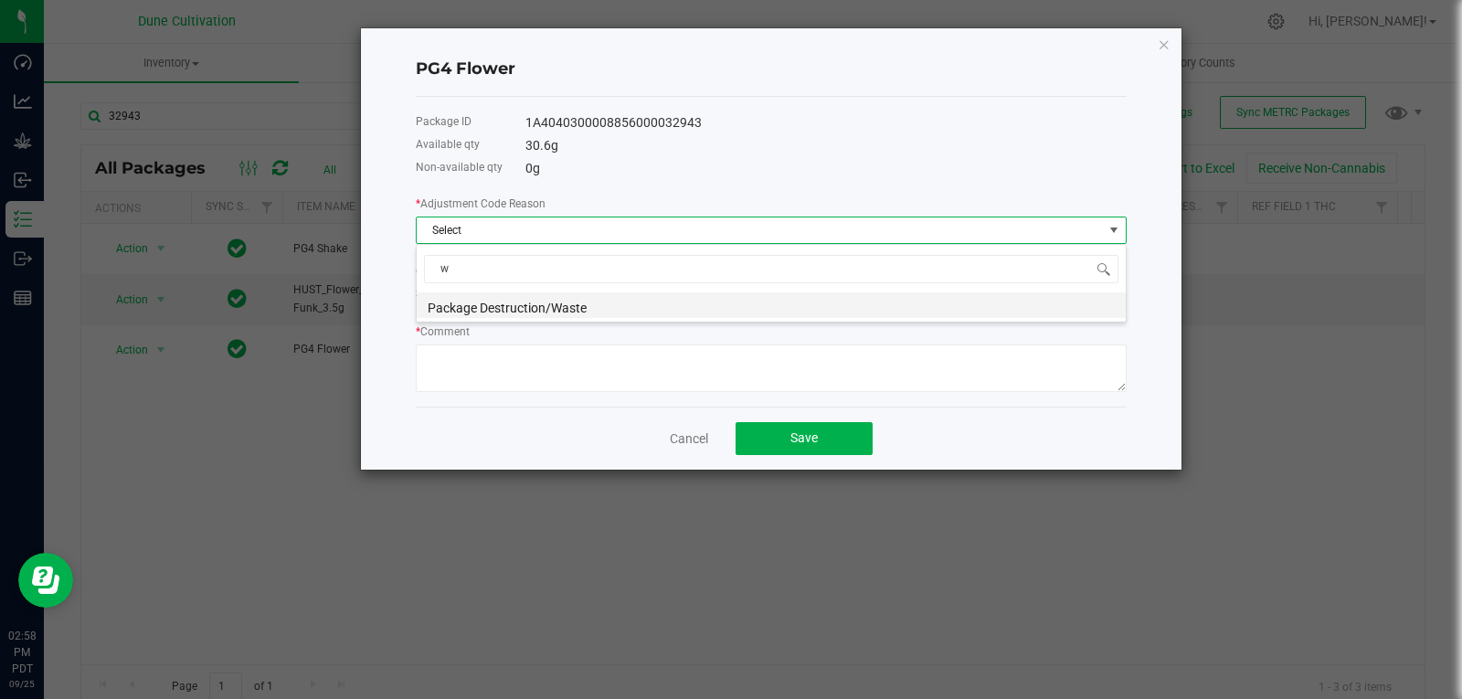
click at [514, 303] on li "Package Destruction/Waste" at bounding box center [771, 305] width 709 height 26
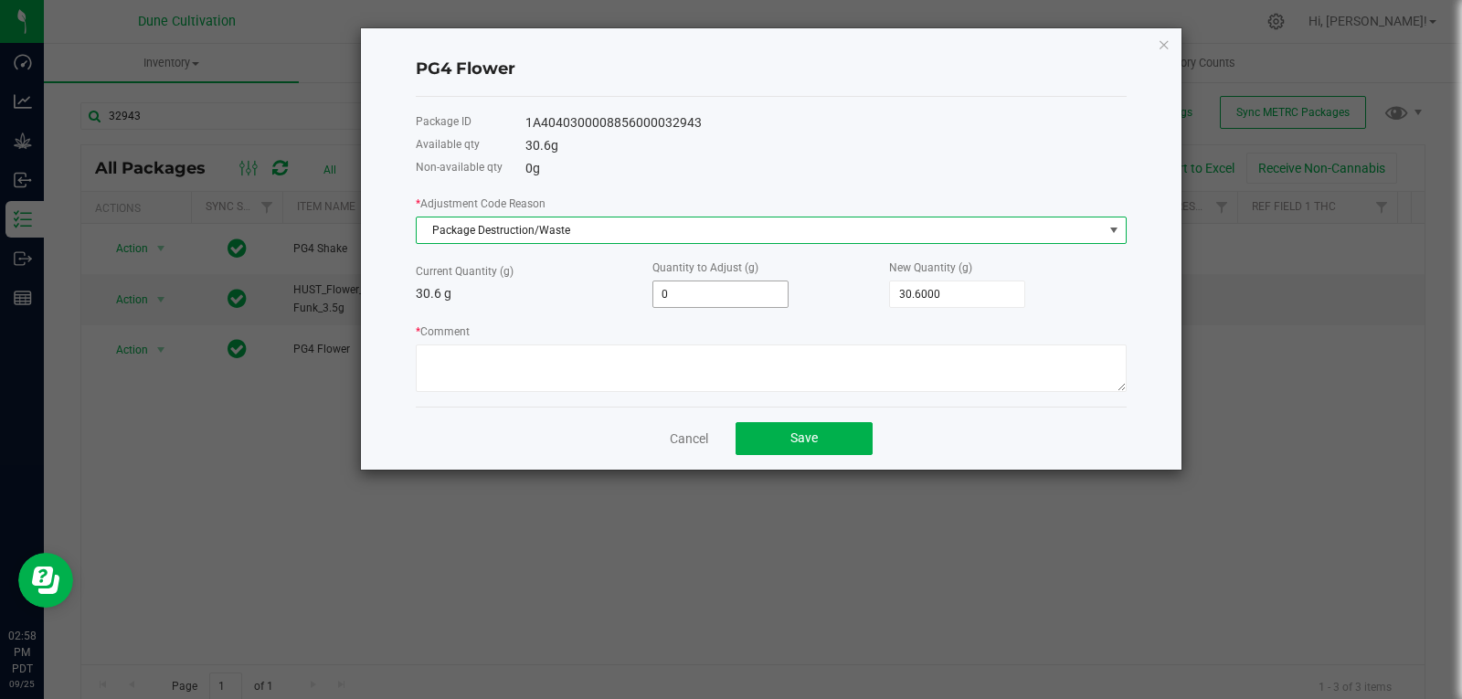
click at [762, 293] on input "0" at bounding box center [720, 294] width 134 height 26
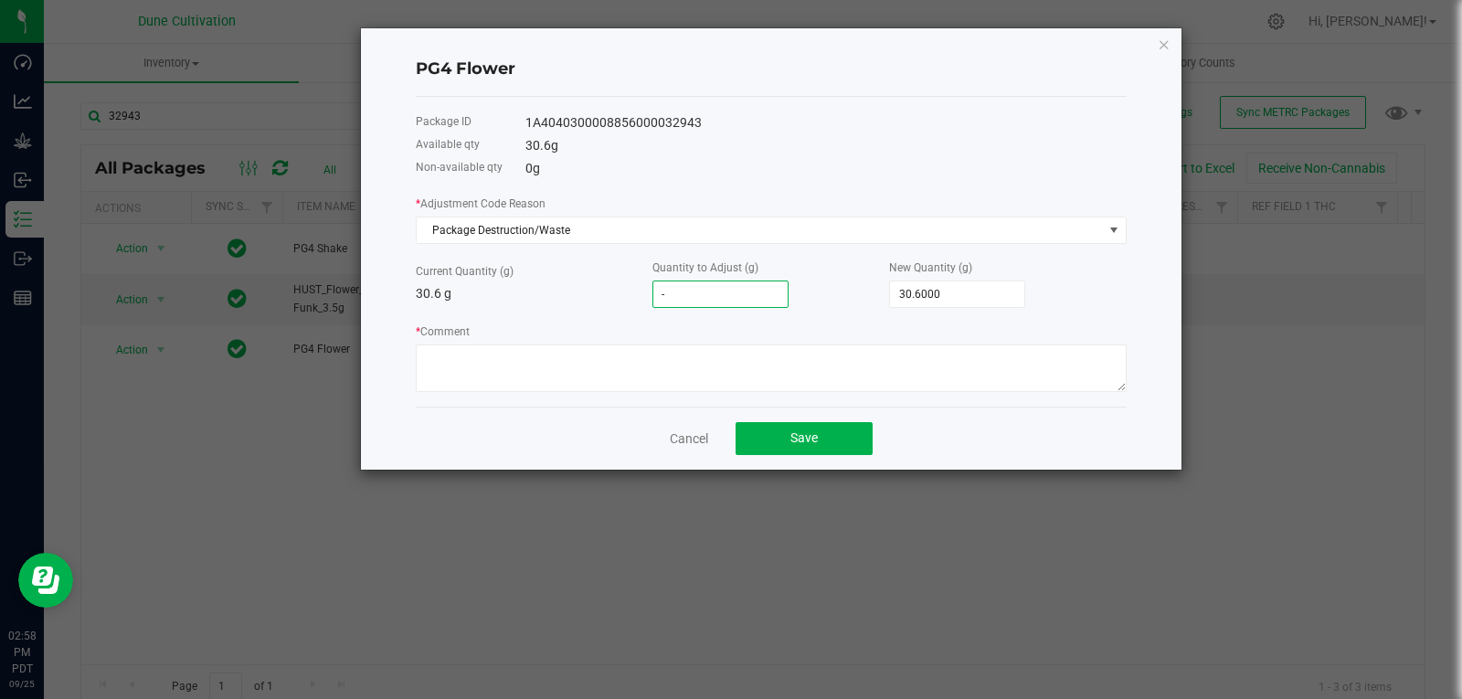
type input "-1"
type input "29.6000"
type input "-1.5"
type input "29.1000"
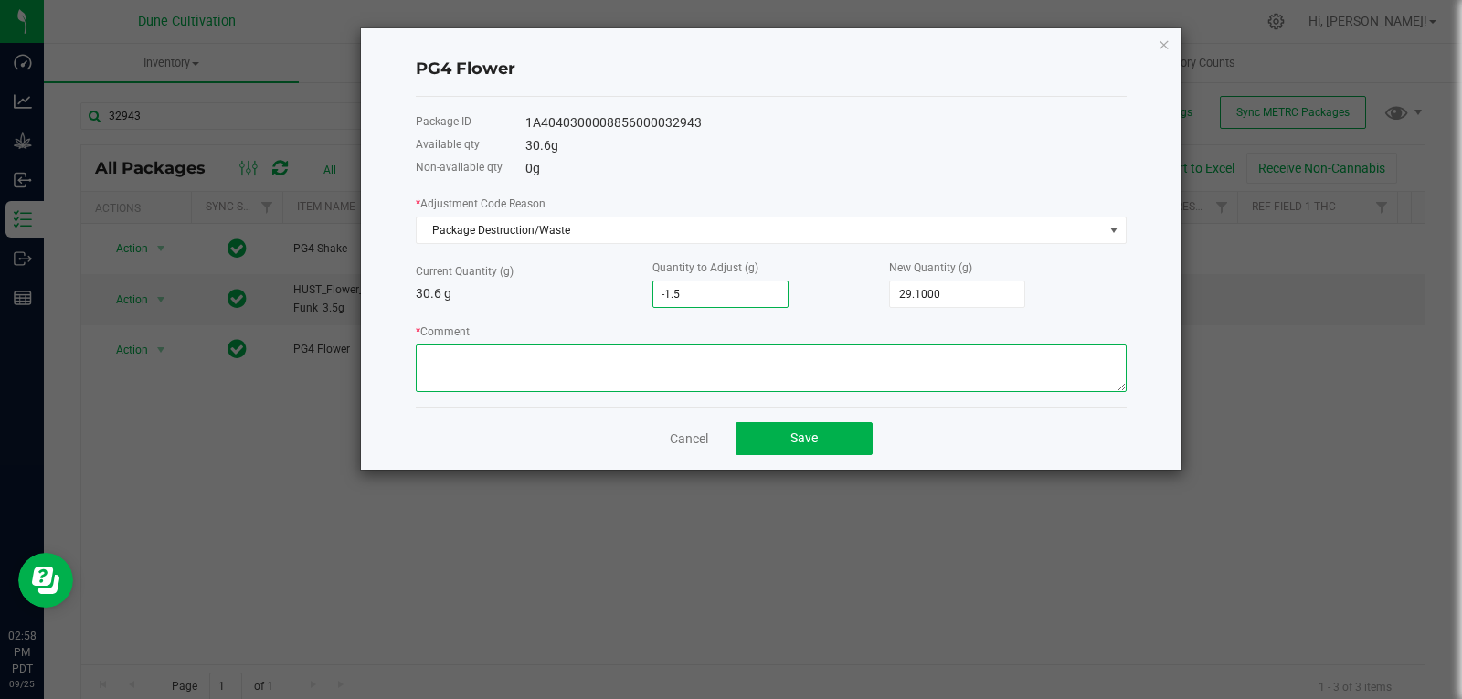
type input "-1.5000"
click at [704, 355] on textarea "* Comment" at bounding box center [771, 368] width 711 height 48
type textarea "Stem Waste"
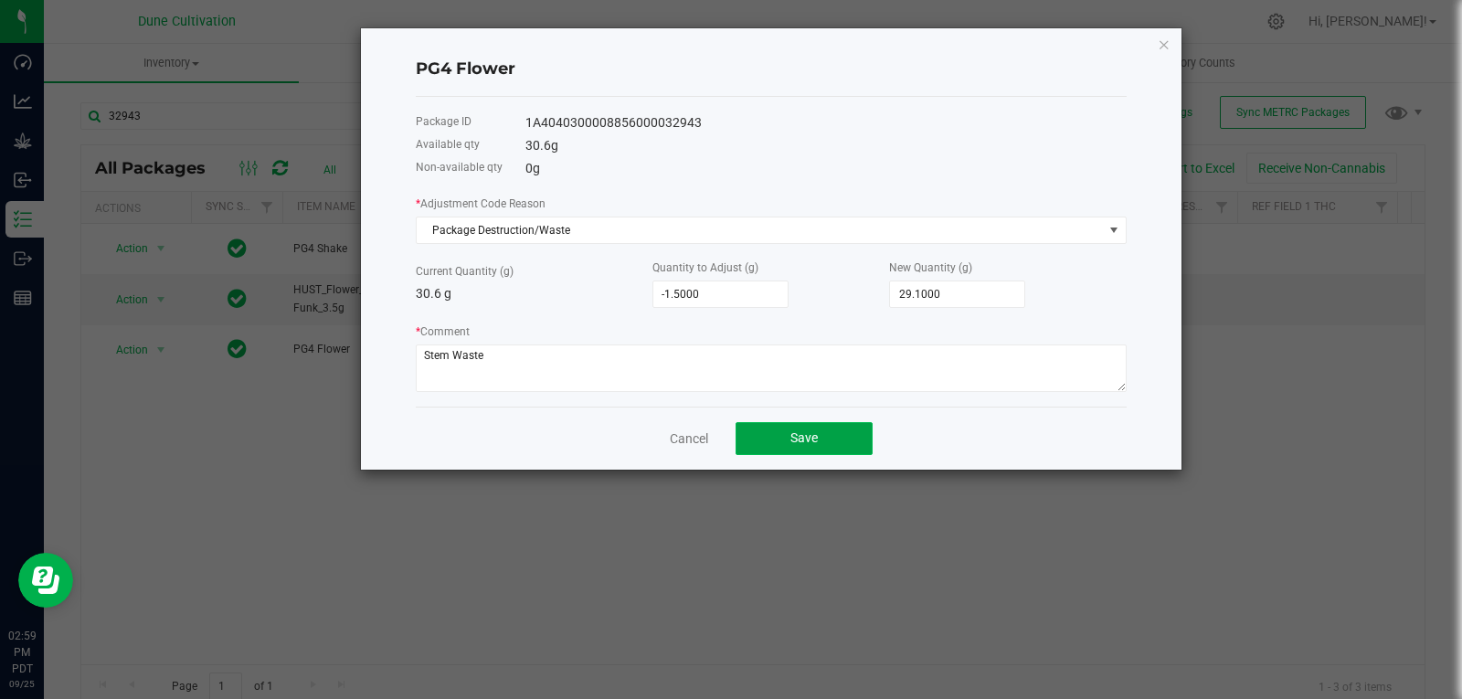
click at [783, 429] on button "Save" at bounding box center [804, 438] width 137 height 33
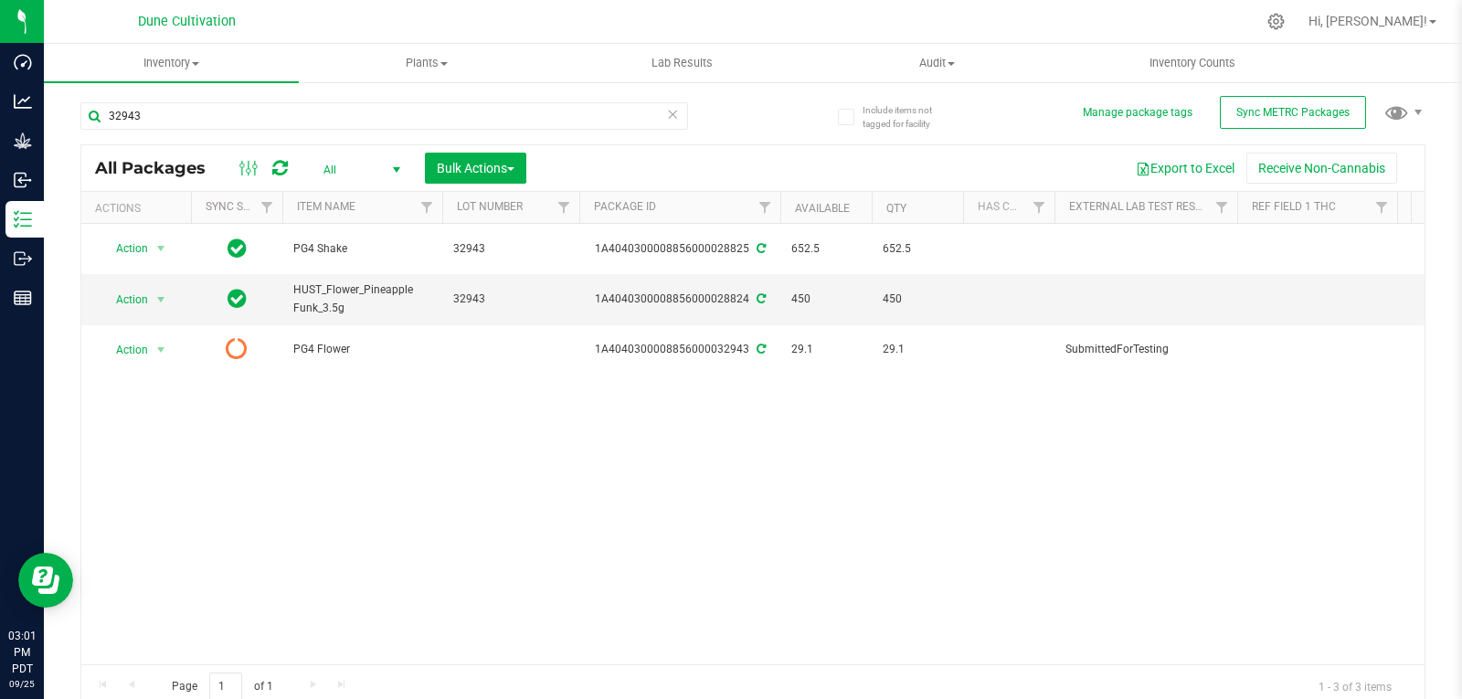
click at [284, 159] on icon at bounding box center [280, 168] width 16 height 18
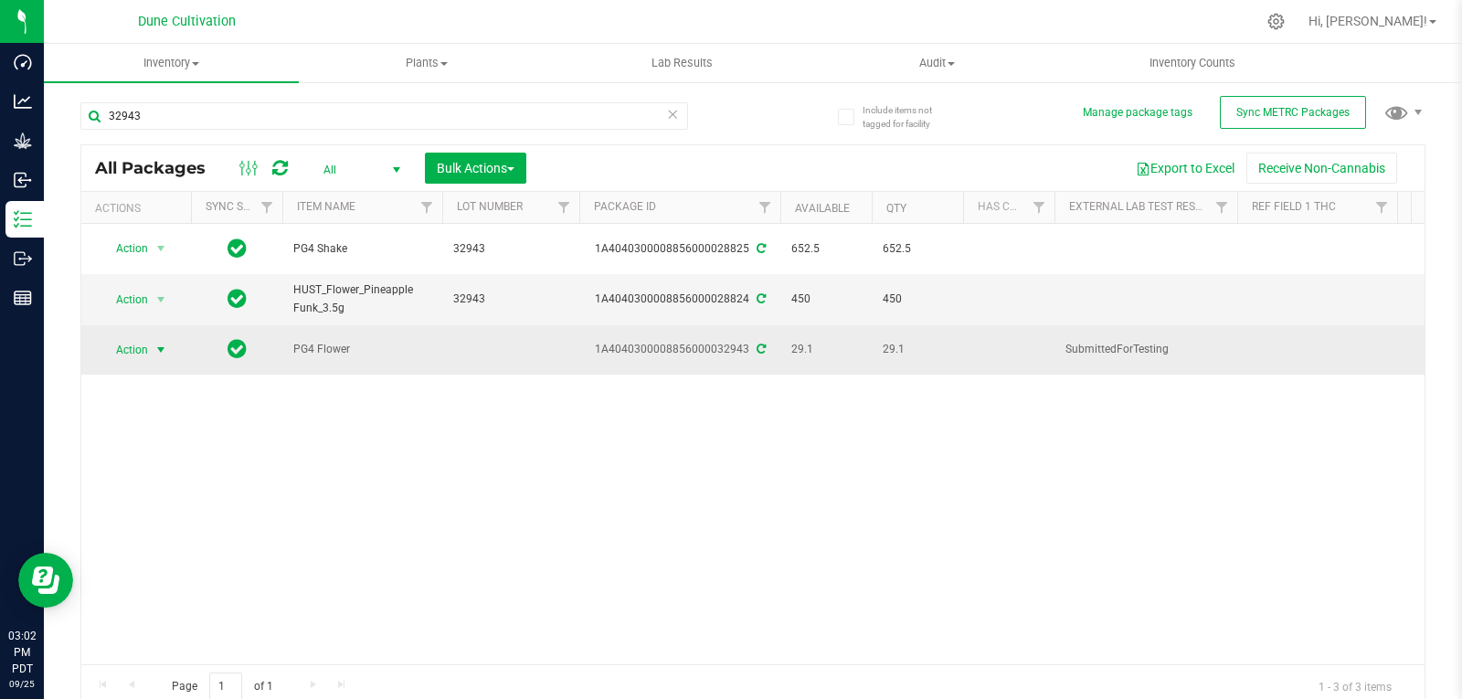
click at [144, 337] on span "Action" at bounding box center [124, 350] width 49 height 26
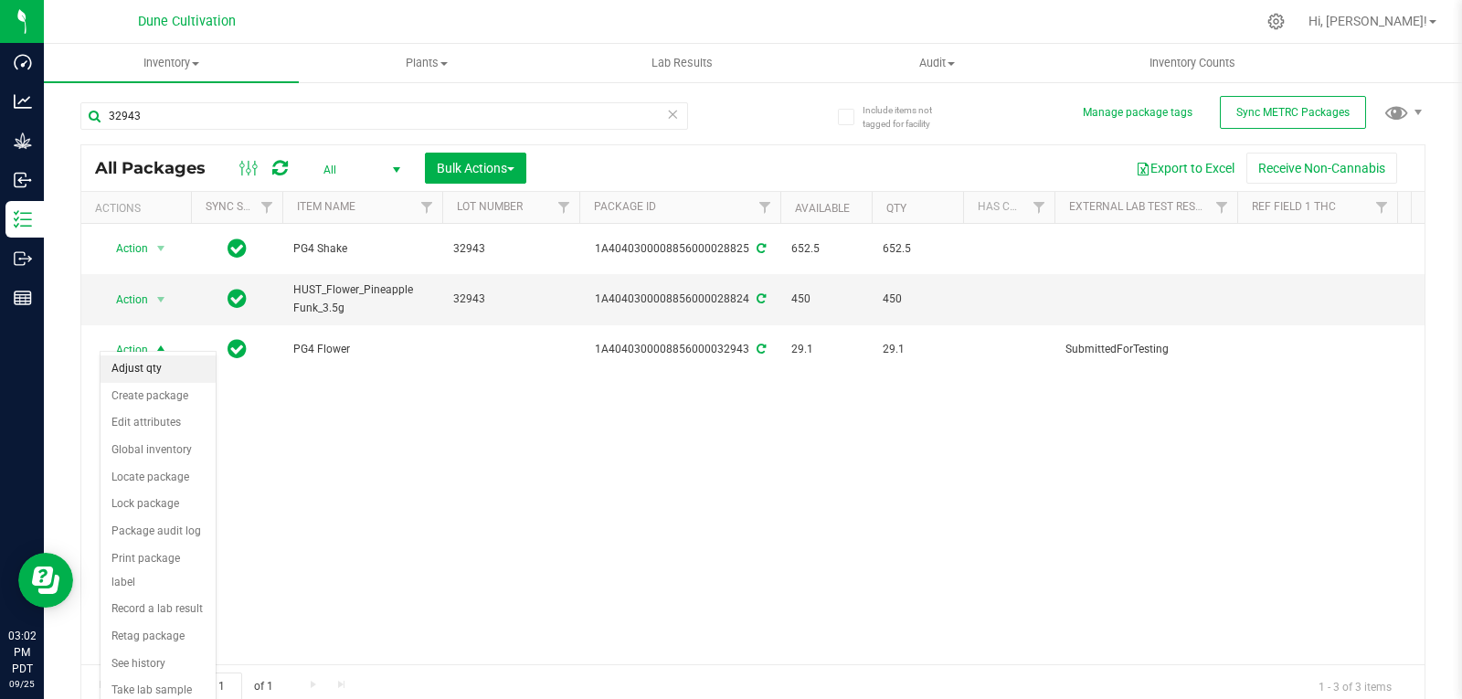
click at [143, 380] on li "Adjust qty" at bounding box center [158, 368] width 115 height 27
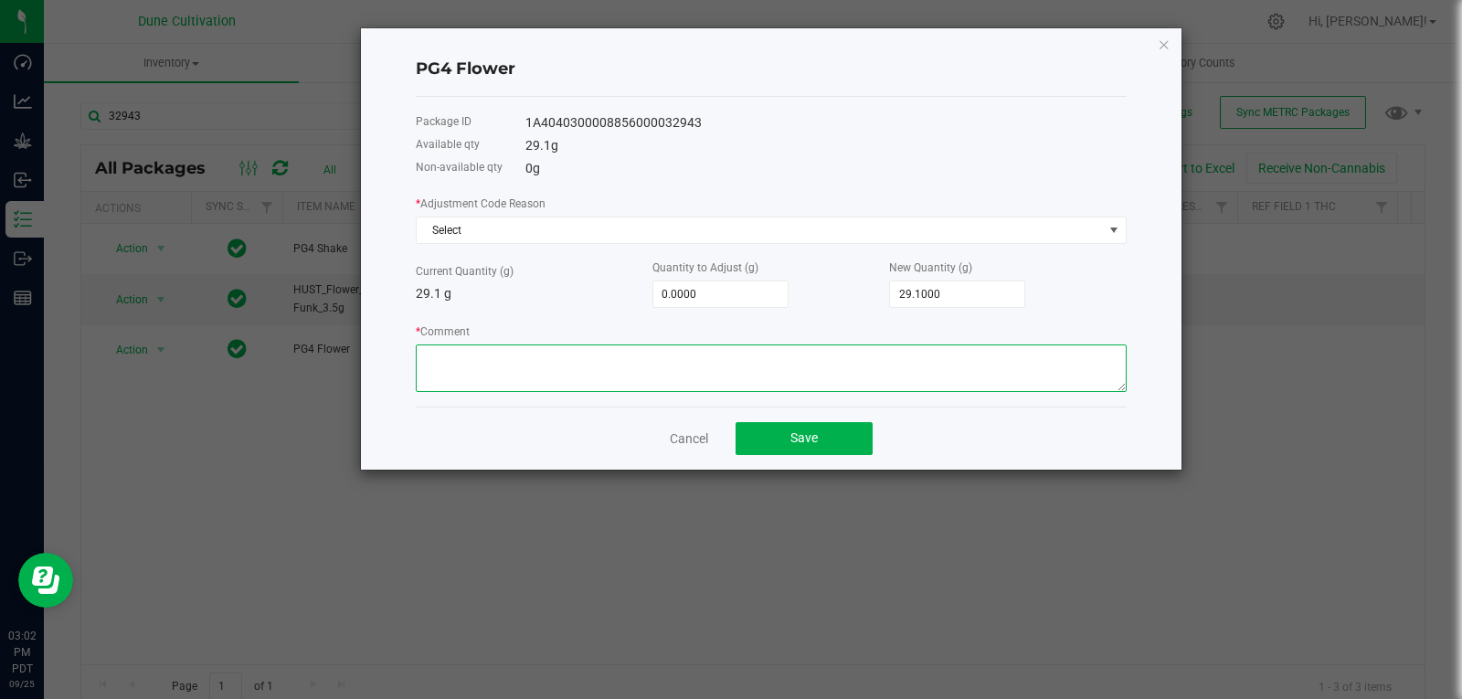
click at [782, 366] on textarea "* Comment" at bounding box center [771, 368] width 711 height 48
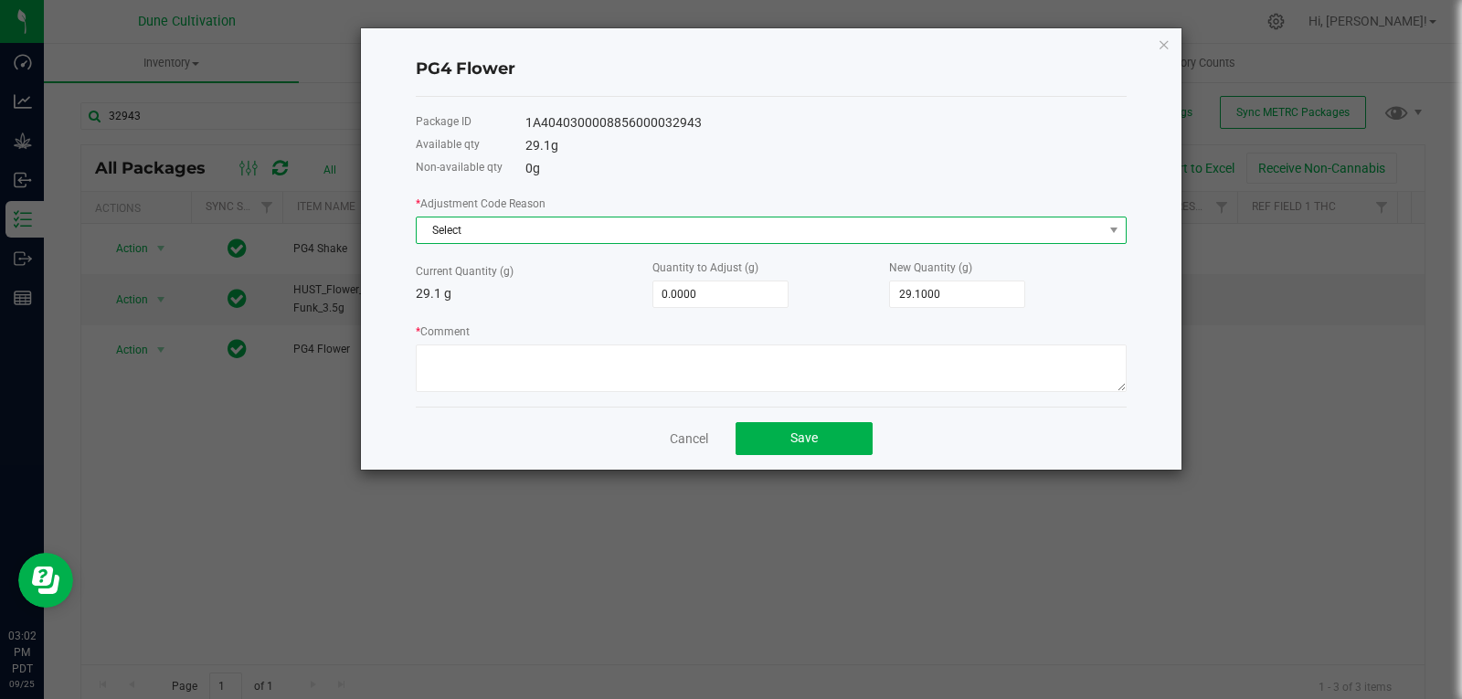
click at [698, 240] on span "Select" at bounding box center [760, 230] width 686 height 26
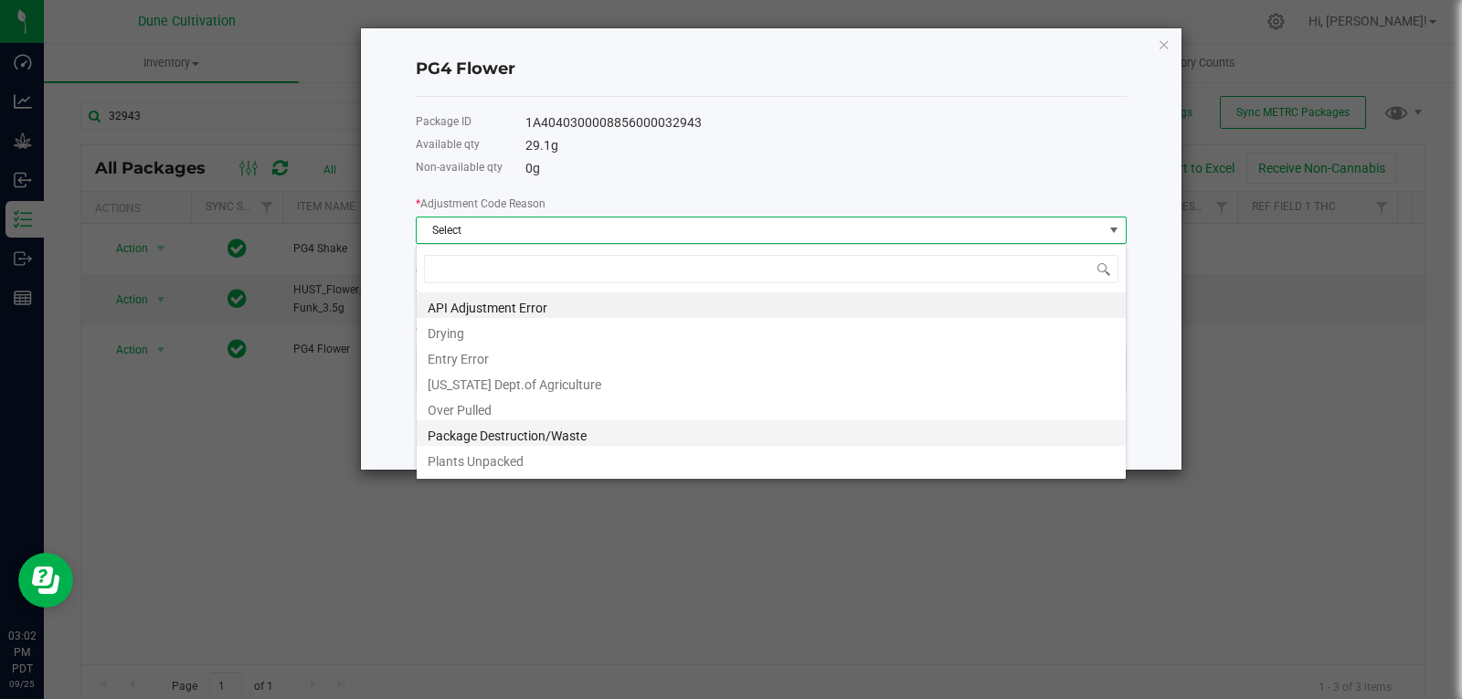
scroll to position [175, 0]
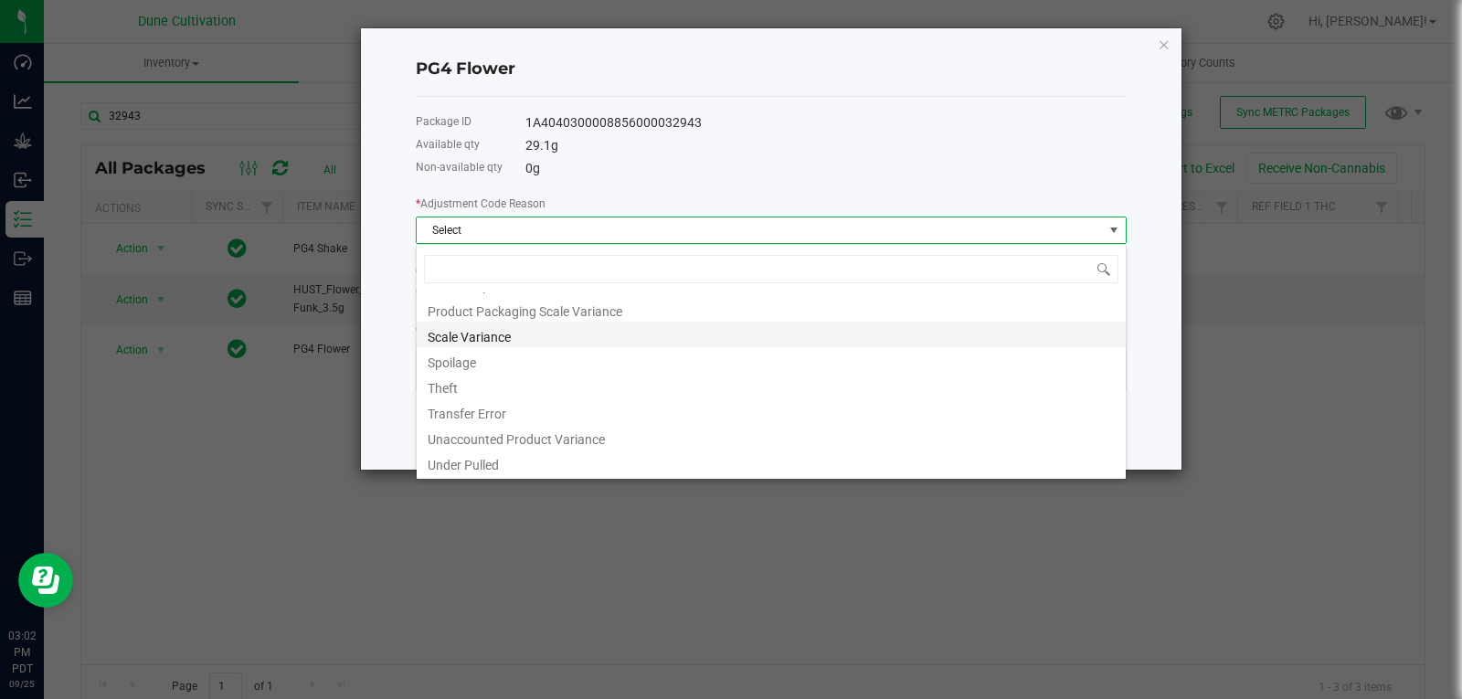
click at [514, 346] on li "Scale Variance" at bounding box center [771, 335] width 709 height 26
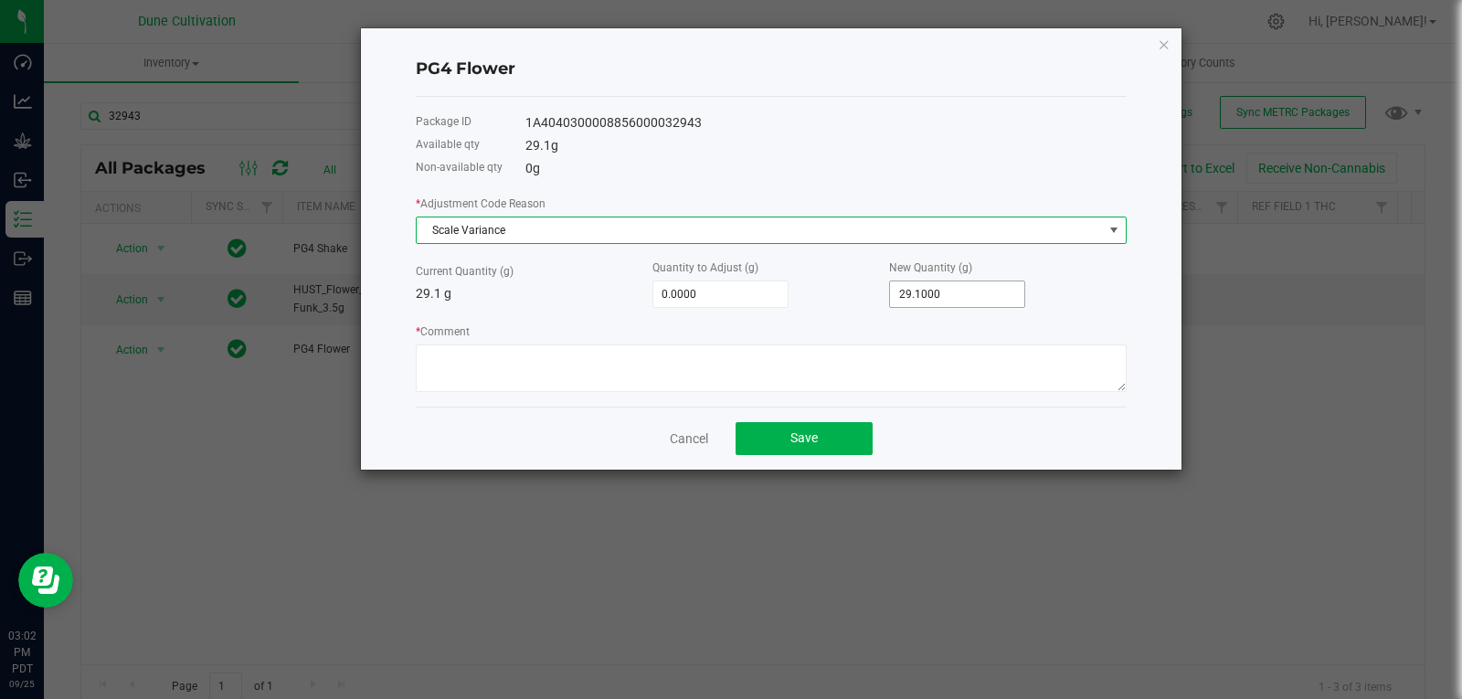
type input "29.1"
click at [918, 294] on input "29.1" at bounding box center [957, 294] width 134 height 26
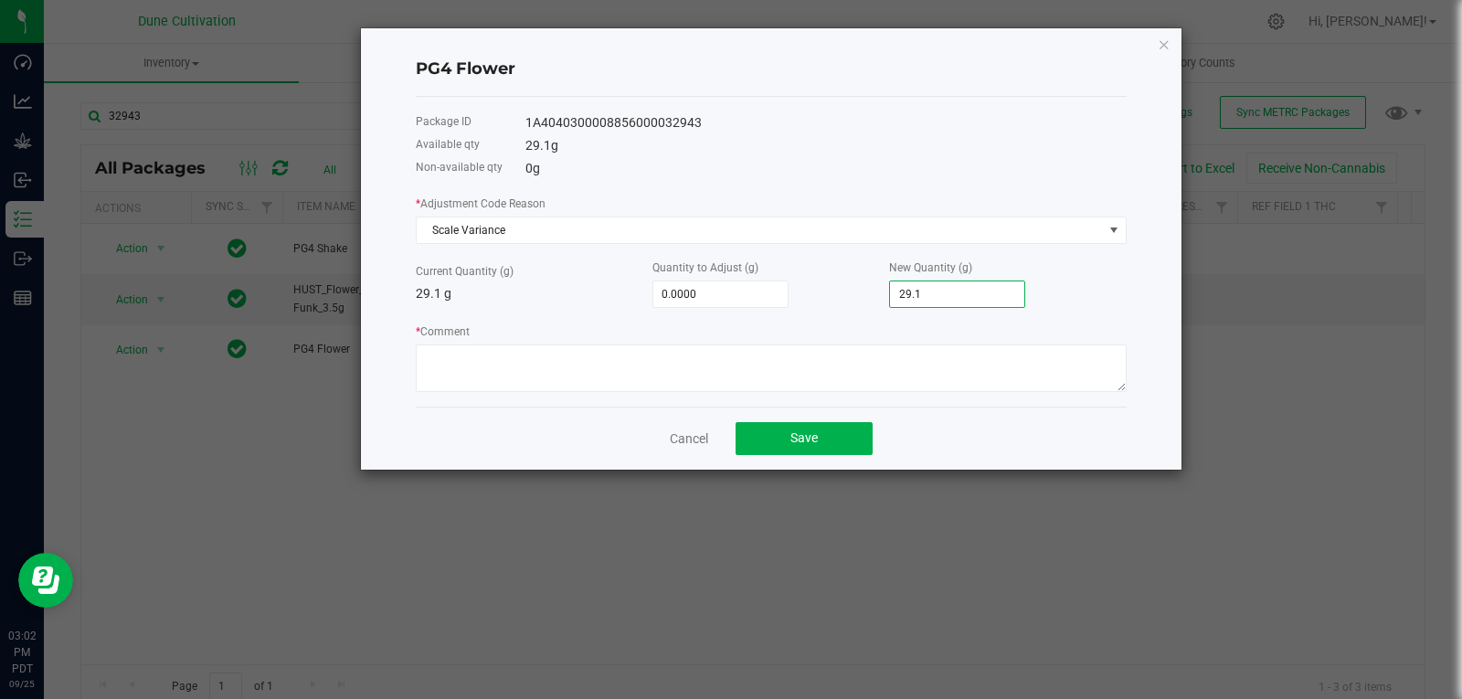
click at [918, 294] on input "29.1" at bounding box center [957, 294] width 134 height 26
type input "-29.1000"
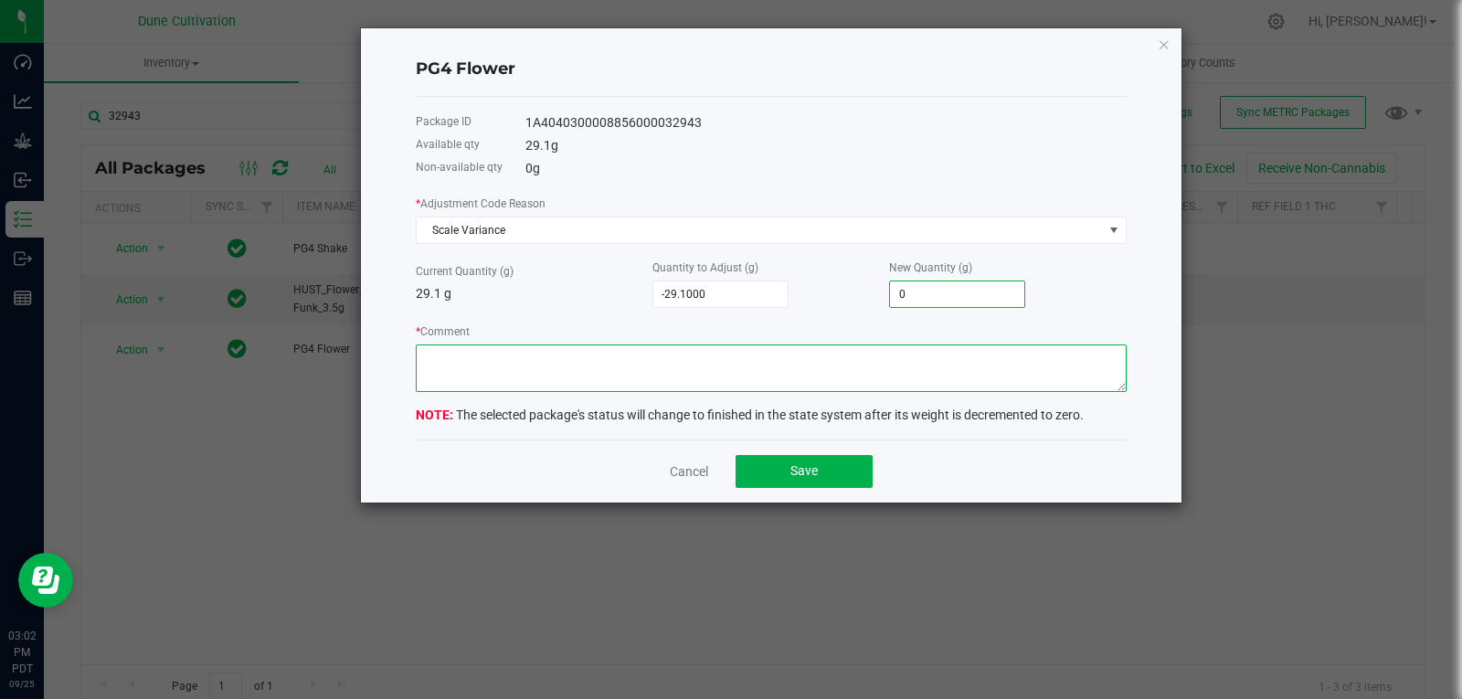
type input "0.0000"
click at [838, 377] on textarea "* Comment" at bounding box center [771, 368] width 711 height 48
type textarea "Scale Variance"
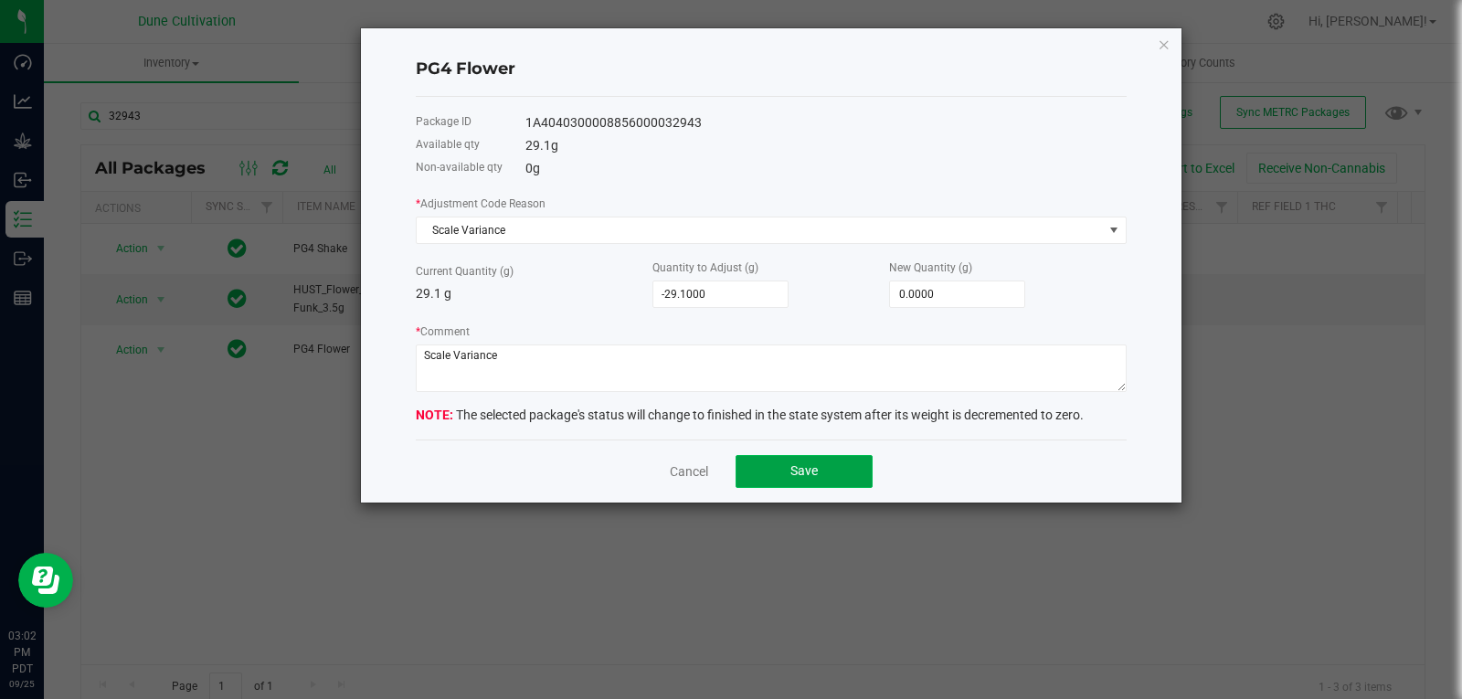
click at [781, 475] on button "Save" at bounding box center [804, 471] width 137 height 33
